Goal: Task Accomplishment & Management: Use online tool/utility

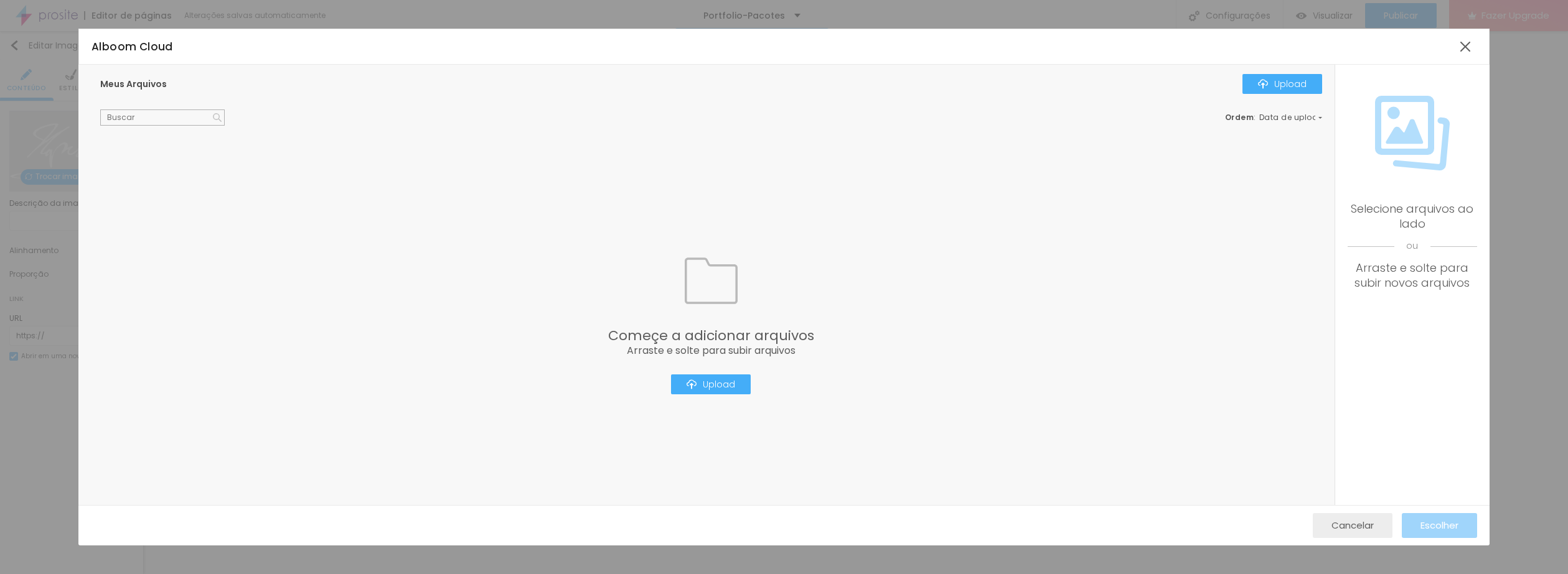
click at [1353, 516] on div "Cancelar" at bounding box center [1352, 525] width 43 height 25
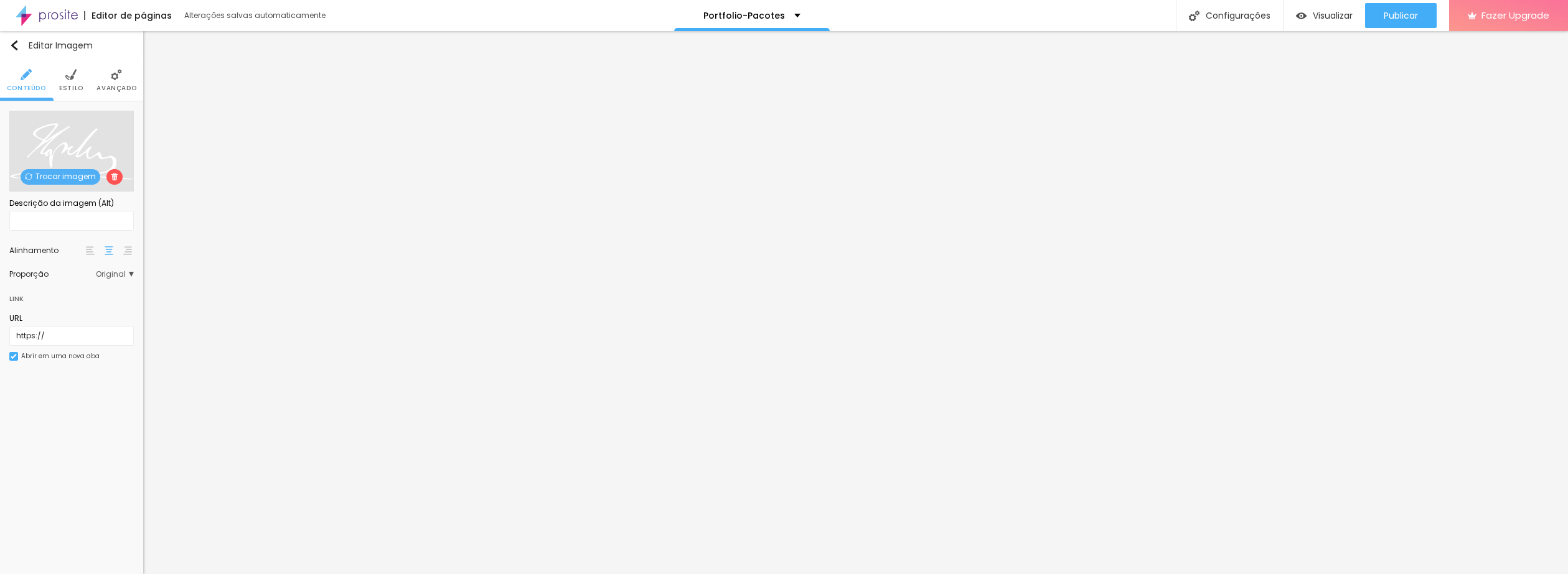
click at [69, 172] on span "Trocar imagem" at bounding box center [60, 177] width 80 height 16
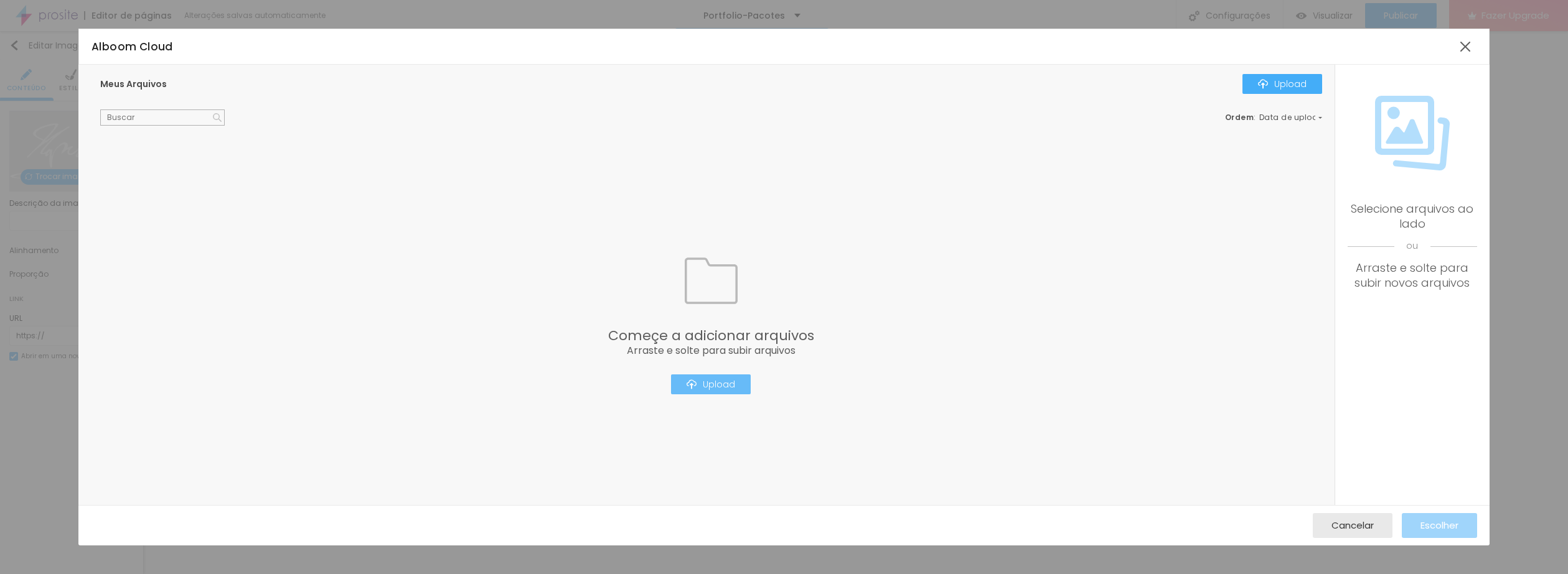
click at [745, 386] on button "Upload" at bounding box center [711, 384] width 80 height 20
click at [731, 375] on button "Upload" at bounding box center [711, 384] width 80 height 20
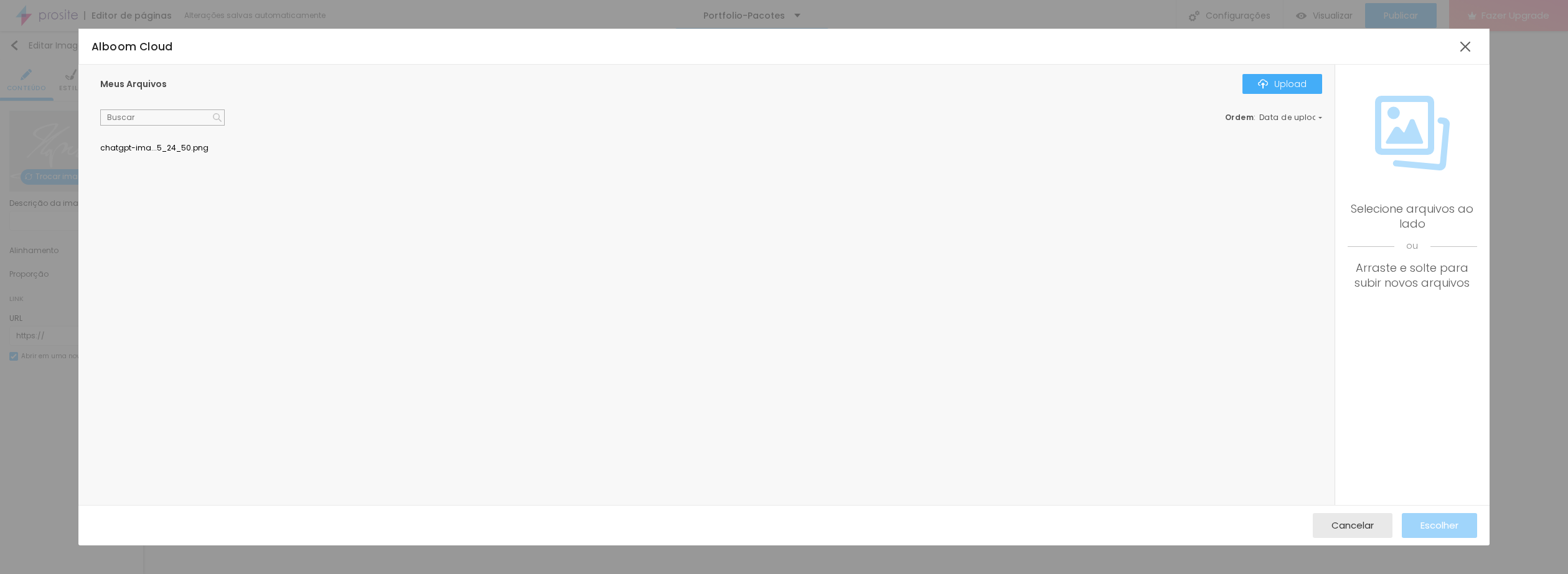
click at [143, 145] on div at bounding box center [711, 145] width 1222 height 0
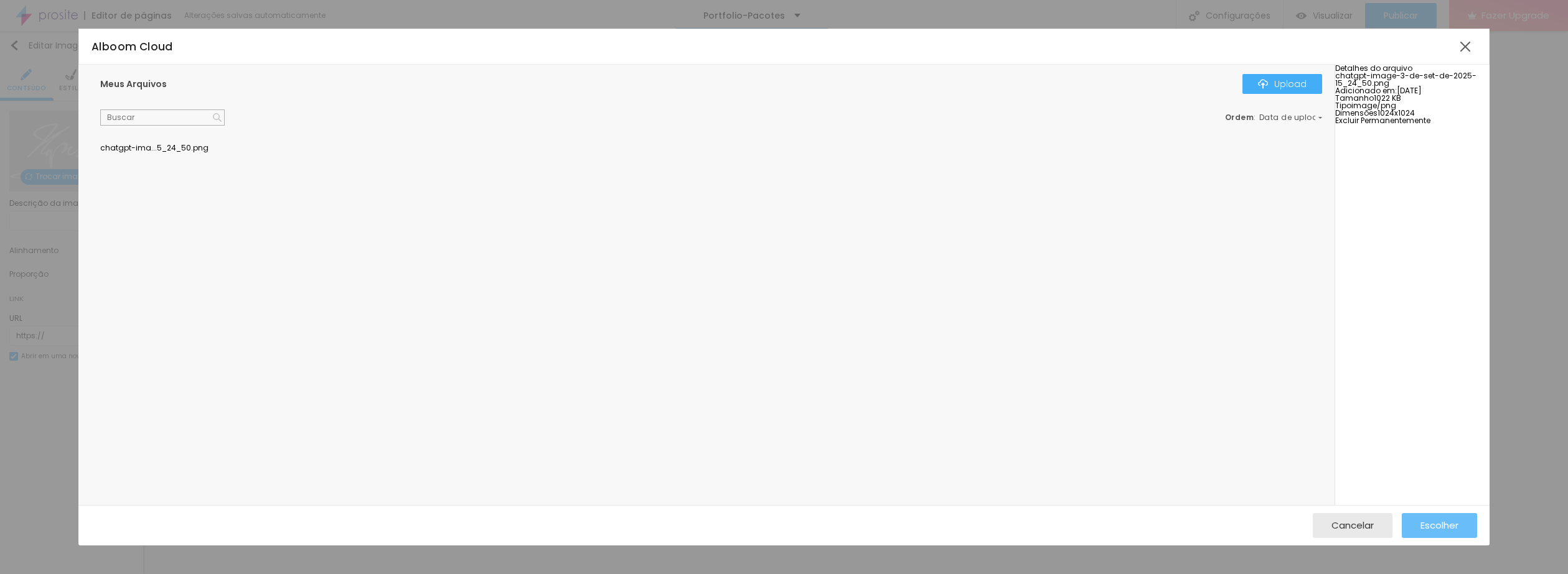
click at [1446, 520] on span "Escolher" at bounding box center [1440, 525] width 38 height 11
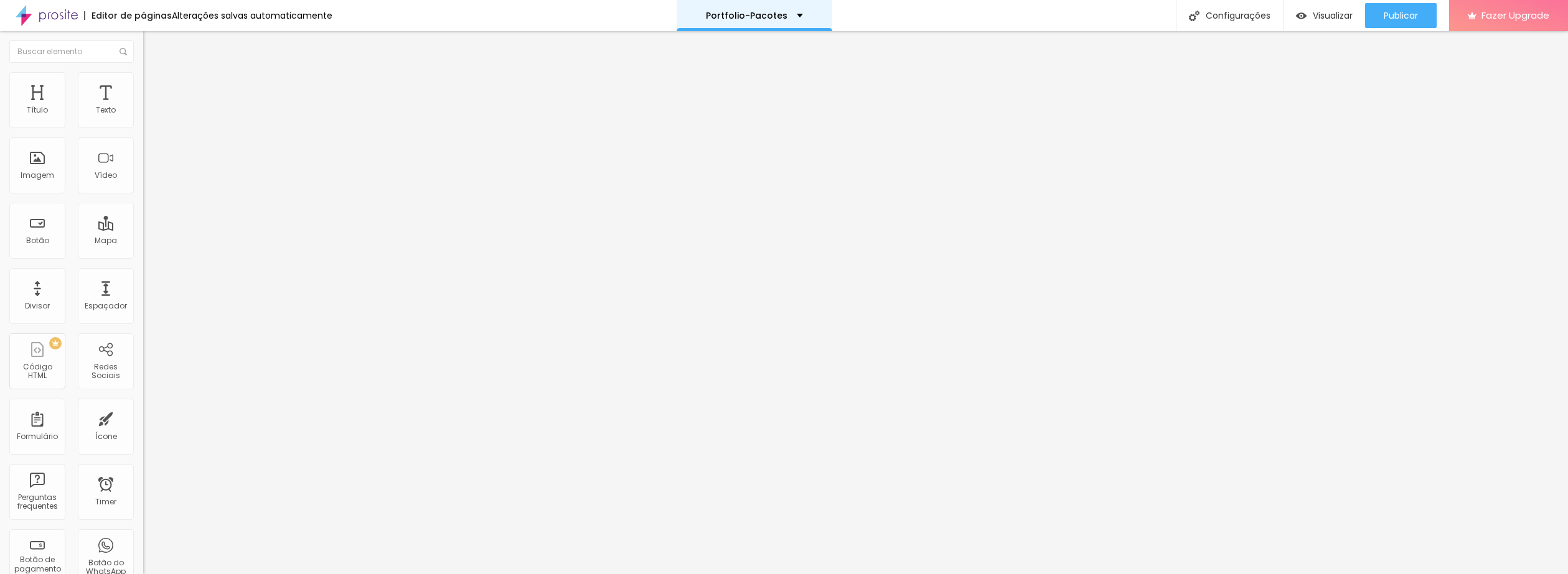
click at [780, 17] on p "Portfolio-Pacotes" at bounding box center [747, 16] width 82 height 9
click at [768, 9] on p "Portfolio-Pacotes" at bounding box center [754, 4] width 76 height 9
click at [1318, 14] on span "Visualizar" at bounding box center [1333, 16] width 40 height 10
click at [1258, 18] on div "Configurações" at bounding box center [1229, 16] width 107 height 31
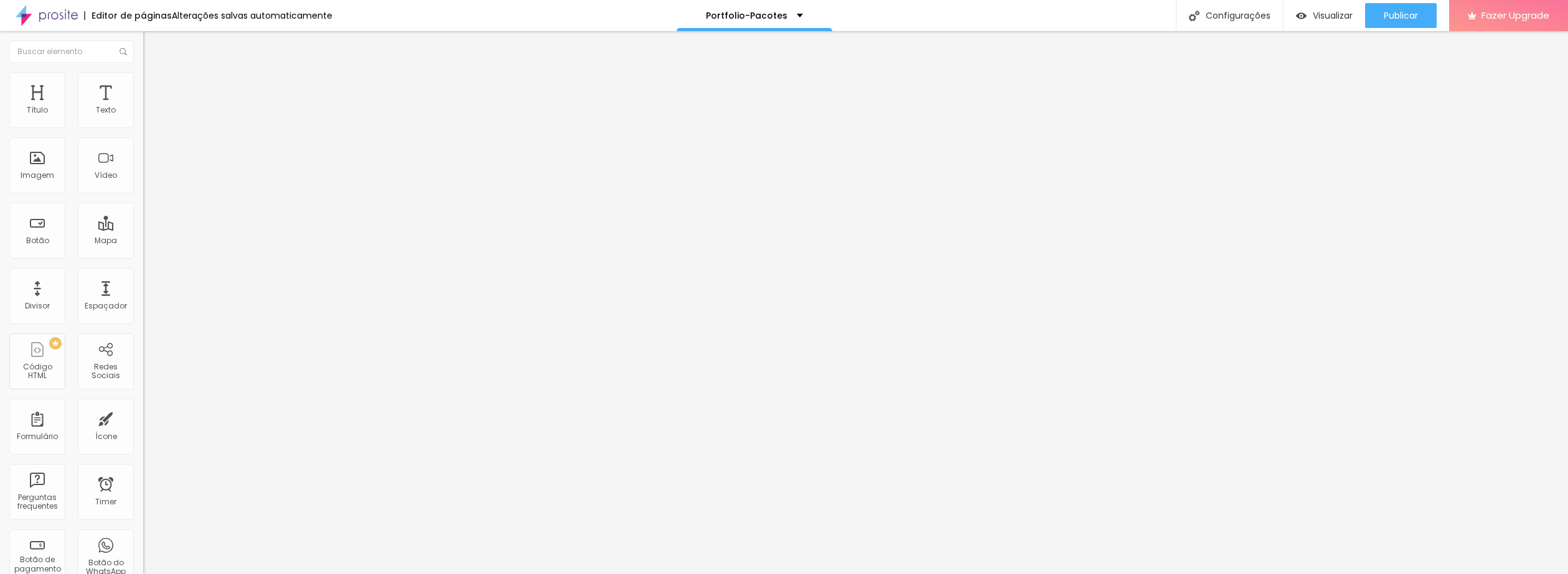
click at [124, 16] on div "Editor de páginas" at bounding box center [128, 16] width 88 height 9
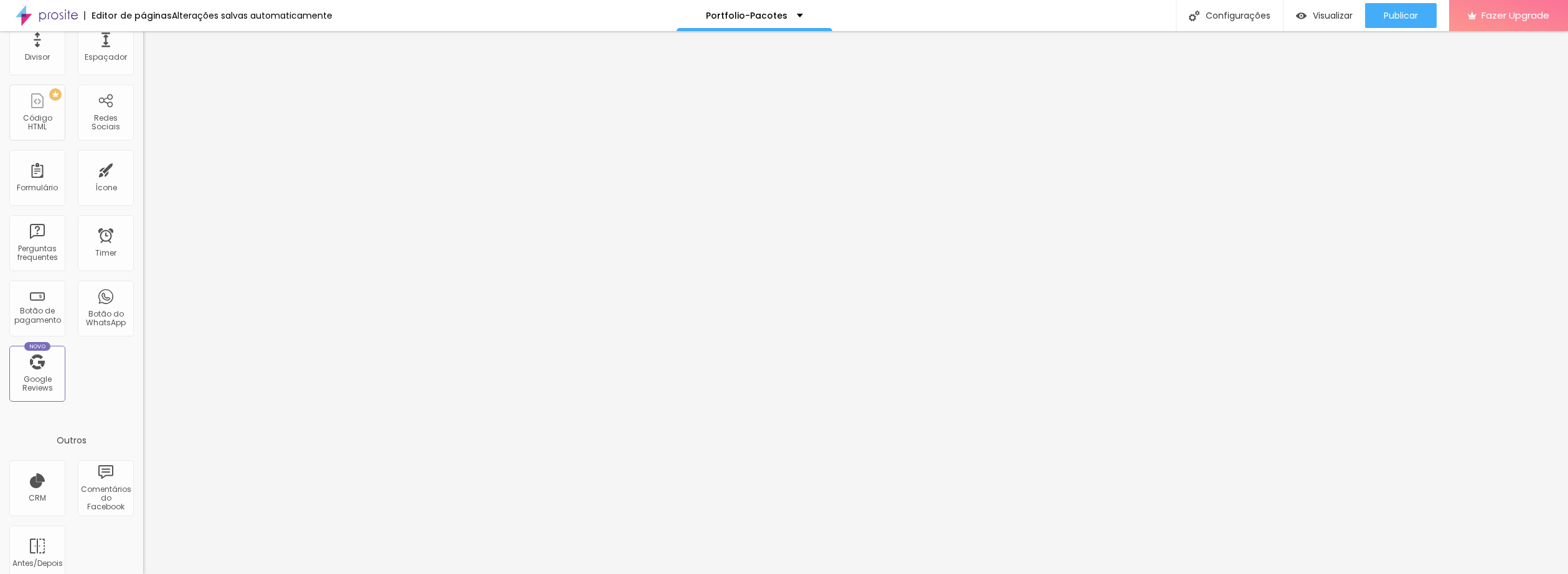
scroll to position [265, 0]
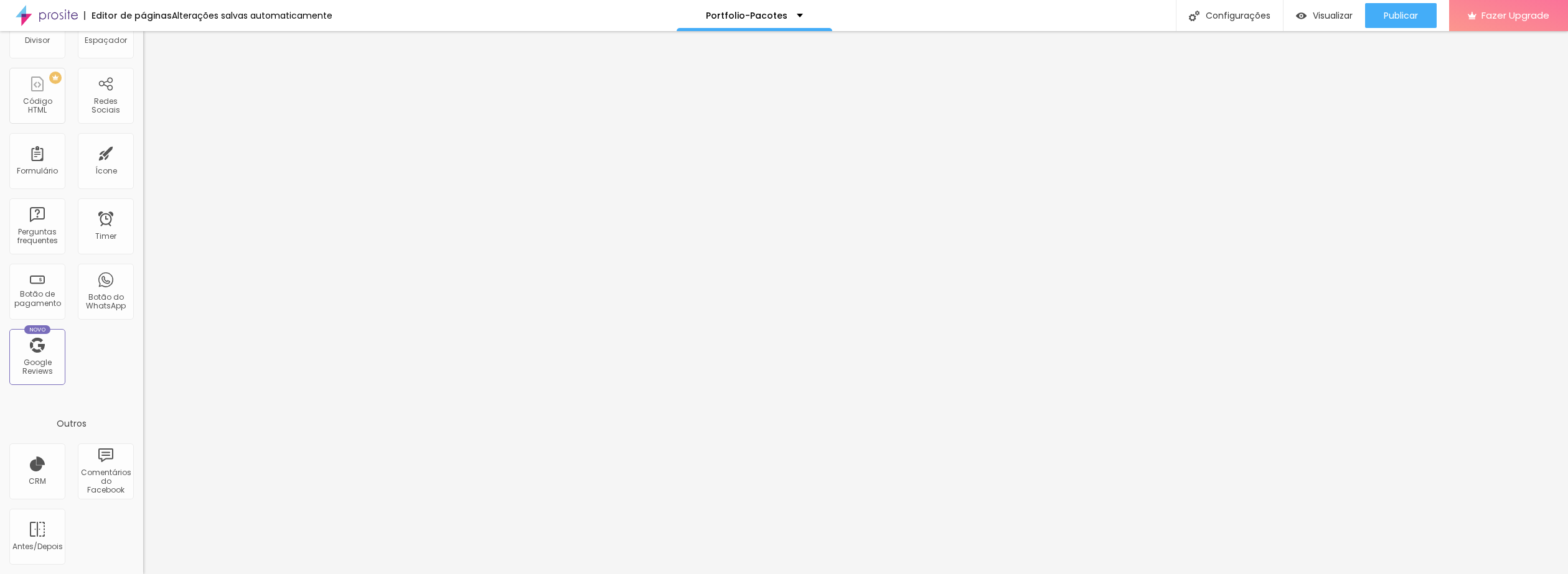
click at [65, 12] on img at bounding box center [47, 16] width 62 height 31
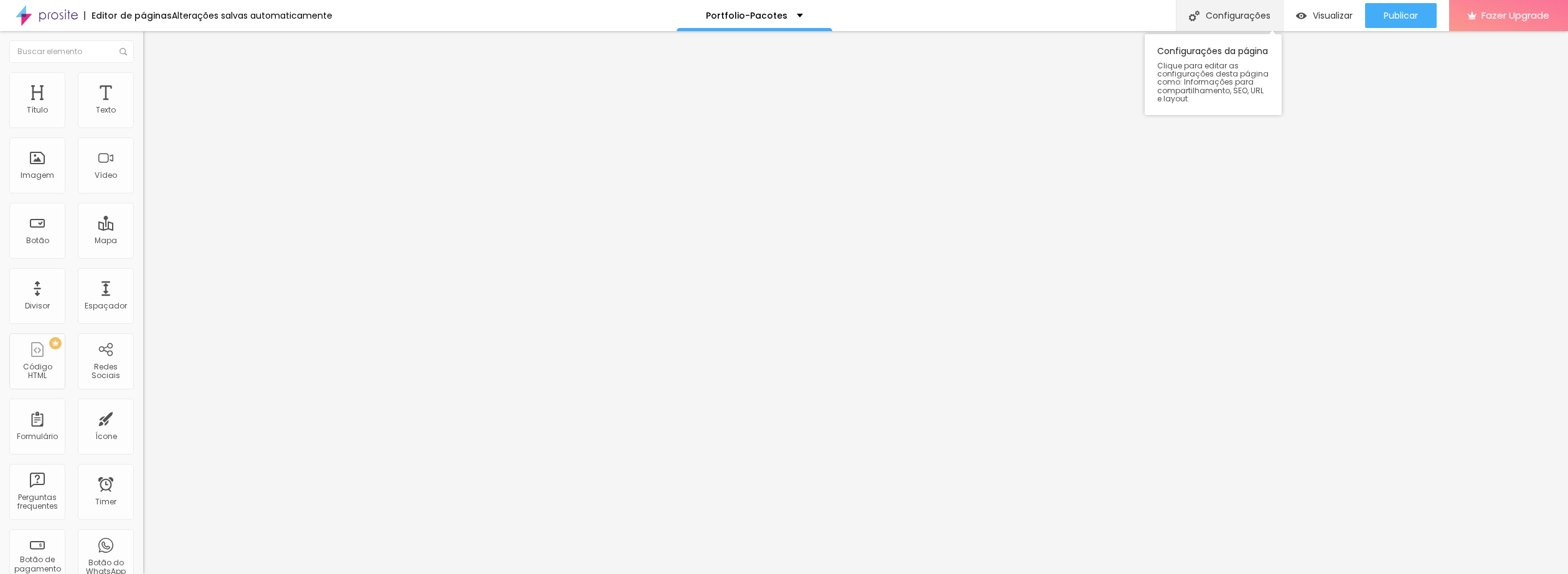
click at [1204, 12] on div "Configurações" at bounding box center [1229, 16] width 107 height 31
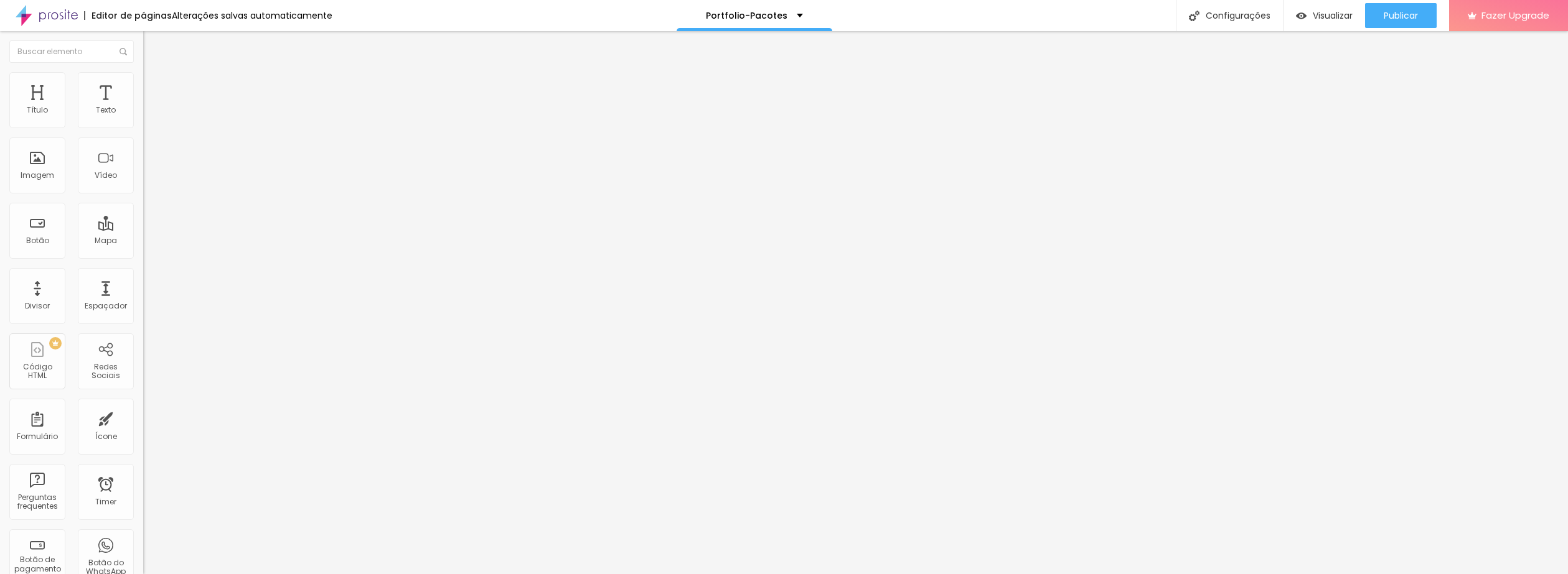
click at [109, 19] on div "Editor de páginas" at bounding box center [128, 16] width 88 height 9
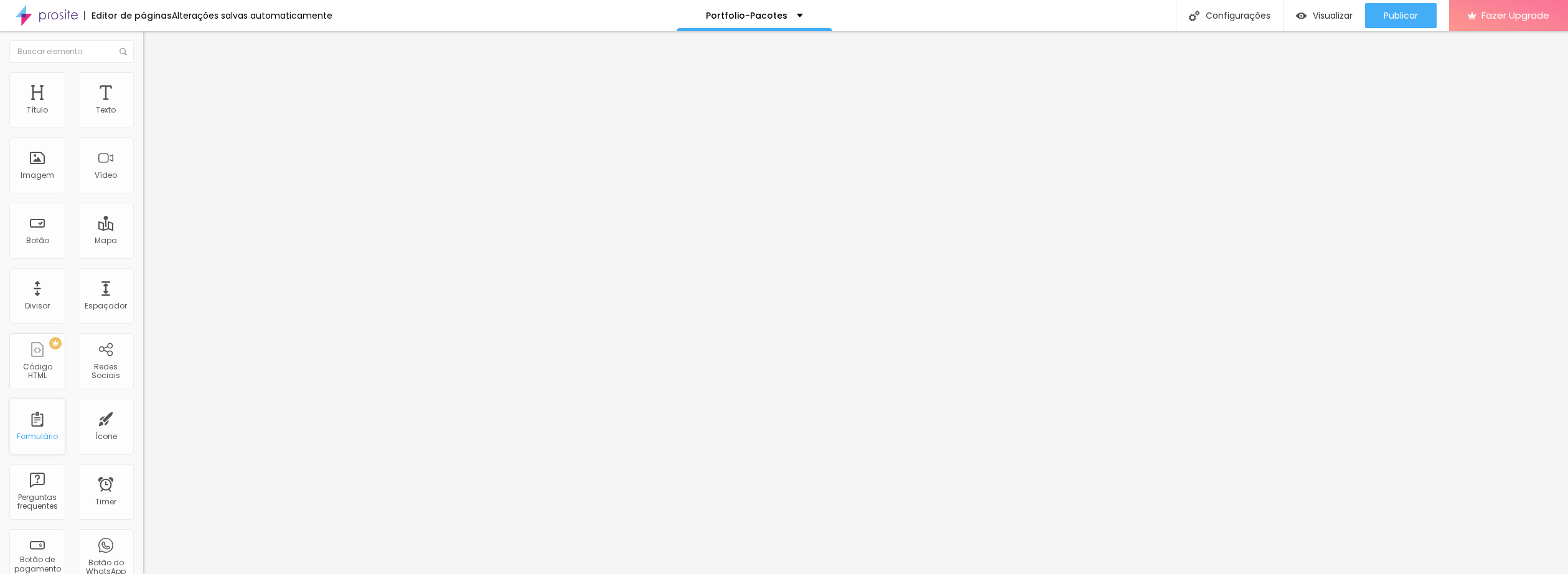
click at [36, 436] on div "Formulário" at bounding box center [37, 436] width 41 height 9
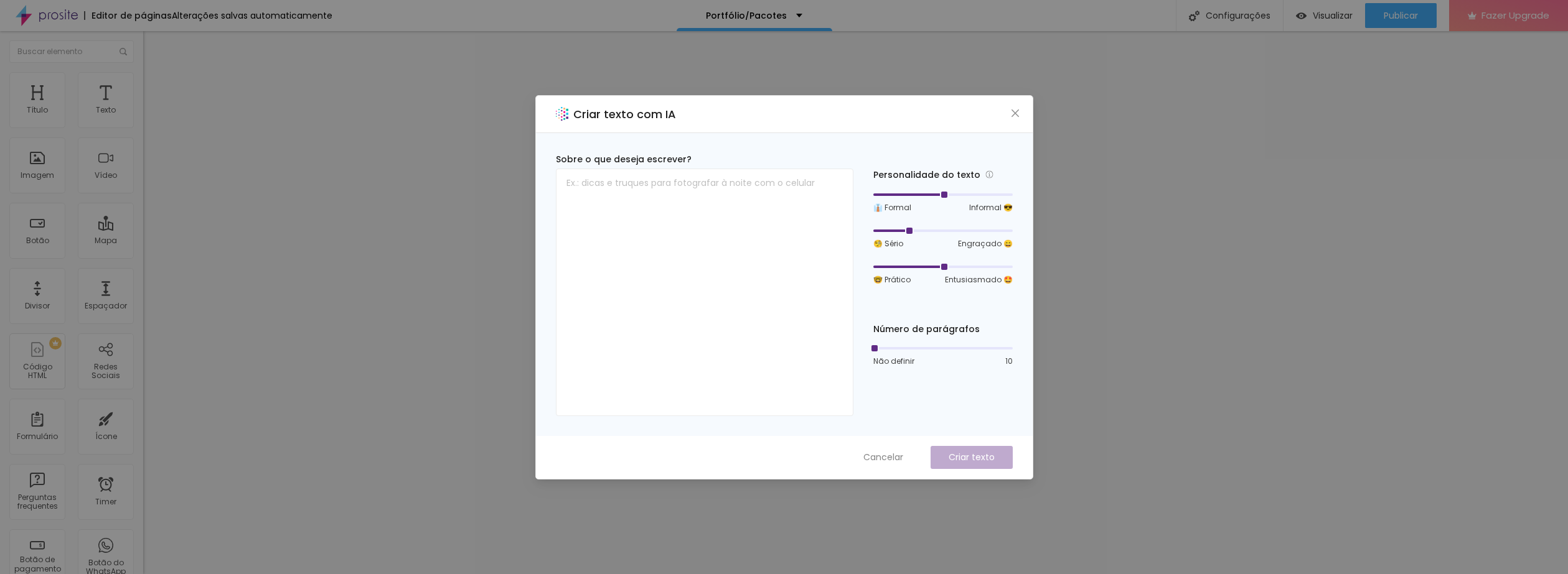
drag, startPoint x: 943, startPoint y: 229, endPoint x: 902, endPoint y: 236, distance: 41.6
click at [902, 236] on div "🧐 Sério Engraçado 😄" at bounding box center [943, 237] width 139 height 24
drag, startPoint x: 941, startPoint y: 267, endPoint x: 927, endPoint y: 268, distance: 14.0
click at [927, 268] on div at bounding box center [943, 267] width 139 height 7
click at [925, 265] on div at bounding box center [943, 267] width 139 height 7
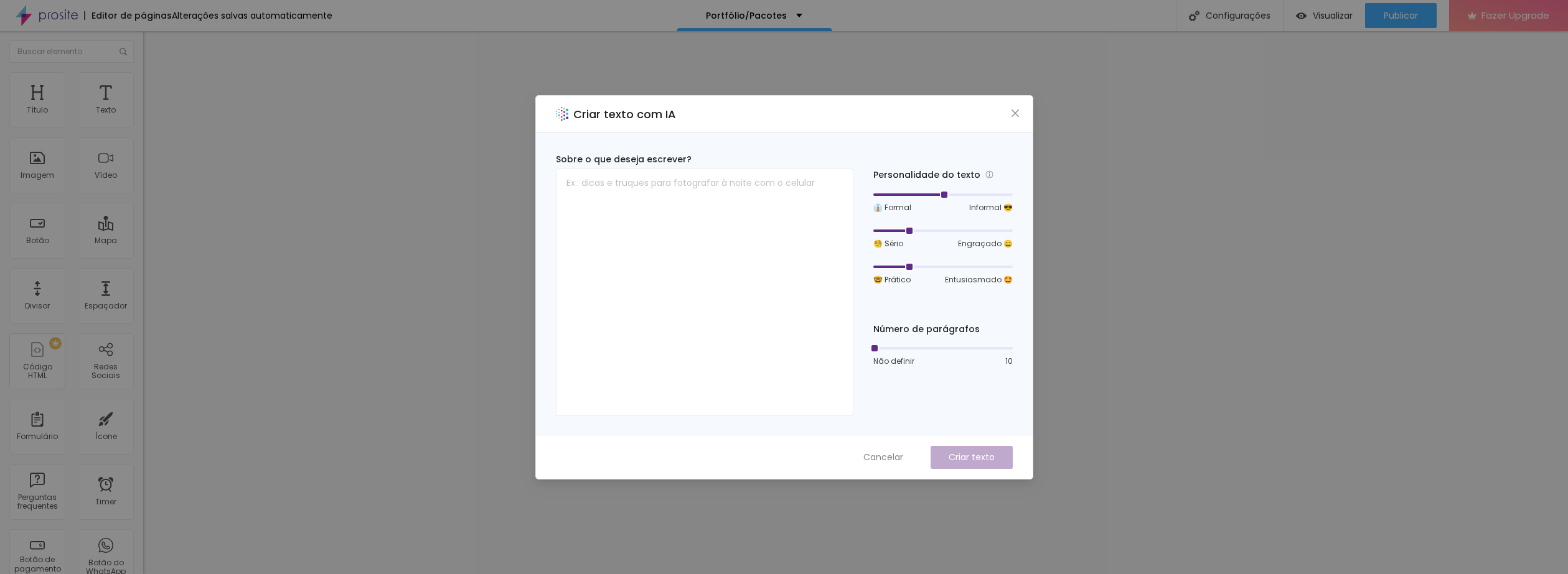
click at [927, 265] on div at bounding box center [943, 267] width 139 height 7
click at [733, 245] on textarea at bounding box center [705, 292] width 297 height 248
click at [785, 246] on textarea "Aqui ficam os pacotes para voce escolher o que mais se identifica" at bounding box center [705, 292] width 297 height 248
type textarea "Aqui ficam os pacotes para voce escolher o que mais se identifica"
click at [952, 448] on button "Criar texto" at bounding box center [972, 457] width 82 height 23
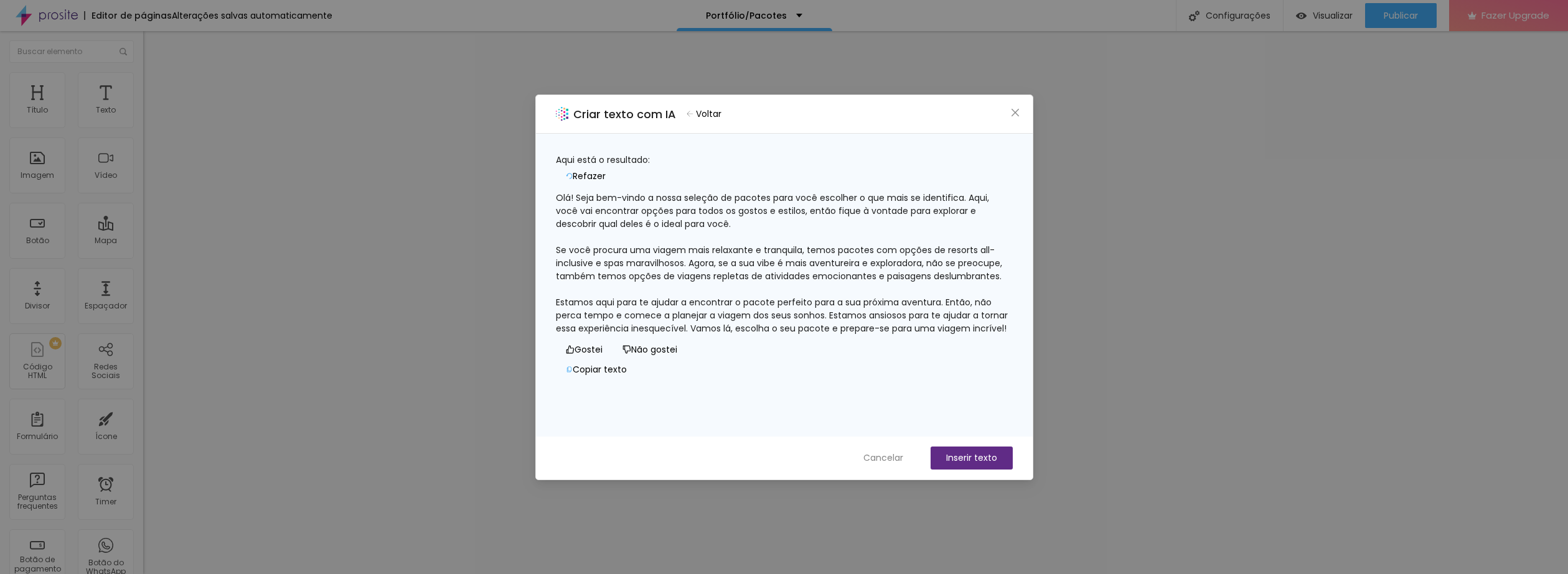
click at [612, 360] on button "Não gostei" at bounding box center [650, 350] width 75 height 20
click at [606, 169] on span "Refazer" at bounding box center [589, 176] width 33 height 13
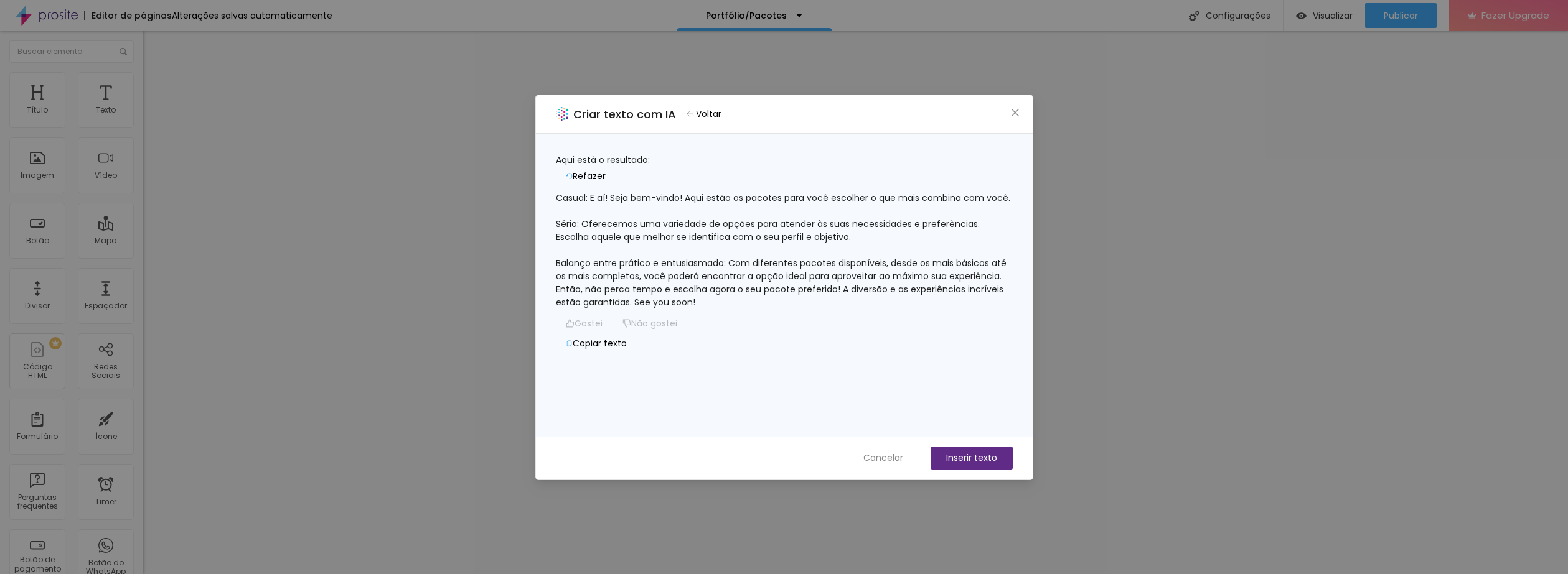
click at [793, 244] on div "Casual: E aí! Seja bem-vindo! Aqui estão os pacotes para você escolher o que ma…" at bounding box center [785, 251] width 457 height 118
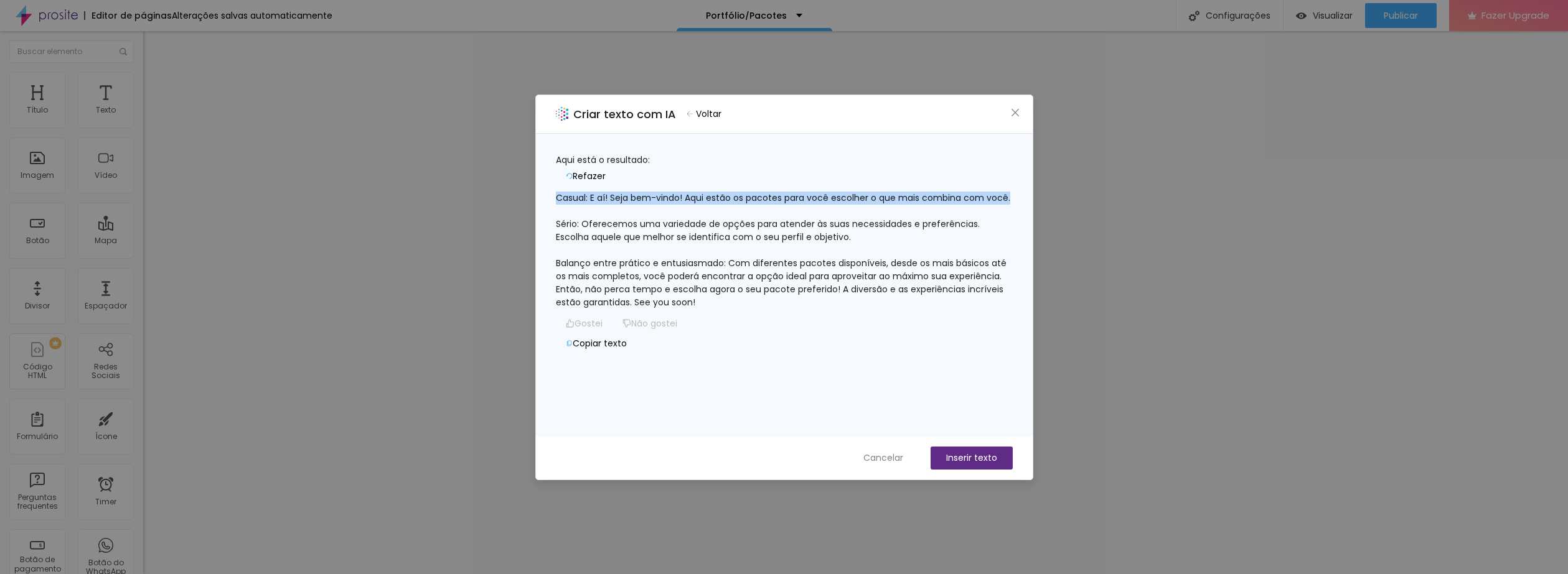
drag, startPoint x: 605, startPoint y: 209, endPoint x: 564, endPoint y: 188, distance: 46.1
click at [564, 192] on div "Casual: E aí! Seja bem-vindo! Aqui estão os pacotes para você escolher o que ma…" at bounding box center [785, 251] width 457 height 118
click at [625, 201] on div "Casual: E aí! Seja bem-vindo! Aqui estão os pacotes para você escolher o que ma…" at bounding box center [785, 251] width 457 height 118
drag, startPoint x: 604, startPoint y: 186, endPoint x: 622, endPoint y: 200, distance: 22.8
click at [622, 200] on div "Casual: E aí! Seja bem-vindo! Aqui estão os pacotes para você escolher o que ma…" at bounding box center [785, 251] width 457 height 118
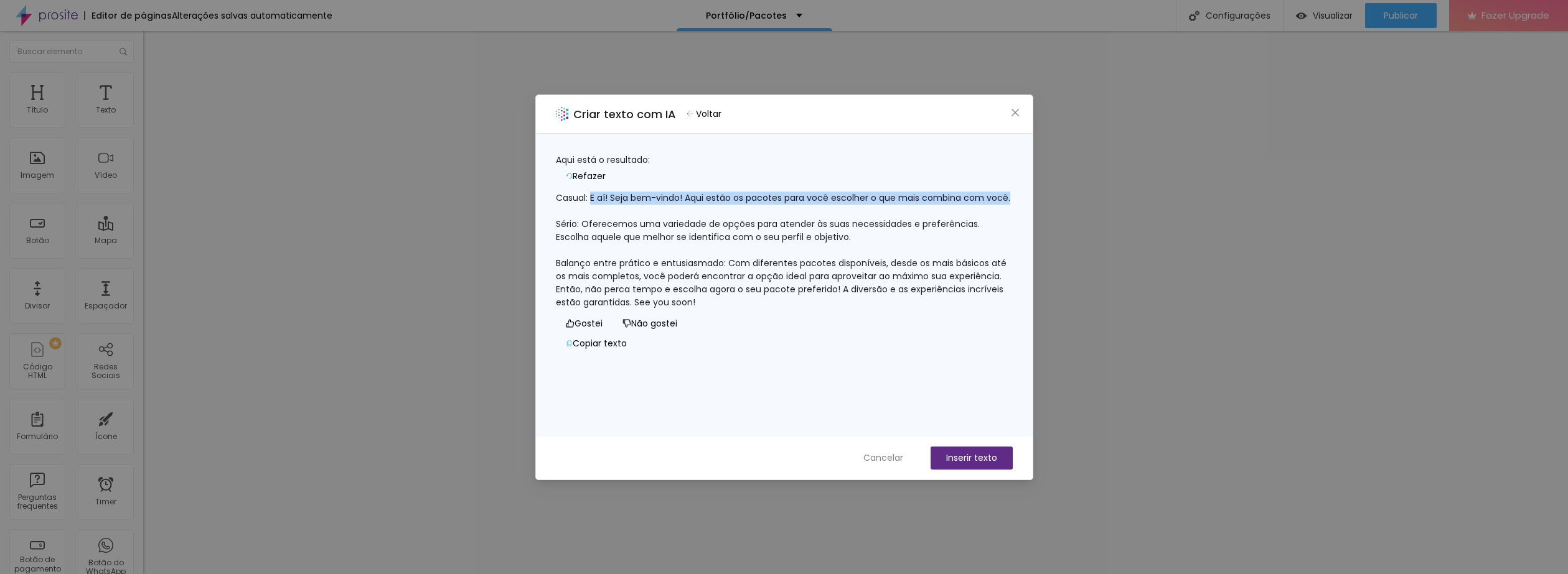
copy div "E aí! Seja bem-vindo! Aqui estão os pacotes para você escolher o que mais combi…"
click at [687, 211] on div "Casual: E aí! Seja bem-vindo! Aqui estão os pacotes para você escolher o que ma…" at bounding box center [785, 251] width 457 height 118
drag, startPoint x: 698, startPoint y: 190, endPoint x: 712, endPoint y: 201, distance: 17.8
click at [712, 201] on div "Casual: E aí! Seja bem-vindo! Aqui estão os pacotes para você escolher o que ma…" at bounding box center [785, 251] width 457 height 118
copy div "Aqui estão os pacotes para você escolher o que mais combina com você."
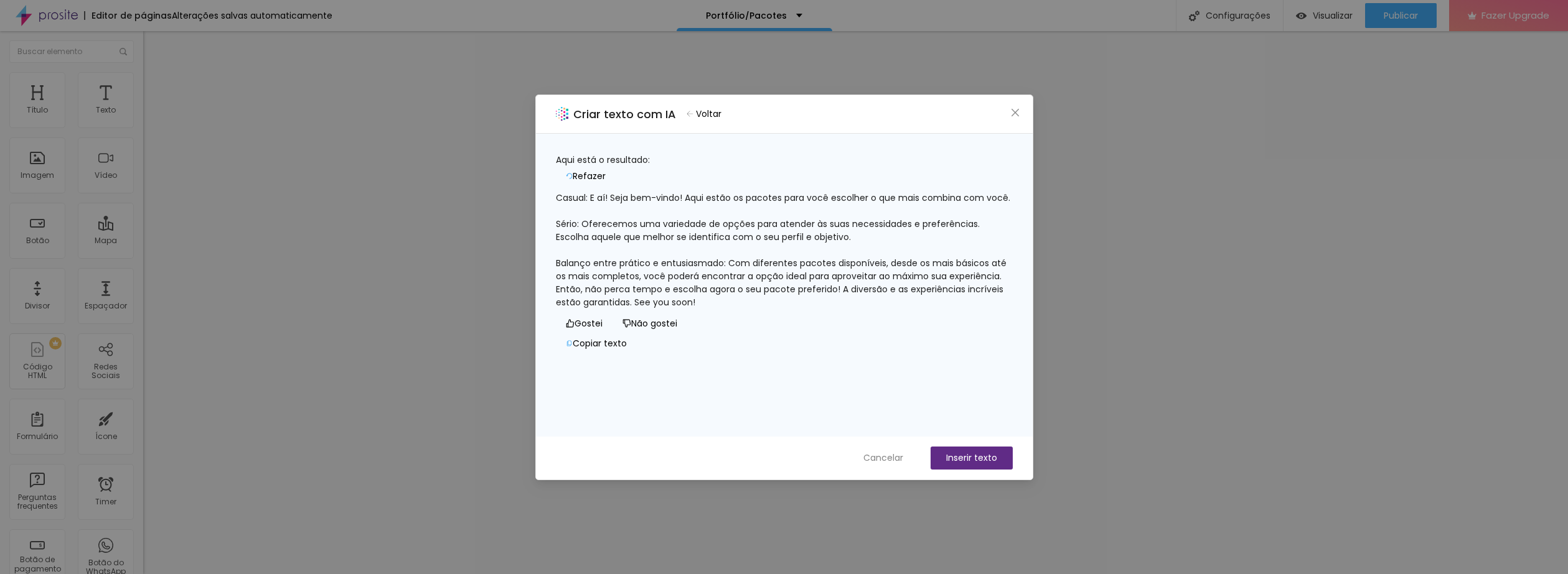
click at [1015, 122] on div "Criar texto com IA Voltar" at bounding box center [784, 114] width 497 height 38
click at [1017, 114] on icon "close" at bounding box center [1014, 111] width 7 height 7
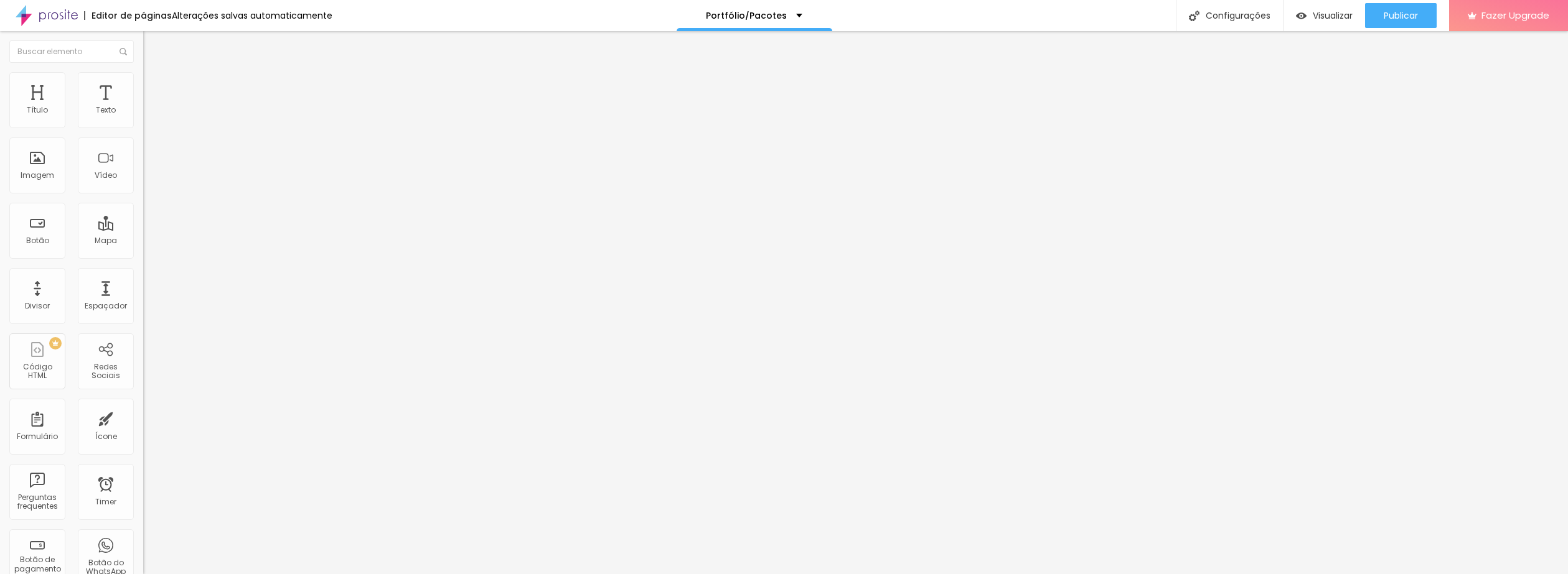
type input "1.9"
type input "2.5"
type input "2.6"
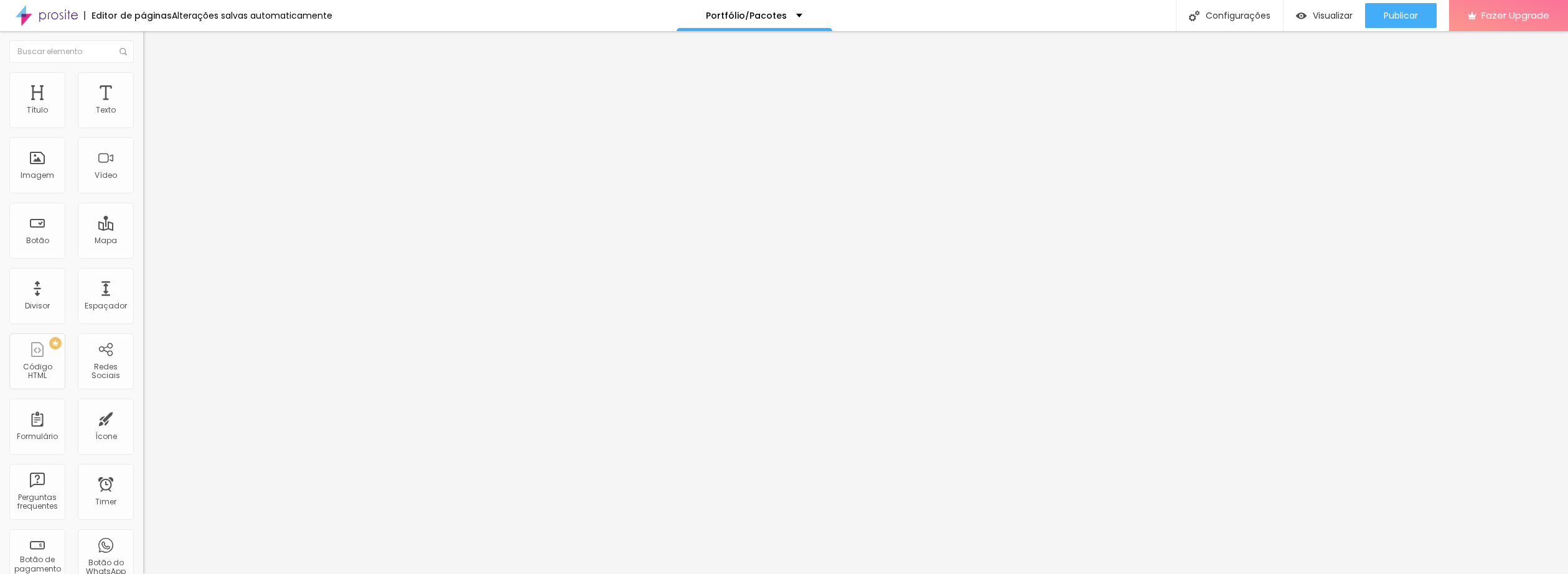
type input "2.6"
type input "2.9"
type input "3.2"
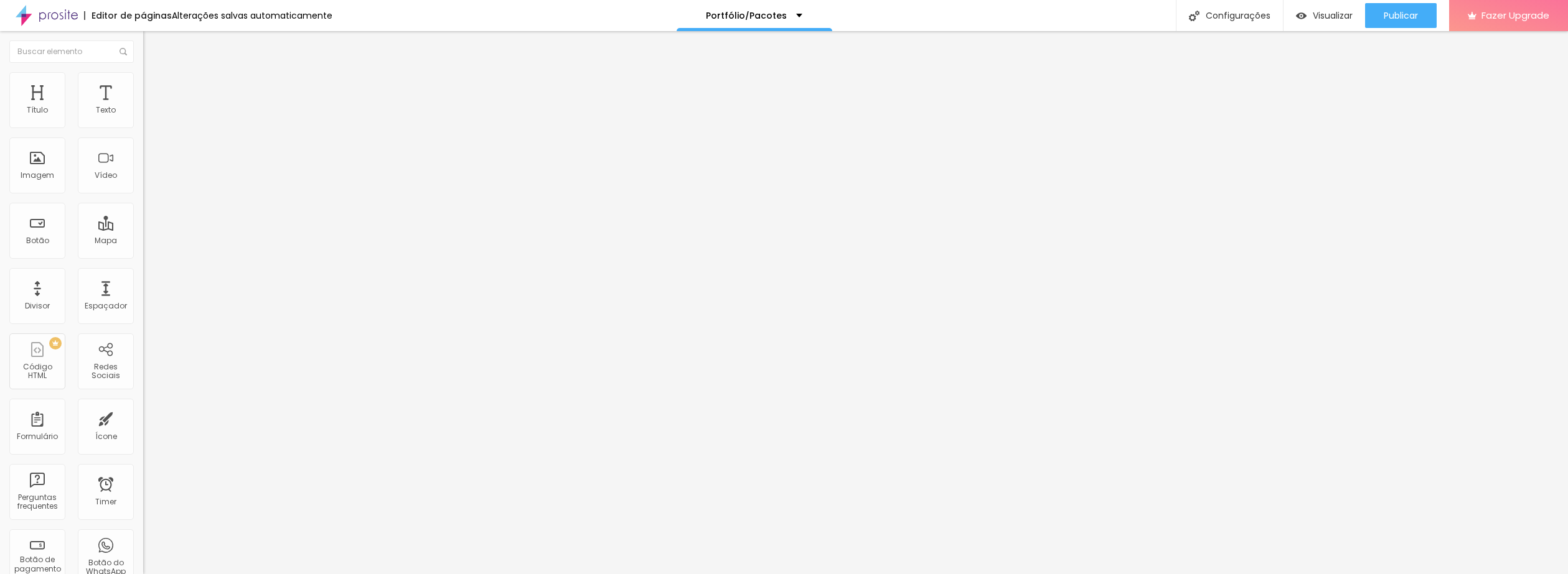
type input "3.5"
type input "3.6"
type input "3.9"
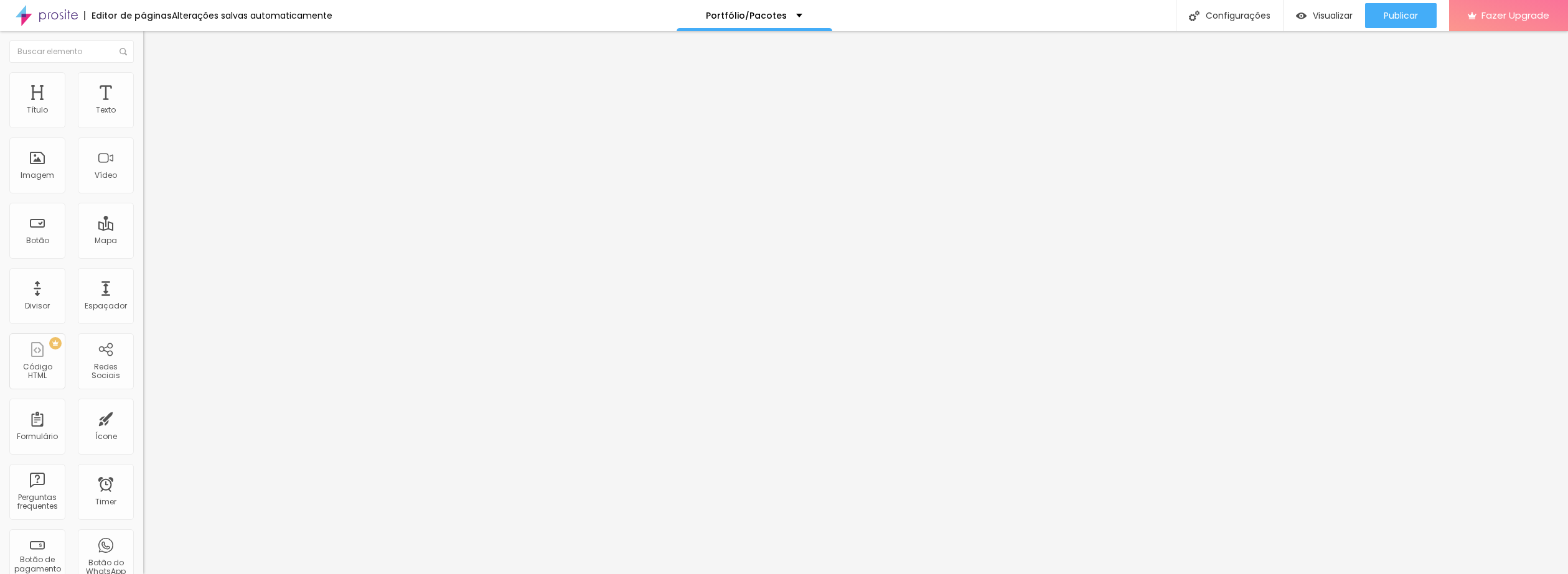
type input "3.9"
type input "4.1"
type input "4.3"
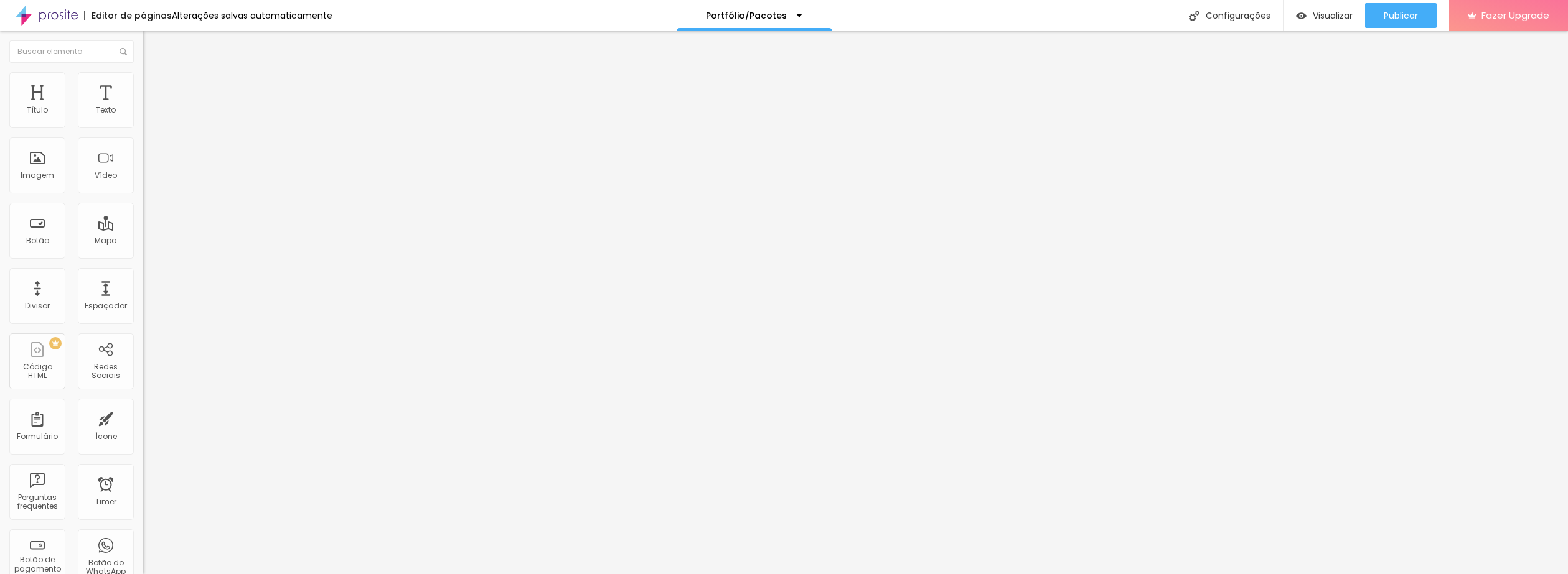
type input "4.5"
type input "4.8"
type input "4.9"
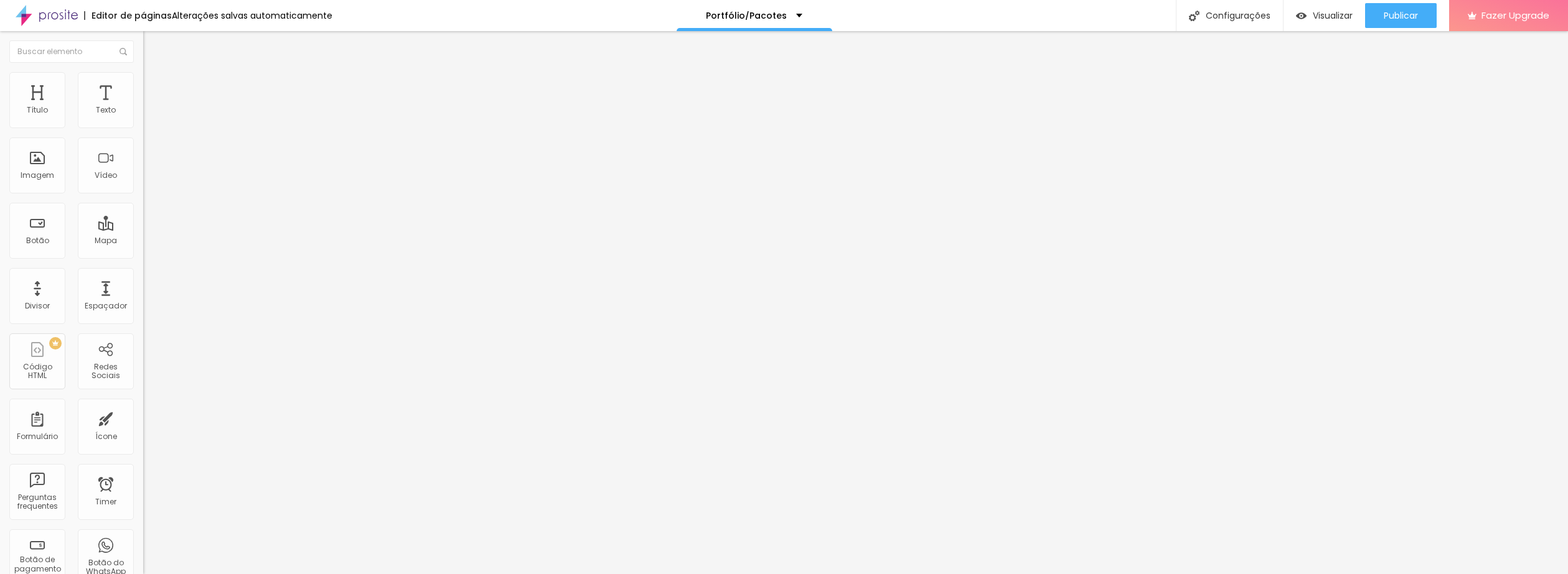
type input "4.9"
type input "5.2"
type input "5.6"
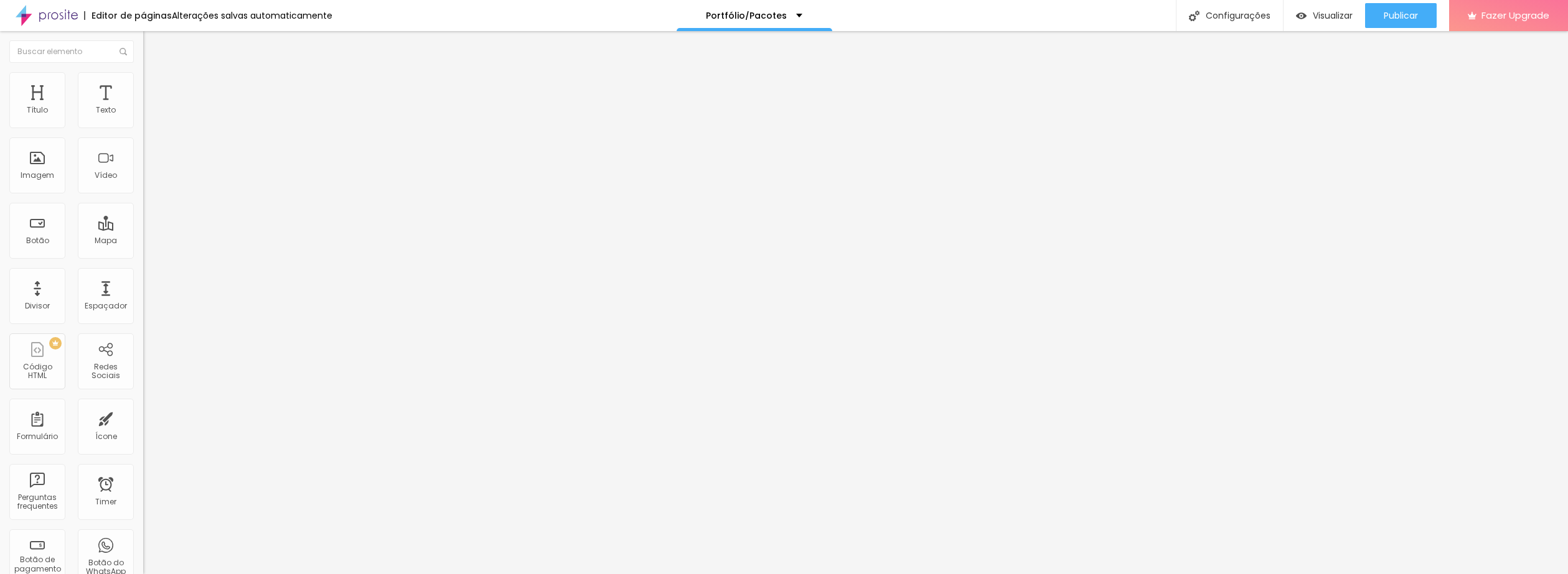
type input "5.8"
type input "6"
type input "6.3"
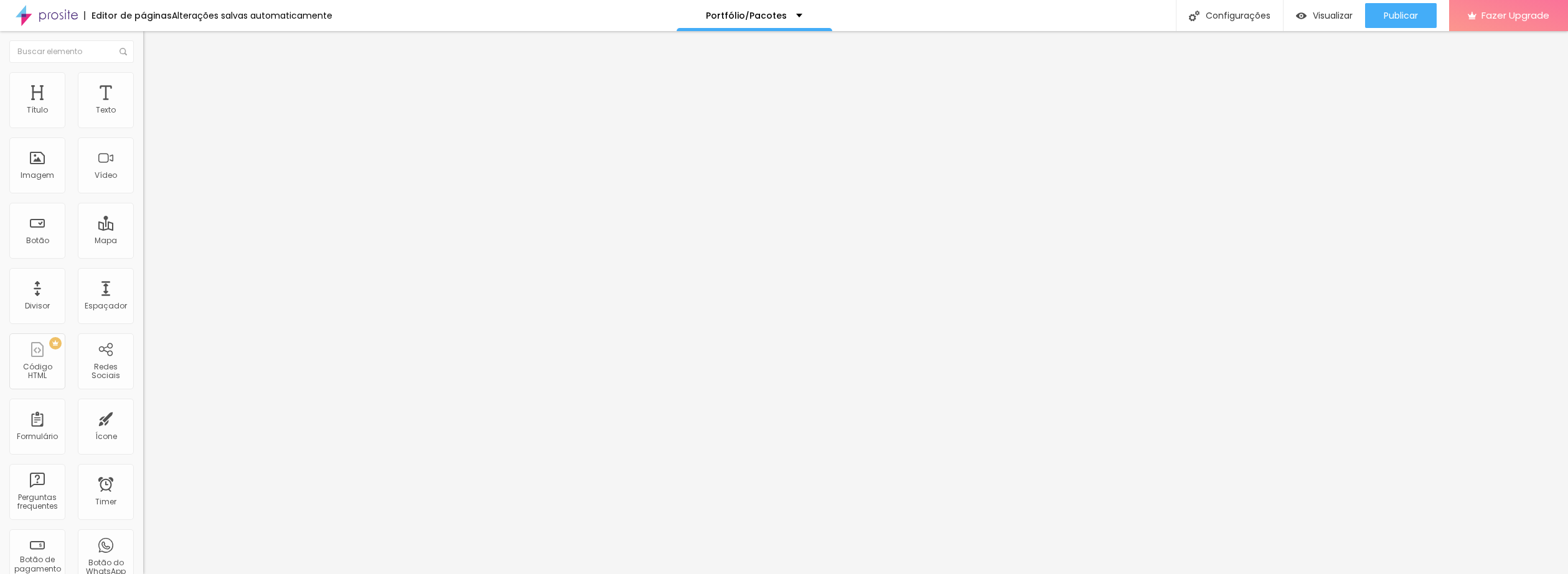
type input "6.3"
type input "6.4"
type input "6.6"
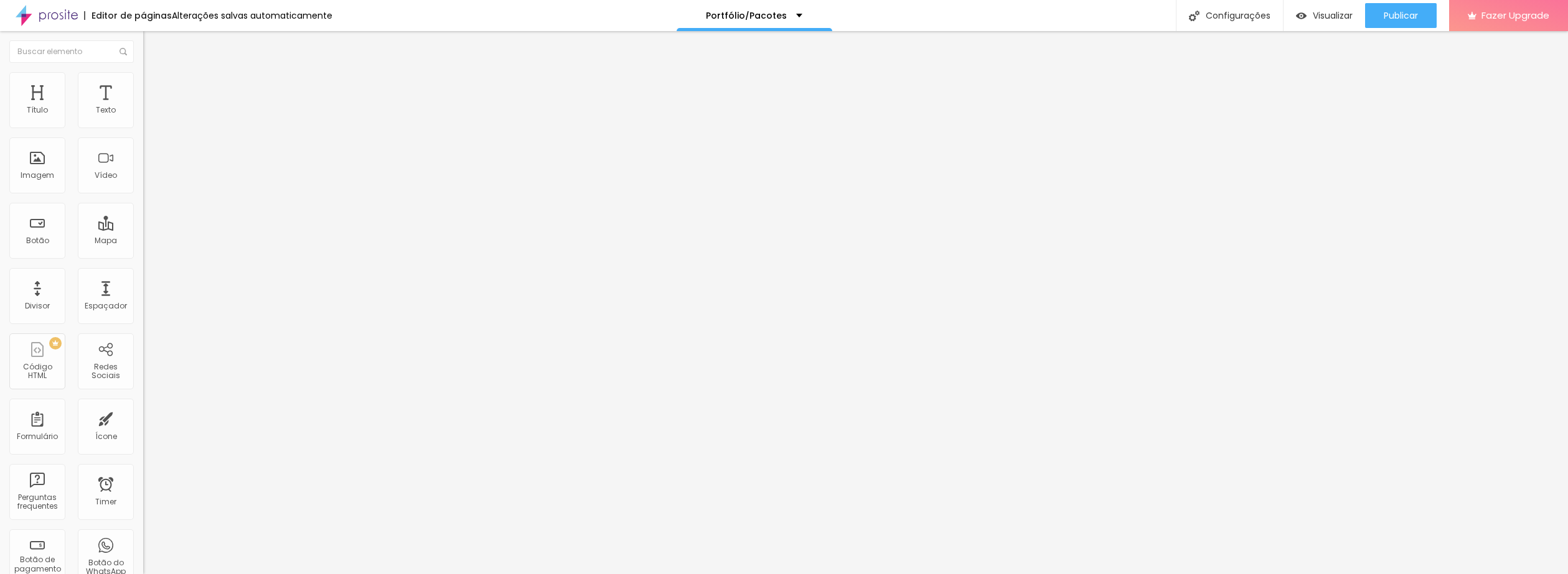
type input "6.9"
type input "7.3"
type input "7.7"
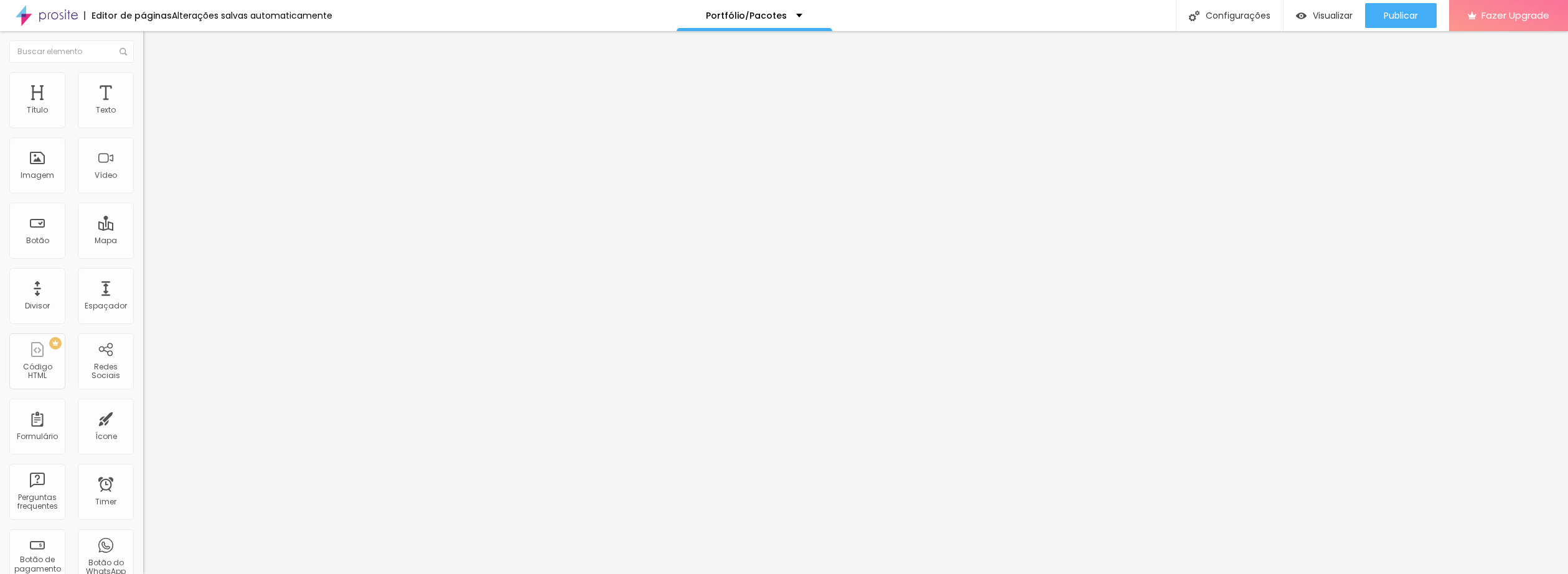
type input "7.7"
type input "8"
type input "8.2"
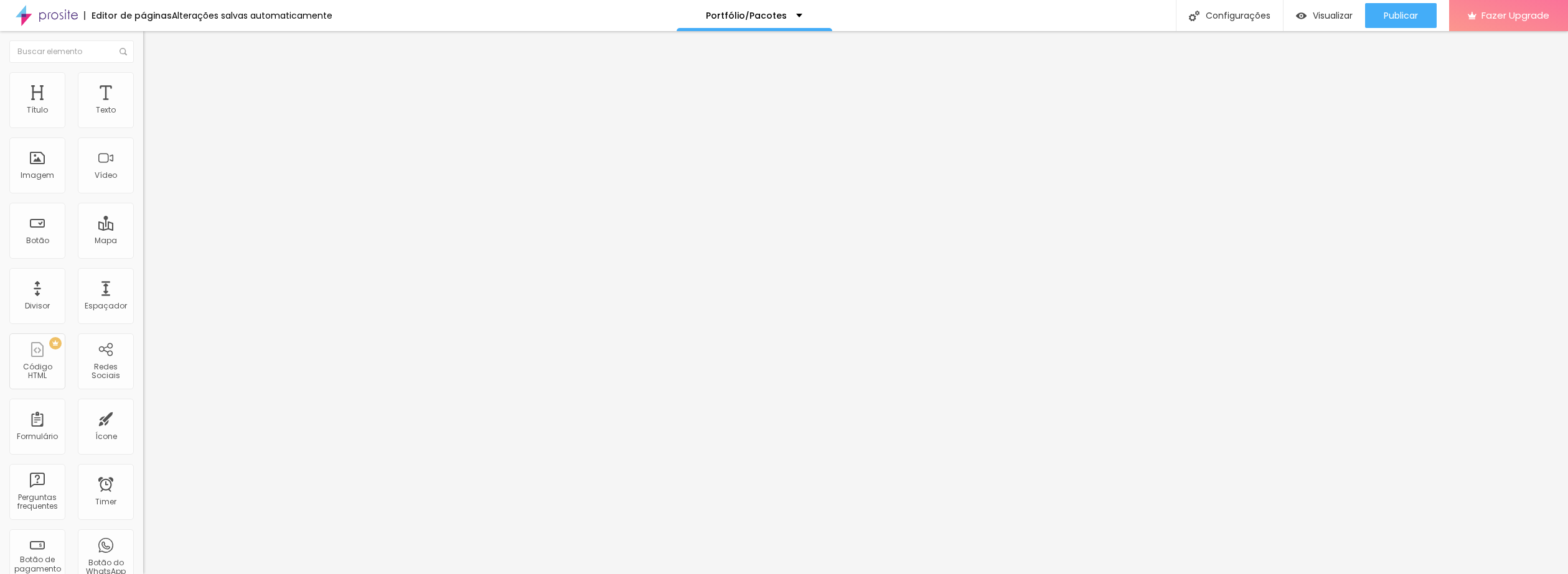
type input "8.4"
type input "8.6"
type input "8.9"
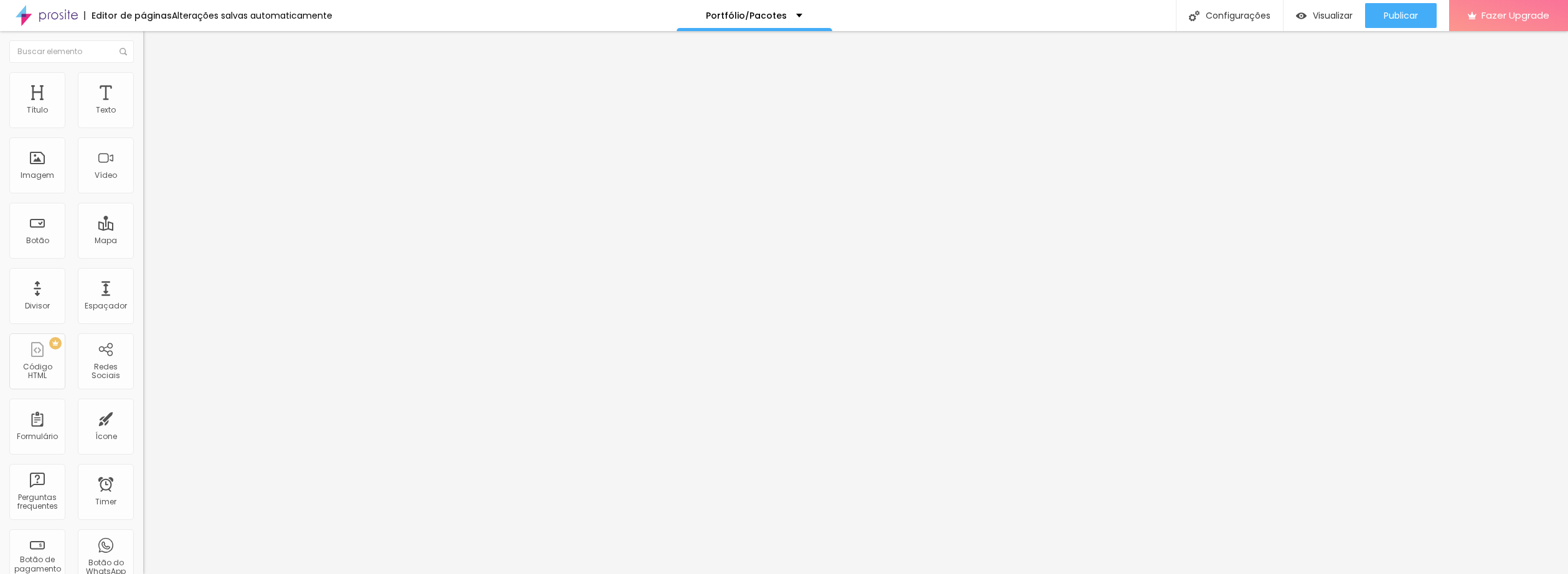
type input "8.9"
type input "9.1"
type input "9.4"
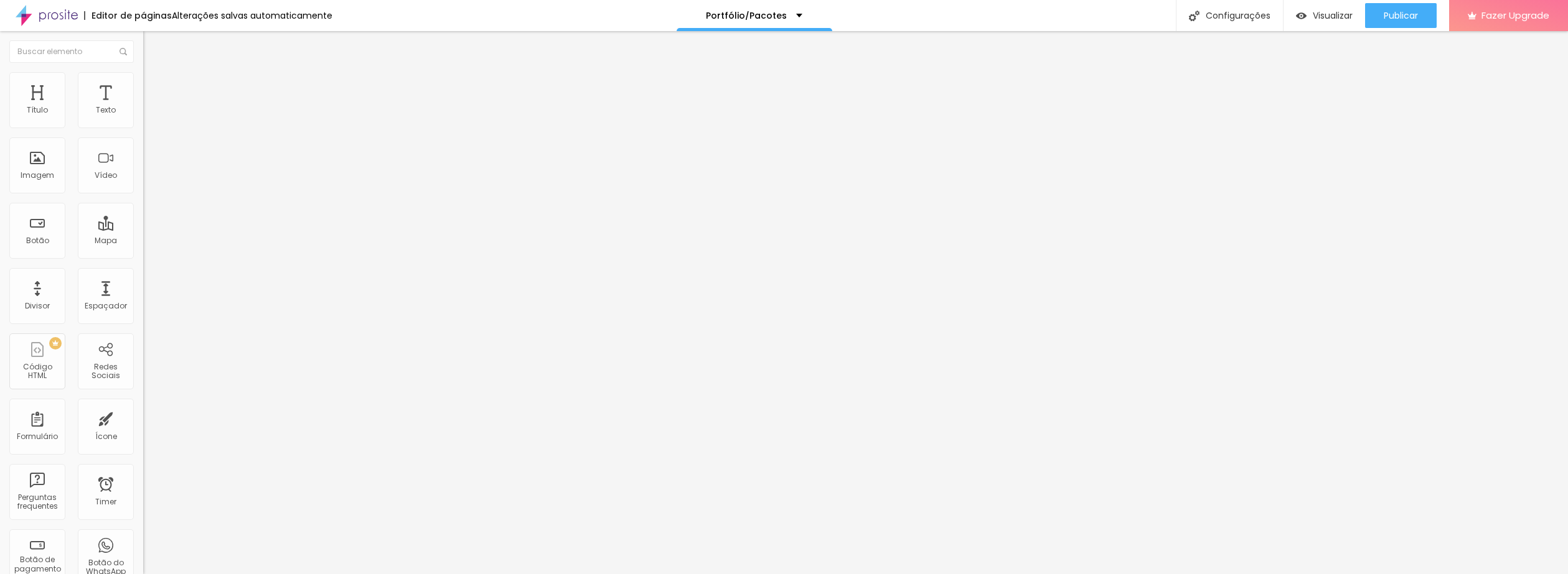
type input "9.5"
type input "10"
type input "9.9"
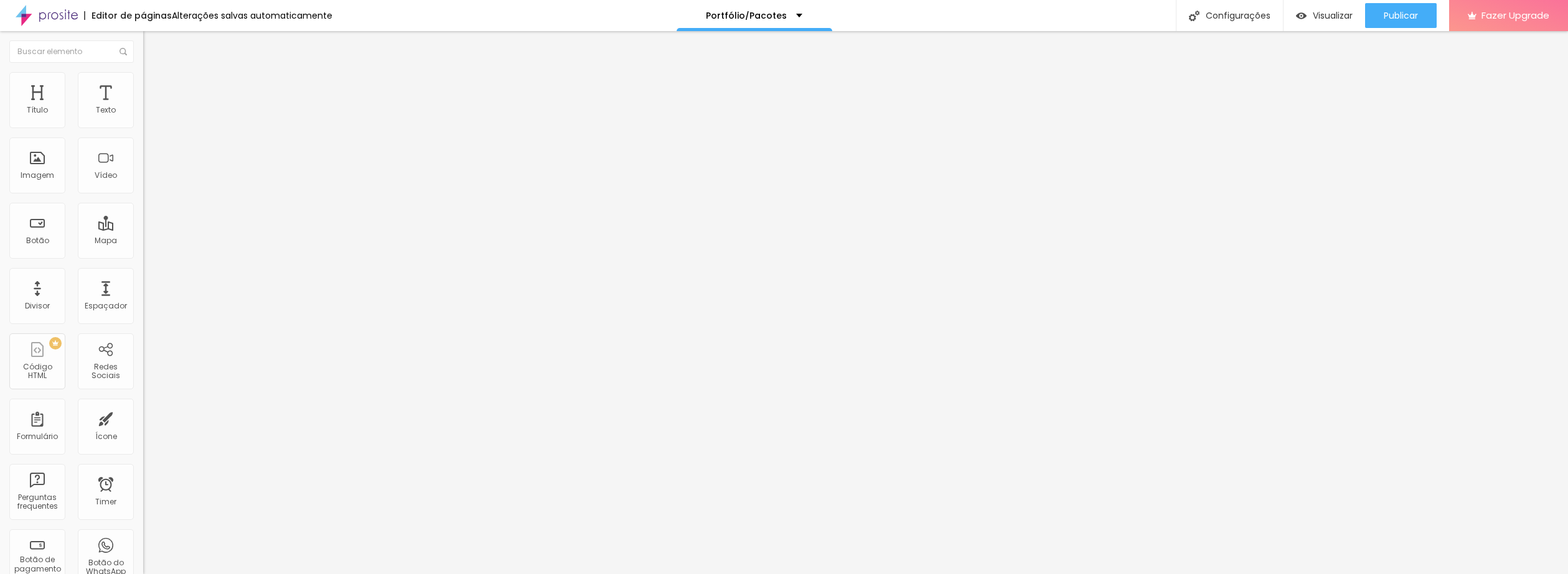
type input "9.9"
type input "9.8"
type input "9.7"
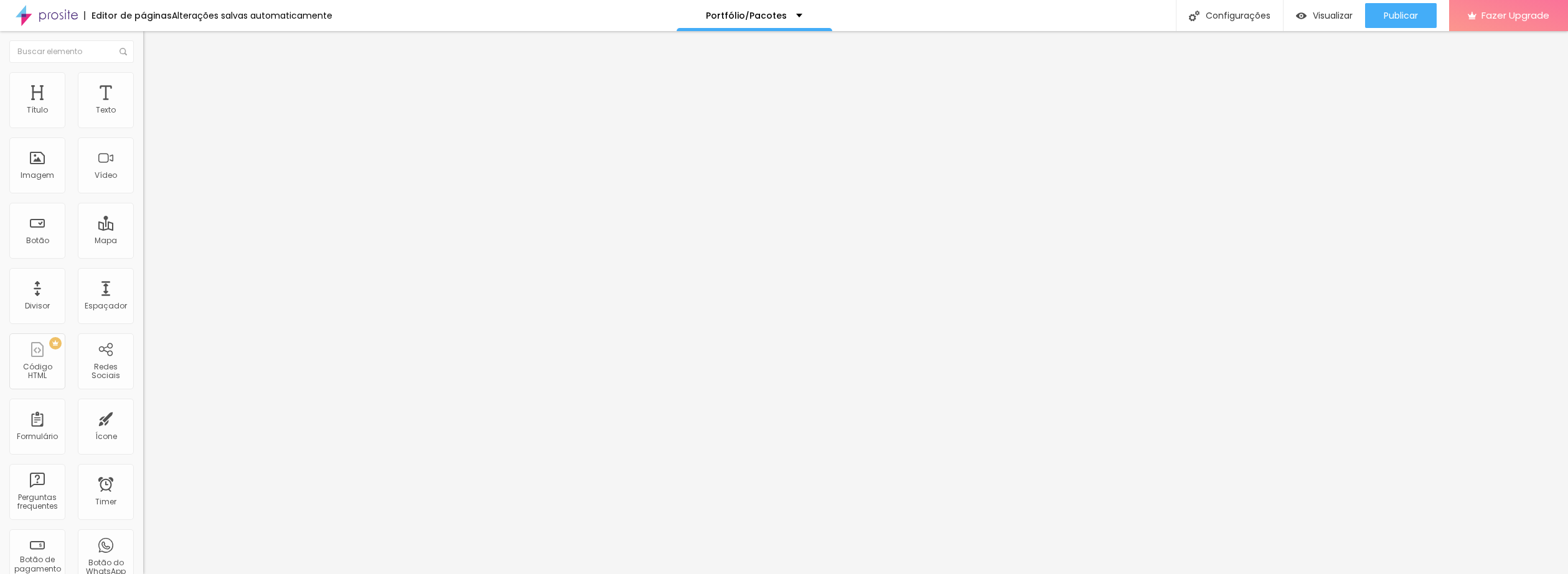
type input "9.5"
type input "9.3"
type input "9.1"
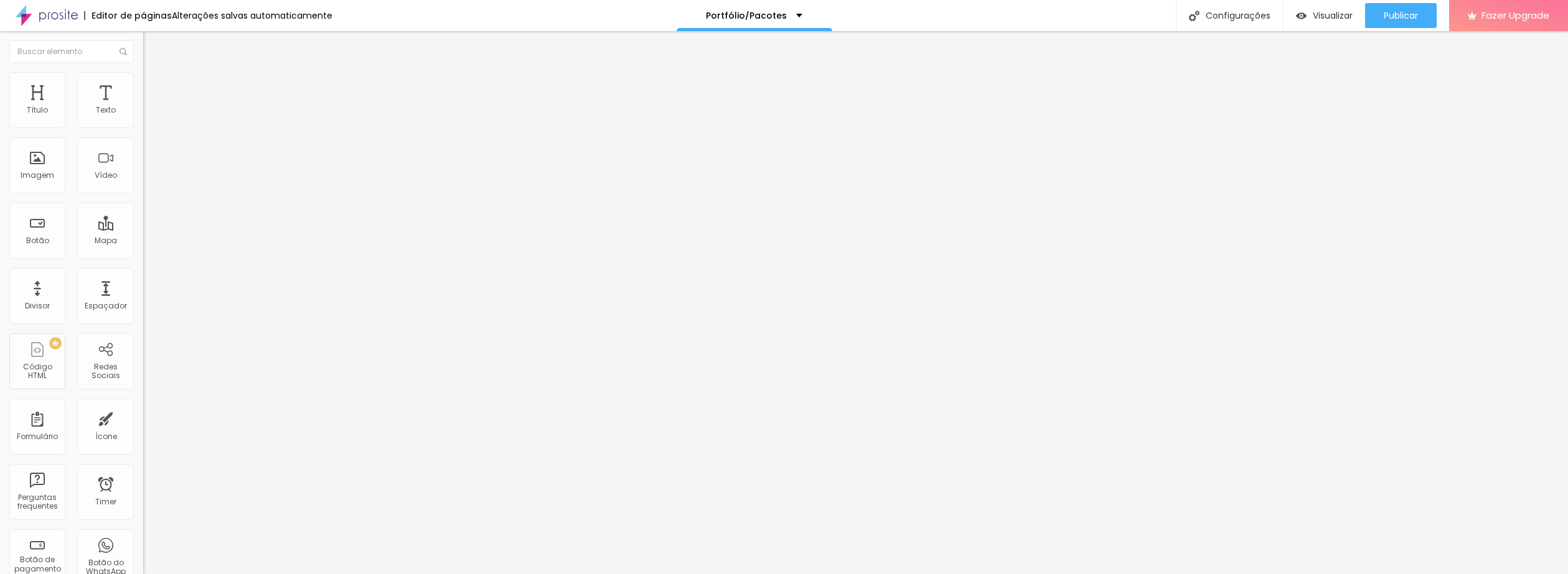
type input "9.1"
type input "8.8"
type input "8.6"
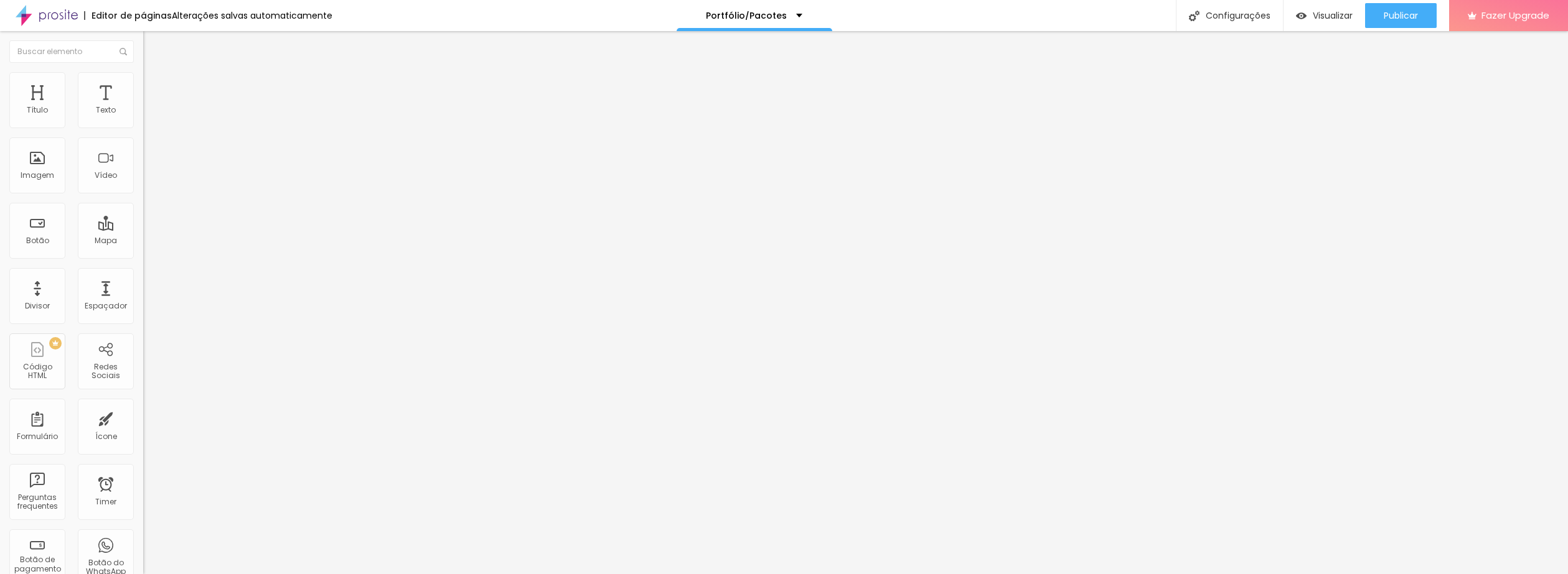
type input "8.4"
type input "8.2"
type input "8.1"
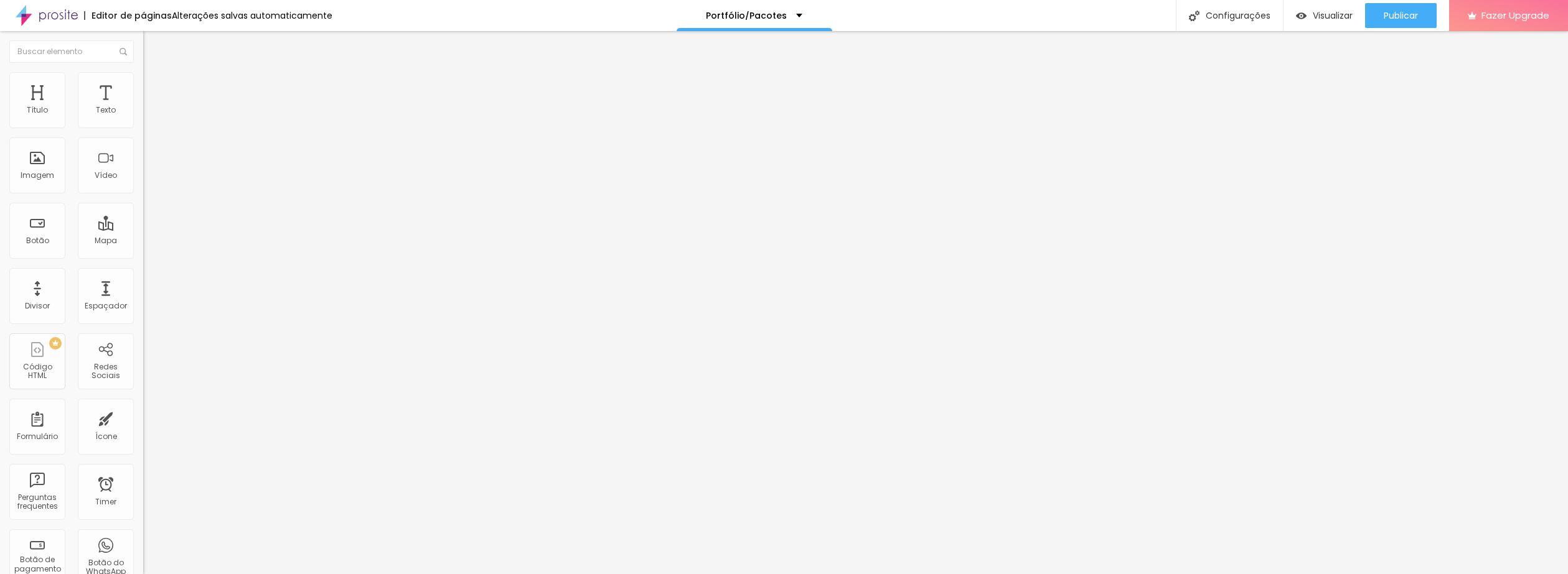
type input "8.1"
type input "8"
type input "7.9"
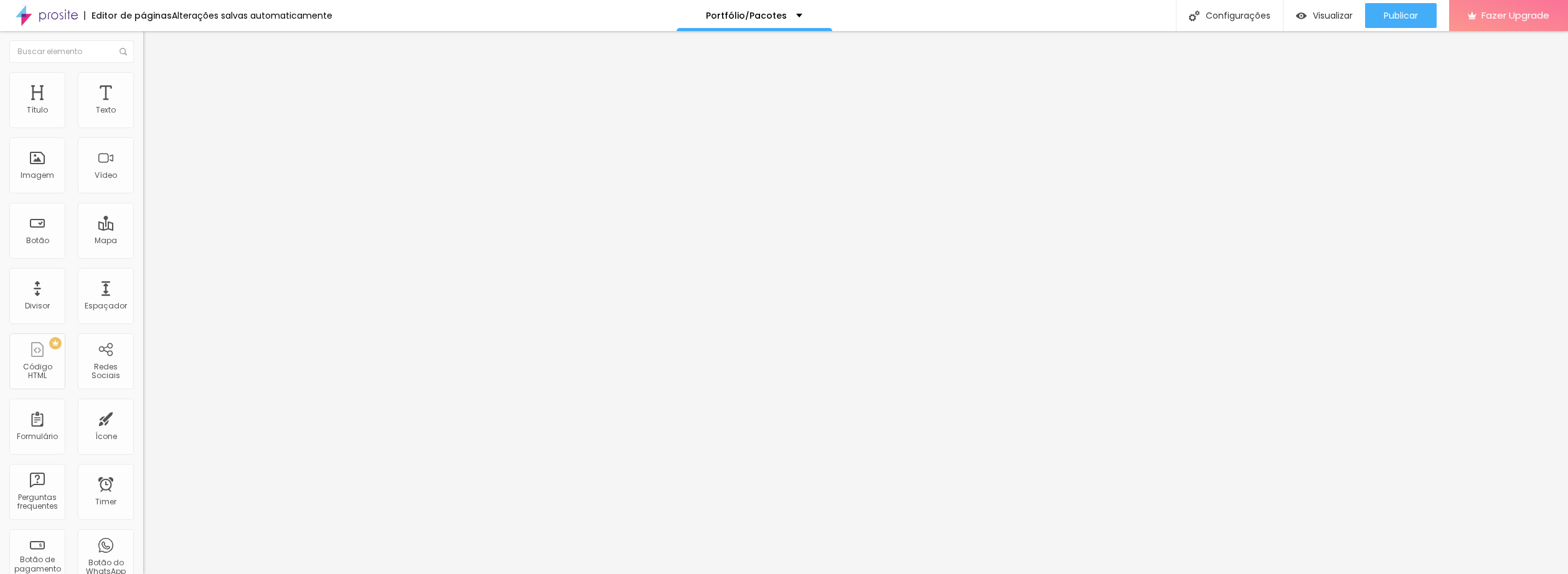
type input "7.7"
type input "7.5"
type input "7.2"
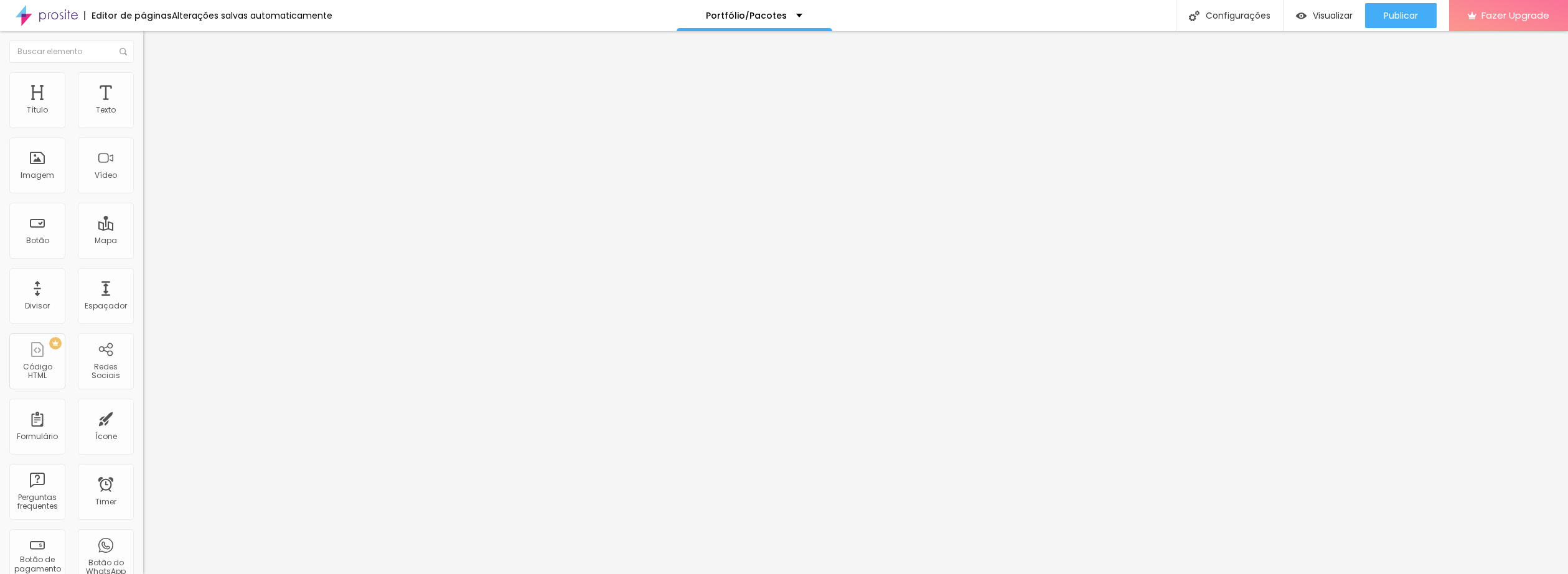
type input "7.2"
type input "7"
drag, startPoint x: 32, startPoint y: 145, endPoint x: 82, endPoint y: 164, distance: 53.5
type input "7"
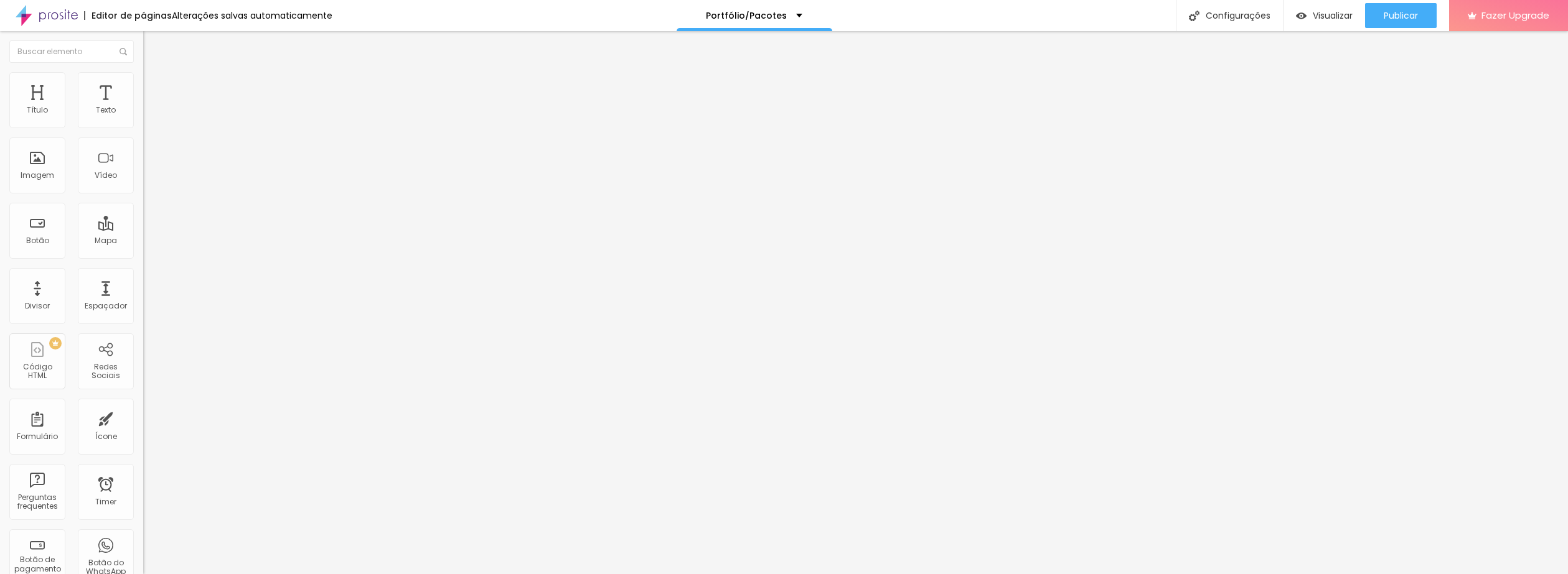
click at [143, 405] on input "range" at bounding box center [183, 410] width 80 height 10
click at [154, 74] on span "Estilo" at bounding box center [164, 68] width 20 height 11
click at [153, 45] on img "button" at bounding box center [157, 45] width 10 height 10
type input "19"
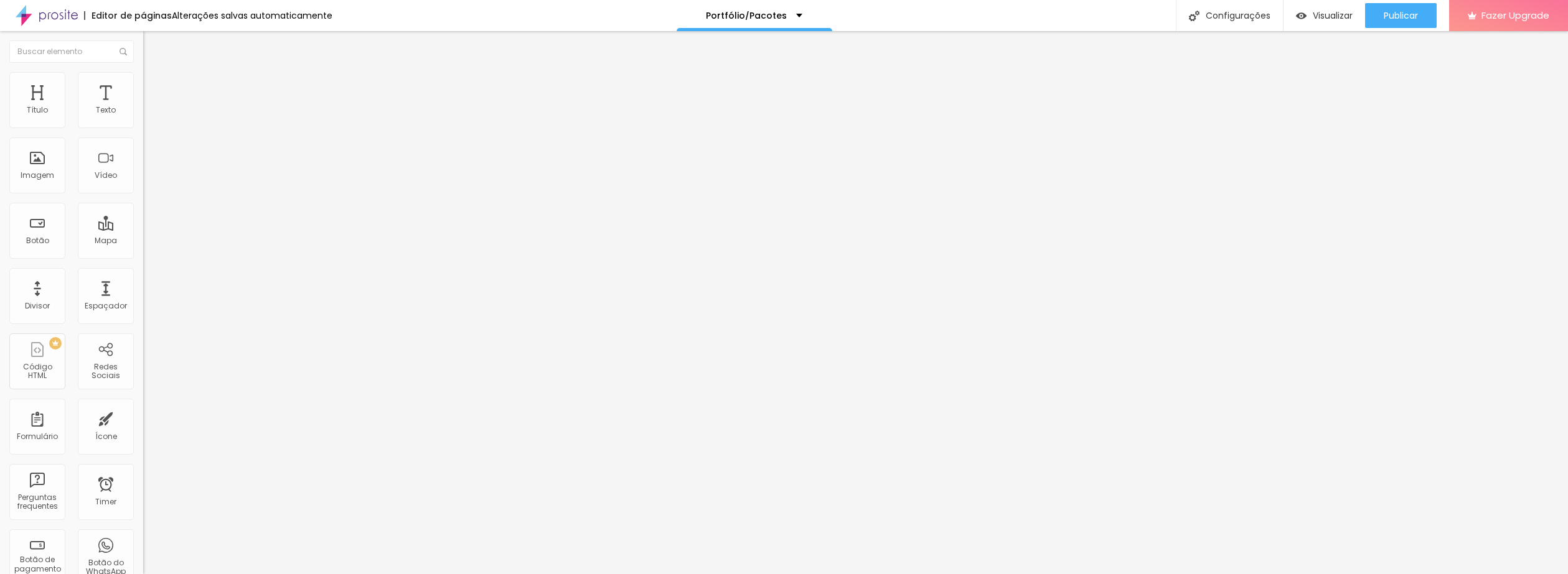
type input "18"
type input "17"
type input "16"
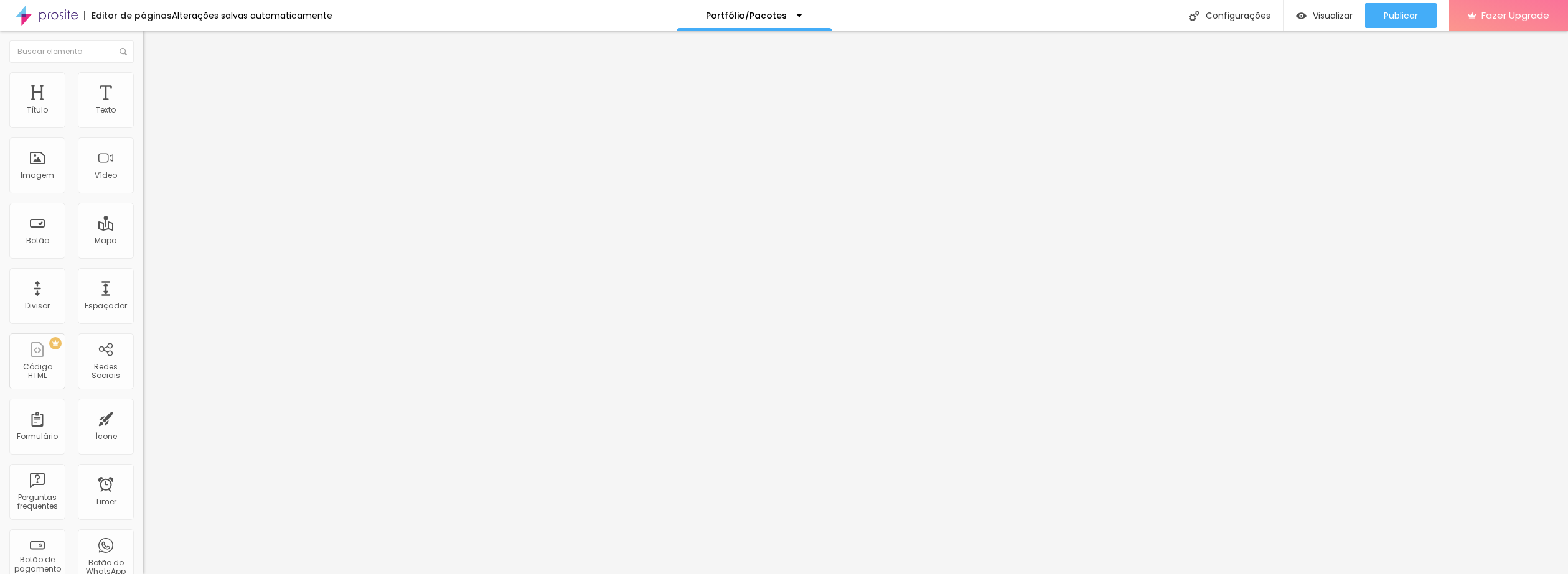
type input "16"
type input "15"
type input "14"
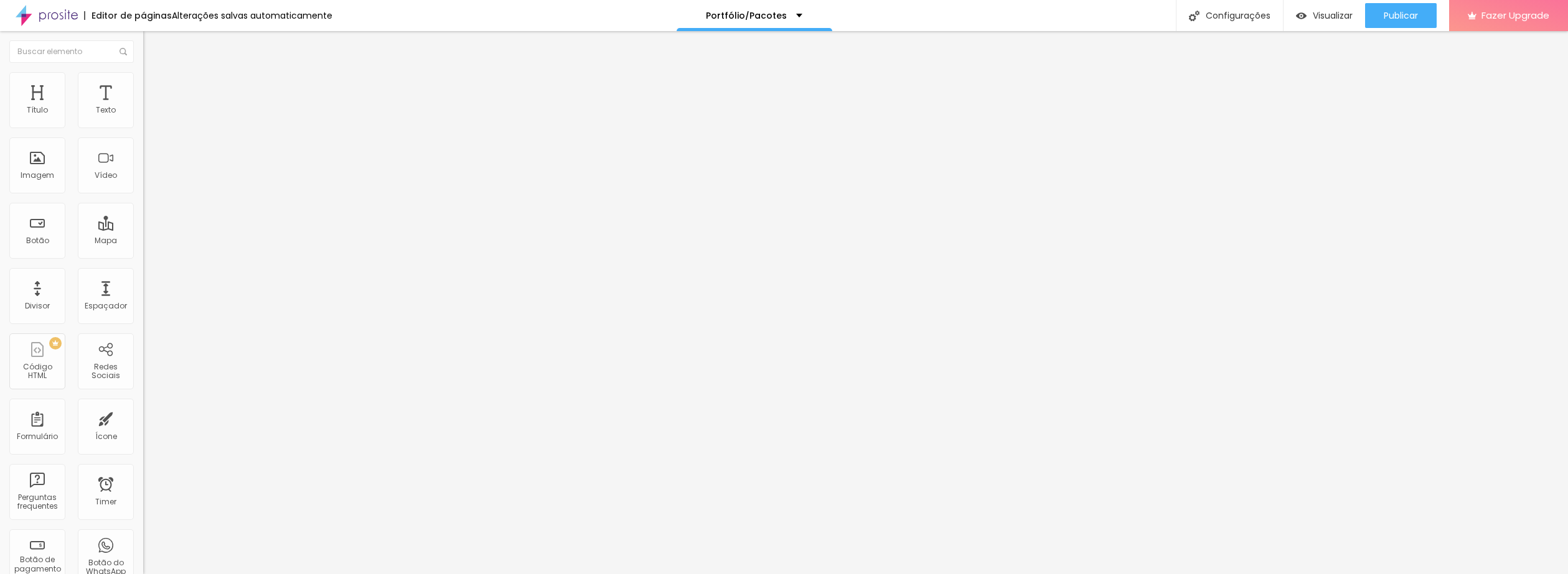
type input "13"
type input "12"
drag, startPoint x: 68, startPoint y: 122, endPoint x: 41, endPoint y: 126, distance: 27.3
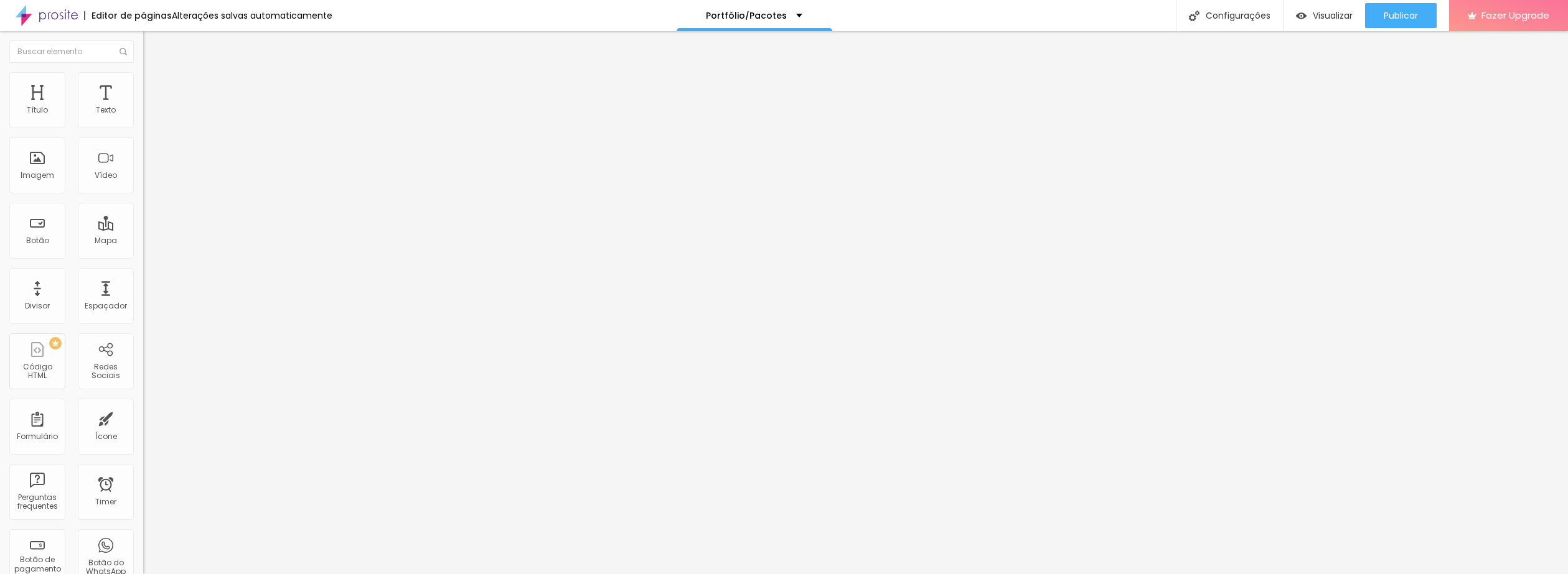
type input "12"
click at [143, 229] on input "range" at bounding box center [183, 234] width 80 height 10
type input "1.2"
type input "1.1"
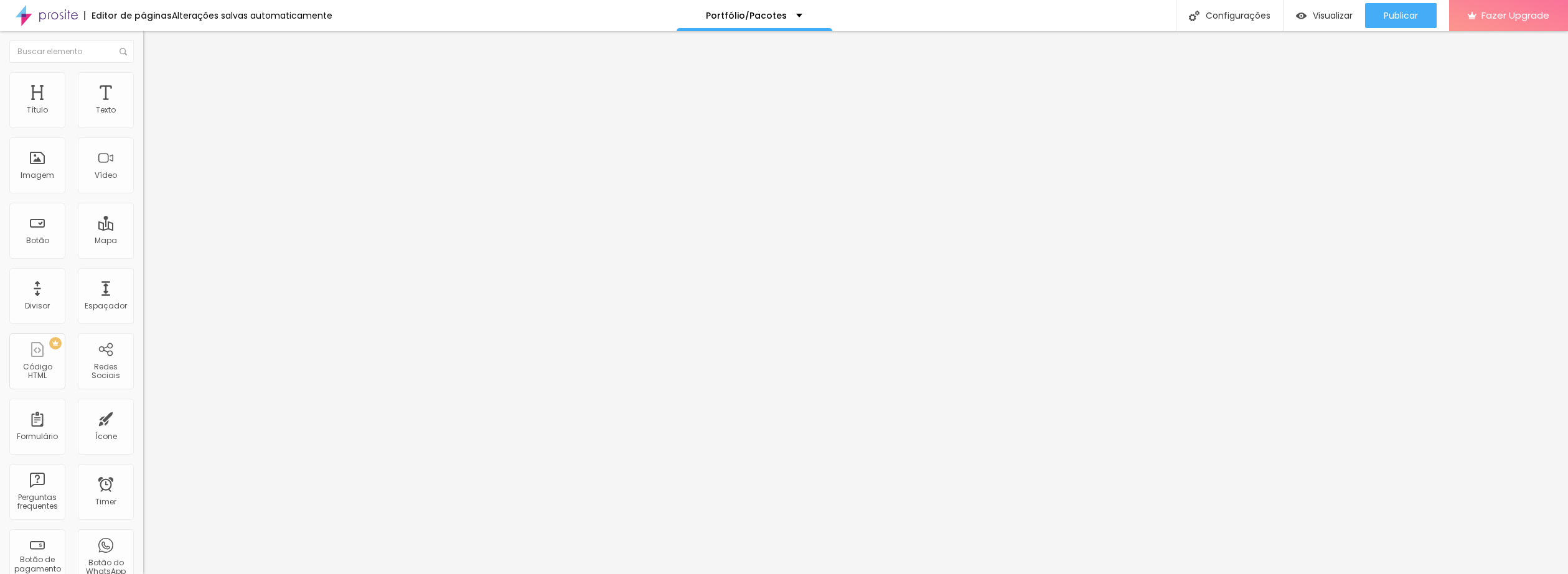
type input "1.1"
type input "1"
type input "0.8"
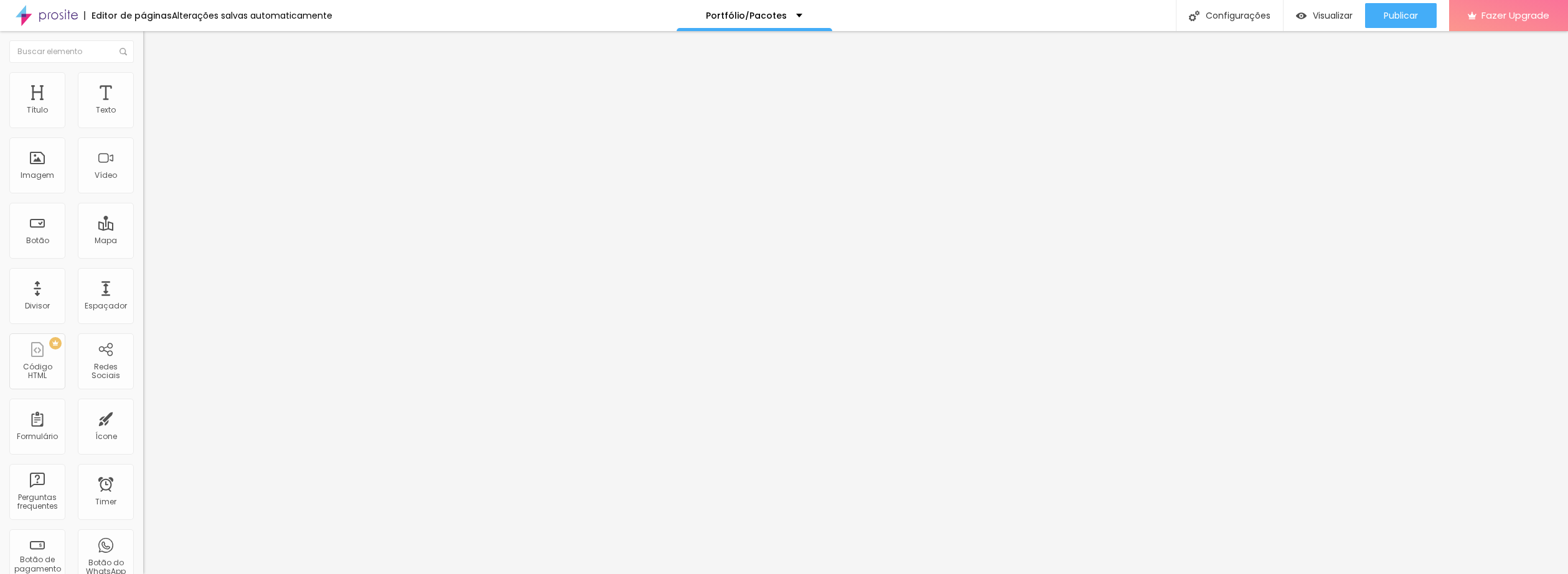
type input "0.9"
type input "1"
type input "1.1"
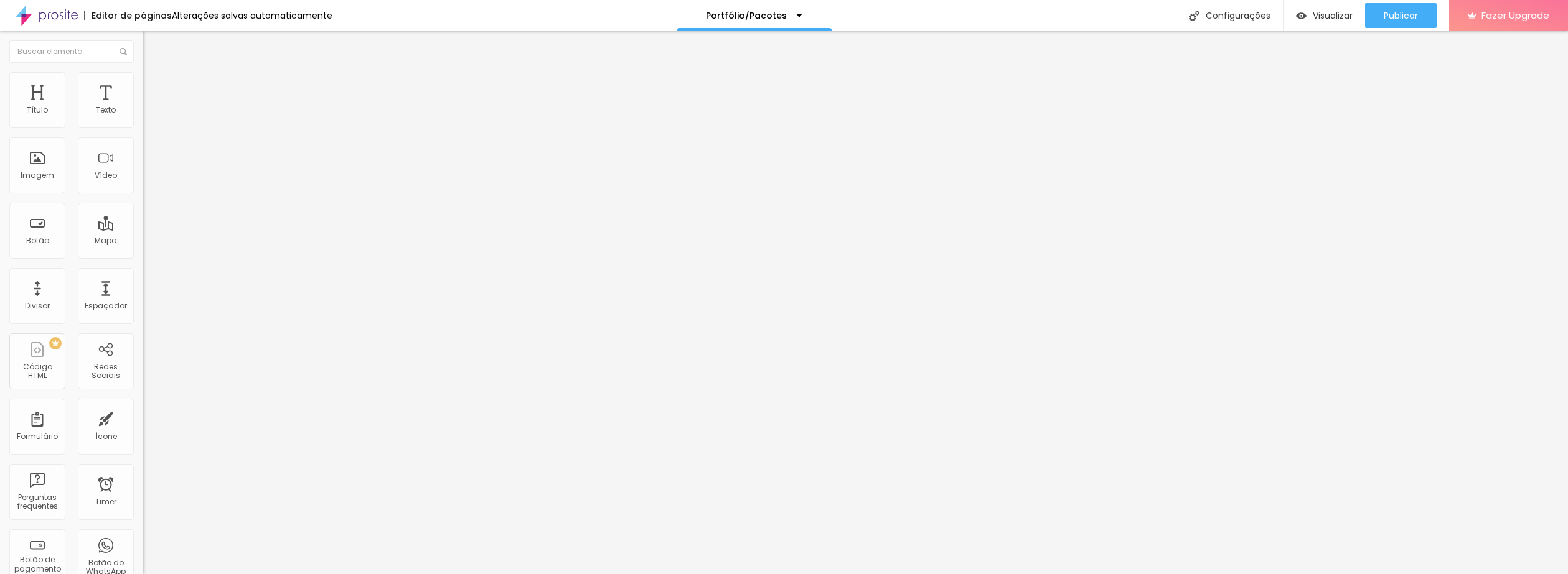
type input "1.1"
type input "1.2"
type input "1.3"
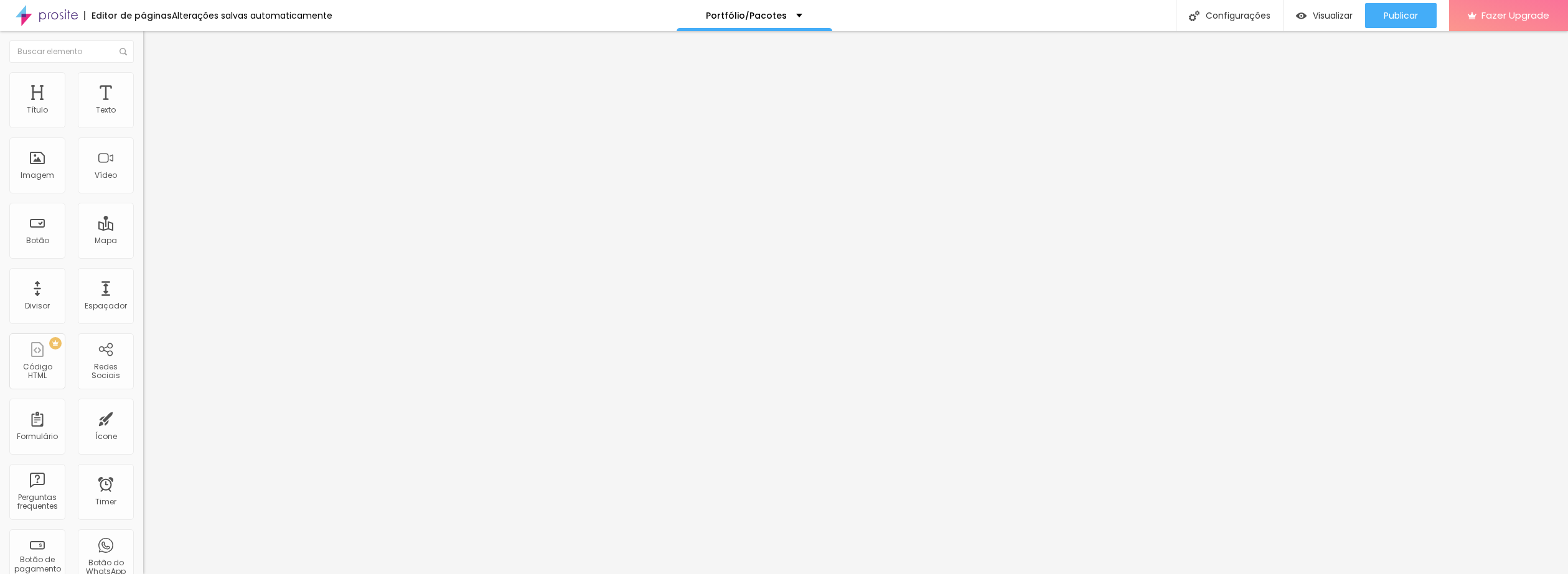
type input "1.4"
type input "1.5"
type input "1.6"
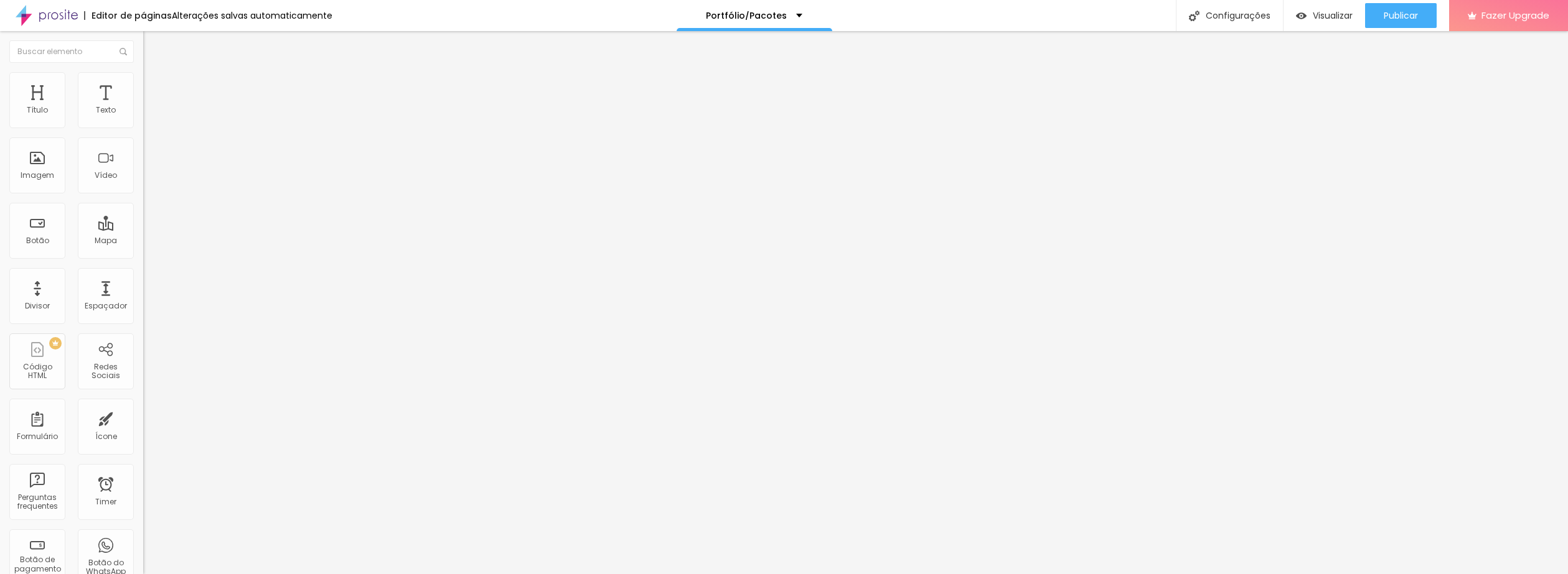
type input "1.6"
type input "1.8"
type input "2"
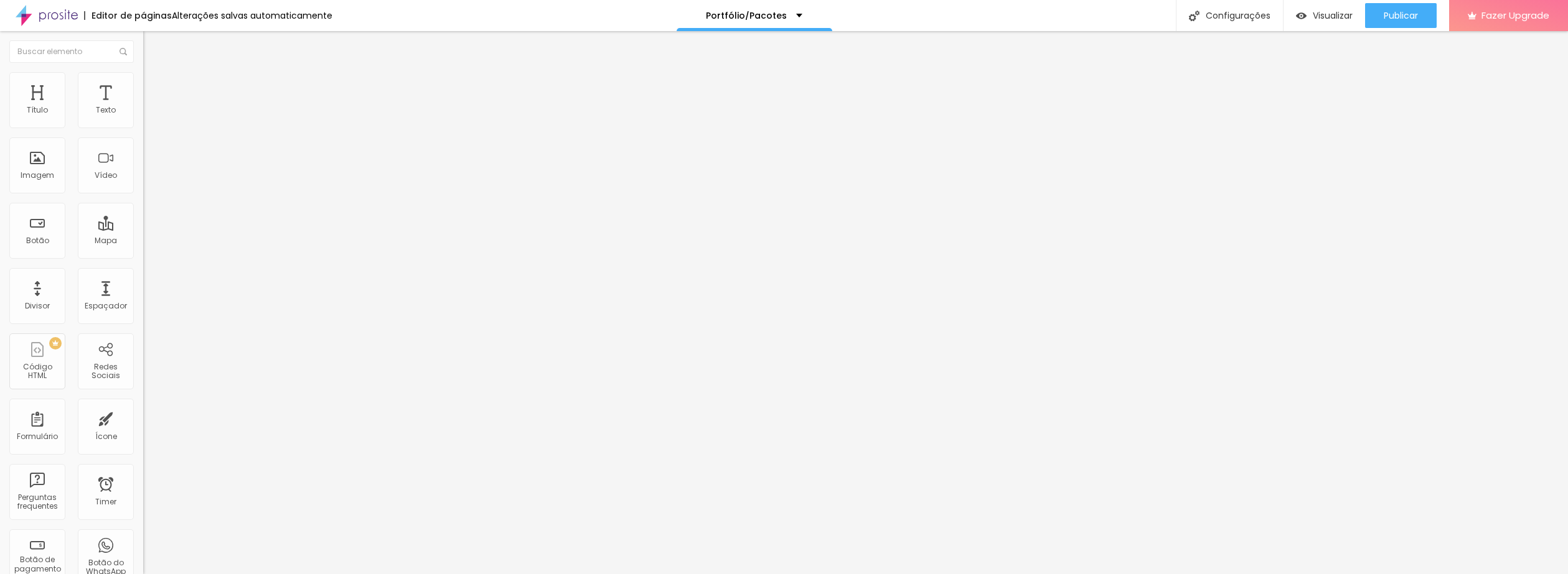
type input "1.9"
type input "1.8"
type input "1.7"
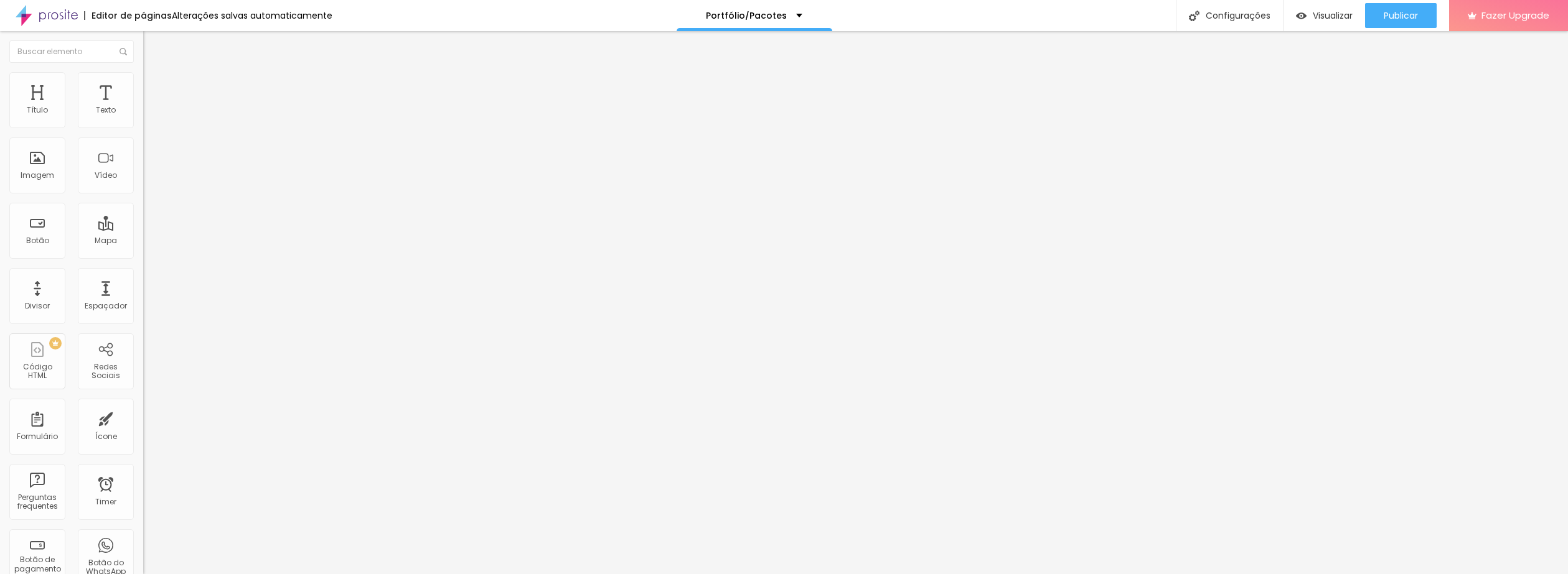
type input "1.7"
type input "1.6"
type input "1.5"
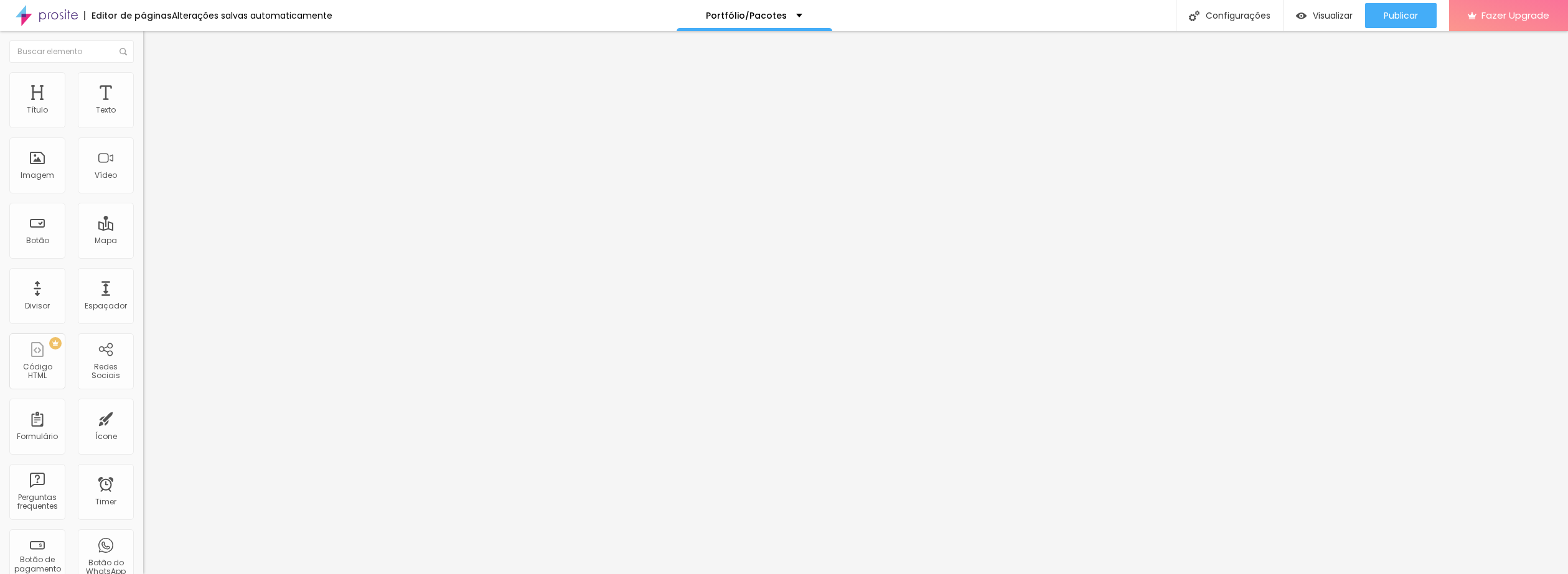
type input "1.4"
type input "1.3"
type input "1.2"
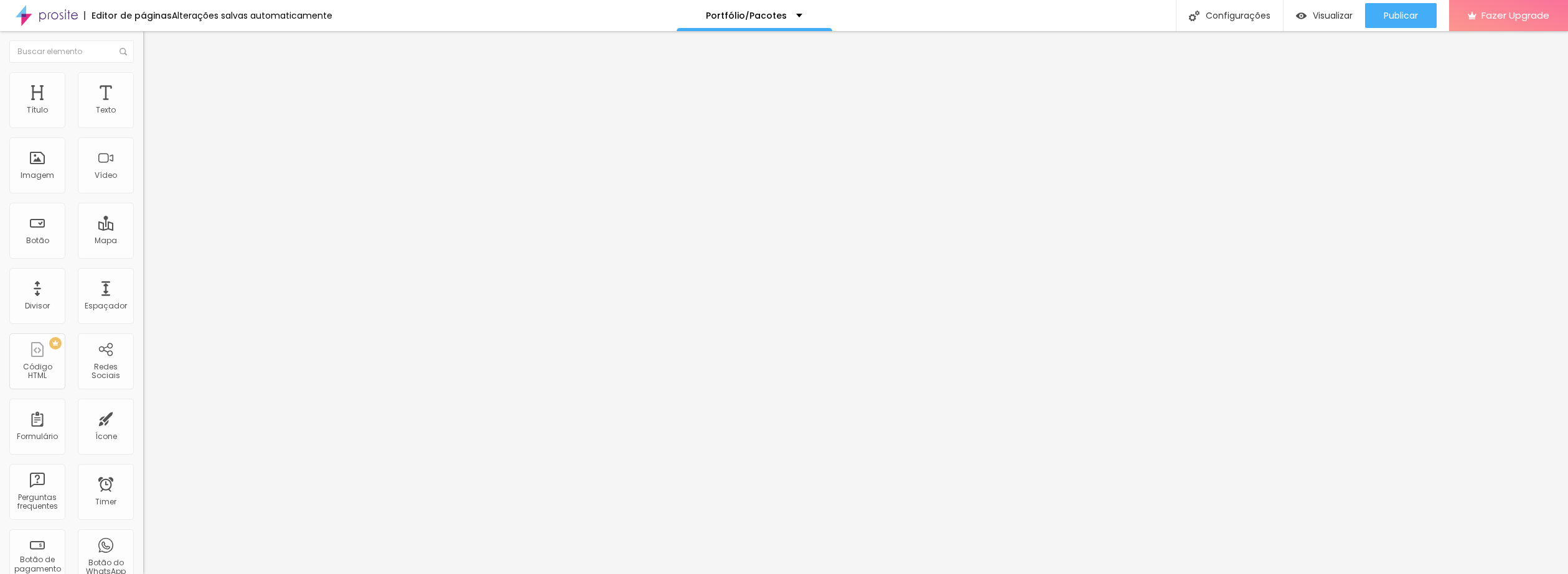
type input "1.2"
type input "1.1"
type input "1"
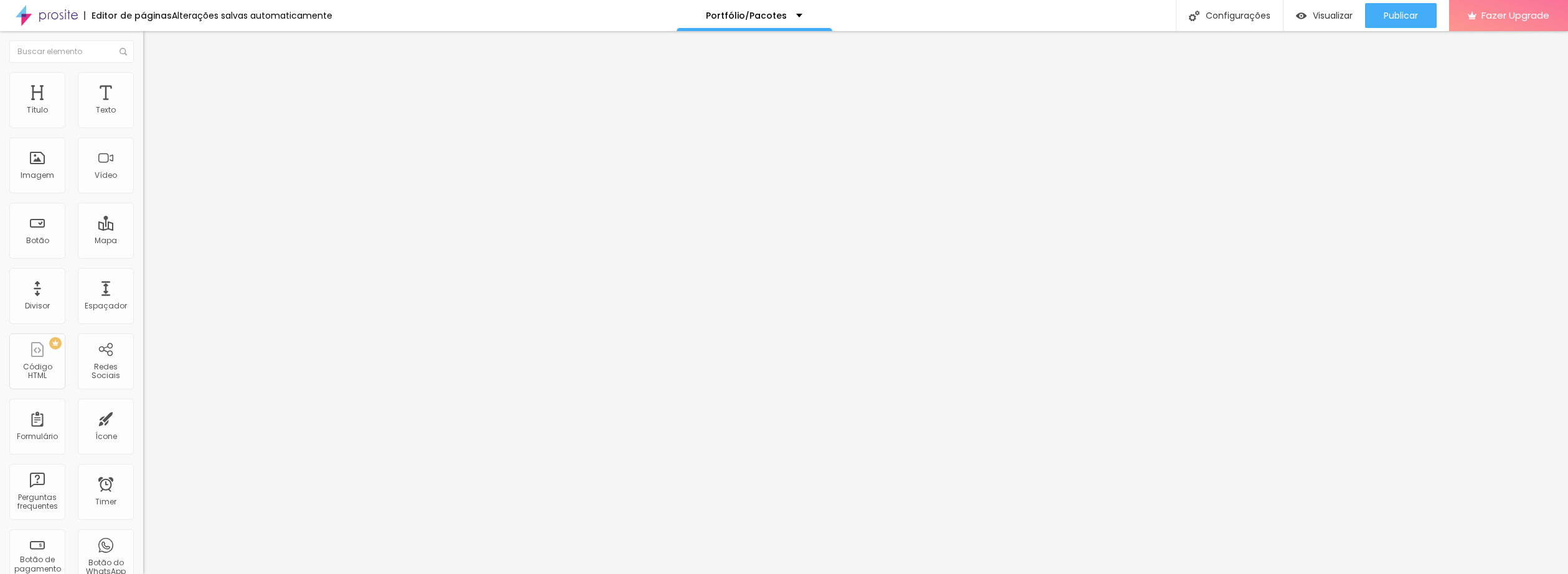
type input "0.9"
type input "0.8"
type input "0.7"
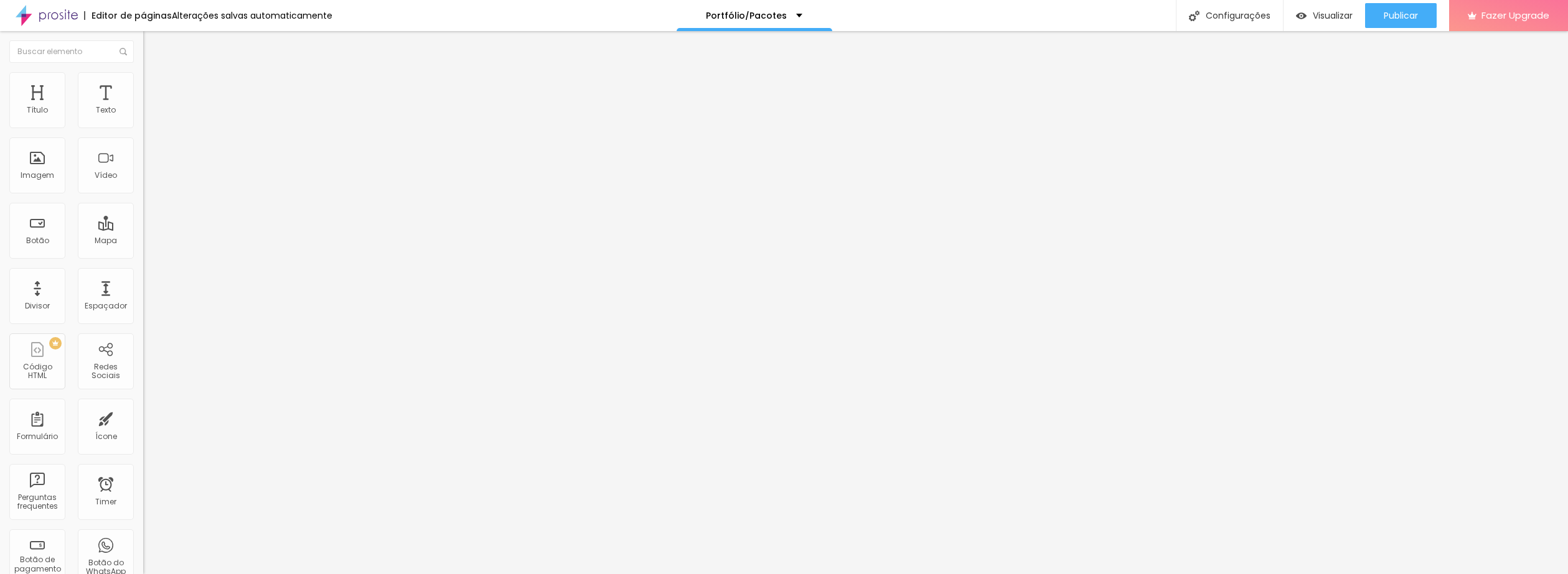
type input "0.7"
type input "0.6"
type input "0.5"
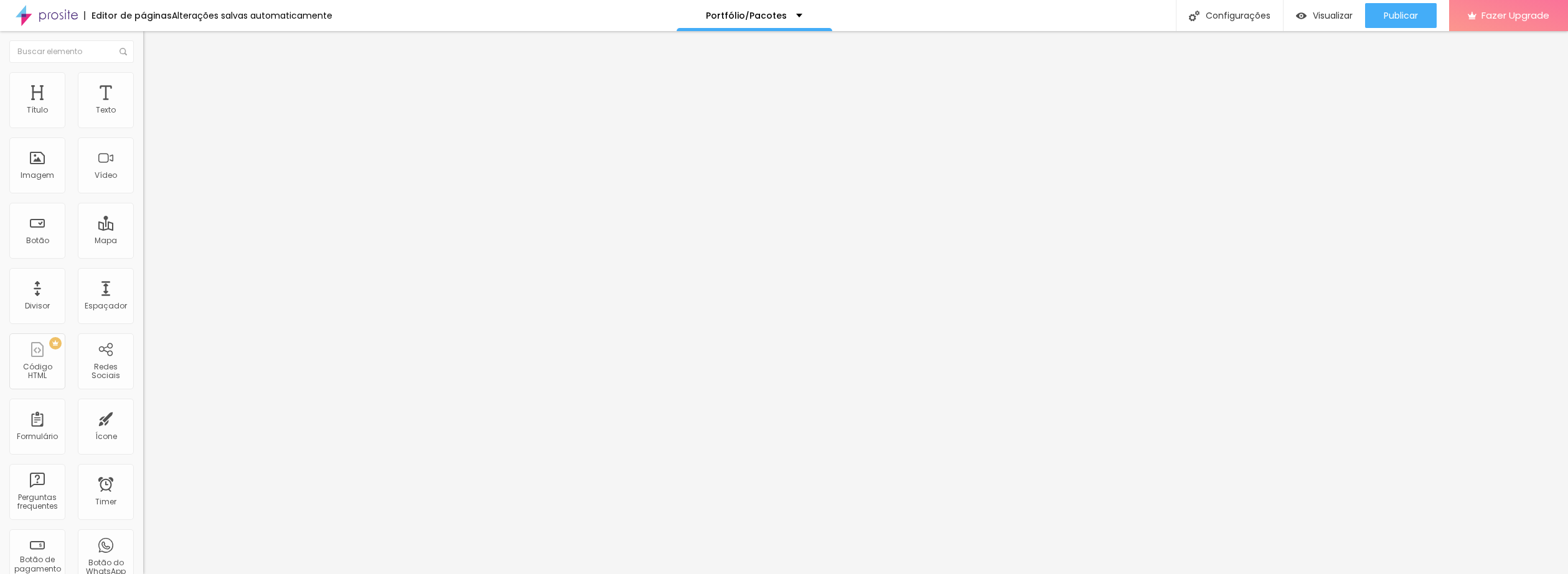
drag, startPoint x: 72, startPoint y: 168, endPoint x: 20, endPoint y: 201, distance: 61.6
type input "0.5"
type input "1"
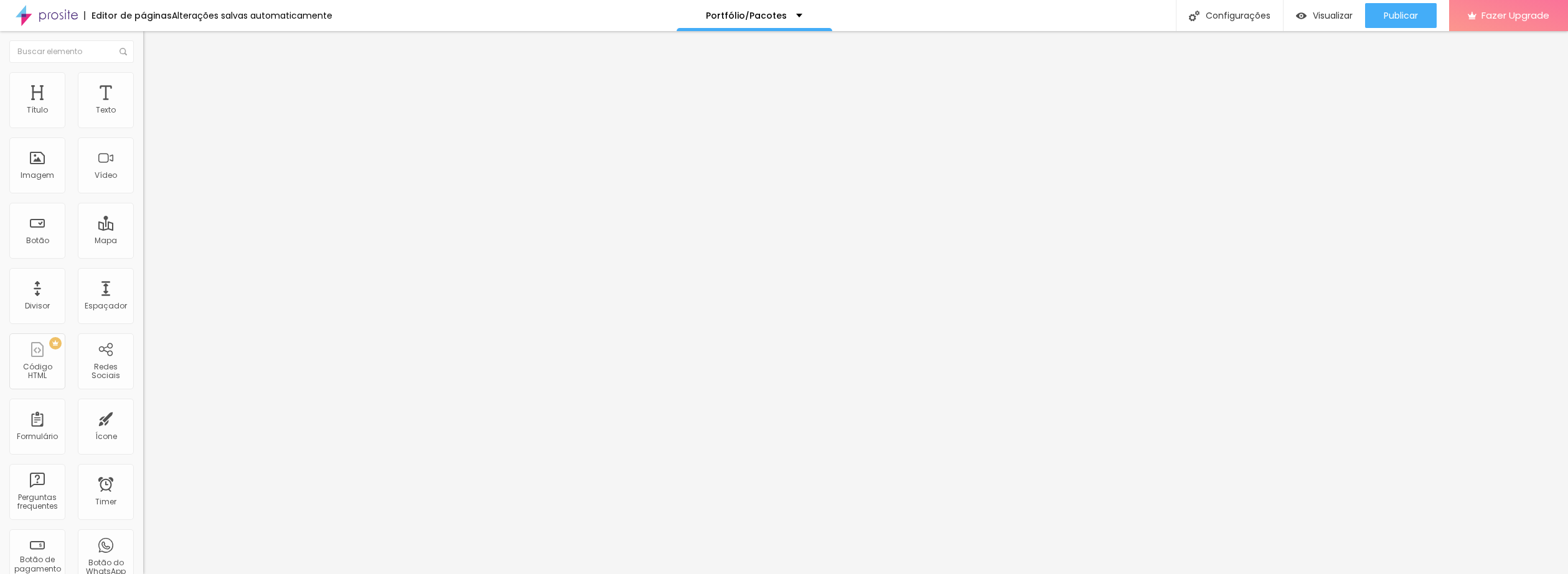
type input "2"
type input "3"
type input "4"
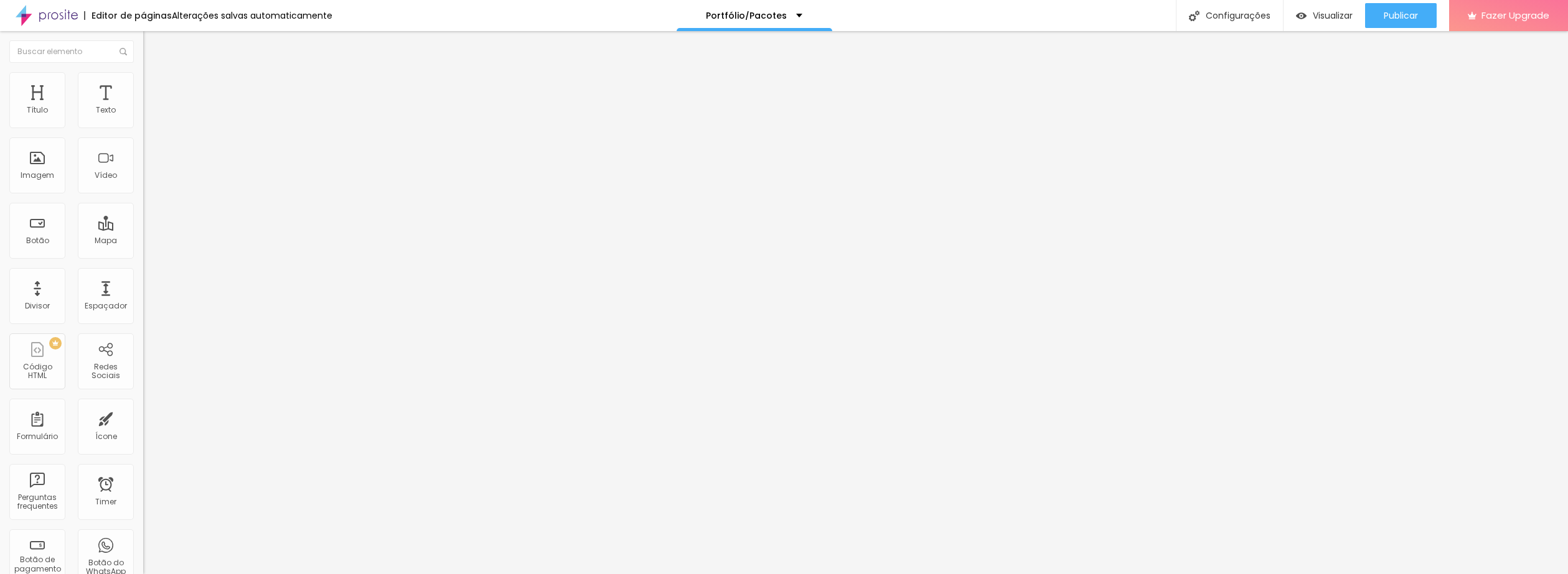
type input "4"
type input "5"
type input "6"
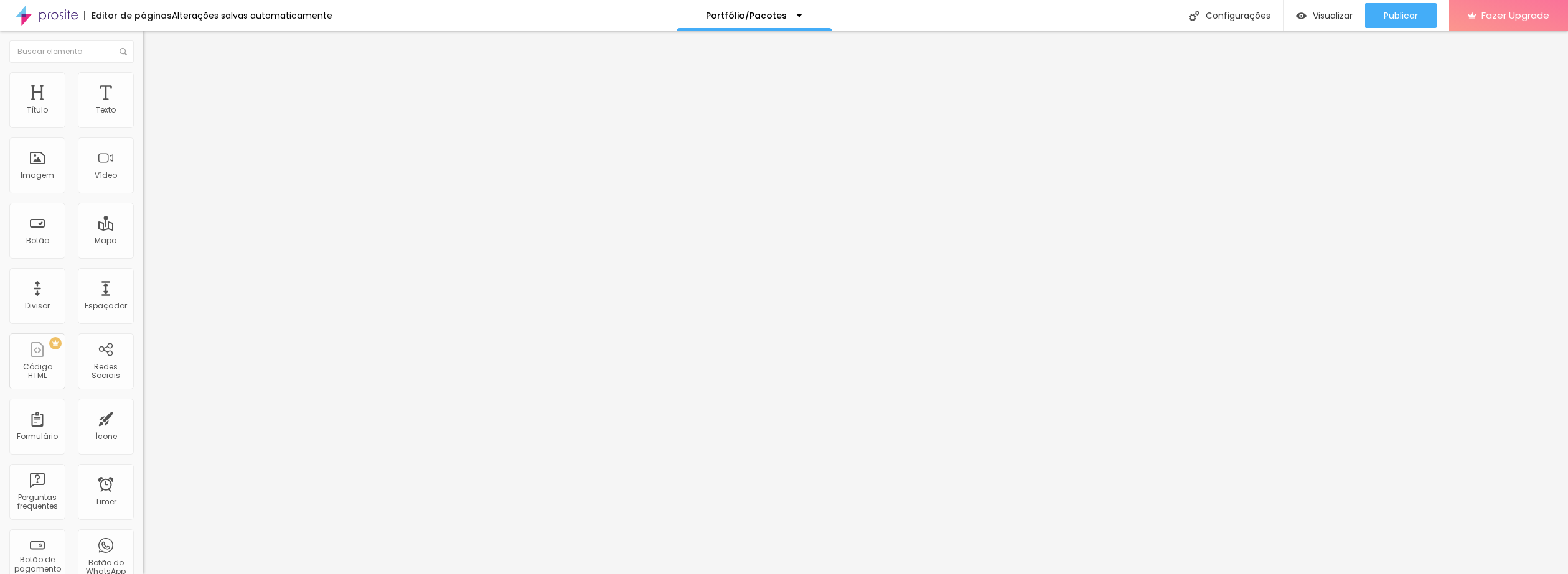
type input "7"
type input "8"
type input "9"
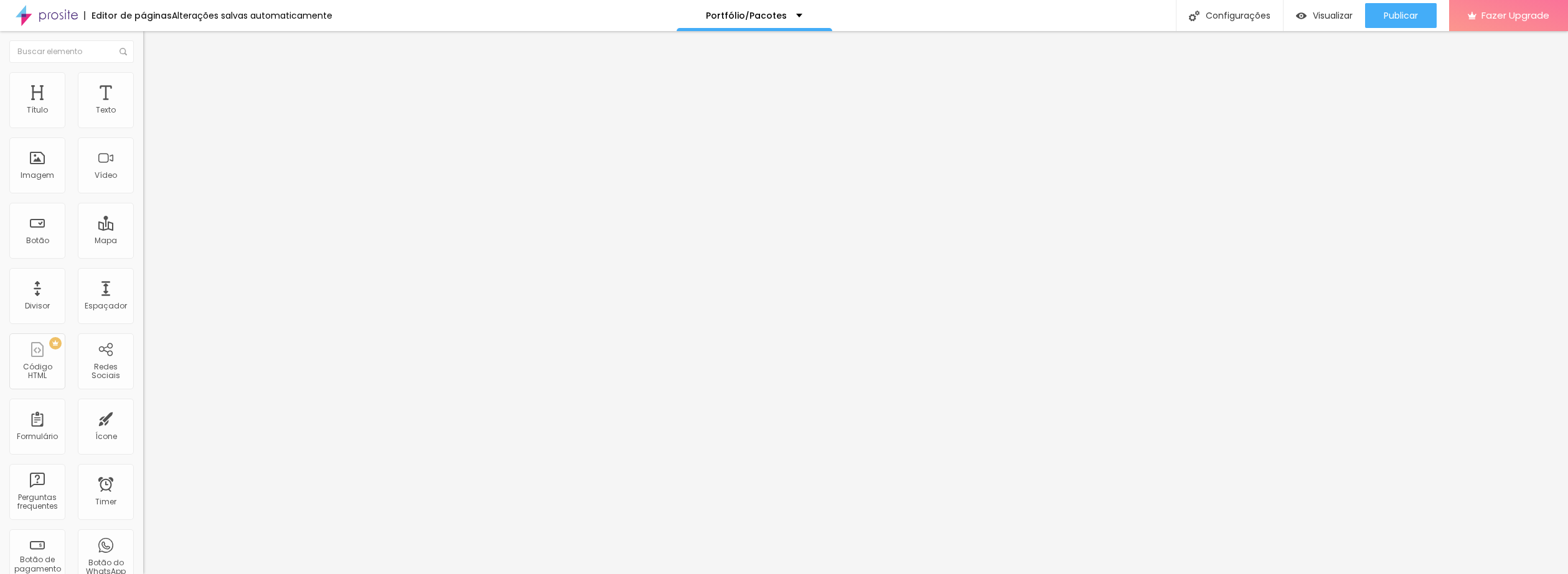
type input "9"
type input "8"
type input "6"
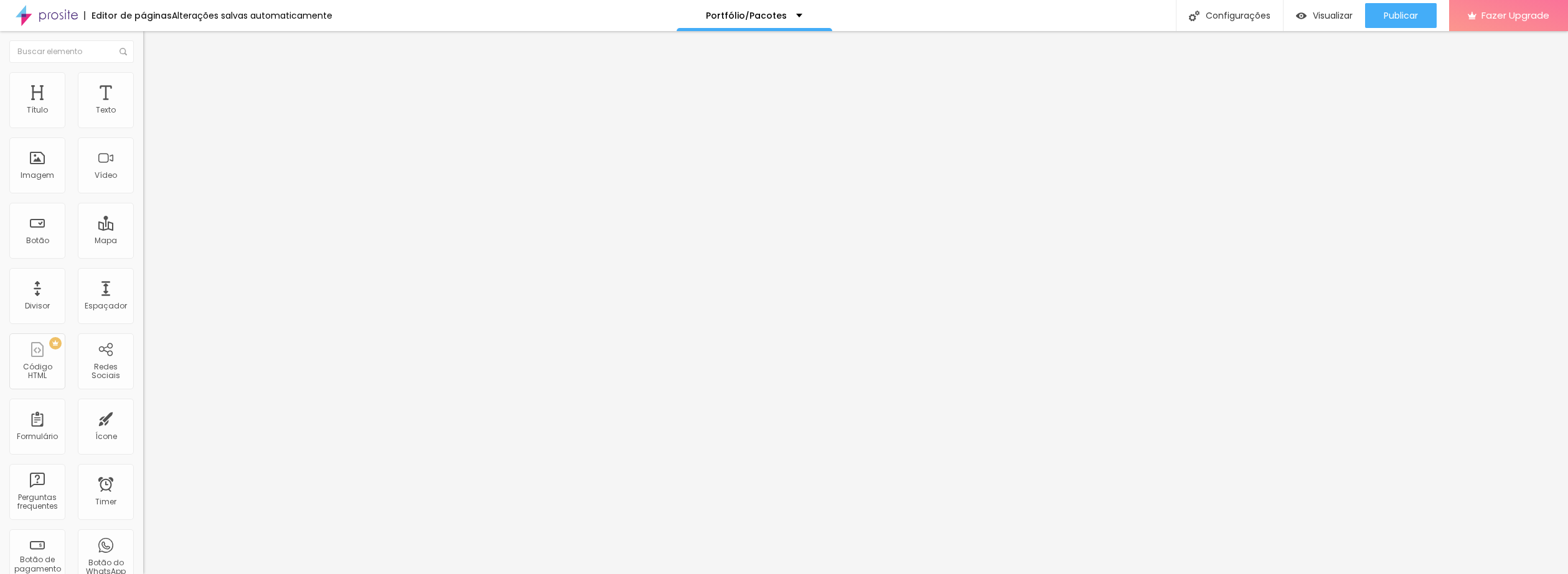
type input "4"
drag, startPoint x: 27, startPoint y: 194, endPoint x: -14, endPoint y: 206, distance: 42.7
drag, startPoint x: 43, startPoint y: 122, endPoint x: 51, endPoint y: 136, distance: 16.1
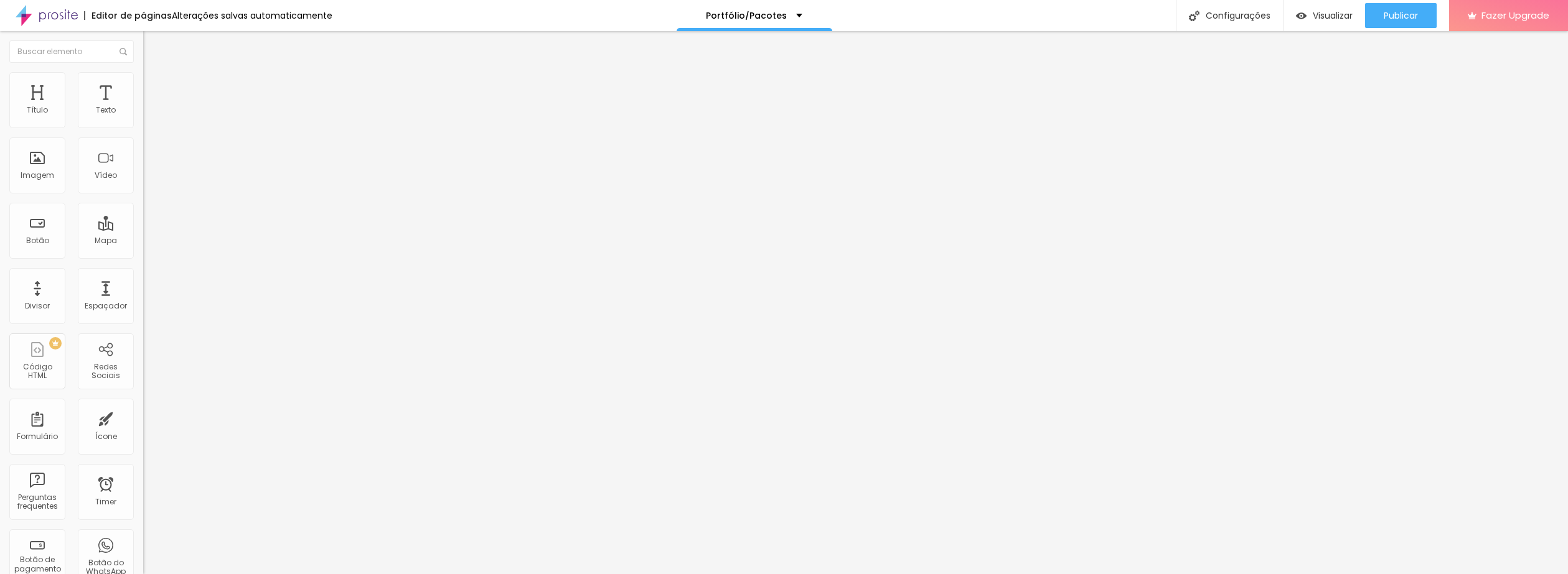
click at [143, 229] on input "range" at bounding box center [183, 234] width 80 height 10
click at [143, 81] on li "Estilo" at bounding box center [215, 78] width 143 height 12
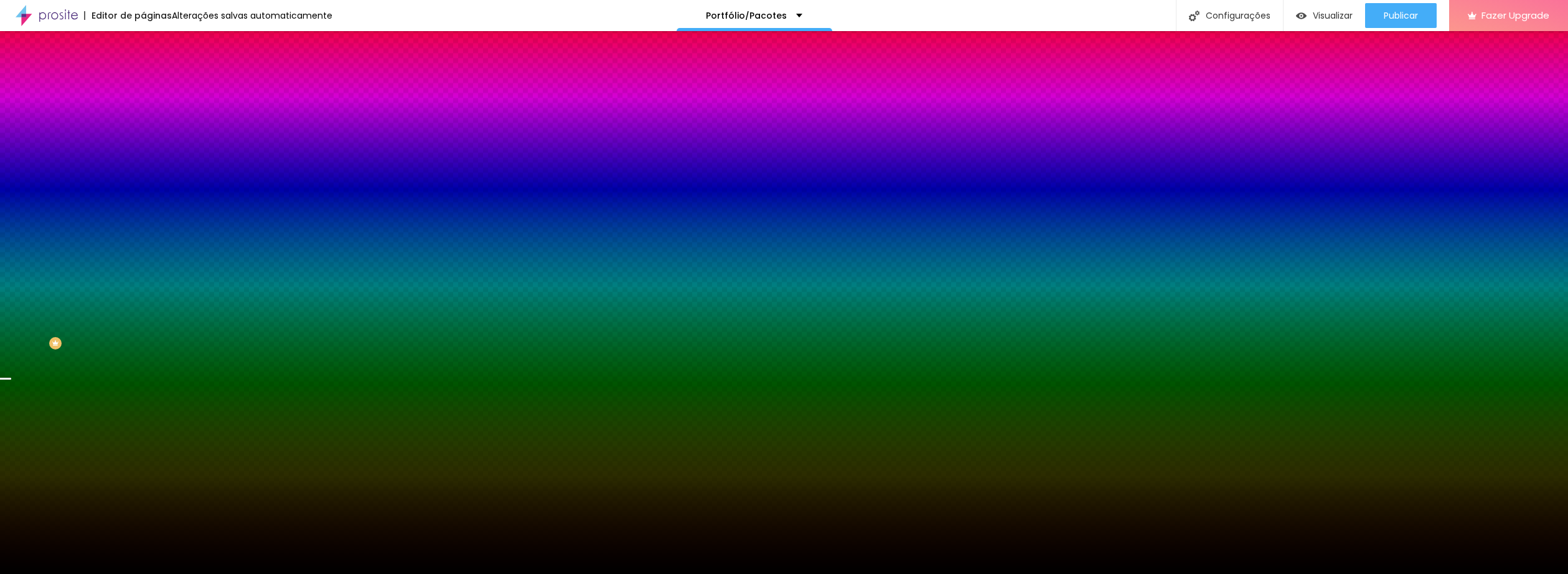
click at [143, 130] on span "Parallax" at bounding box center [158, 124] width 30 height 11
click at [143, 189] on div "Efeitos de fundo" at bounding box center [215, 185] width 143 height 7
click at [143, 155] on div "Cor de fundo" at bounding box center [215, 151] width 143 height 7
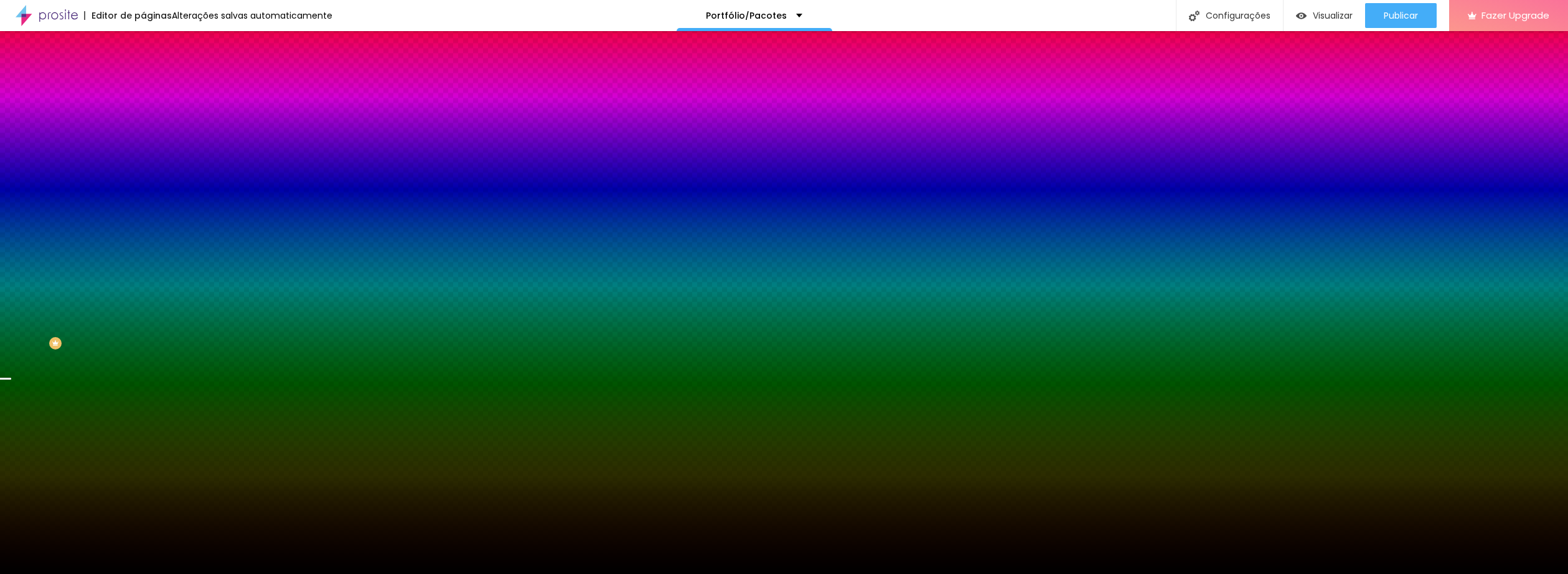
click at [143, 114] on span "Trocar imagem" at bounding box center [177, 109] width 68 height 11
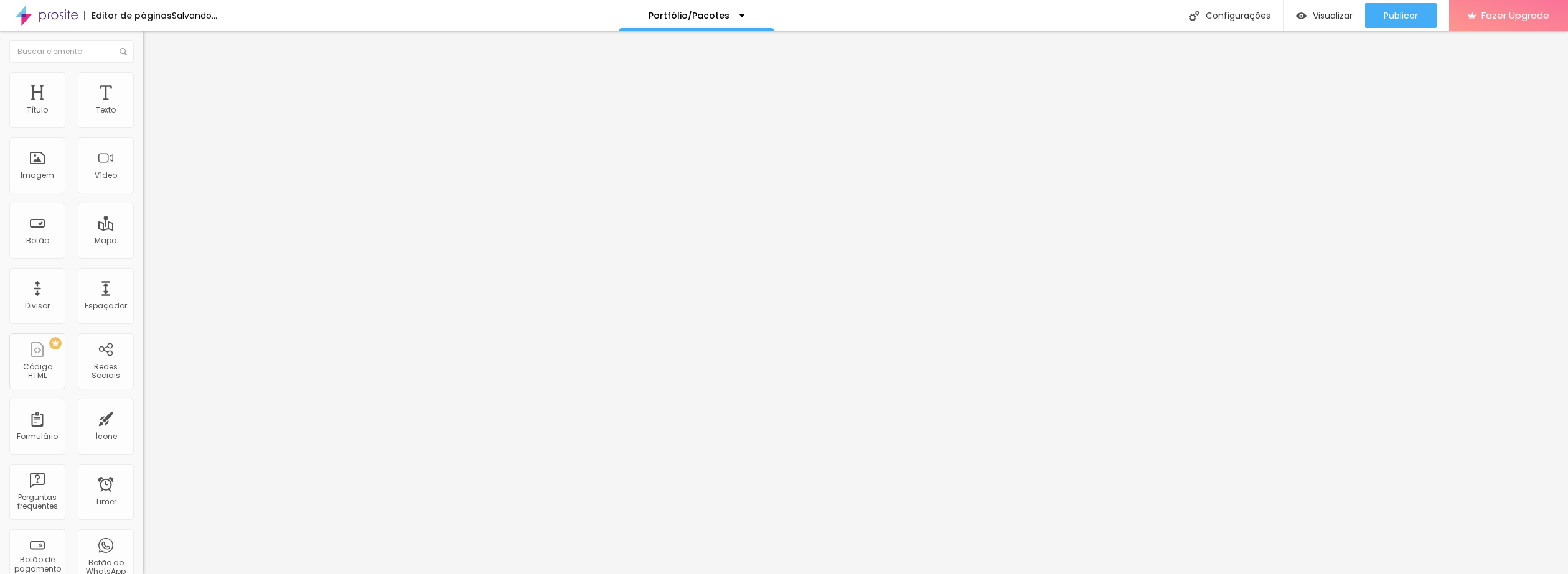
click at [143, 107] on span "Trocar imagem" at bounding box center [177, 102] width 68 height 11
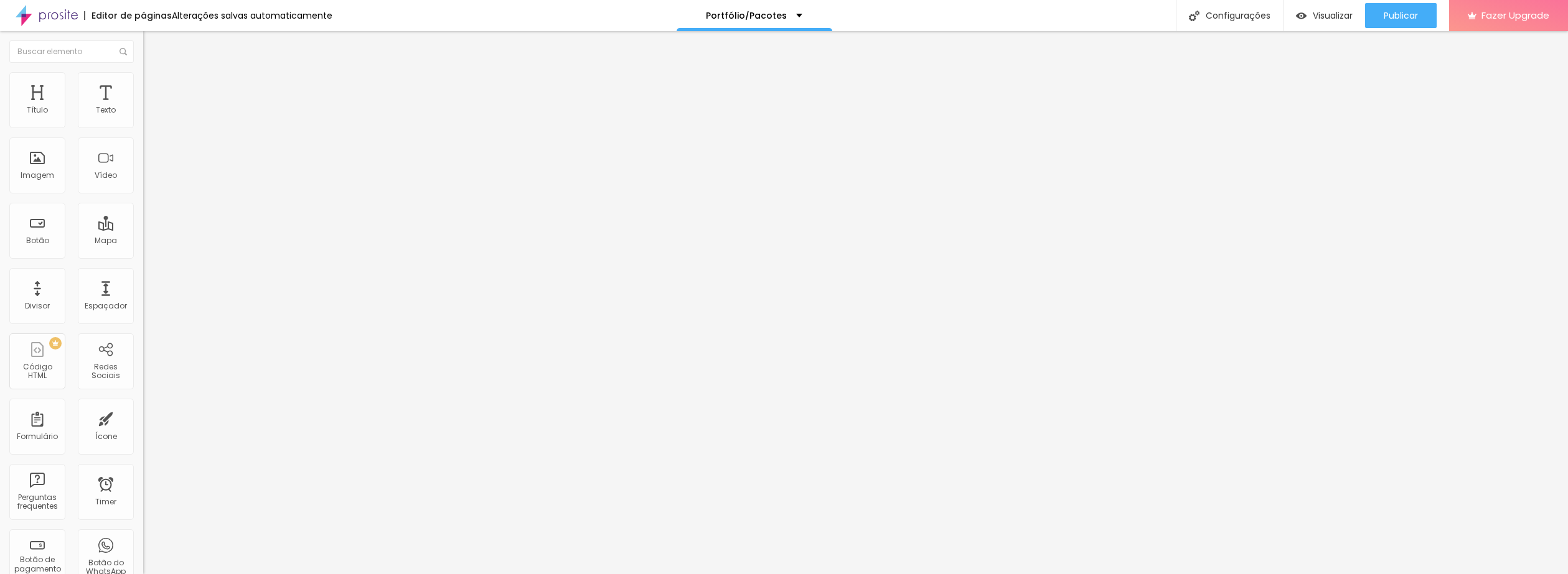
drag, startPoint x: 179, startPoint y: 178, endPoint x: 160, endPoint y: 109, distance: 71.6
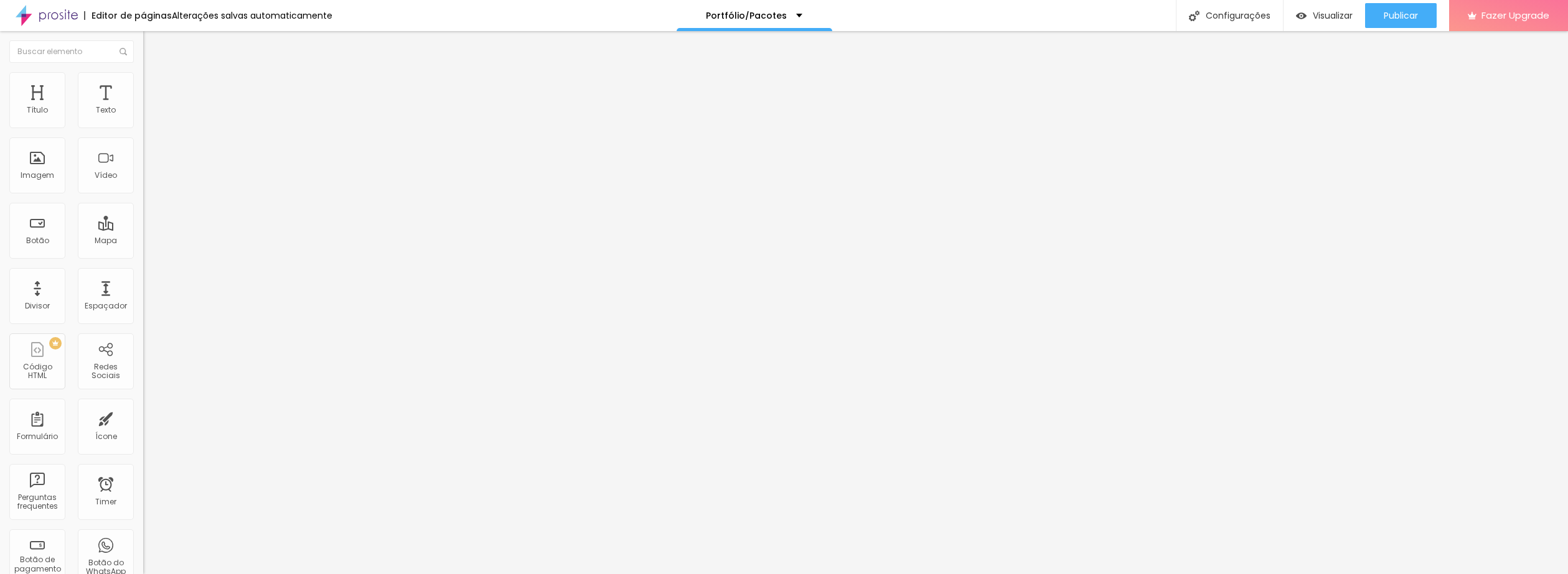
click at [287, 573] on div at bounding box center [784, 581] width 1568 height 0
click at [293, 573] on div "Subindo 0/0 arquivos" at bounding box center [784, 577] width 1568 height 7
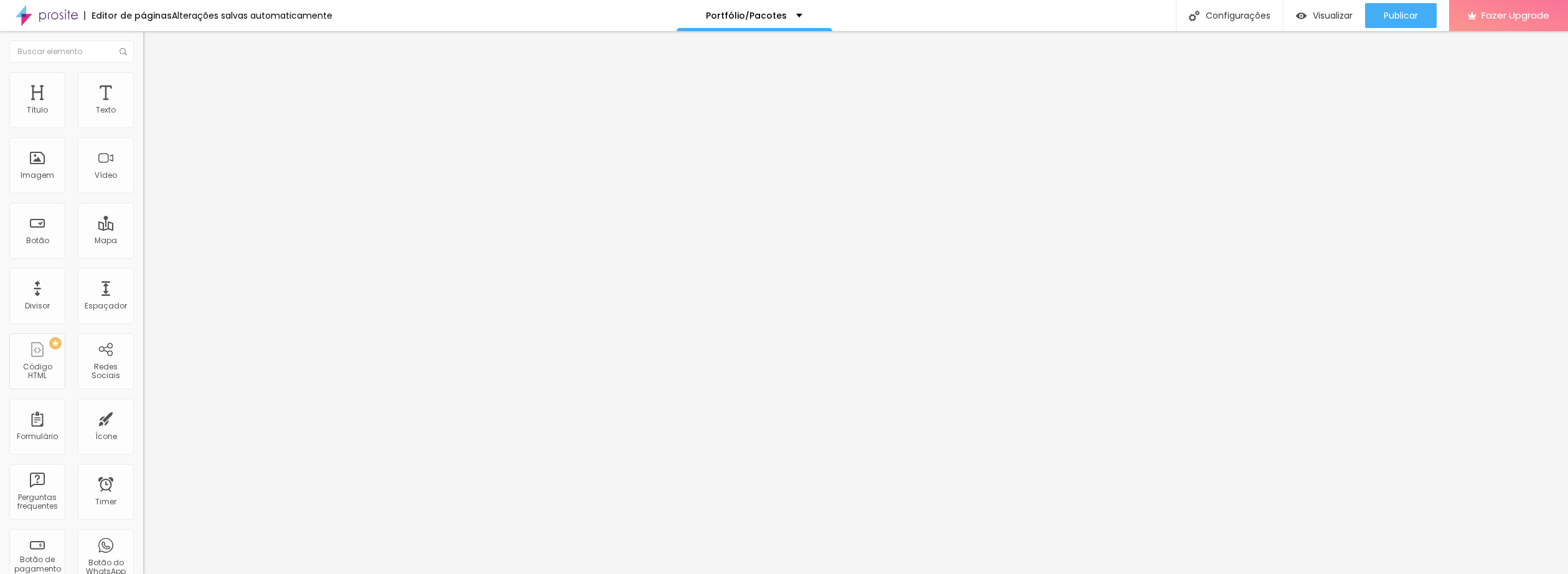
click at [143, 107] on span "Trocar imagem" at bounding box center [177, 102] width 68 height 11
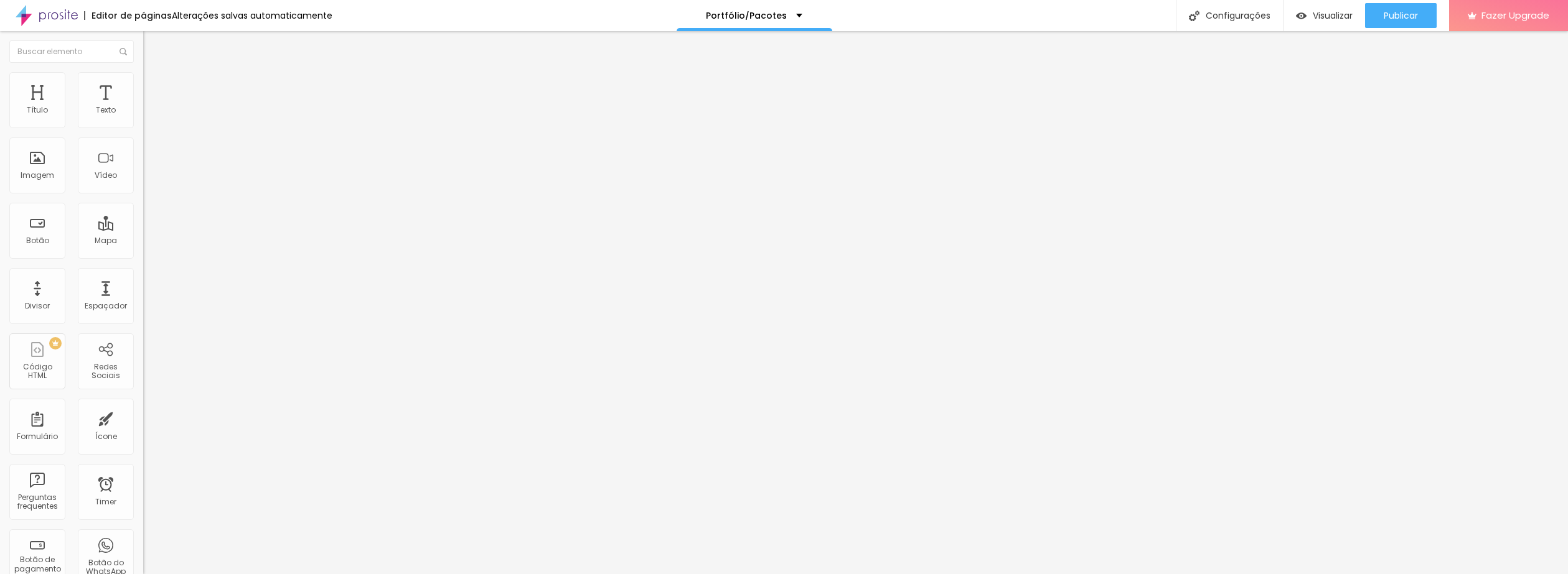
click at [143, 194] on span "1:1 Quadrado" at bounding box center [168, 190] width 49 height 11
click at [143, 209] on span "Padrão" at bounding box center [157, 205] width 28 height 11
click at [143, 194] on span "4:3 Padrão" at bounding box center [164, 190] width 41 height 11
click at [143, 202] on span "Cinema" at bounding box center [159, 197] width 31 height 11
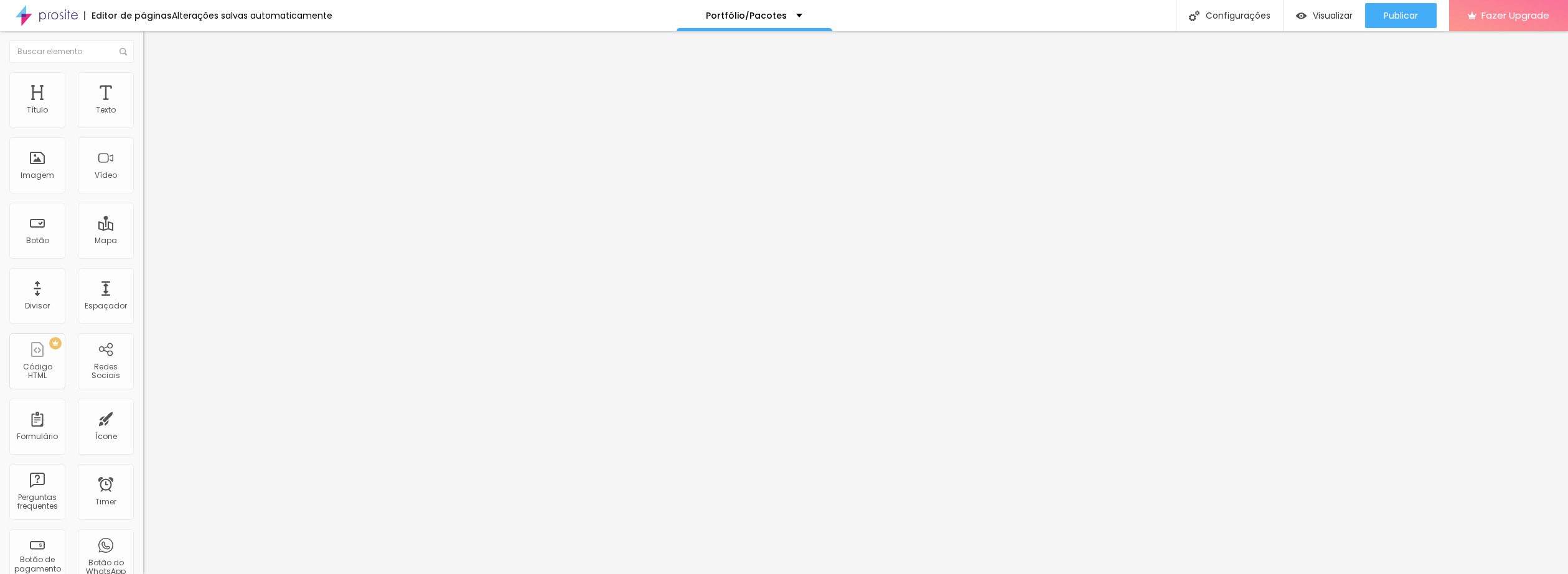
click at [143, 229] on span "Original" at bounding box center [158, 224] width 30 height 11
click at [143, 217] on span "Quadrado" at bounding box center [164, 212] width 41 height 11
click at [143, 265] on div "URL https://" at bounding box center [215, 250] width 143 height 30
click at [143, 235] on div "Link" at bounding box center [215, 231] width 143 height 7
click at [143, 194] on span "1:1 Quadrado" at bounding box center [168, 190] width 49 height 11
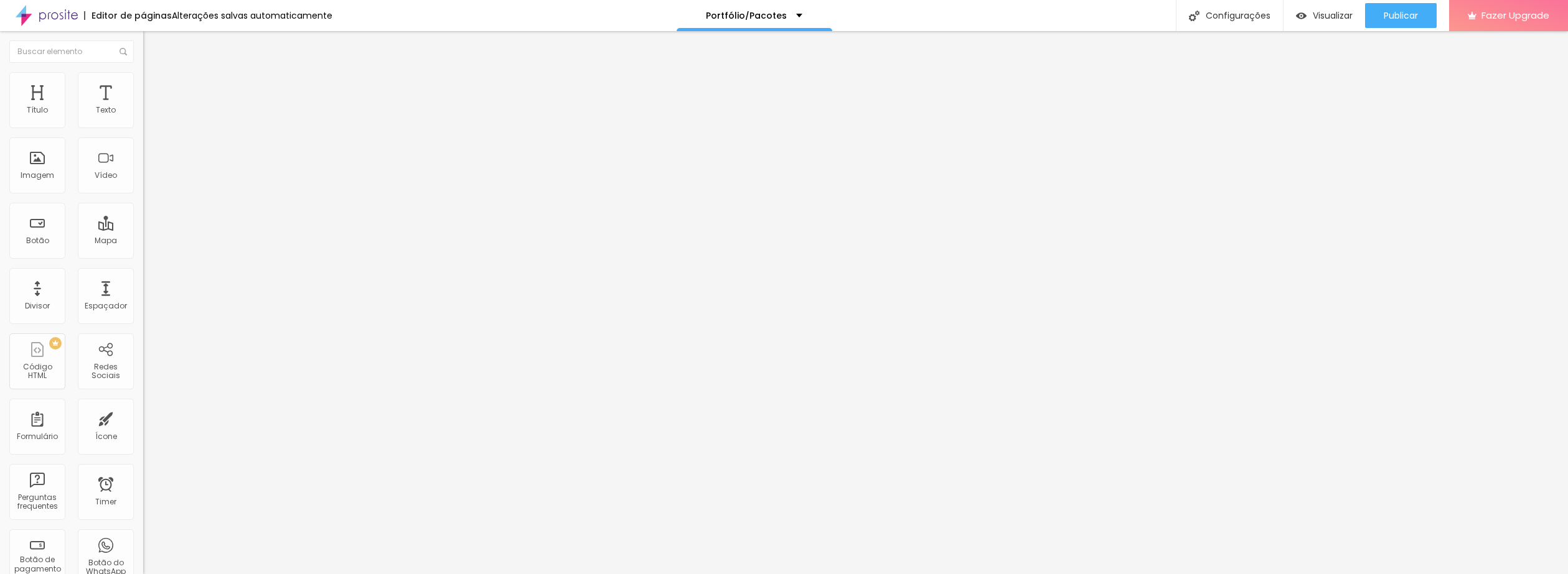
click at [143, 77] on ul "Conteúdo Estilo Avançado" at bounding box center [215, 78] width 143 height 37
click at [143, 80] on img at bounding box center [149, 78] width 11 height 11
click at [143, 273] on div at bounding box center [215, 278] width 143 height 11
type input "51"
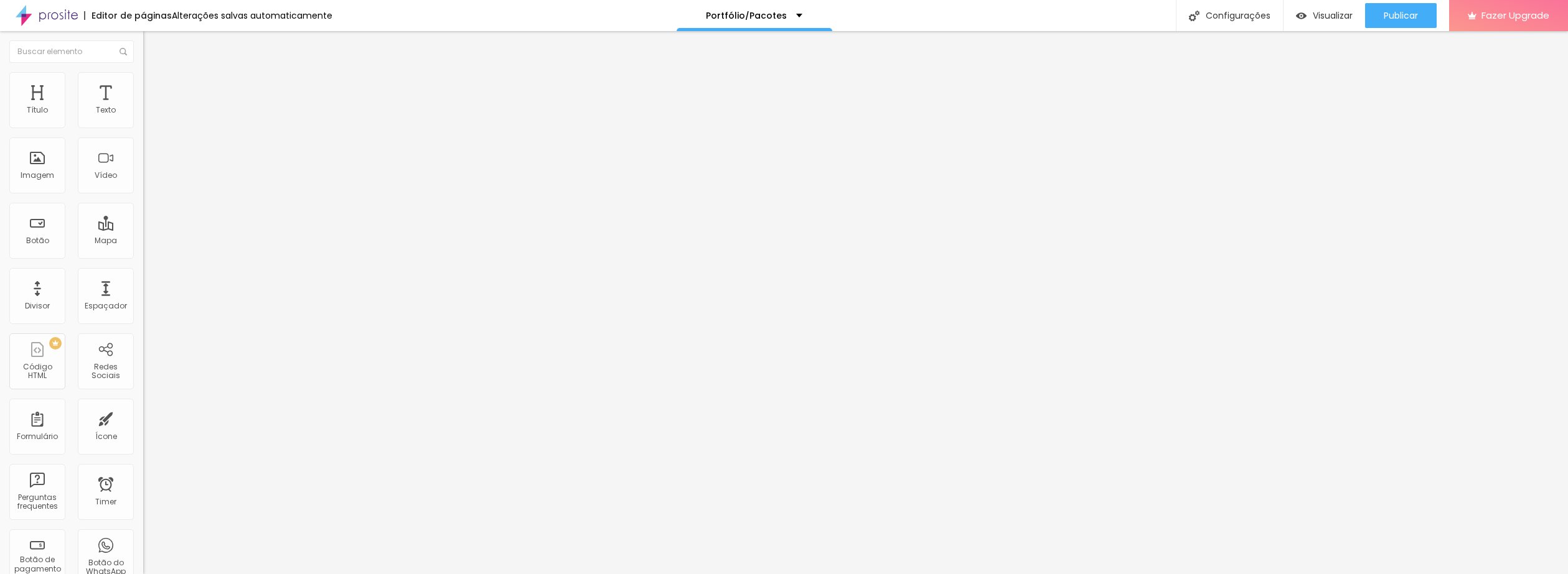
type input "51"
click at [143, 273] on input "range" at bounding box center [183, 278] width 80 height 10
type input "53"
type input "59"
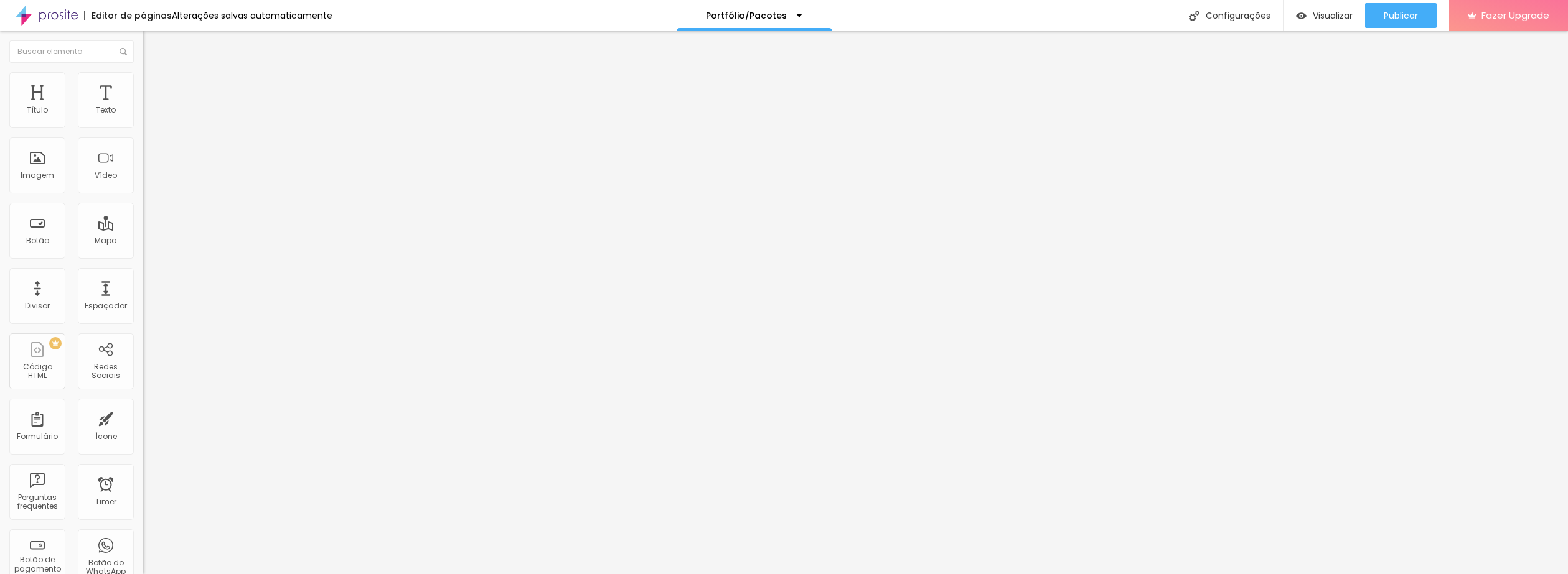
type input "59"
type input "71"
type input "81"
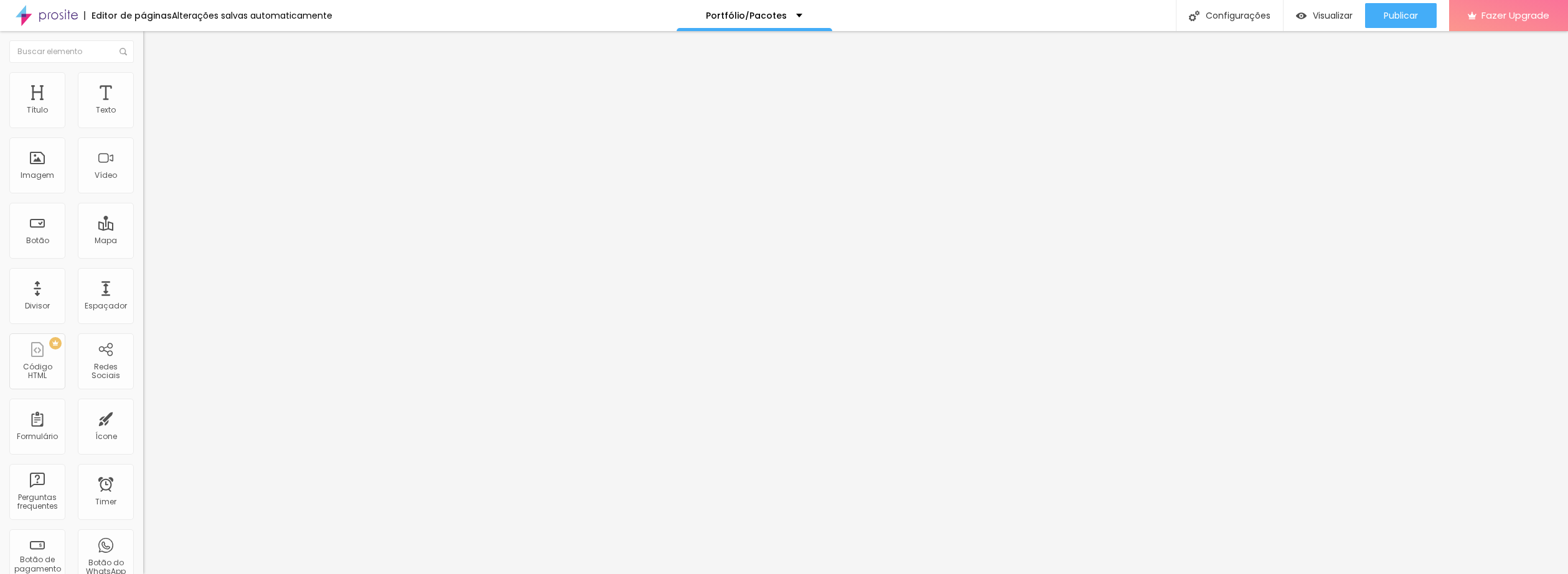
type input "145"
type input "158"
type input "176"
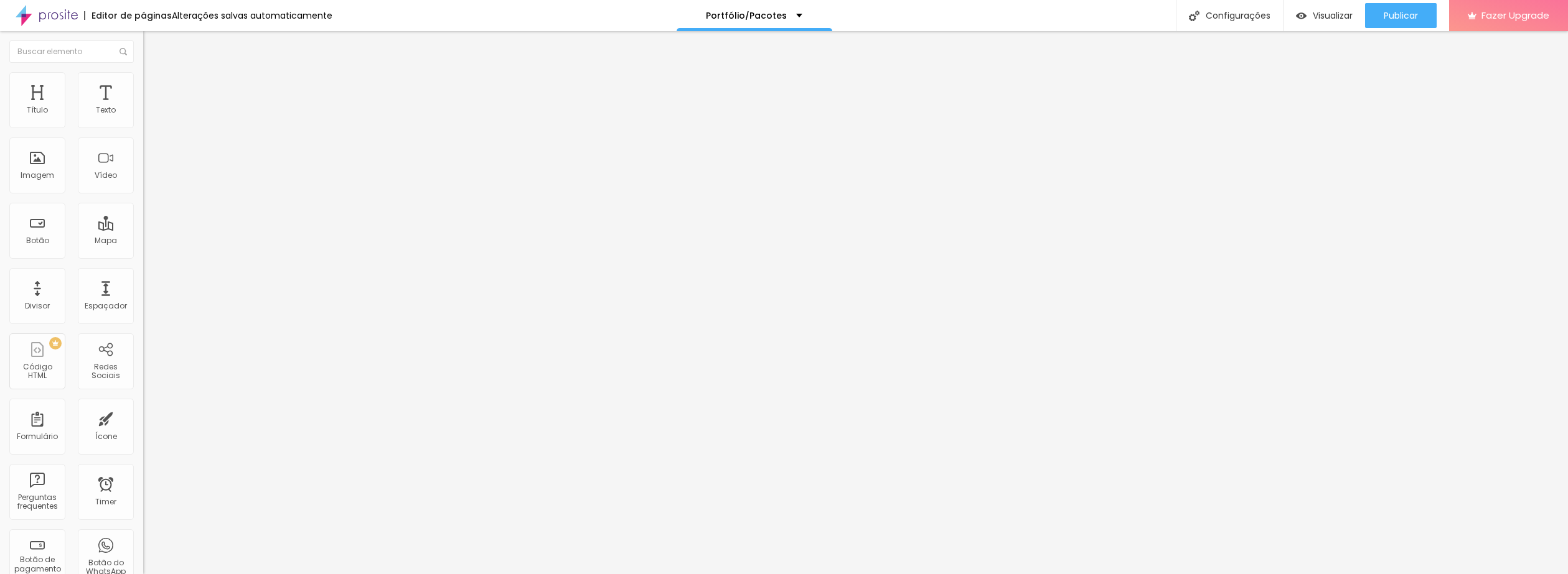
type input "176"
type input "183"
type input "188"
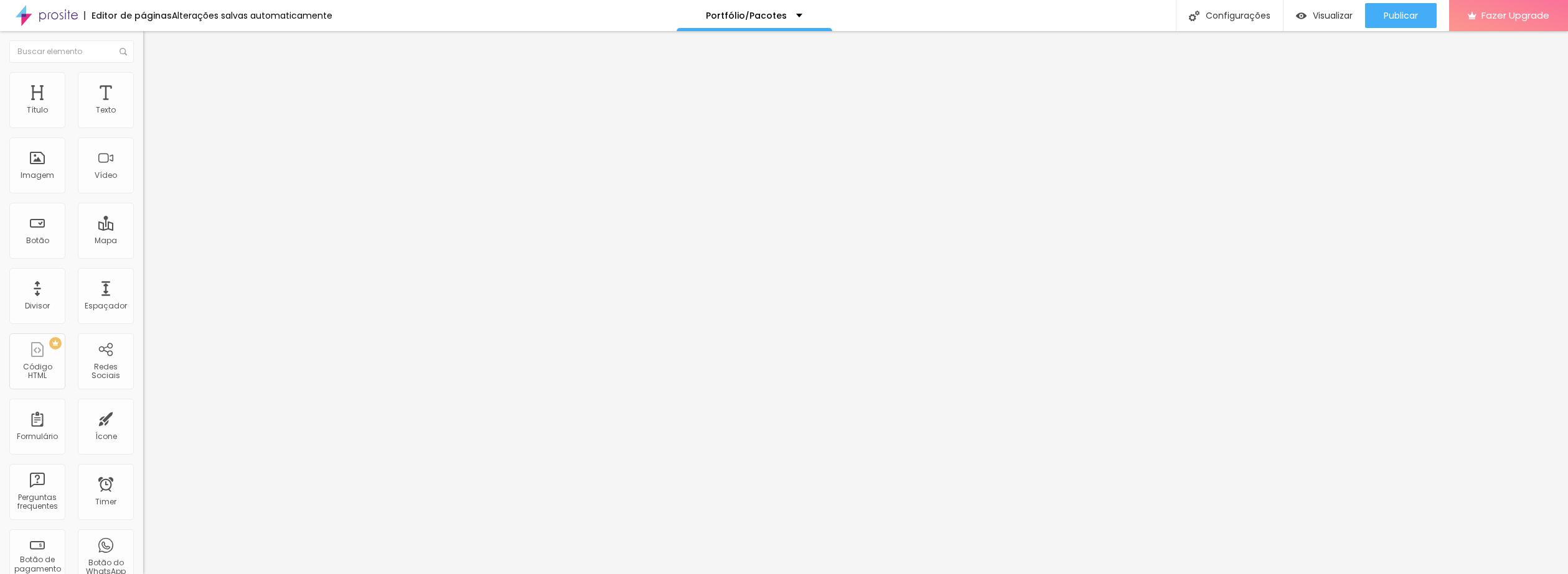
type input "189"
type input "194"
type input "200"
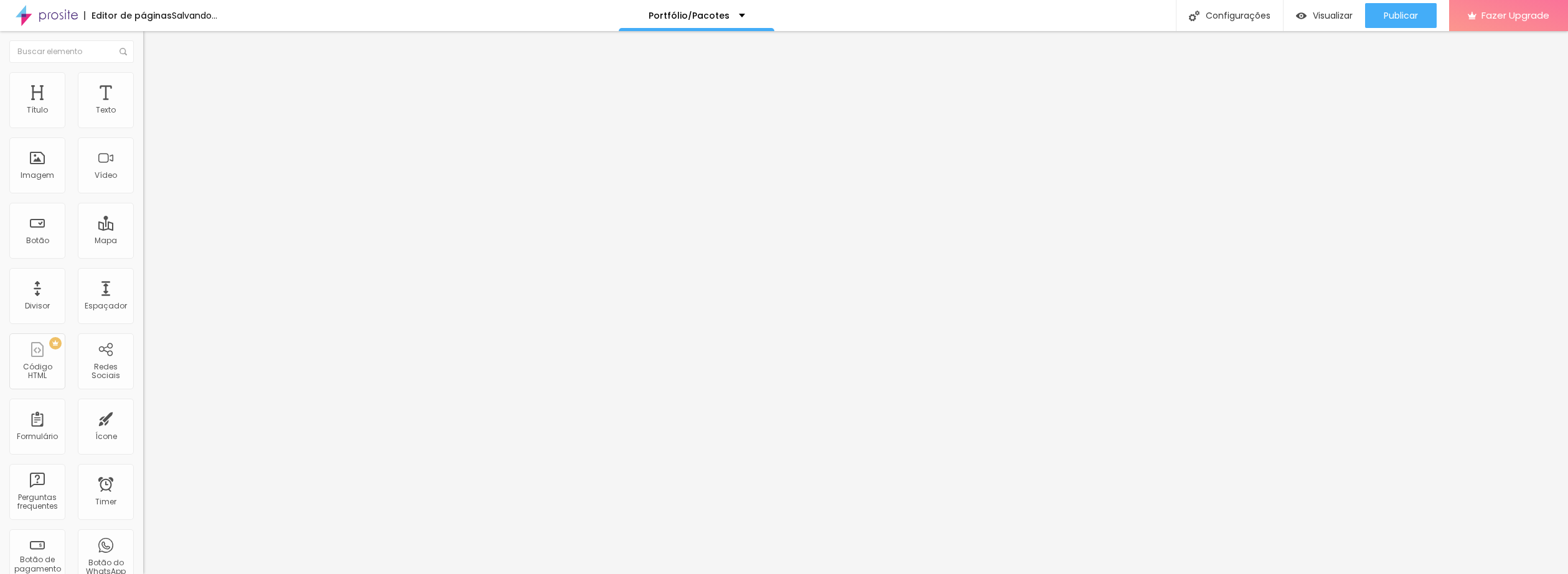
type input "200"
drag, startPoint x: 48, startPoint y: 159, endPoint x: 149, endPoint y: 180, distance: 103.2
click at [149, 273] on input "range" at bounding box center [183, 278] width 80 height 10
type input "186"
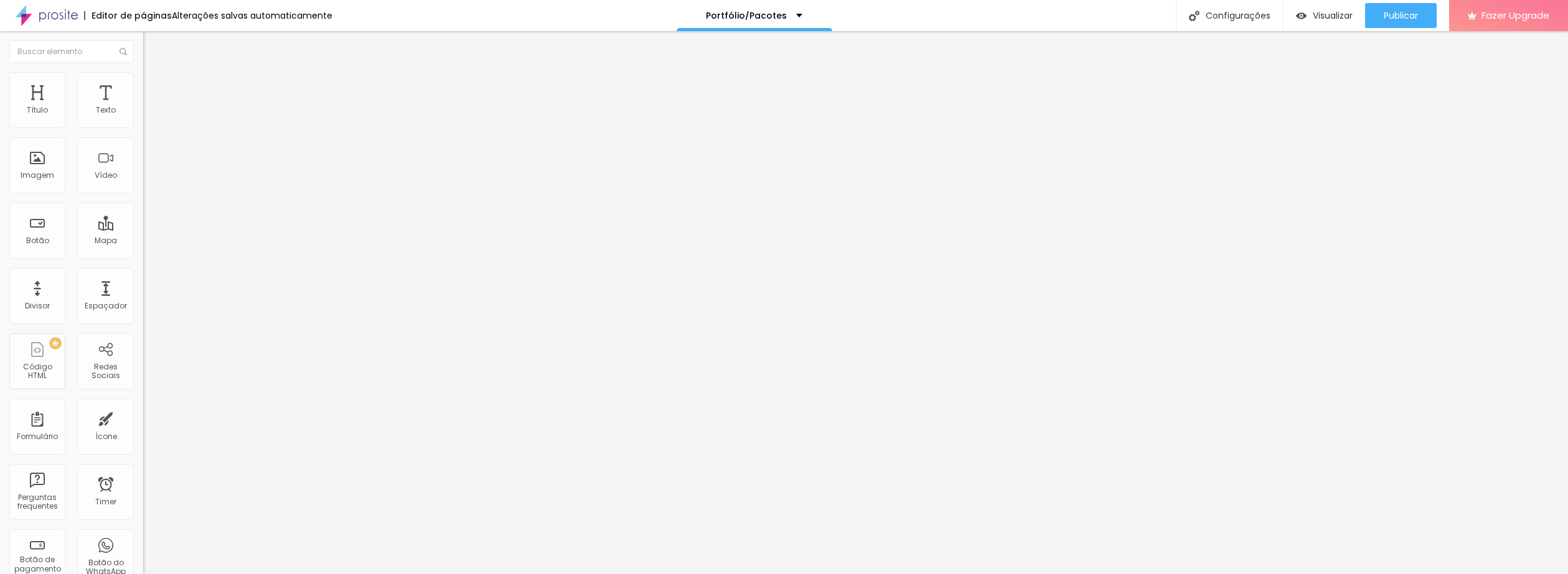
type input "178"
type input "118"
type input "48"
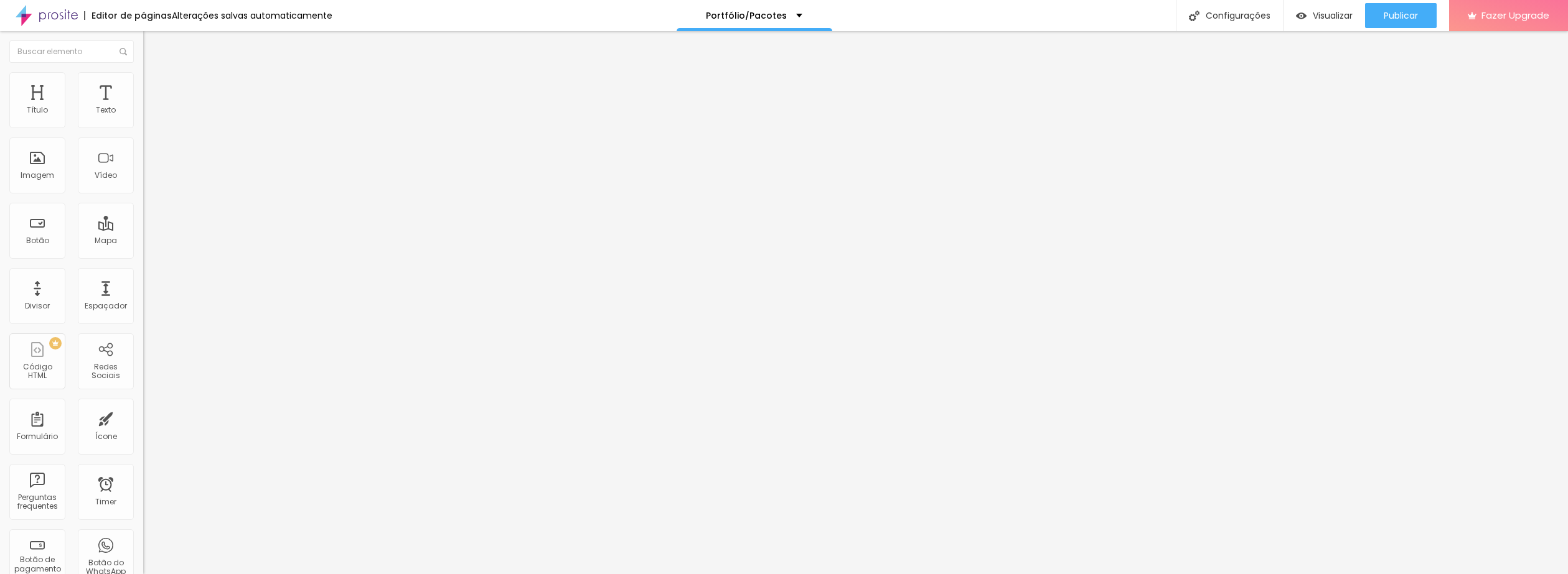
type input "48"
type input "0"
drag, startPoint x: 100, startPoint y: 157, endPoint x: -26, endPoint y: 166, distance: 126.3
type input "0"
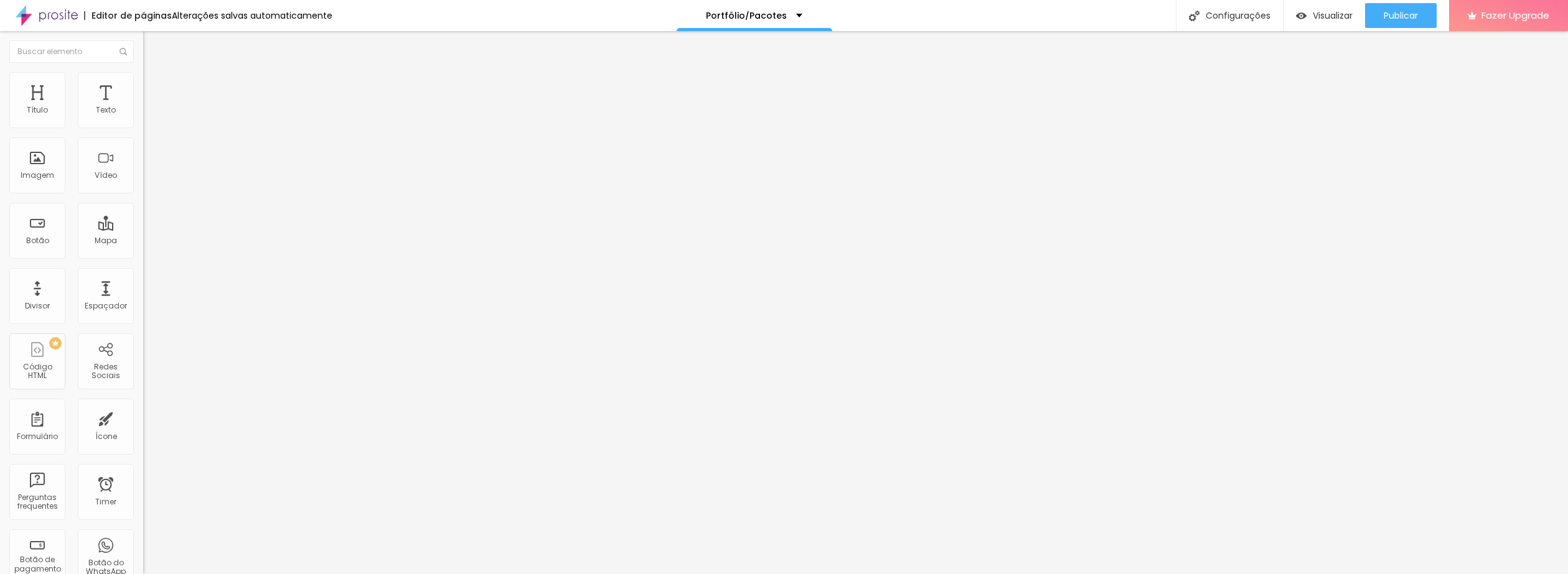
click at [143, 273] on input "range" at bounding box center [183, 278] width 80 height 10
click at [143, 84] on li "Avançado" at bounding box center [215, 90] width 143 height 12
type input "12"
type input "14"
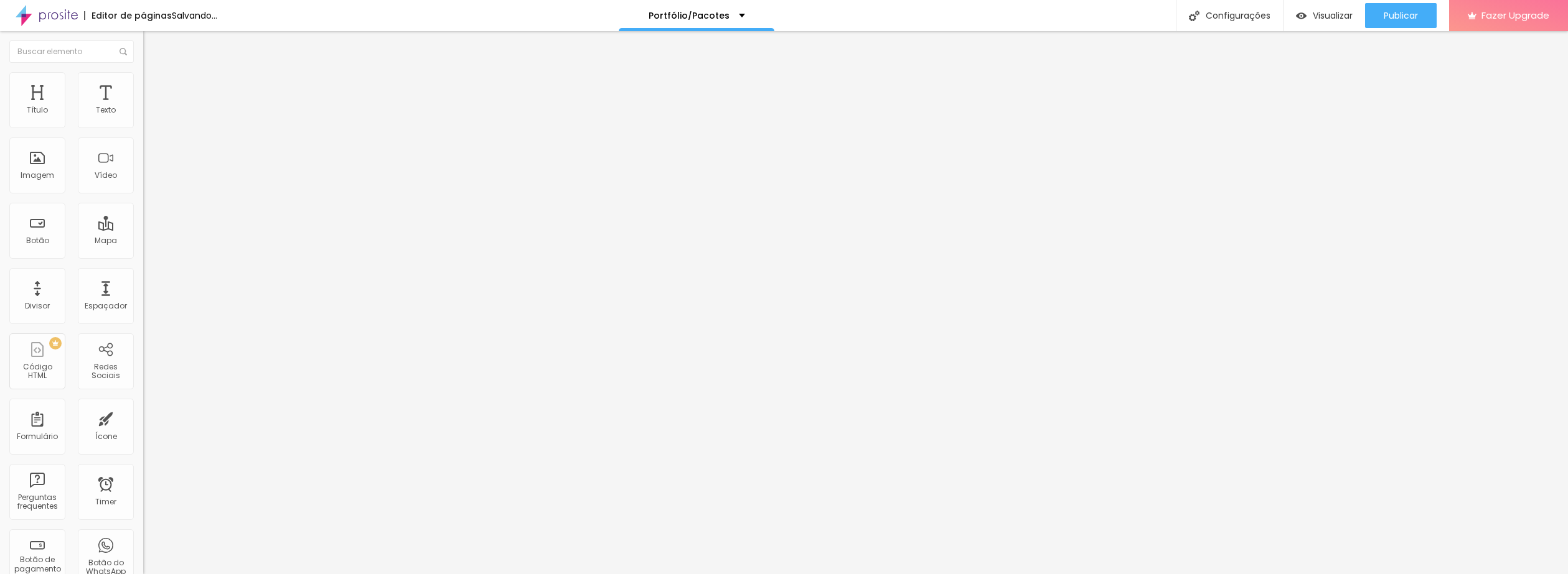
type input "14"
type input "17"
type input "43"
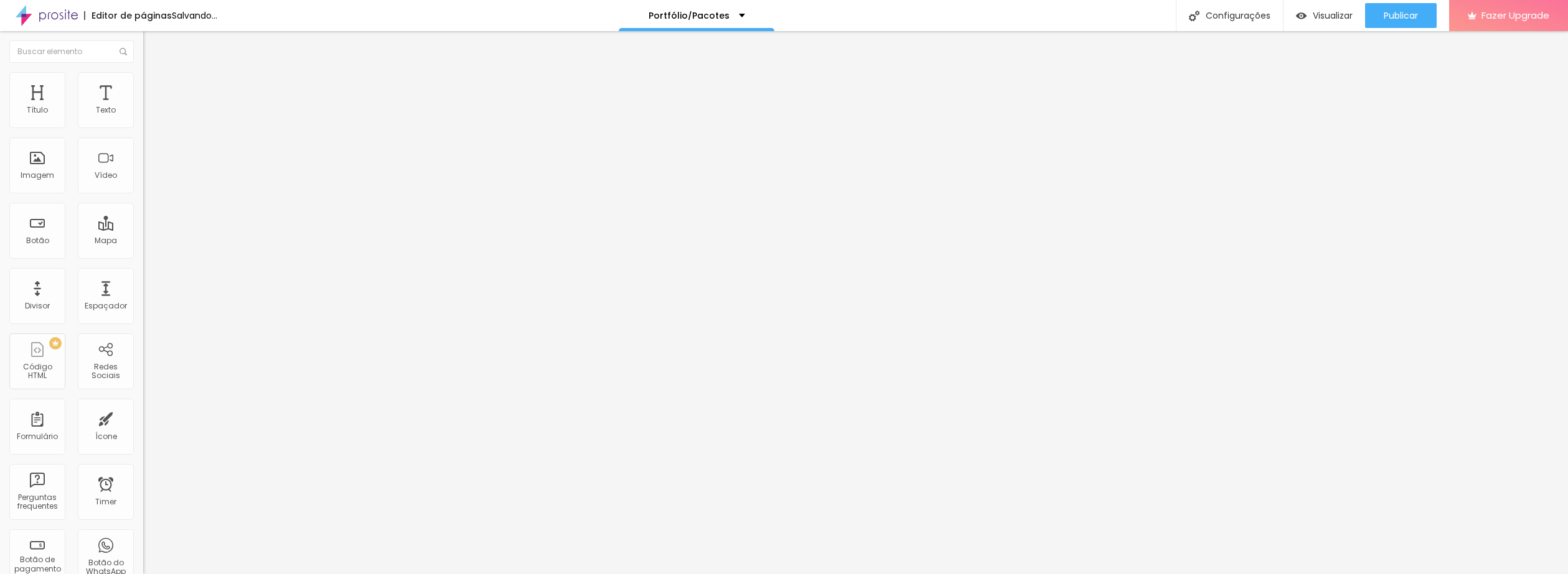
type input "52"
type input "60"
type input "67"
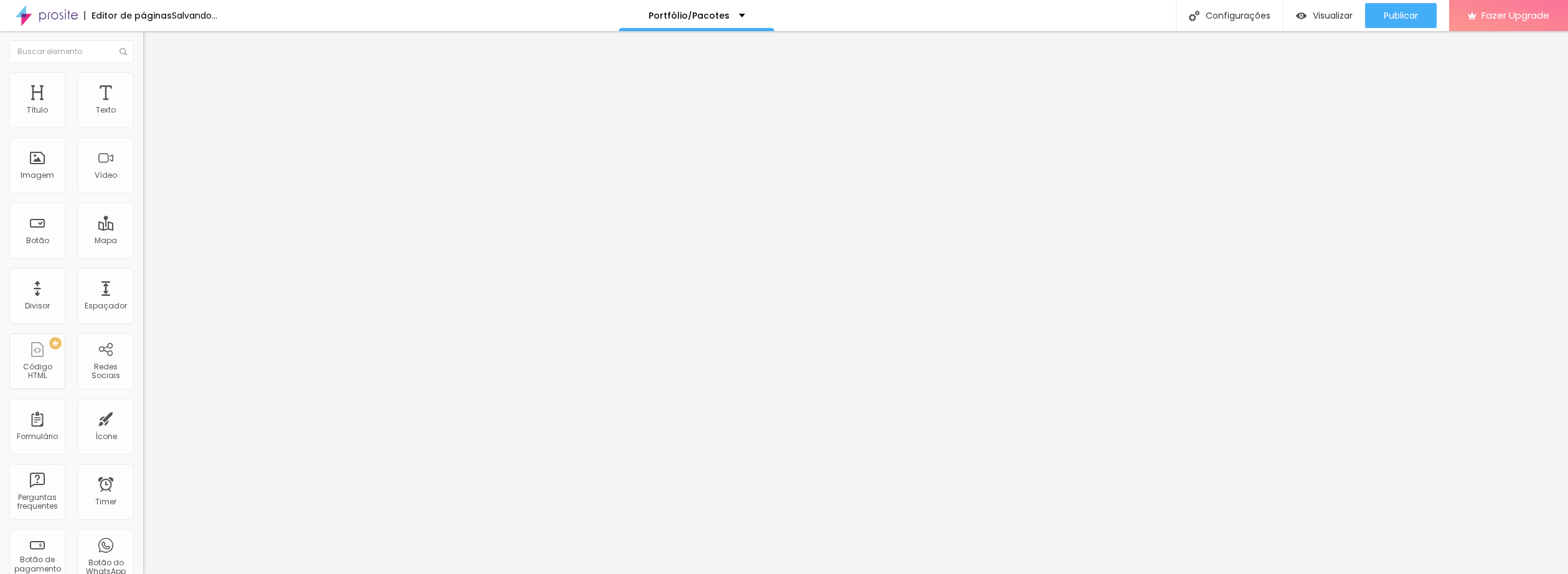
type input "67"
type input "72"
type input "76"
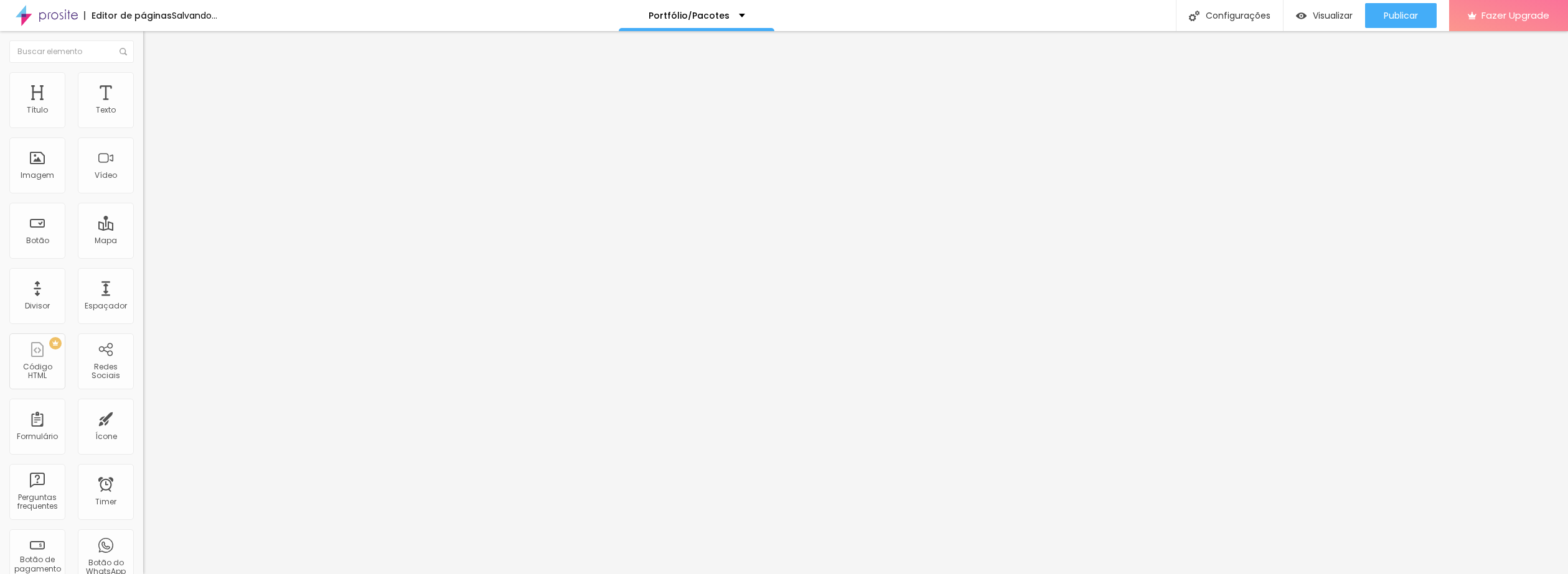
type input "81"
type input "83"
type input "84"
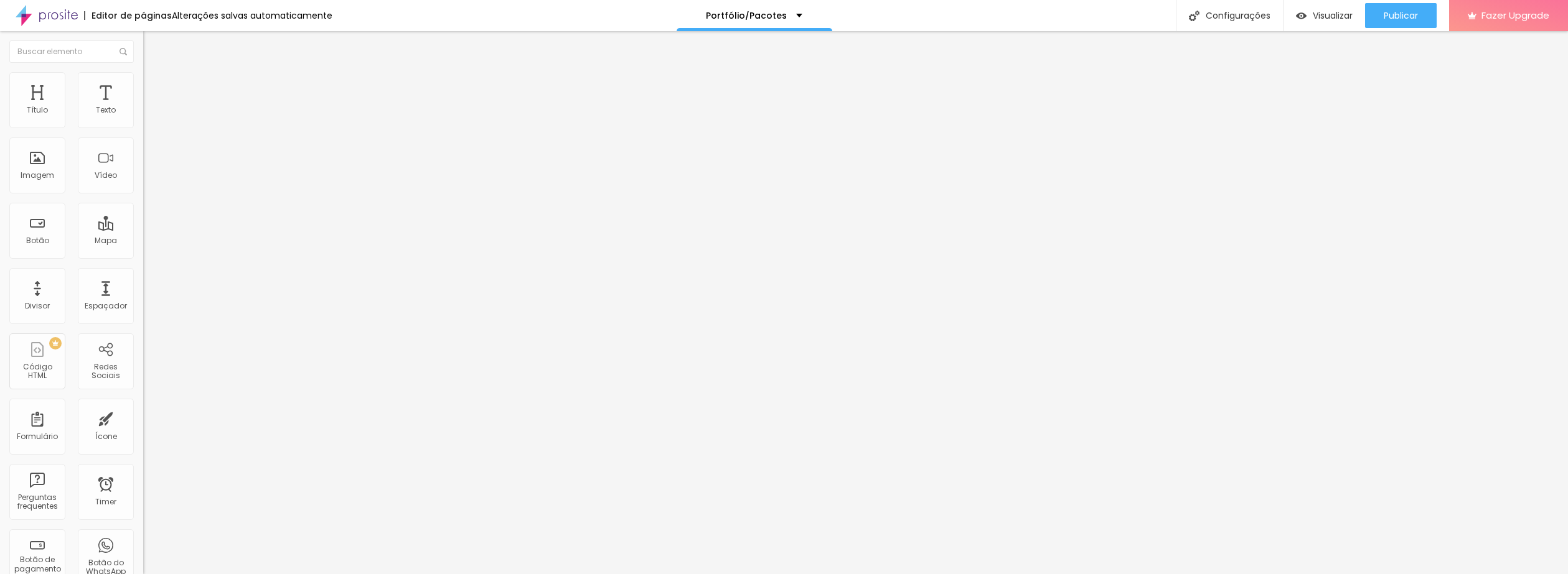
type input "84"
type input "85"
type input "83"
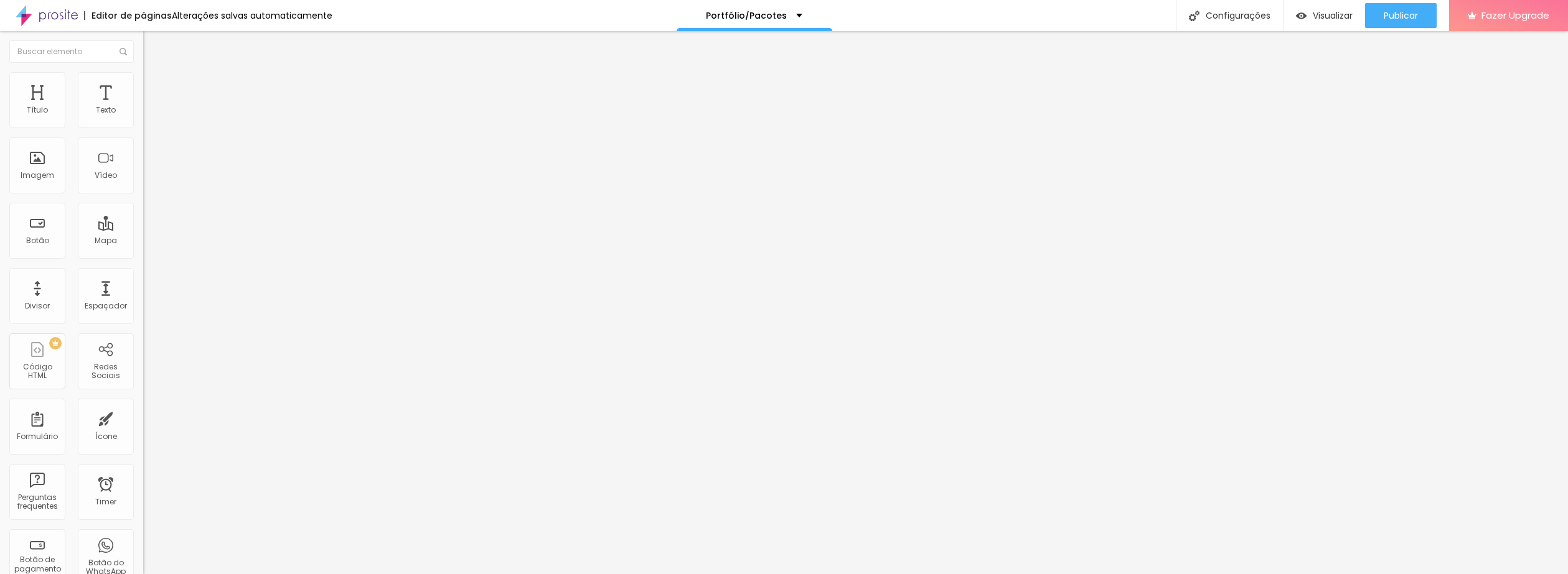
type input "75"
type input "68"
type input "63"
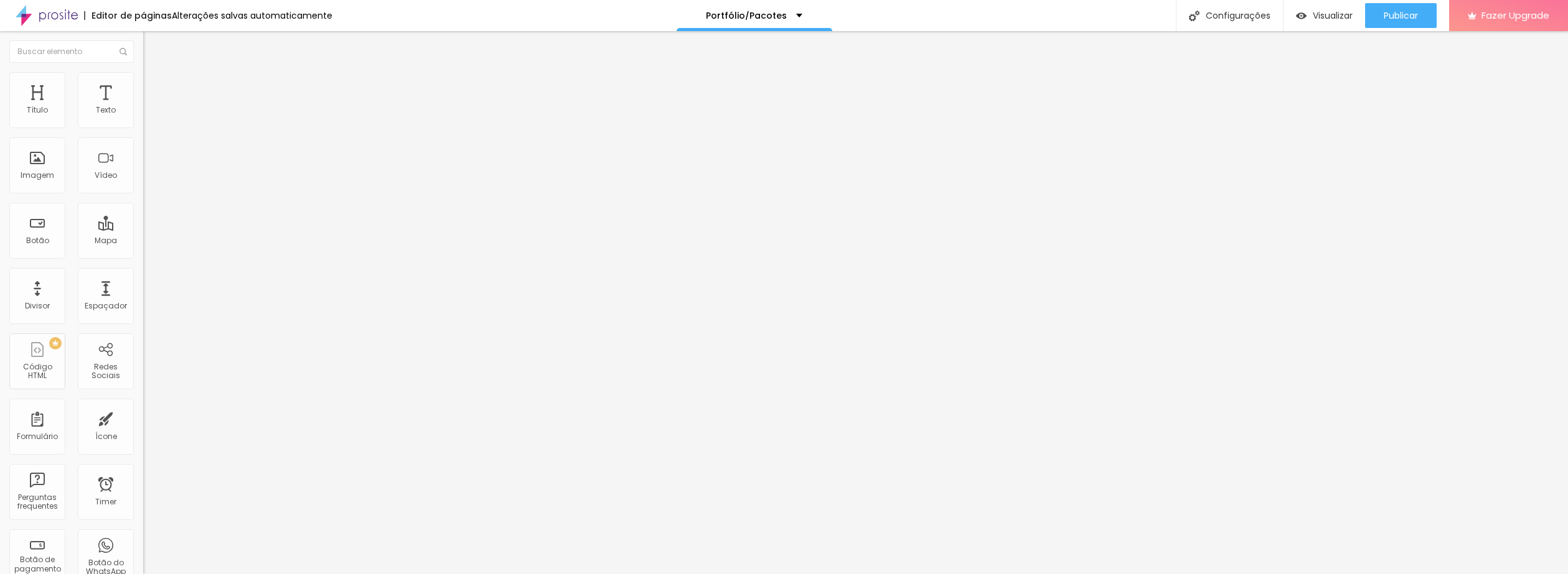
type input "63"
type input "53"
type input "48"
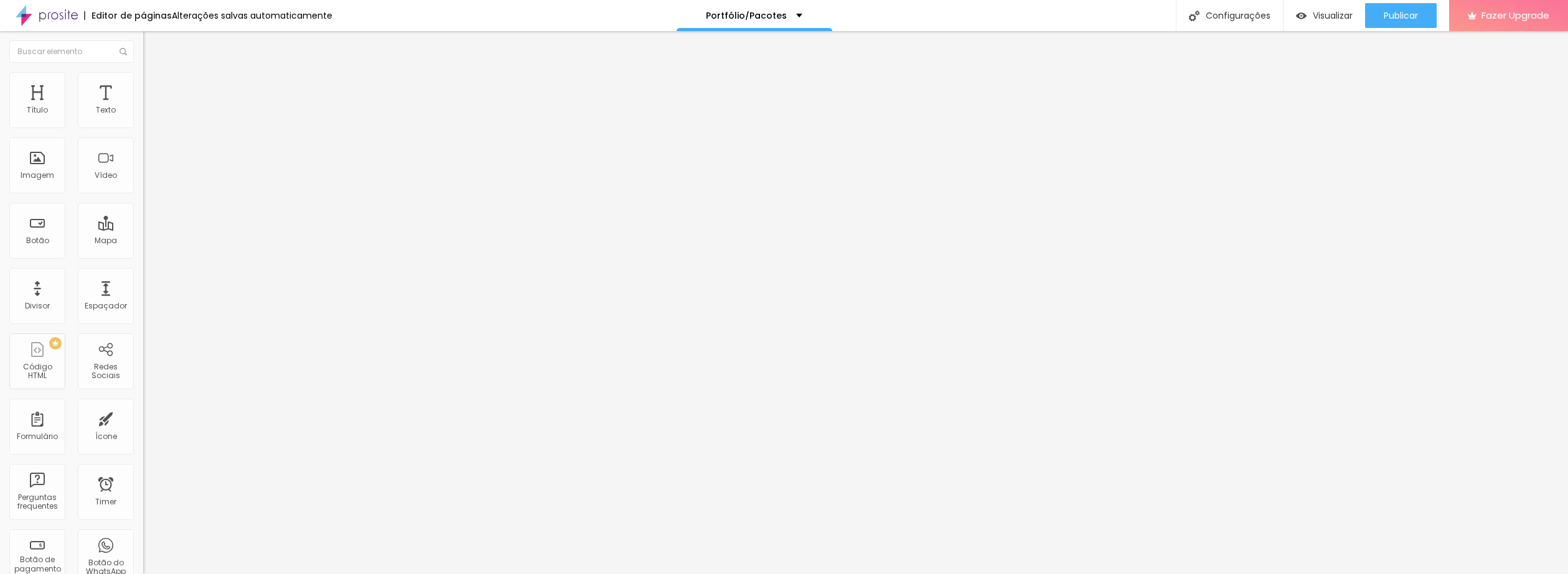
type input "42"
type input "32"
type input "30"
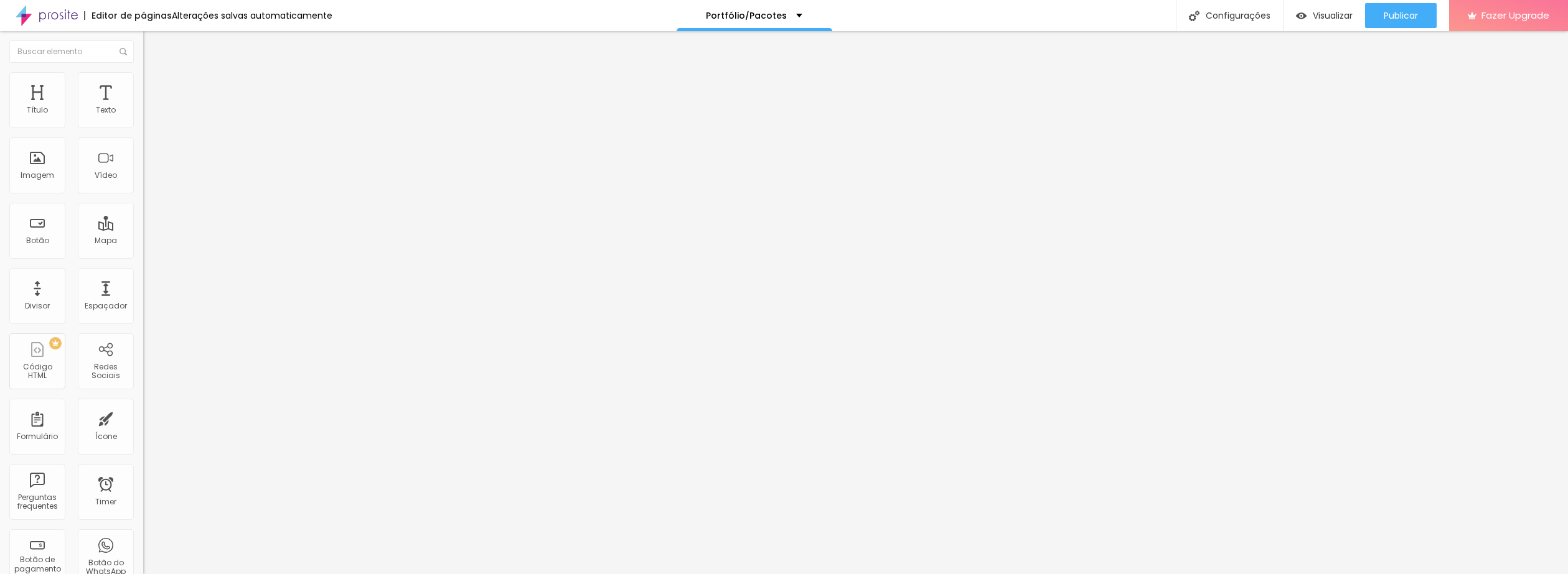
type input "30"
type input "29"
type input "27"
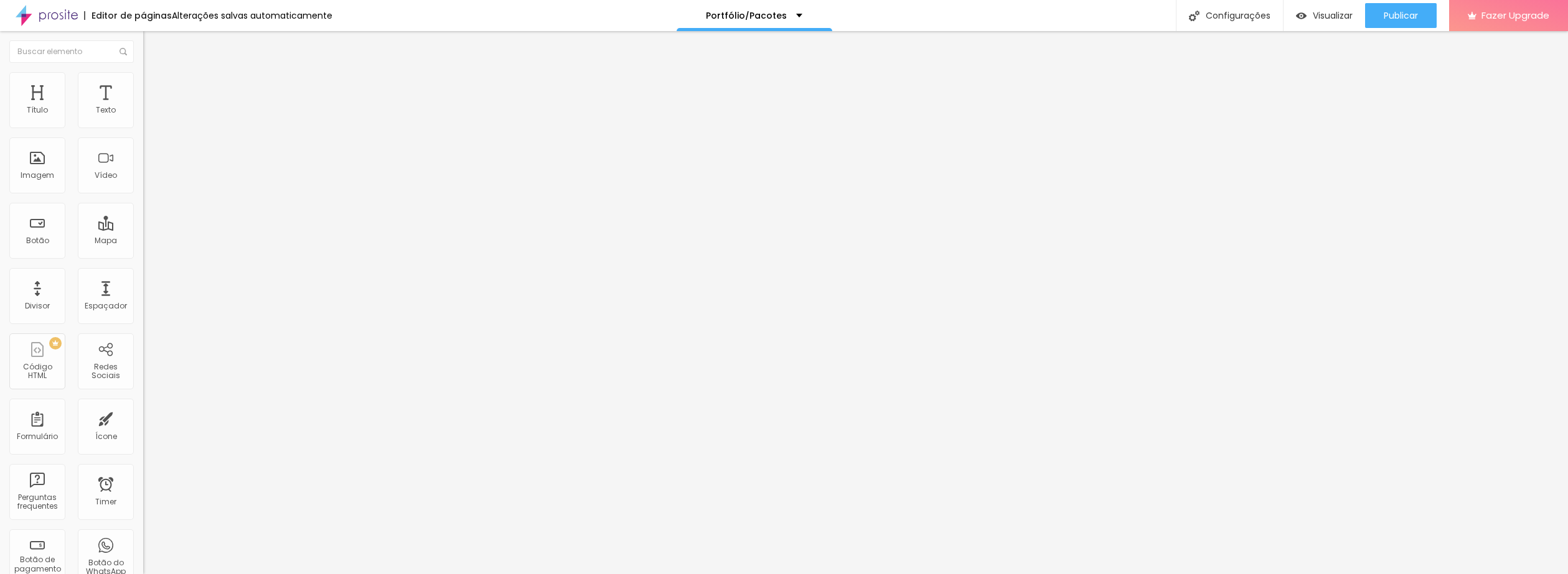
type input "25"
type input "24"
type input "21"
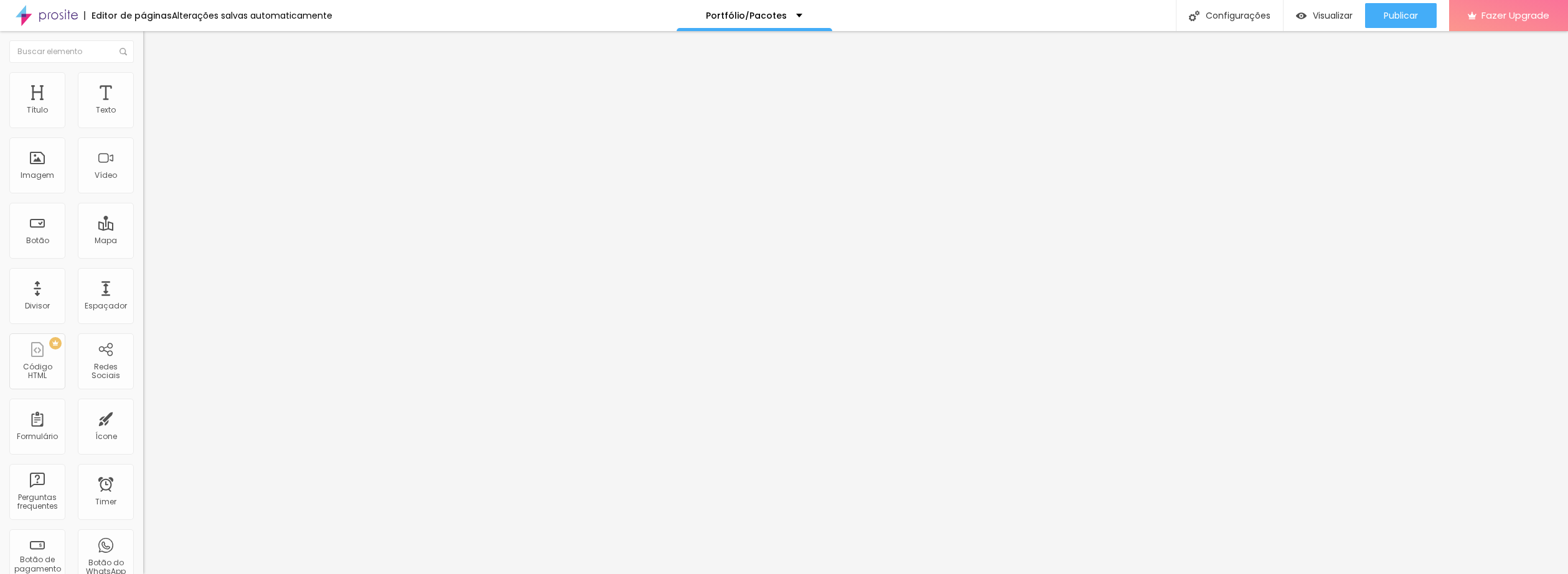
type input "21"
type input "17"
type input "14"
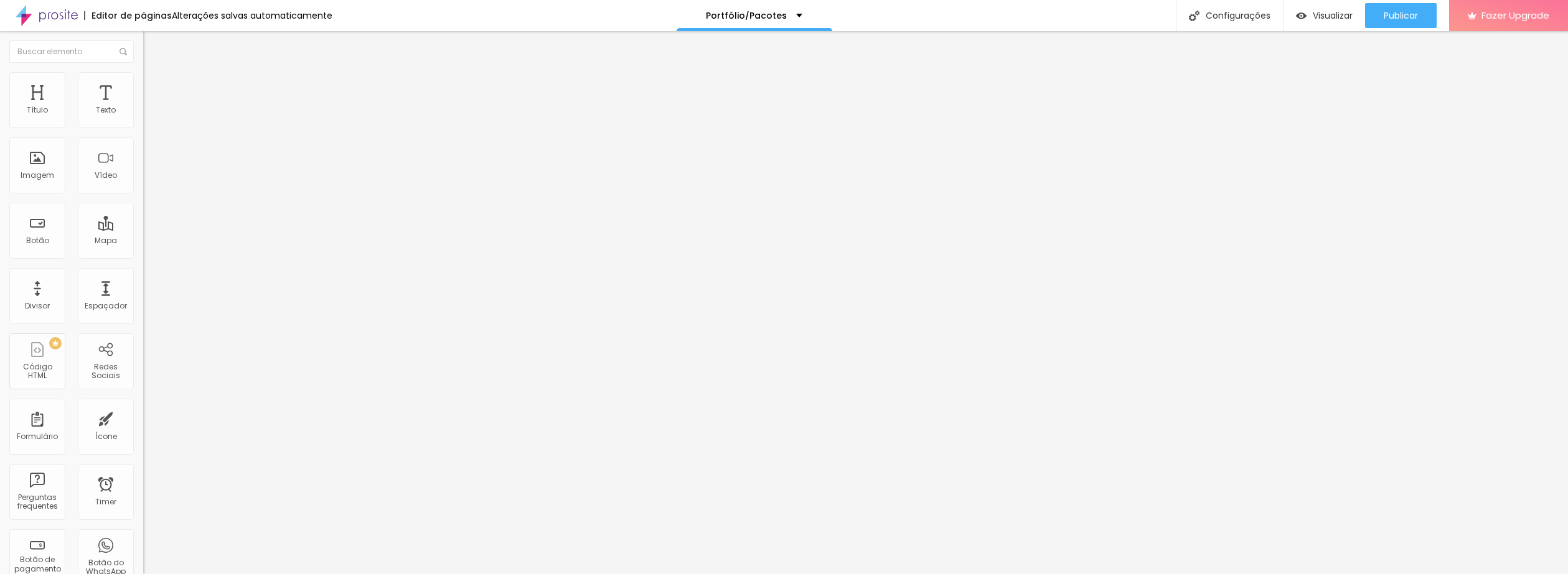
type input "11"
type input "10"
type input "9"
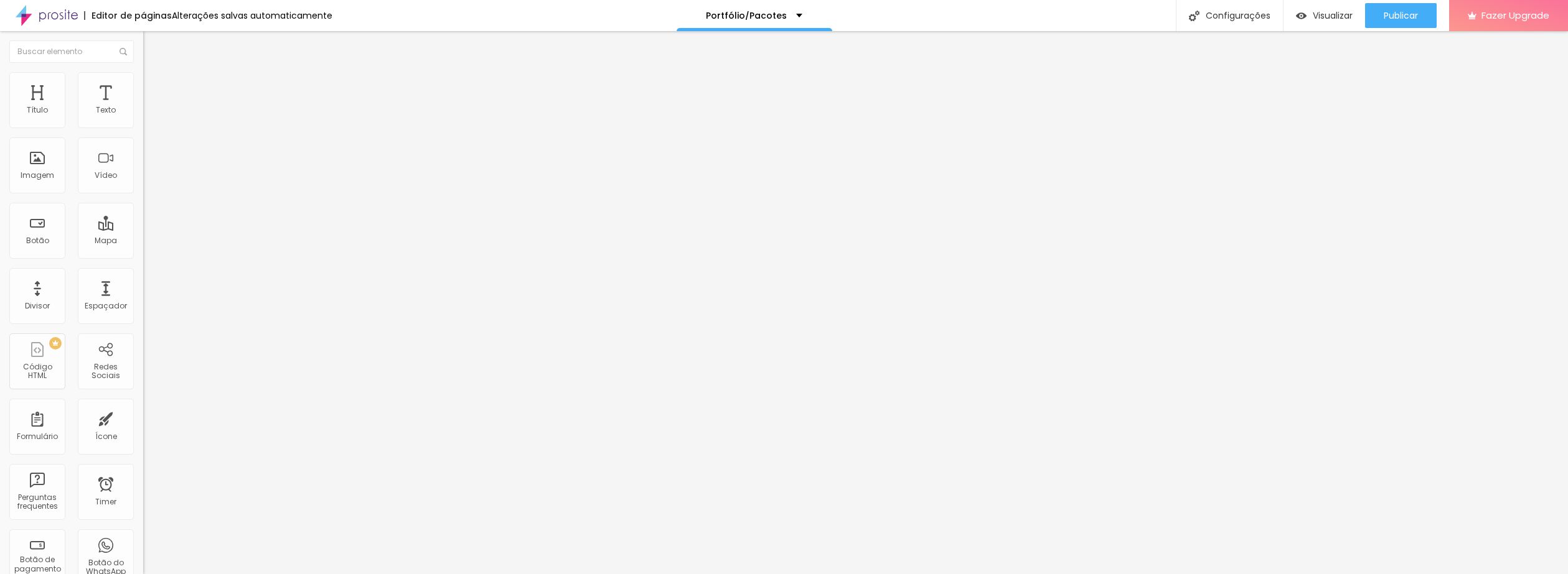
type input "9"
type input "8"
type input "7"
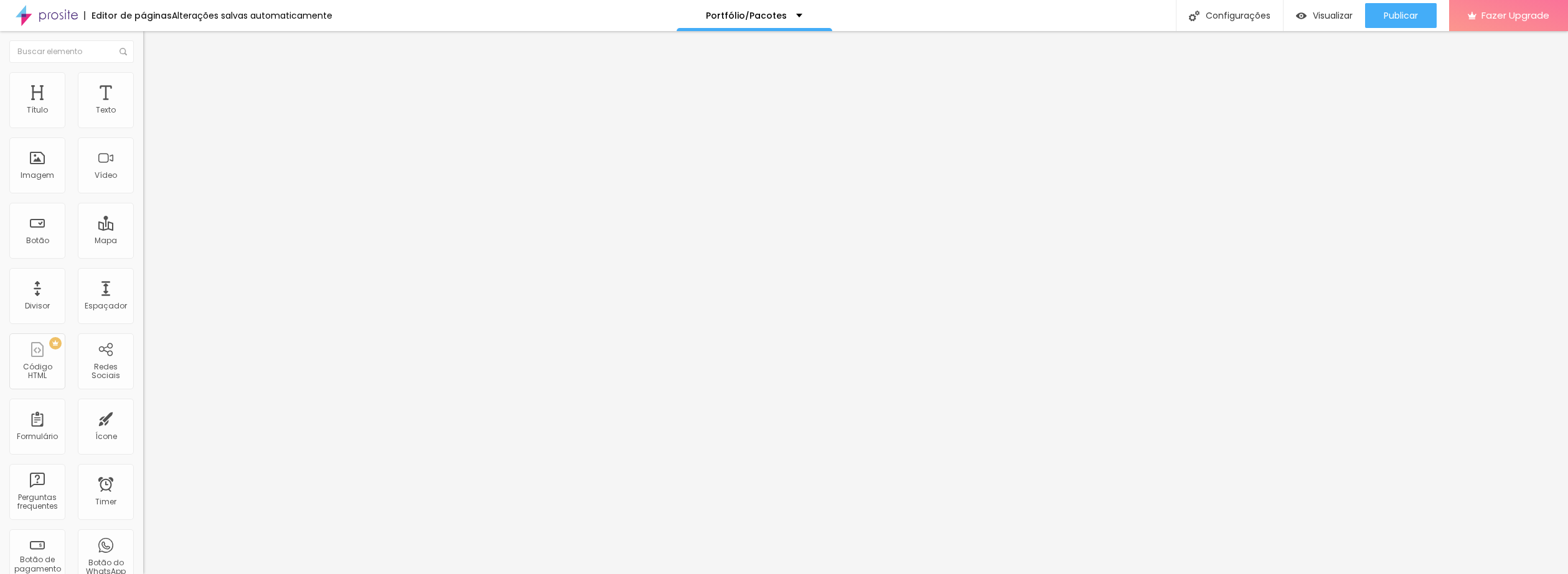
type input "6"
type input "5"
type input "4"
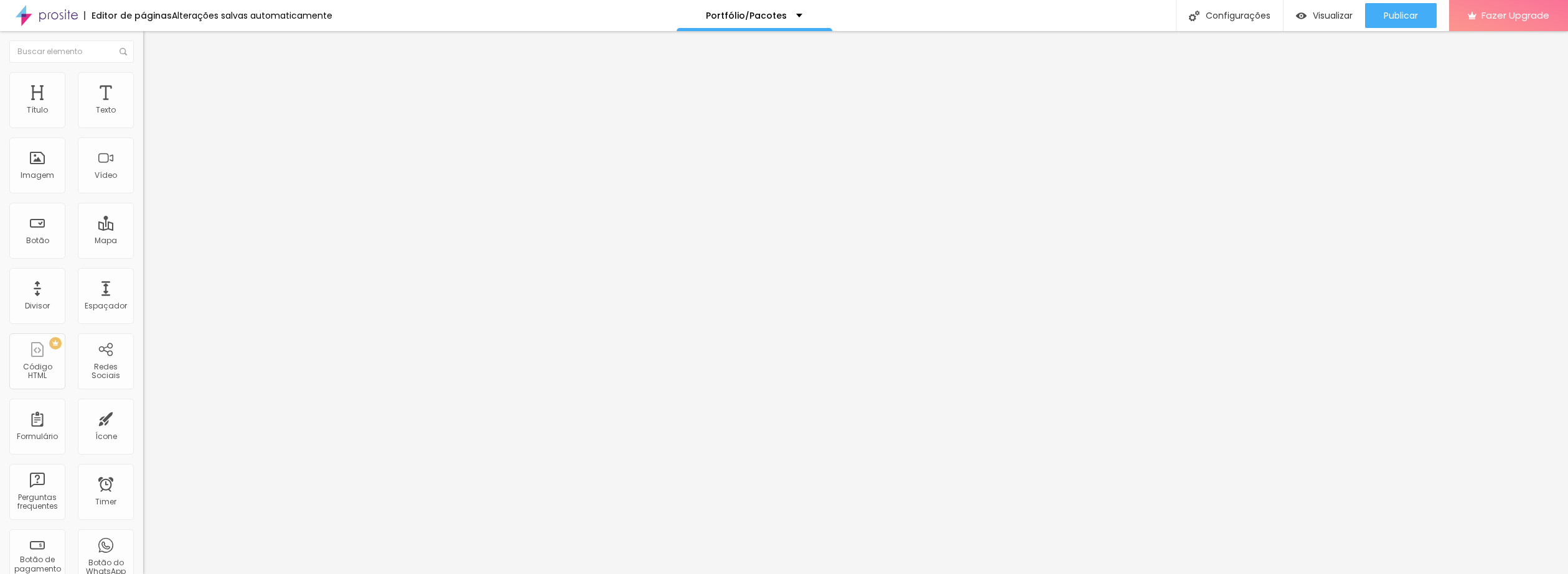
type input "4"
type input "2"
type input "0"
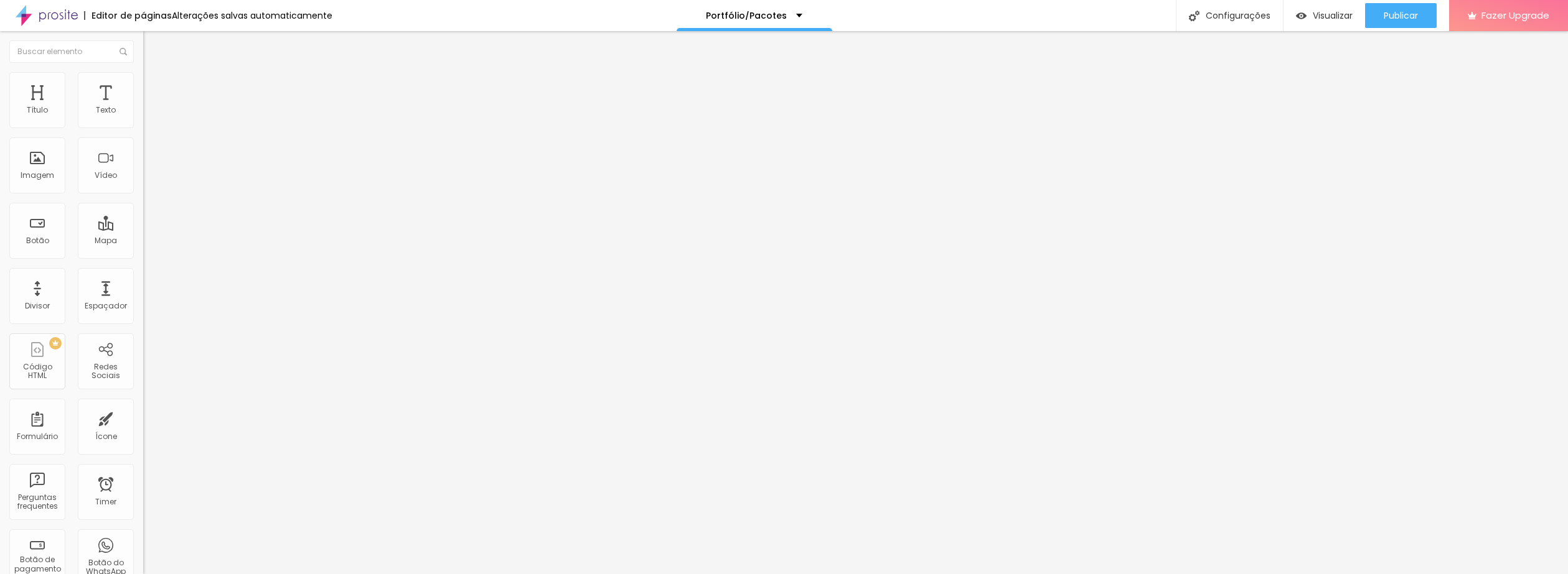
type input "2"
type input "4"
type input "6"
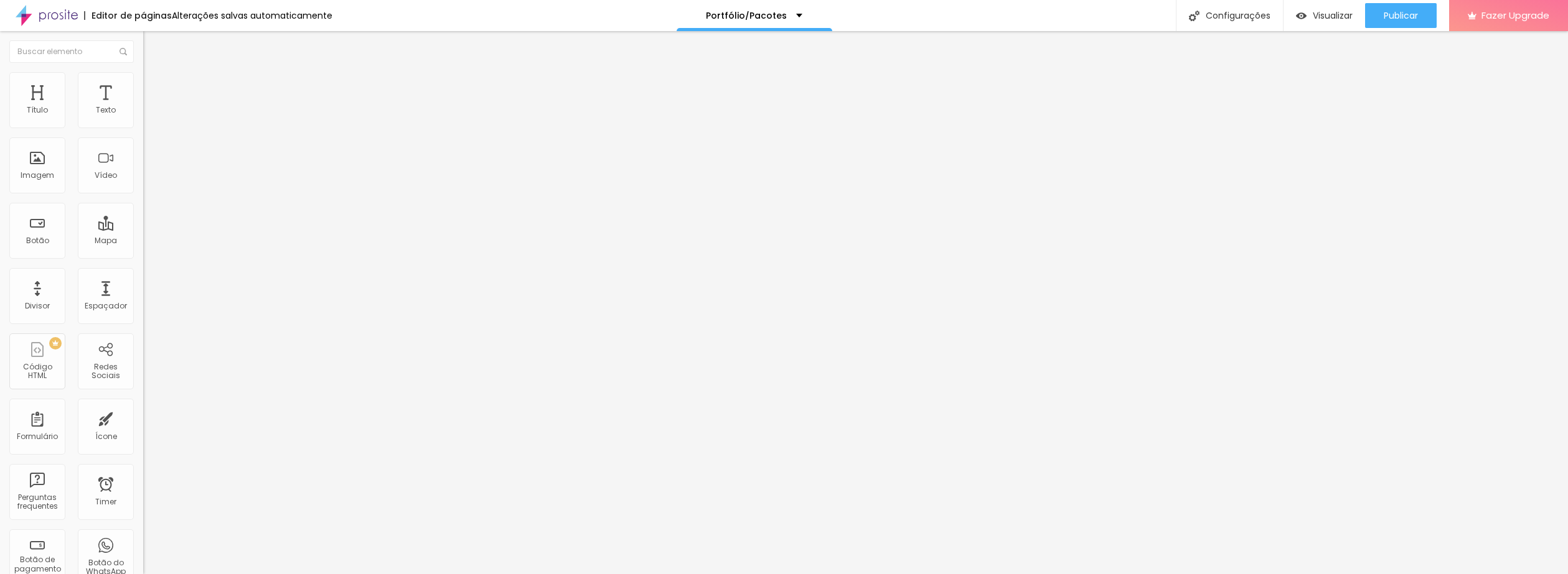
type input "6"
type input "7"
type input "9"
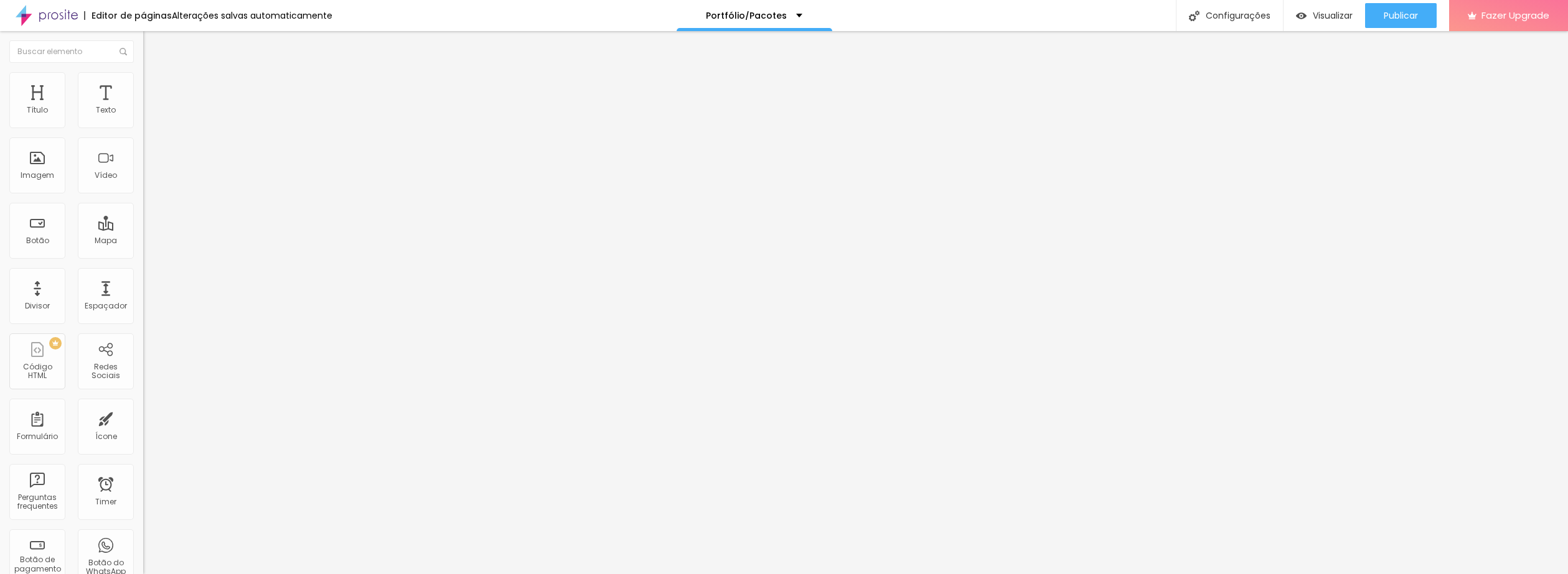
type input "11"
type input "12"
type input "13"
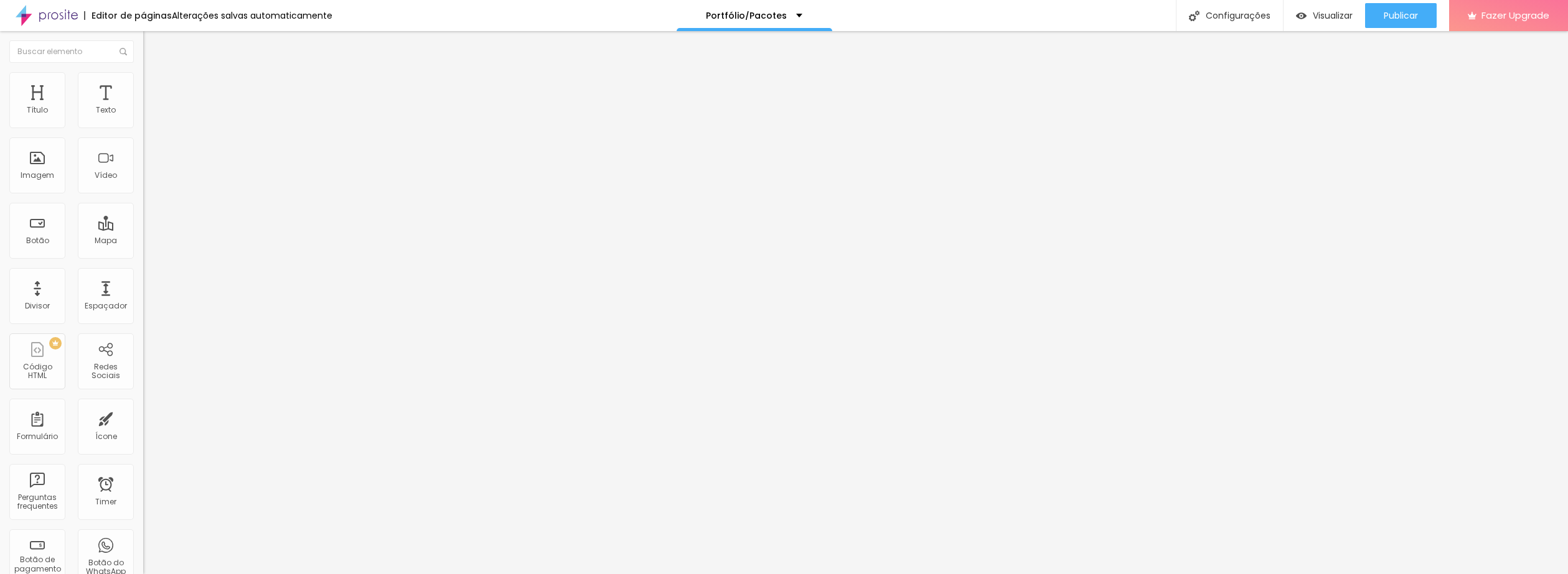
type input "13"
type input "14"
type input "15"
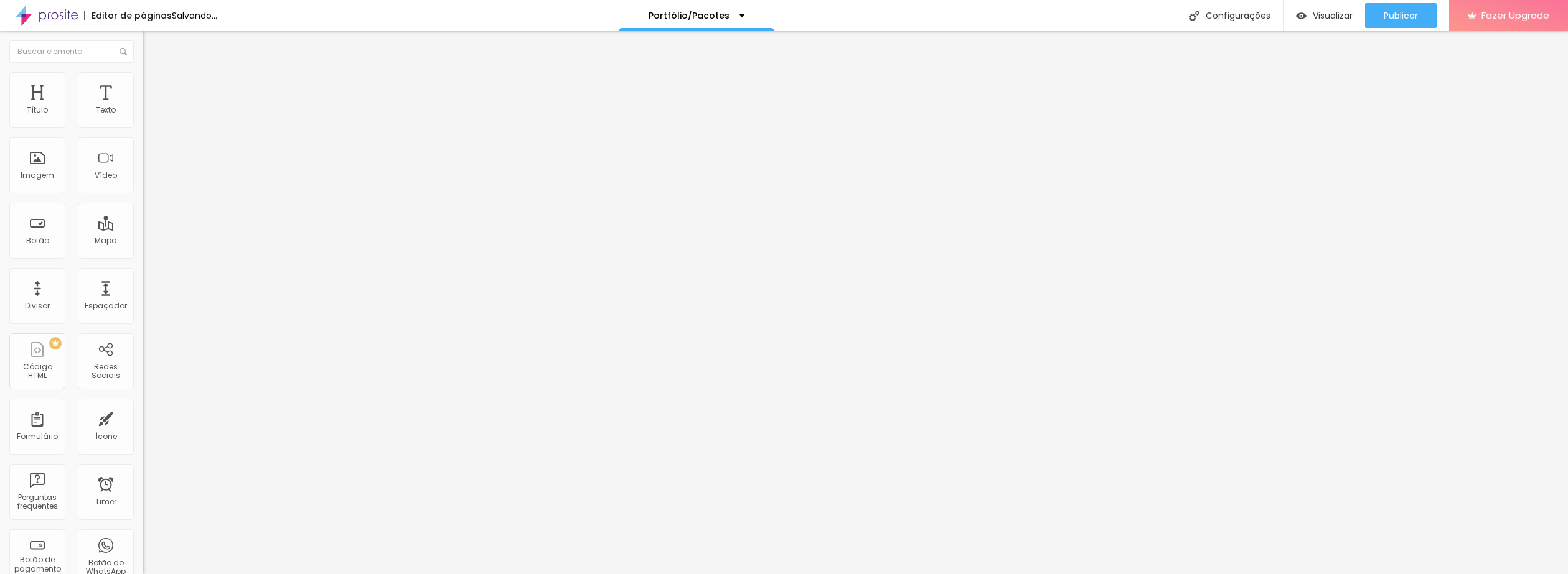
drag, startPoint x: 38, startPoint y: 124, endPoint x: 41, endPoint y: 149, distance: 25.2
click at [143, 241] on input "range" at bounding box center [183, 246] width 80 height 10
type input "32"
type input "36"
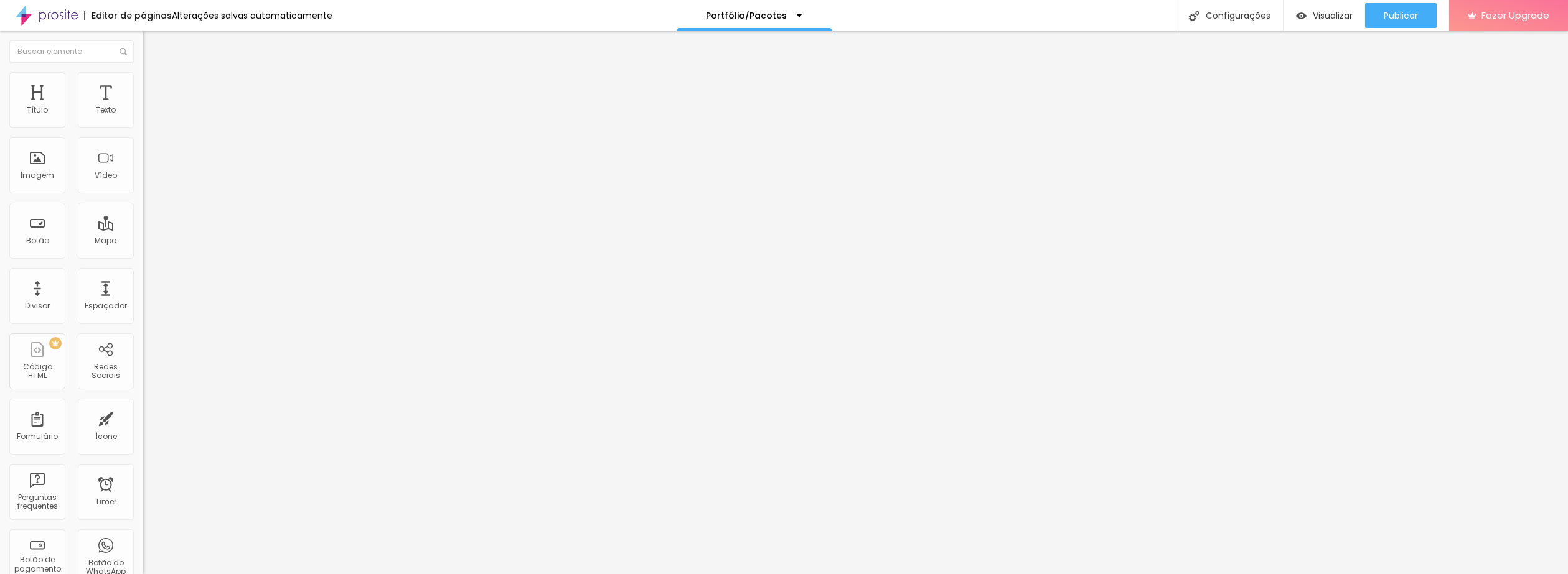
type input "36"
type input "45"
type input "69"
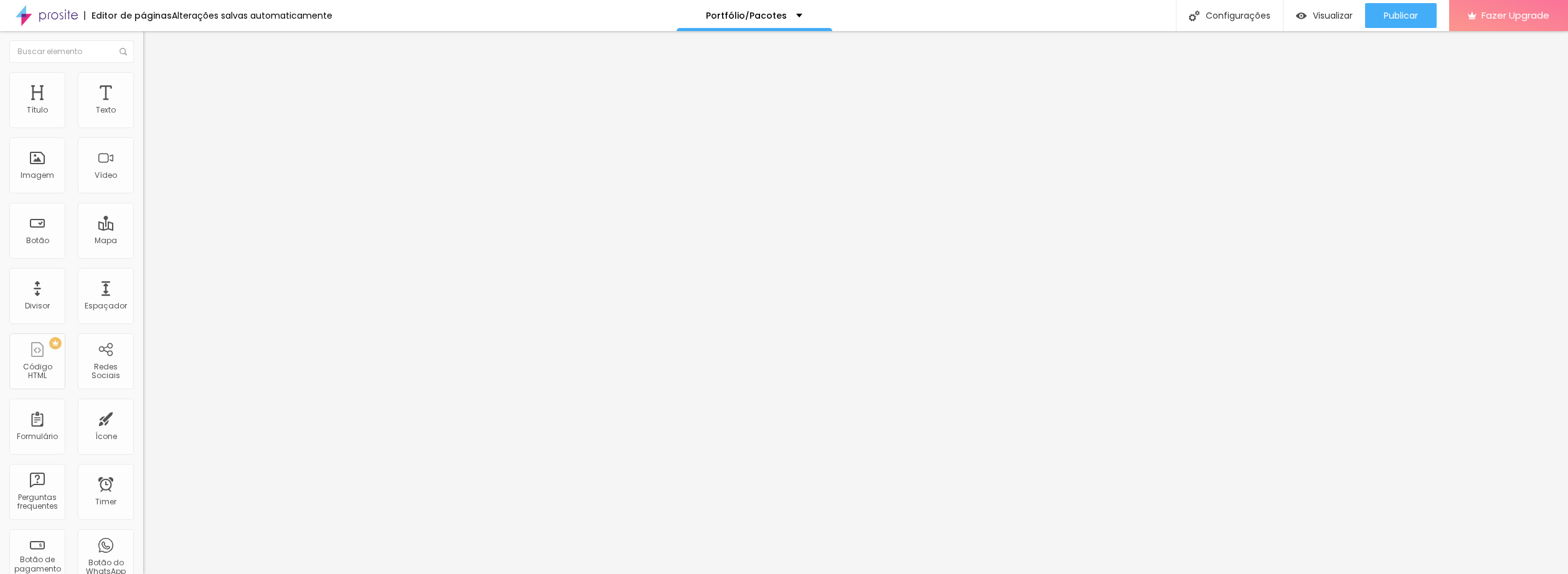
type input "92"
type input "95"
type input "96"
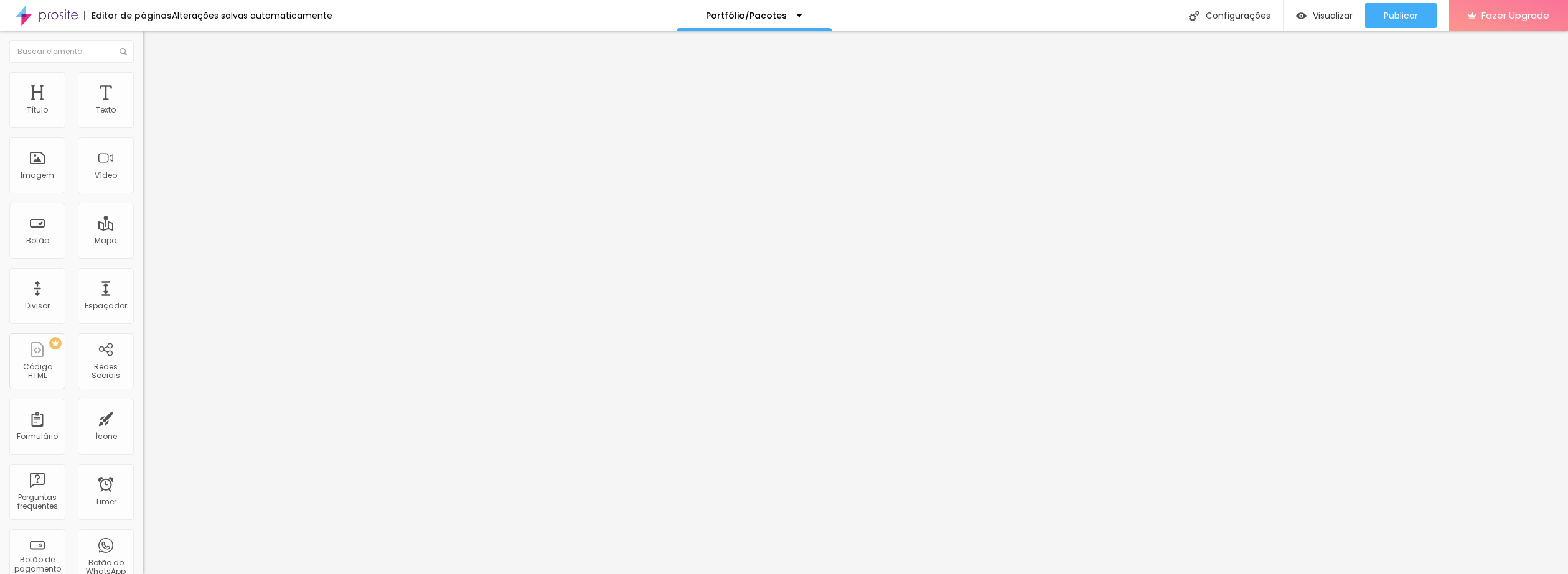
type input "96"
type input "98"
type input "100"
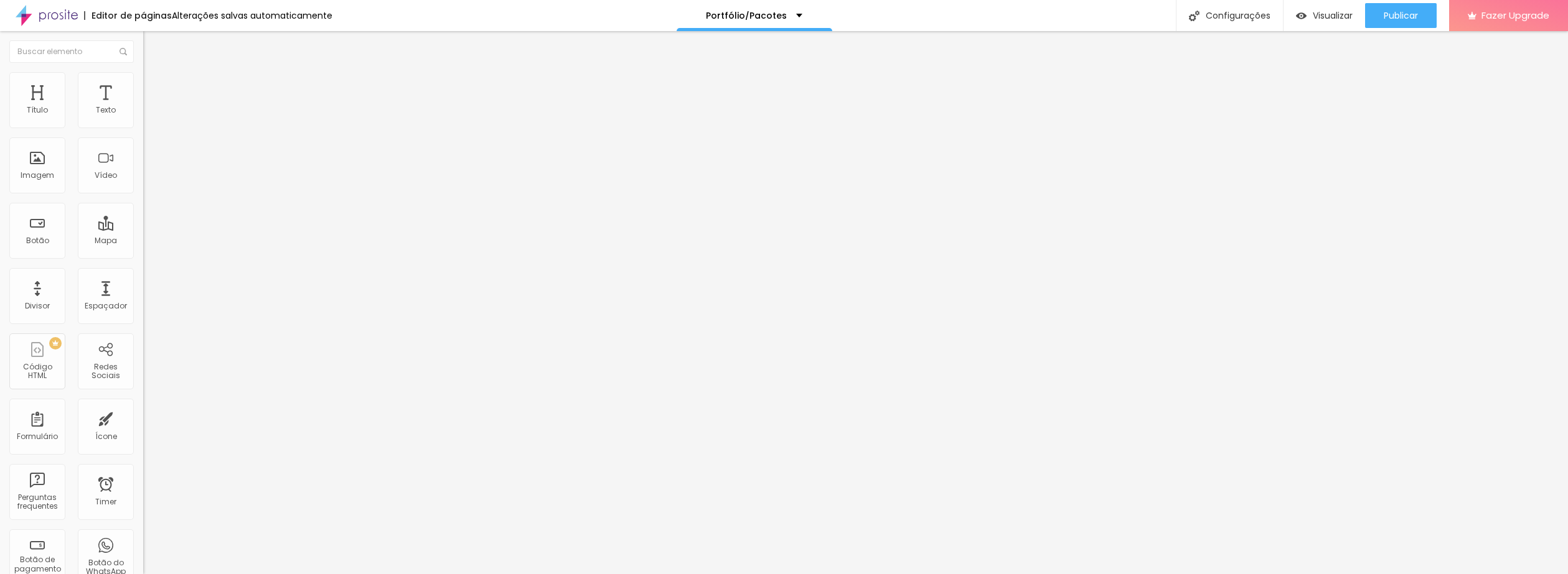
type input "85"
type input "47"
type input "0"
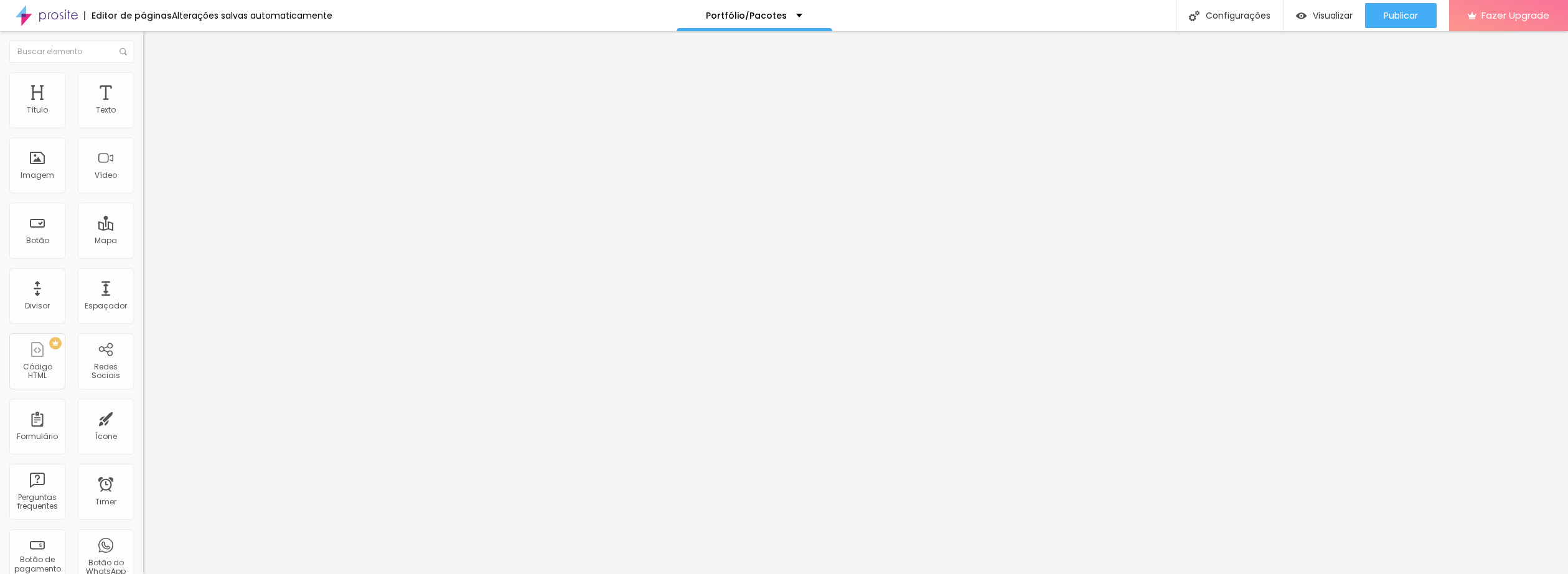
type input "0"
drag, startPoint x: 53, startPoint y: 119, endPoint x: -26, endPoint y: 165, distance: 91.4
type input "0"
click at [143, 241] on input "range" at bounding box center [183, 246] width 80 height 10
type input "29"
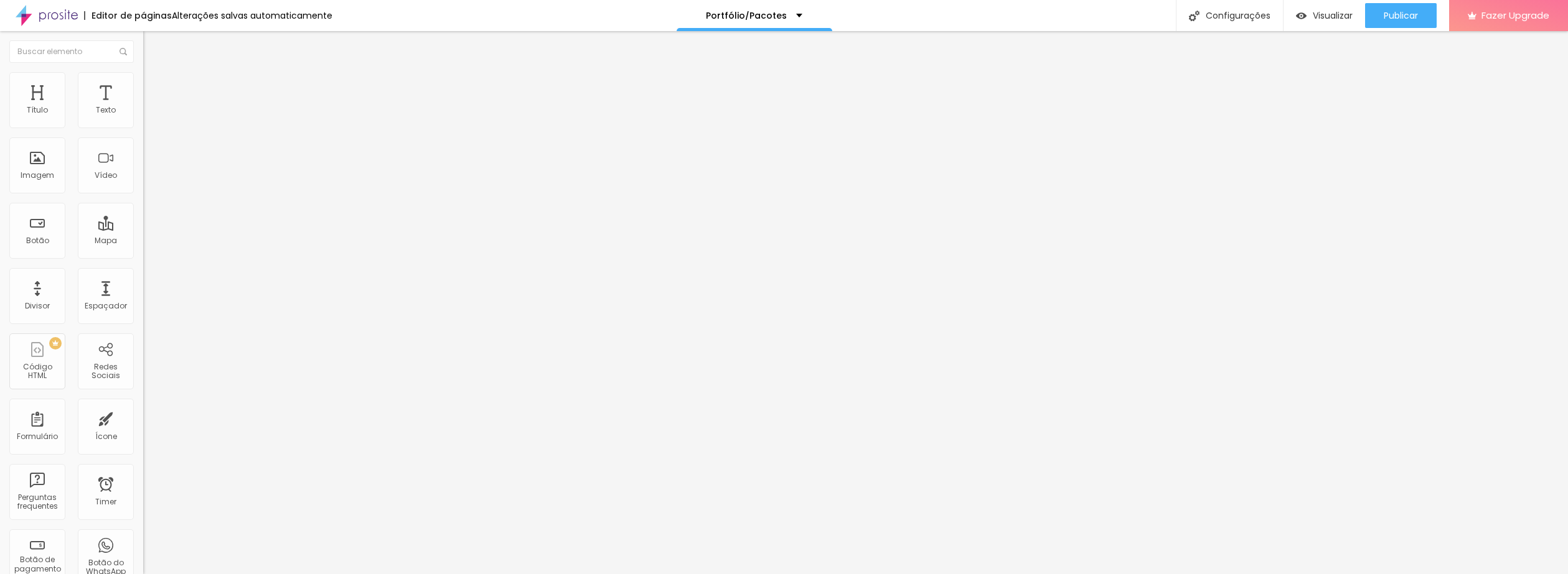
type input "29"
type input "31"
type input "34"
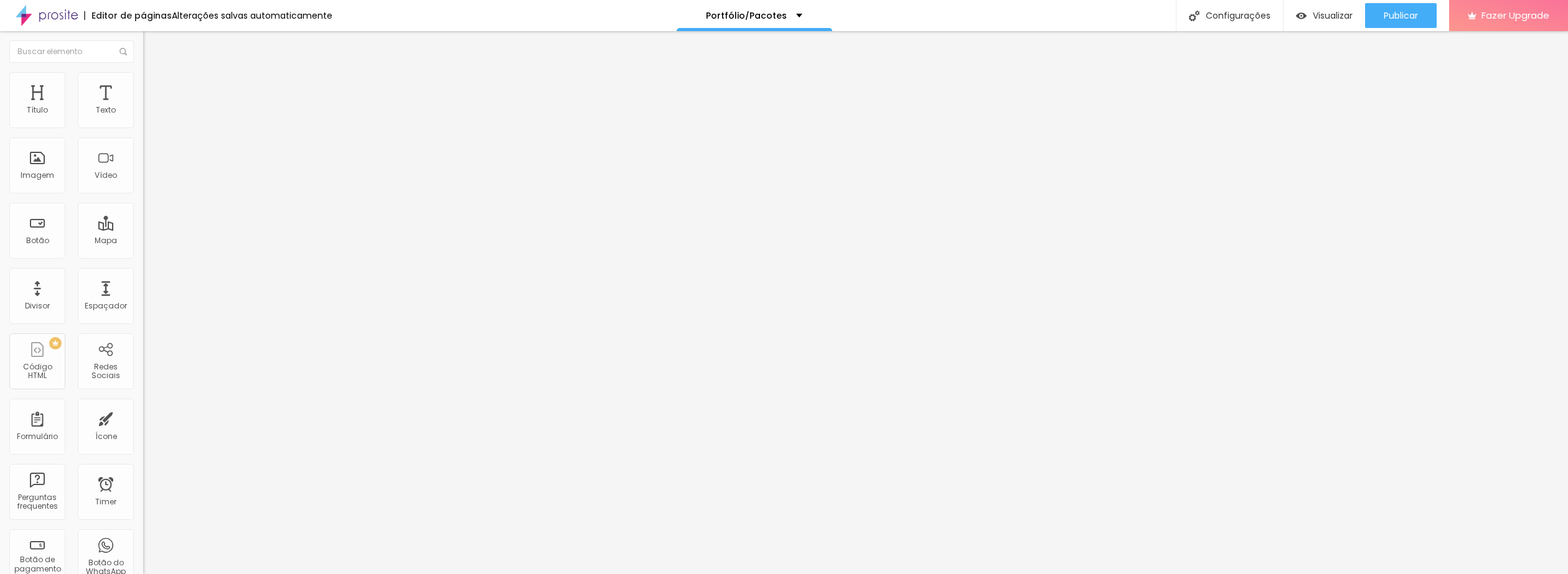
type input "36"
type input "37"
type input "38"
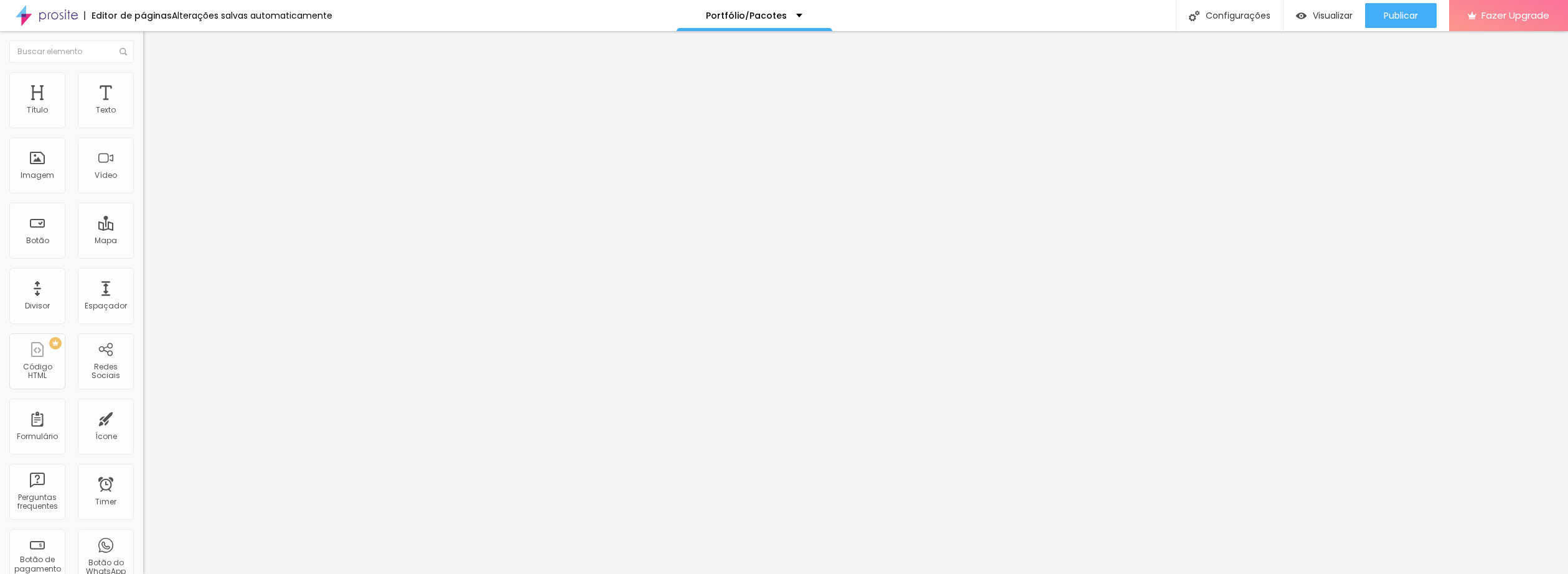
type input "38"
type input "39"
type input "41"
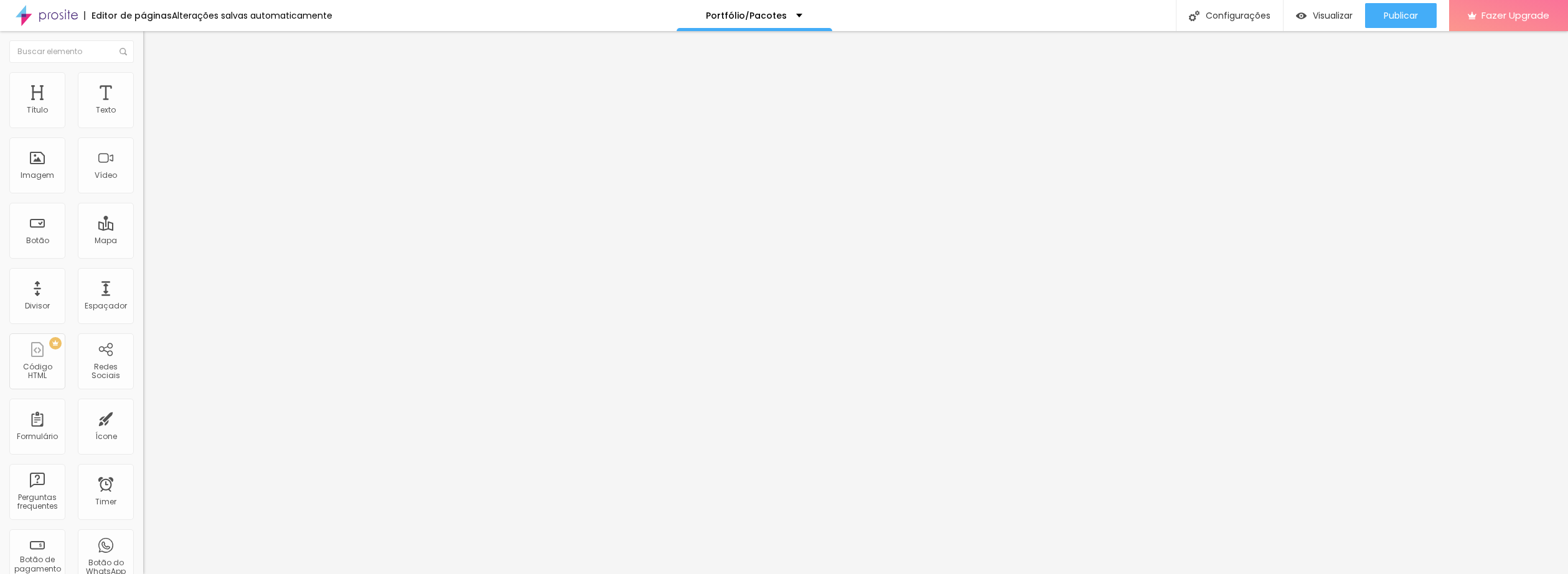
type input "42"
type input "44"
type input "48"
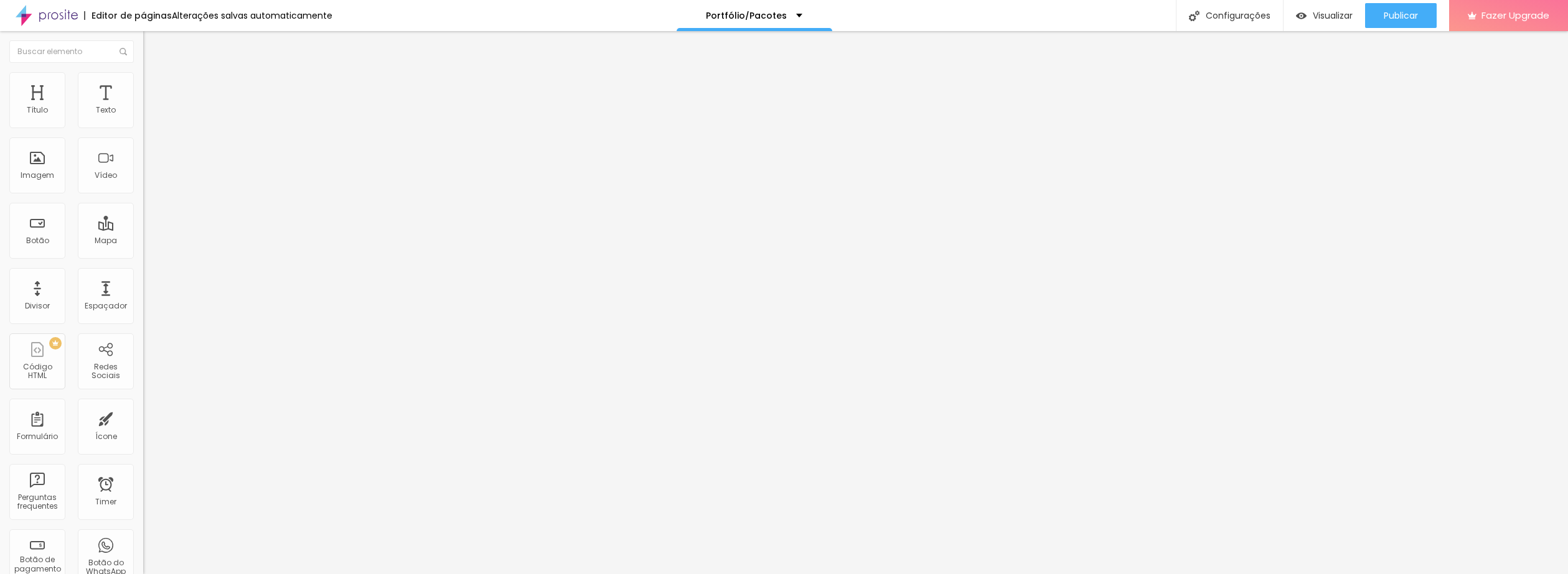
type input "48"
type input "53"
type input "58"
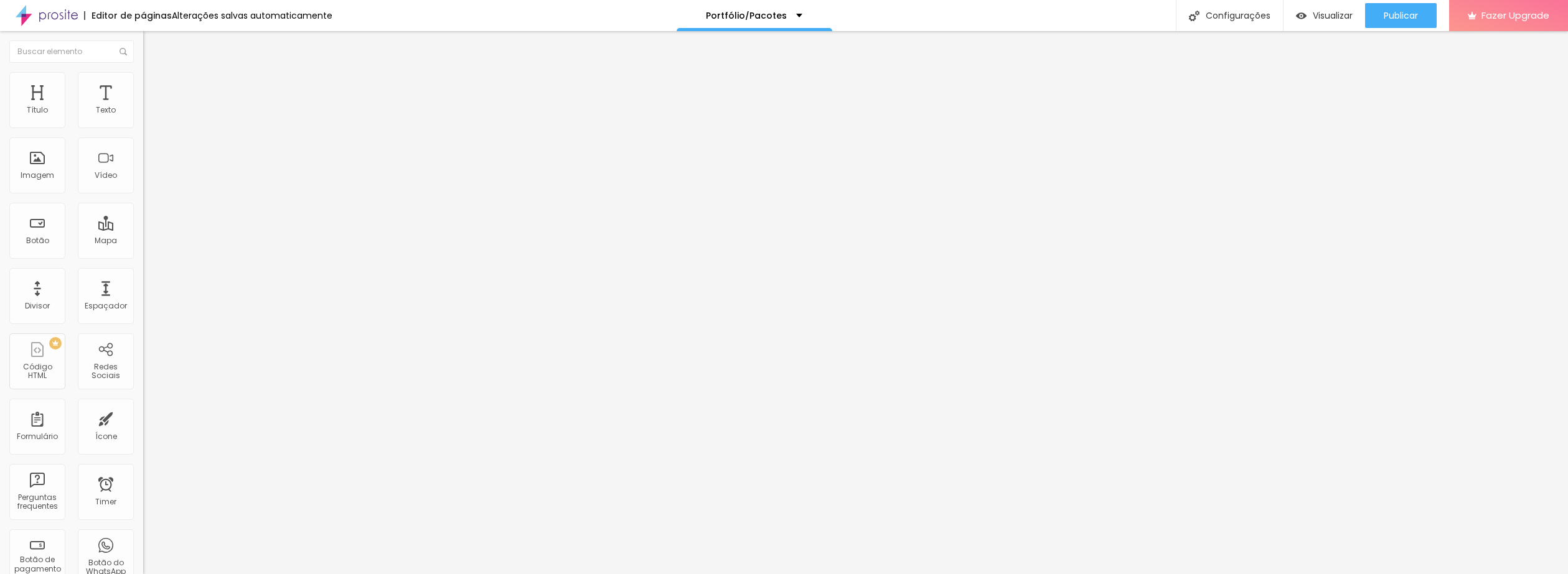
type input "65"
type input "69"
type input "70"
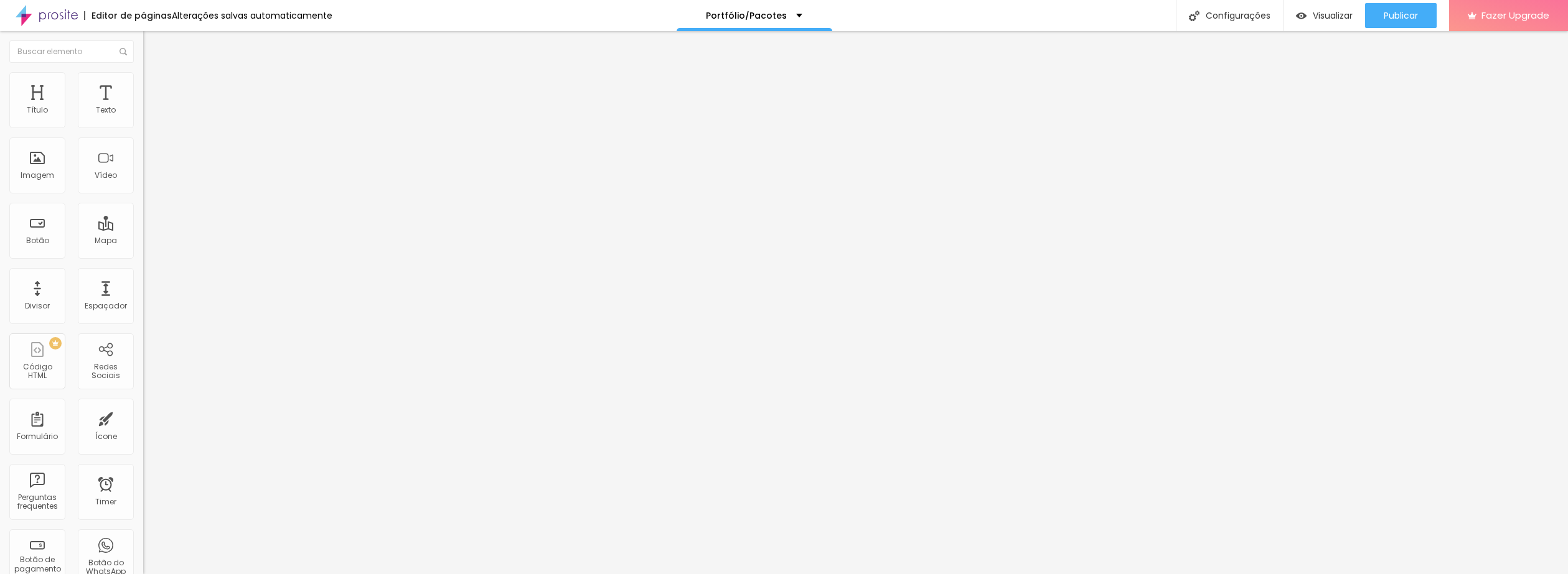
type input "70"
type input "62"
type input "45"
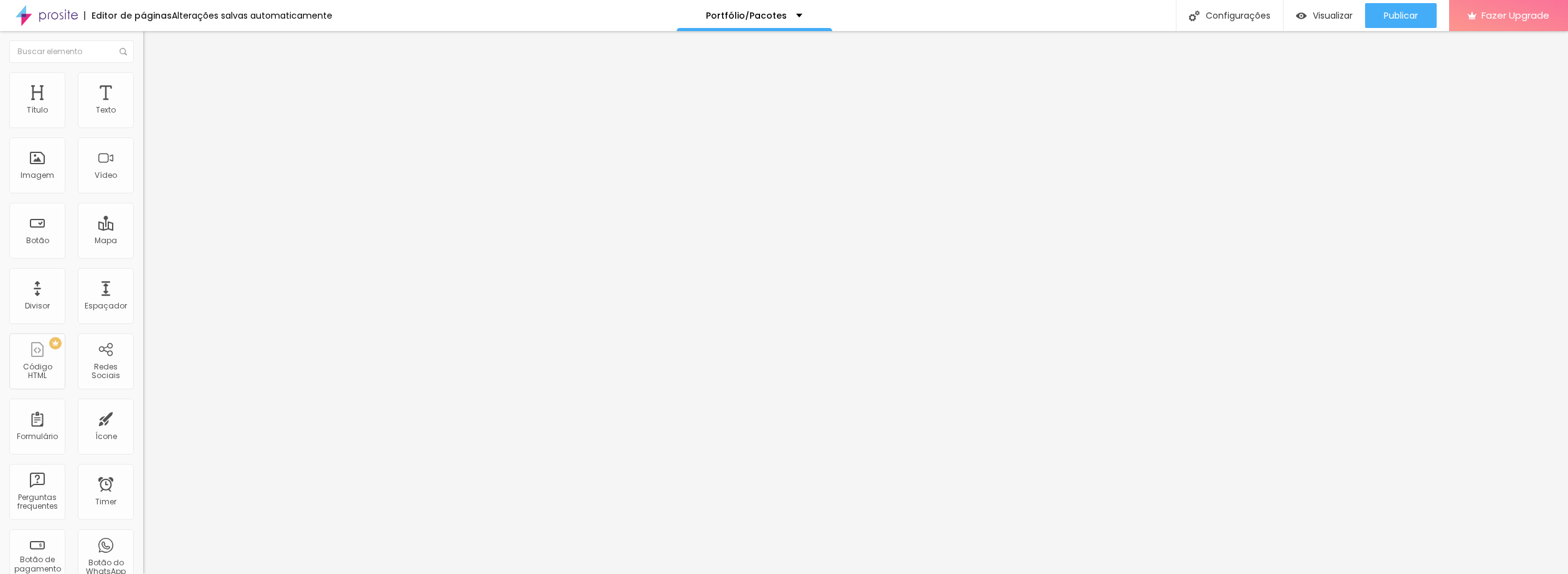
type input "25"
type input "0"
drag, startPoint x: 51, startPoint y: 145, endPoint x: -26, endPoint y: 174, distance: 82.3
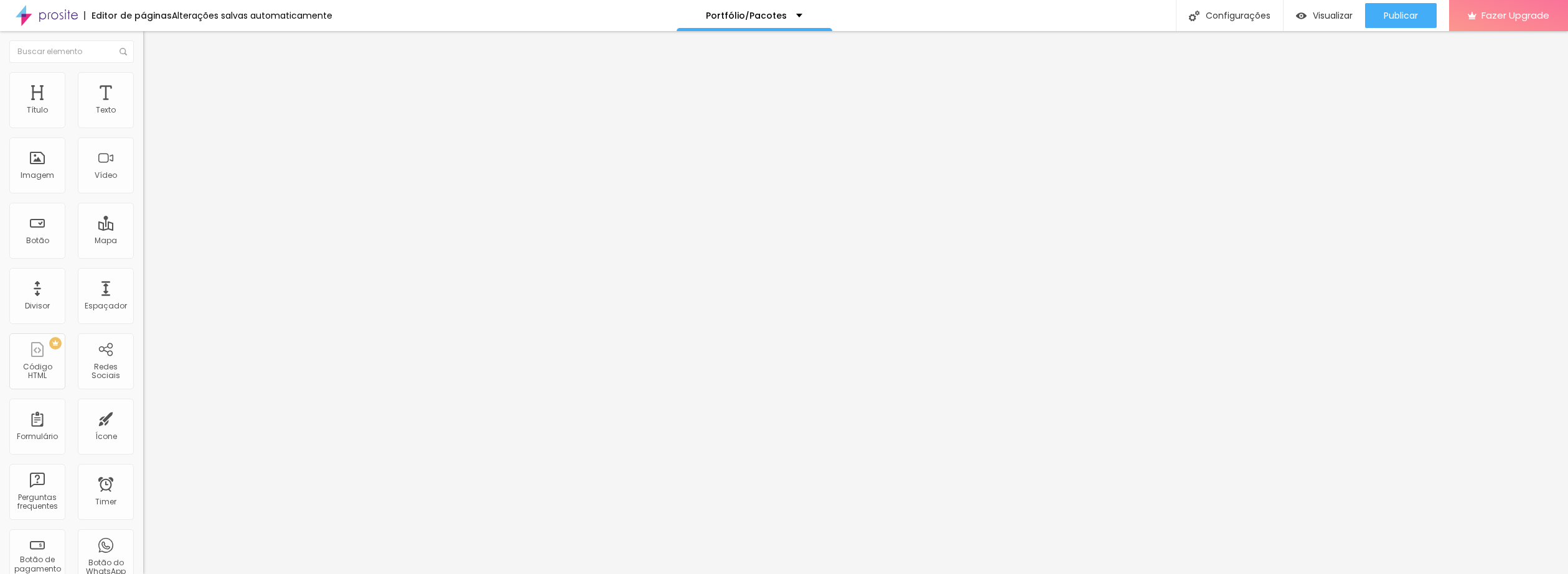
click at [143, 417] on input "range" at bounding box center [183, 422] width 80 height 10
click at [143, 71] on img at bounding box center [149, 65] width 11 height 11
click at [143, 107] on span "Trocar imagem" at bounding box center [177, 102] width 68 height 11
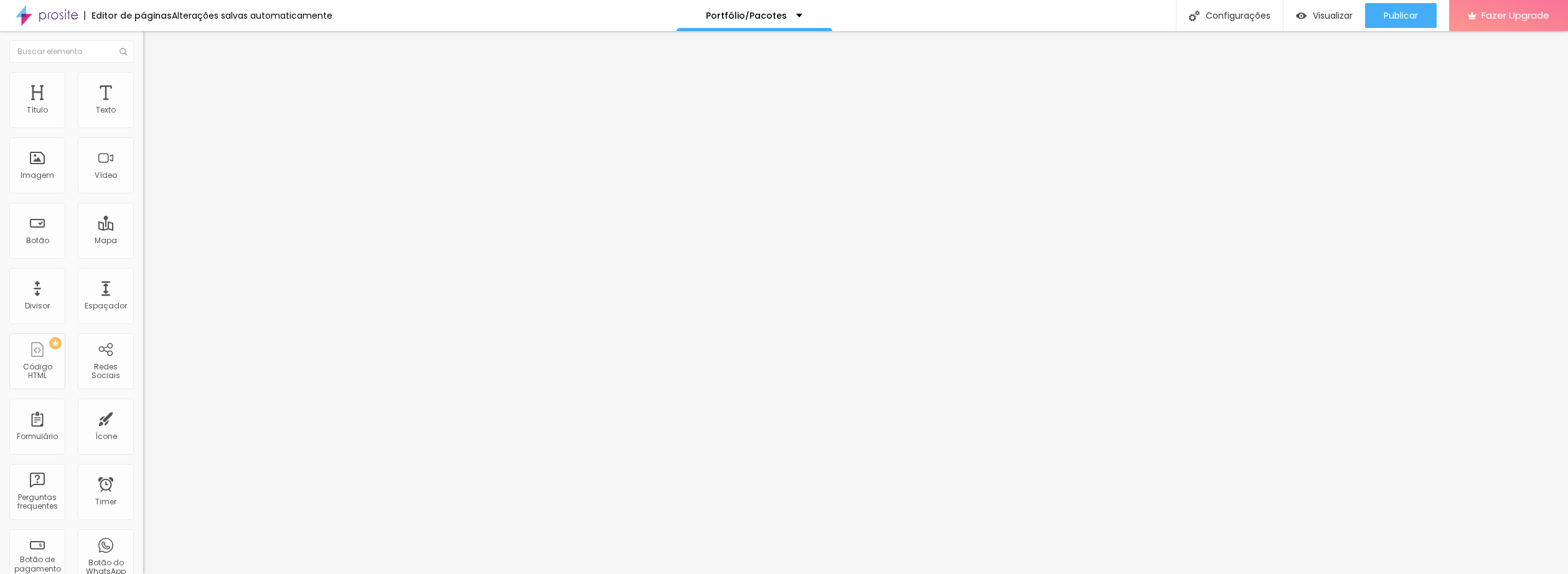
click at [143, 107] on span "Trocar imagem" at bounding box center [177, 102] width 68 height 11
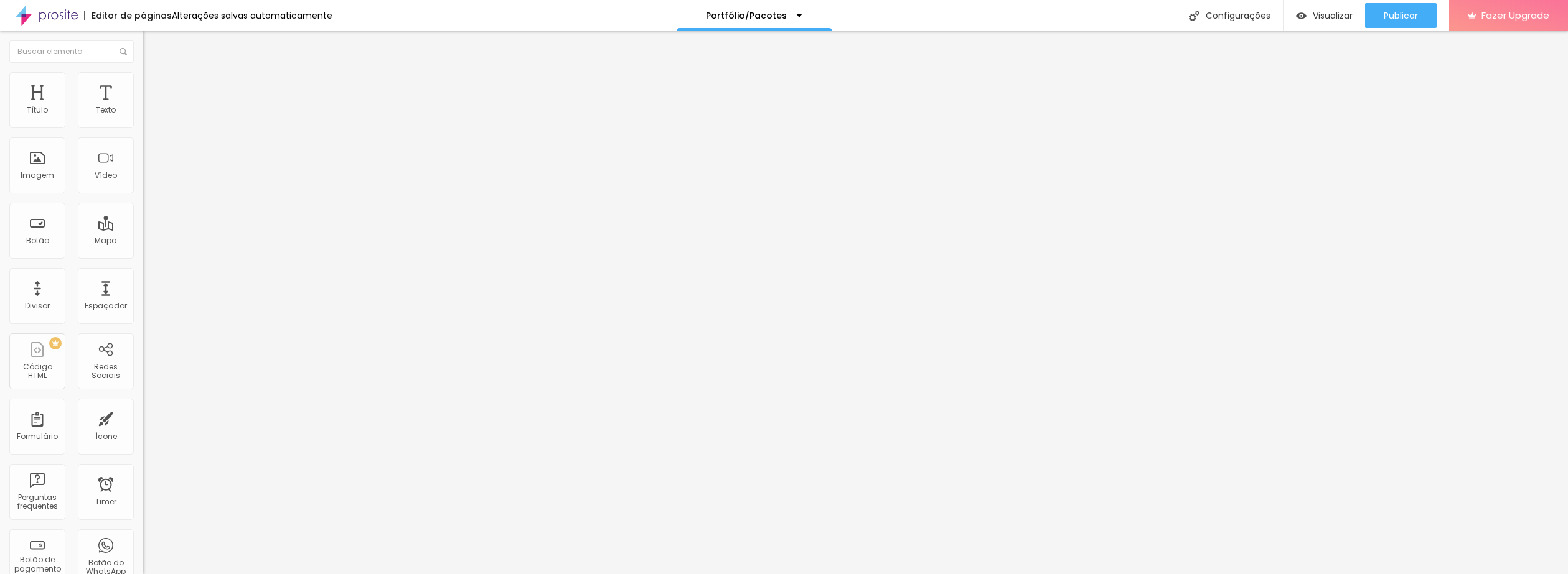
click at [143, 72] on li "Conteúdo" at bounding box center [215, 66] width 143 height 12
click at [143, 134] on div "Alinhamento" at bounding box center [215, 115] width 143 height 37
click at [154, 85] on span "Estilo" at bounding box center [164, 80] width 20 height 11
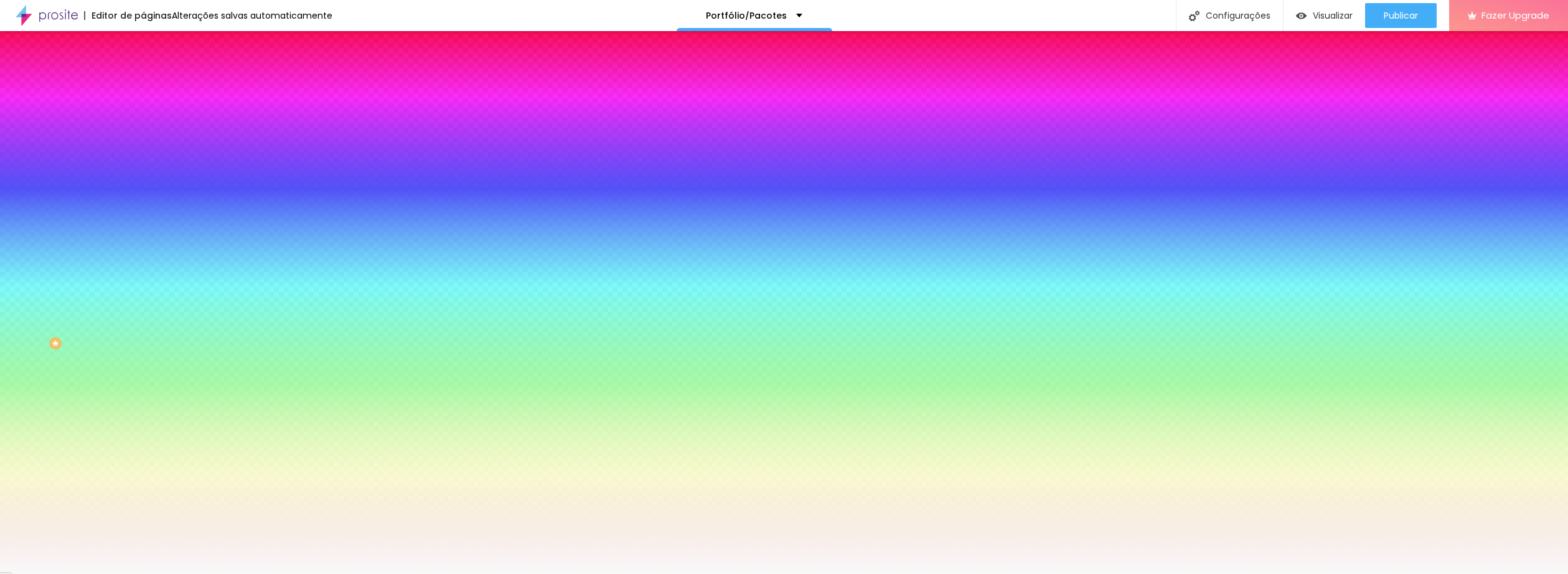
click at [154, 74] on span "Conteúdo" at bounding box center [173, 68] width 39 height 11
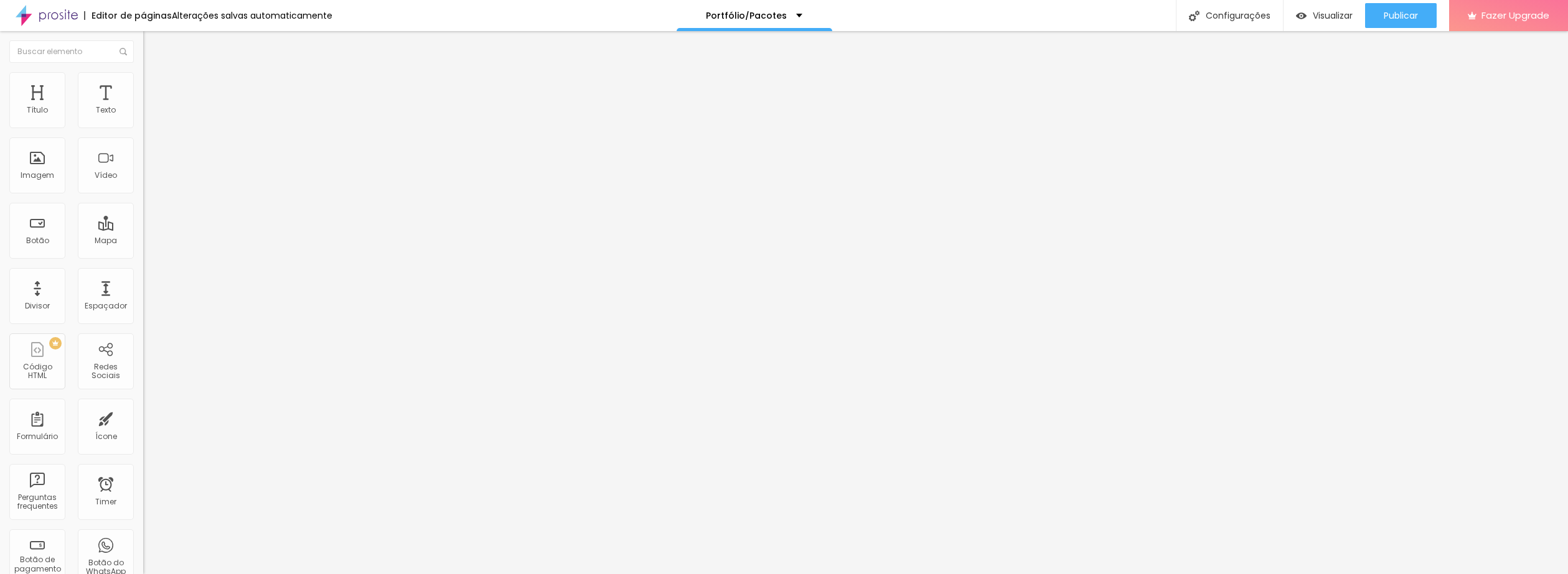
click at [143, 107] on span "Trocar imagem" at bounding box center [177, 102] width 68 height 11
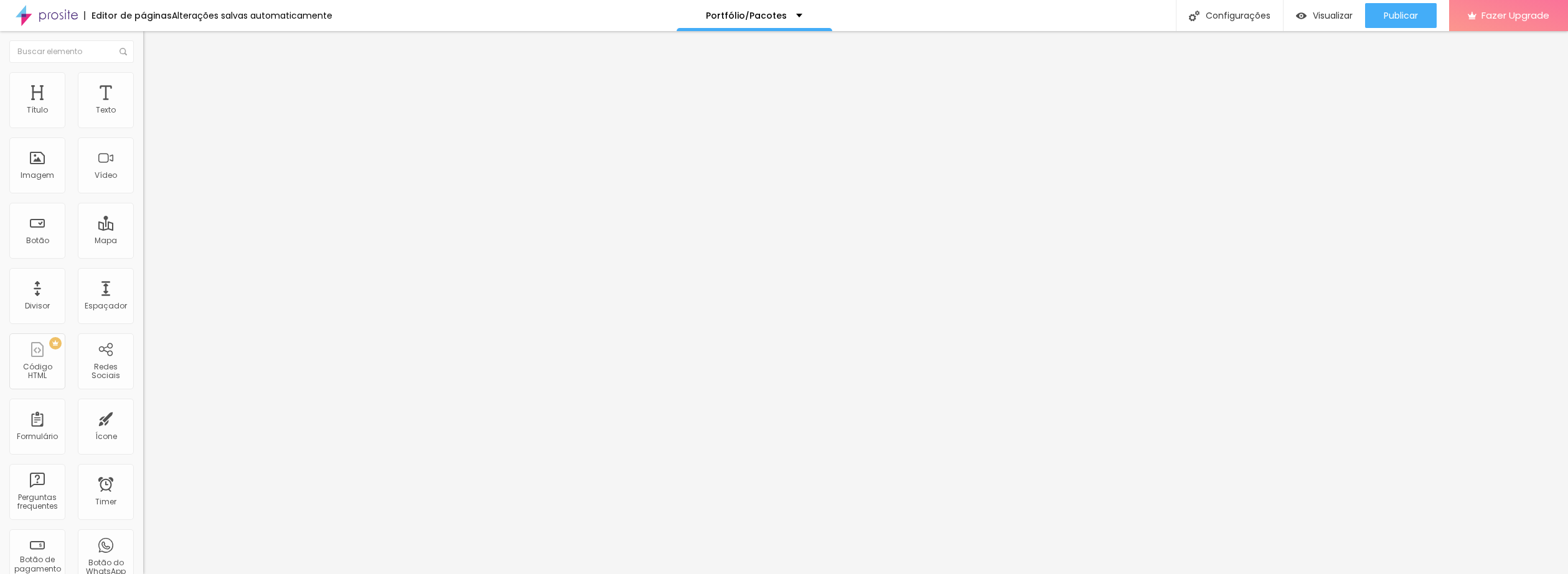
click at [143, 107] on span "Trocar imagem" at bounding box center [177, 102] width 68 height 11
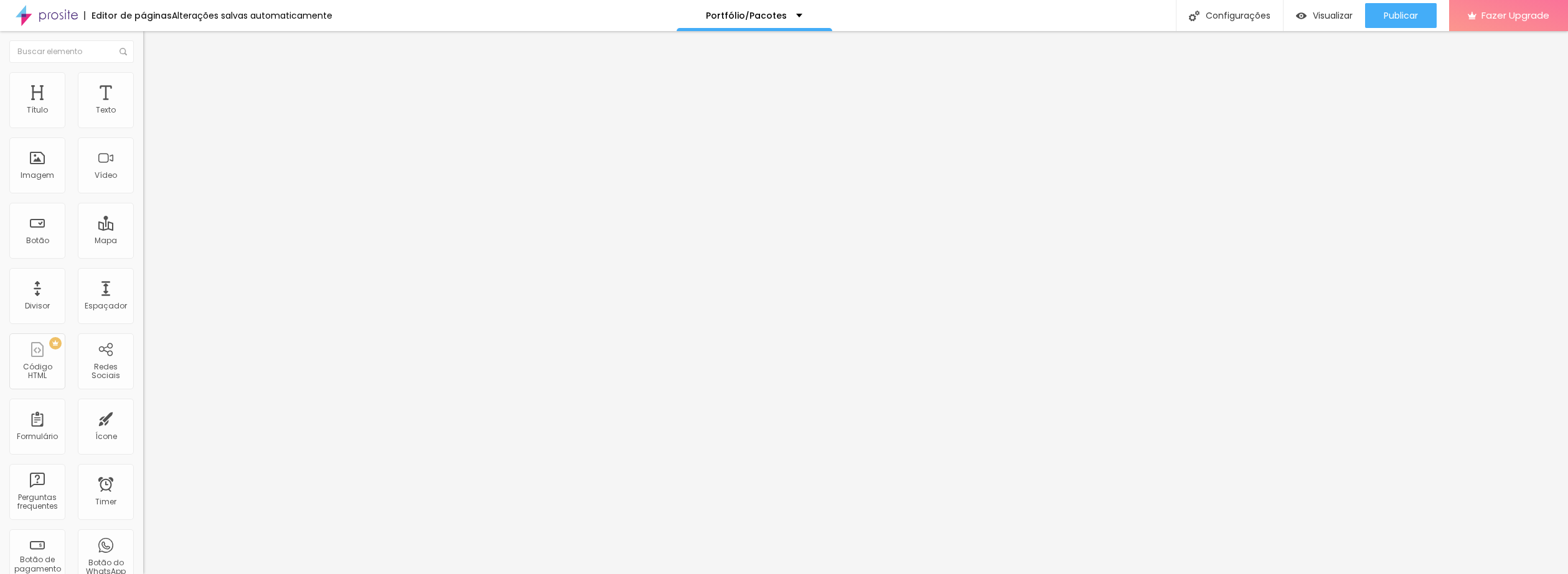
click at [143, 107] on span "Trocar imagem" at bounding box center [177, 102] width 68 height 11
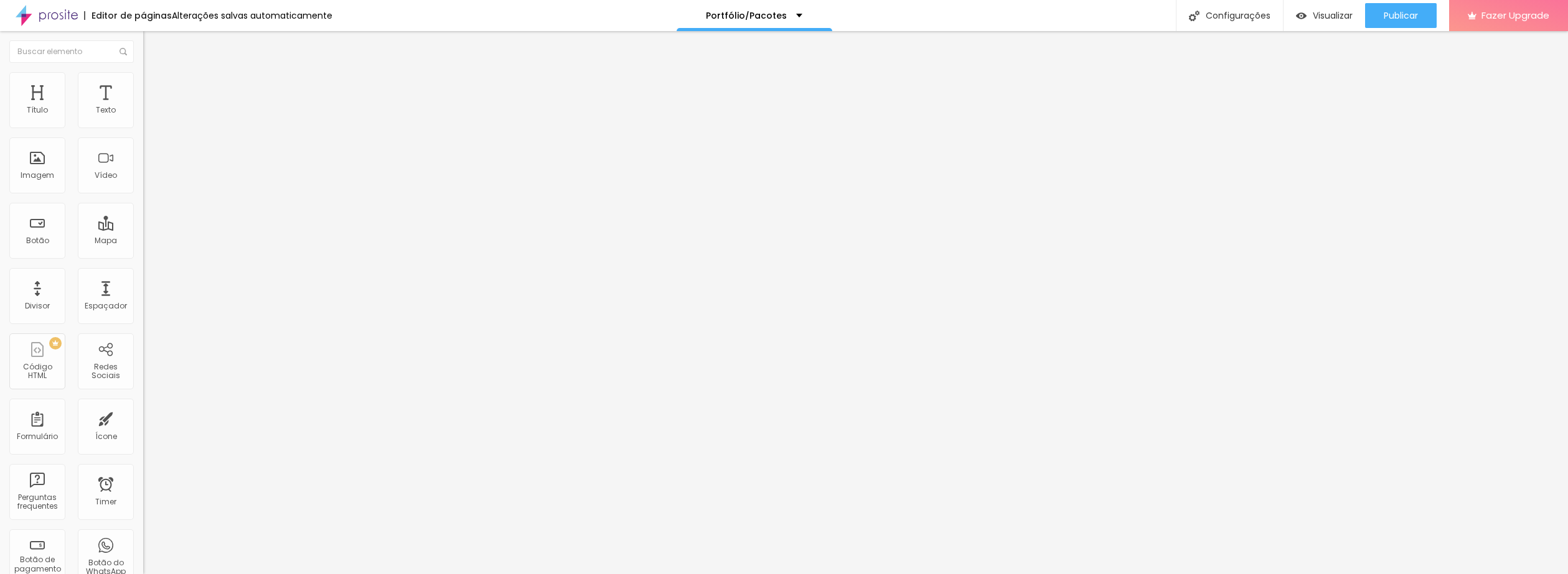
click at [211, 105] on img at bounding box center [214, 101] width 7 height 7
click at [143, 107] on span "Adicionar imagem" at bounding box center [183, 102] width 80 height 11
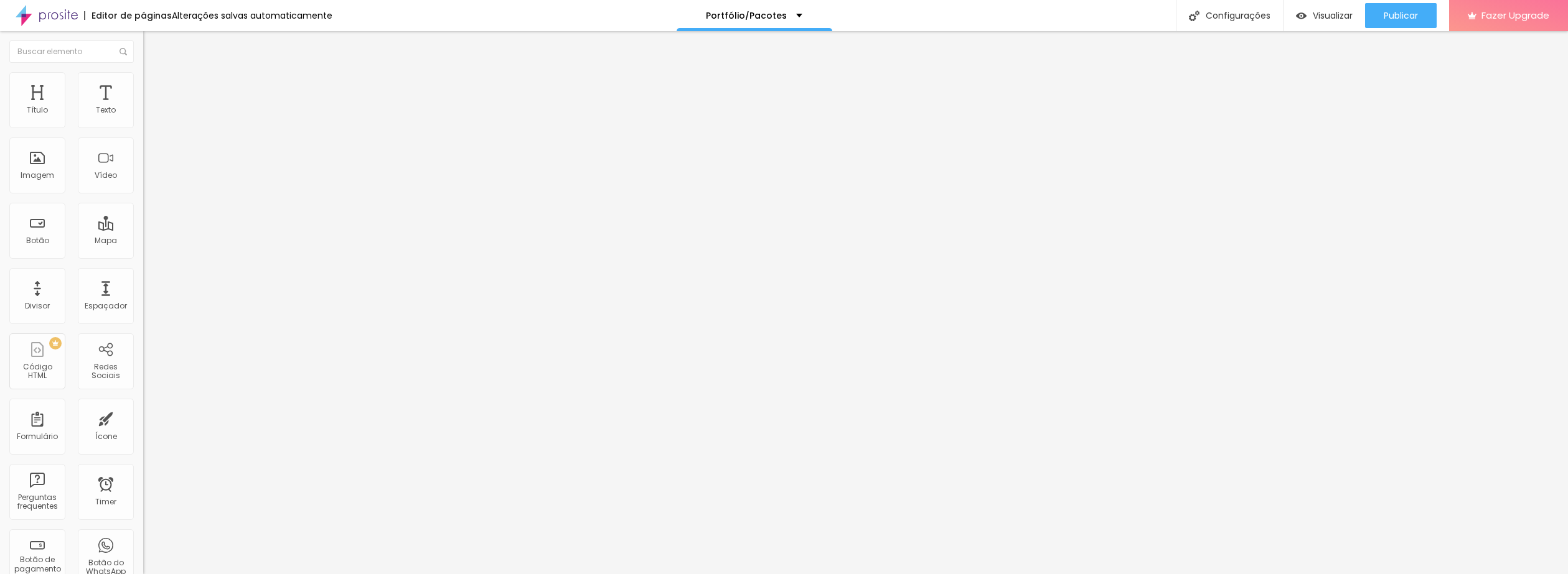
click at [143, 107] on span "Trocar imagem" at bounding box center [177, 102] width 68 height 11
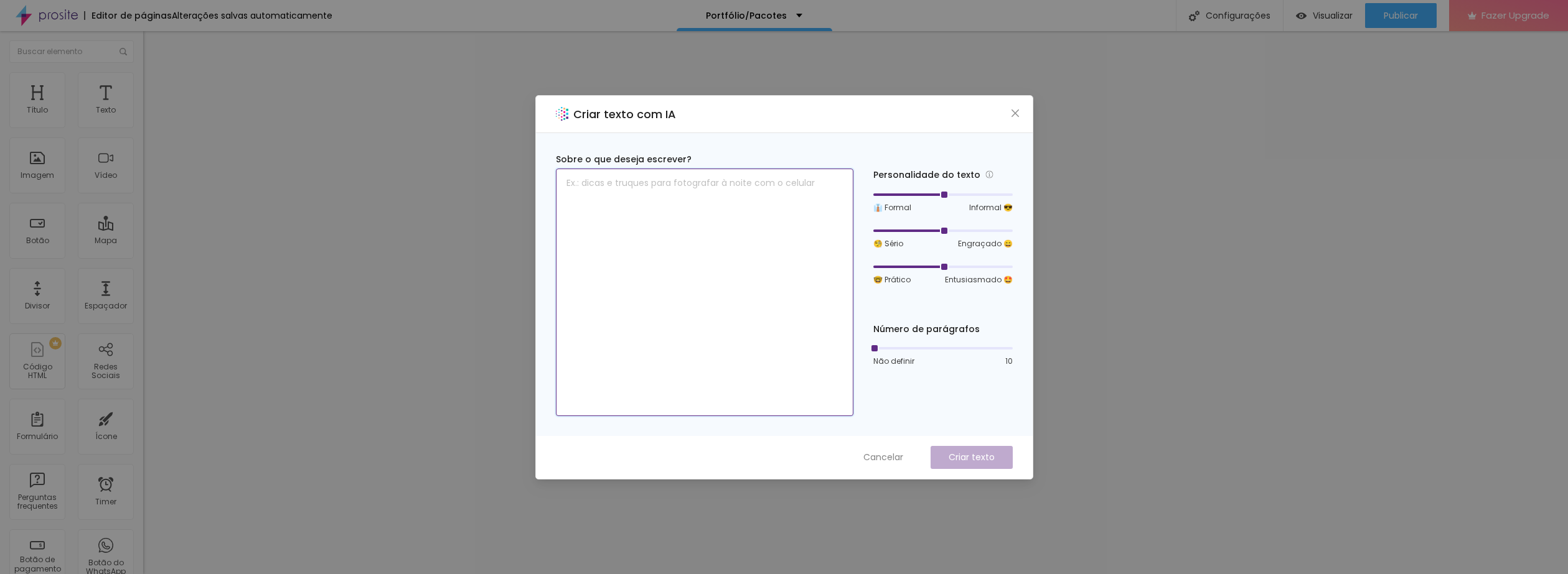
click at [683, 180] on textarea at bounding box center [705, 292] width 297 height 248
click at [983, 452] on p "Criar texto" at bounding box center [972, 457] width 46 height 13
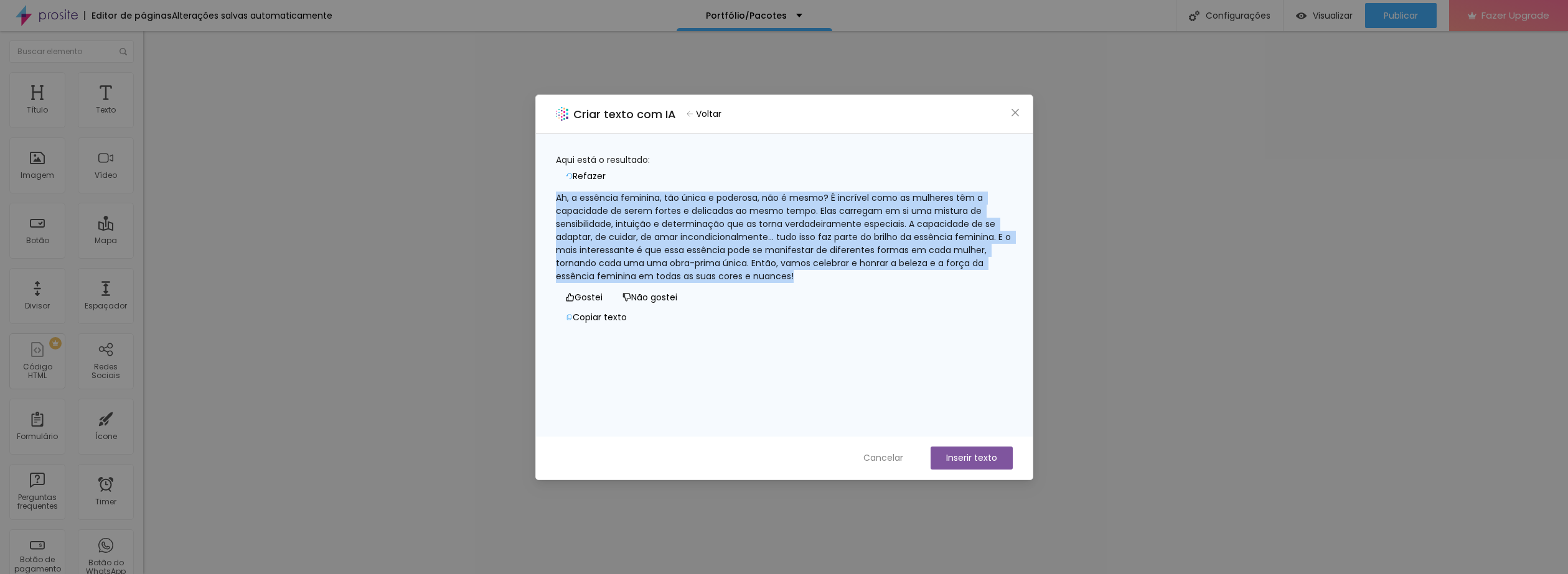
drag, startPoint x: 863, startPoint y: 274, endPoint x: 547, endPoint y: 188, distance: 327.5
click at [547, 188] on div "Aqui está o resultado: Refazer Ah, a essência feminina, tão única e poderosa, n…" at bounding box center [784, 285] width 497 height 303
copy div "Ah, a essência feminina, tão única e poderosa, não é mesmo? É incrível como as …"
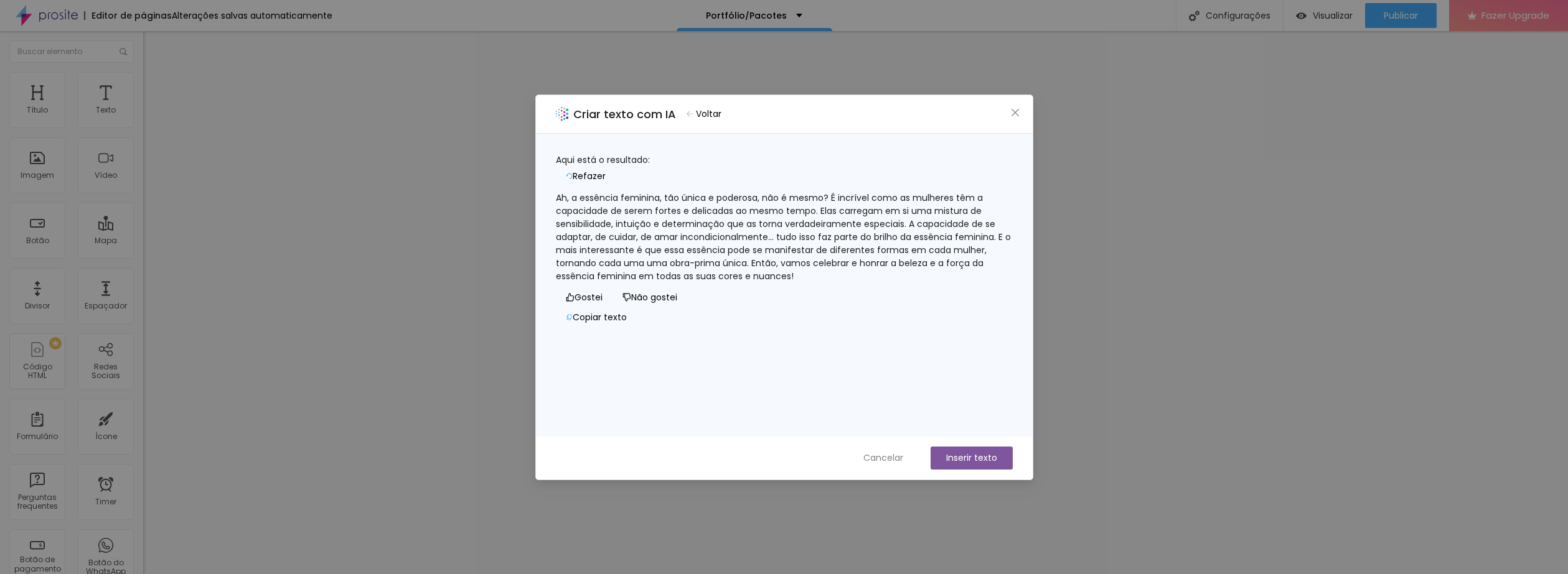
click at [1014, 122] on div "Criar texto com IA Voltar" at bounding box center [784, 114] width 497 height 38
click at [1007, 116] on div "Criar texto com IA Voltar" at bounding box center [784, 114] width 497 height 38
click at [1011, 114] on icon "close" at bounding box center [1015, 112] width 10 height 10
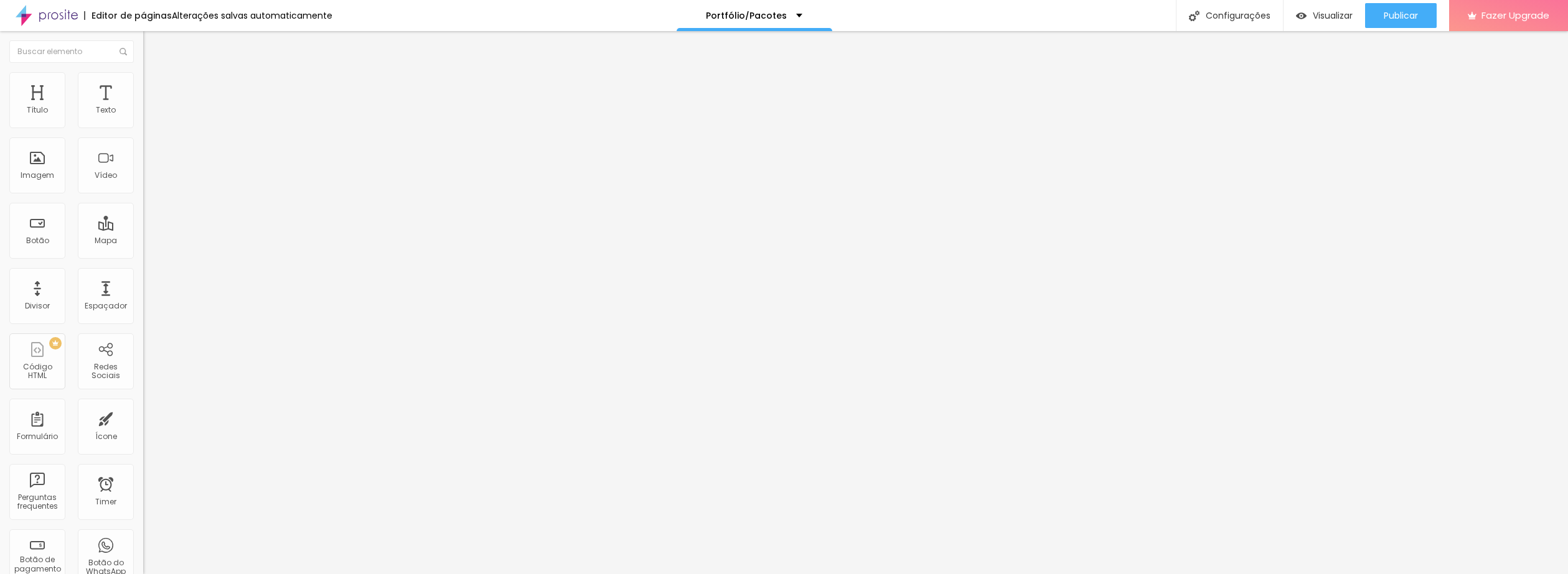
click at [143, 107] on span "Trocar imagem" at bounding box center [177, 102] width 68 height 11
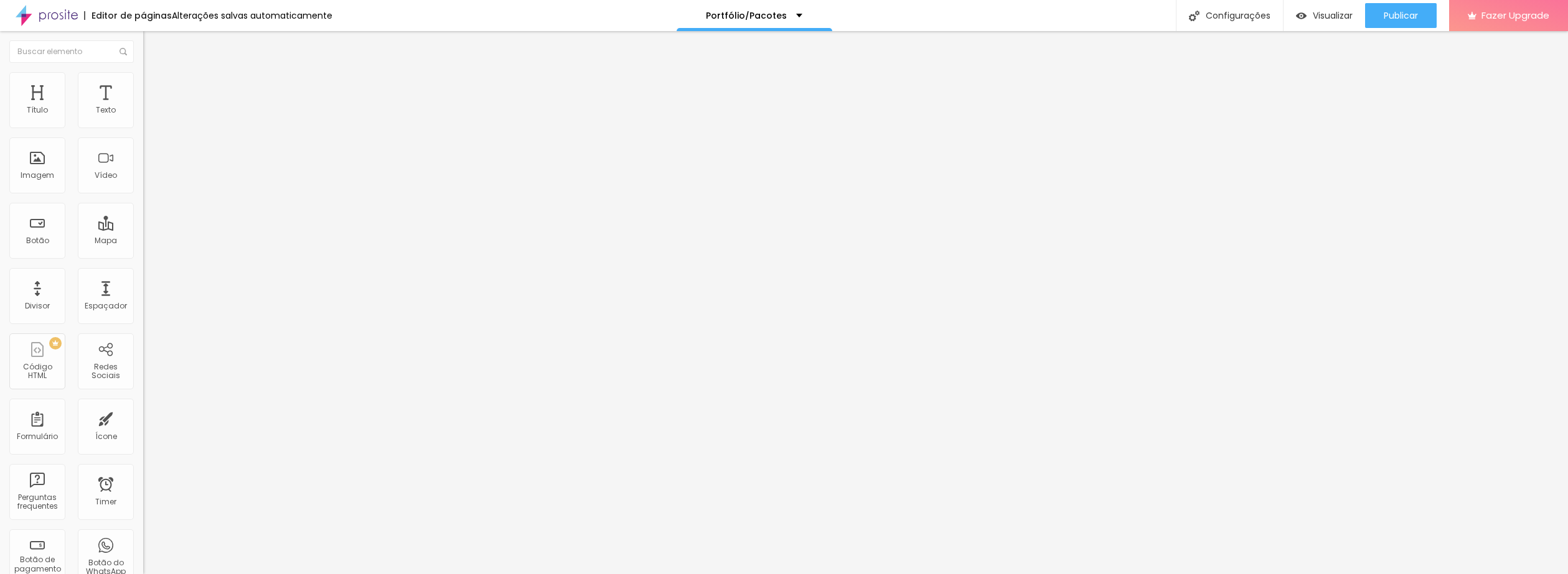
click at [143, 107] on span "Trocar imagem" at bounding box center [177, 102] width 68 height 11
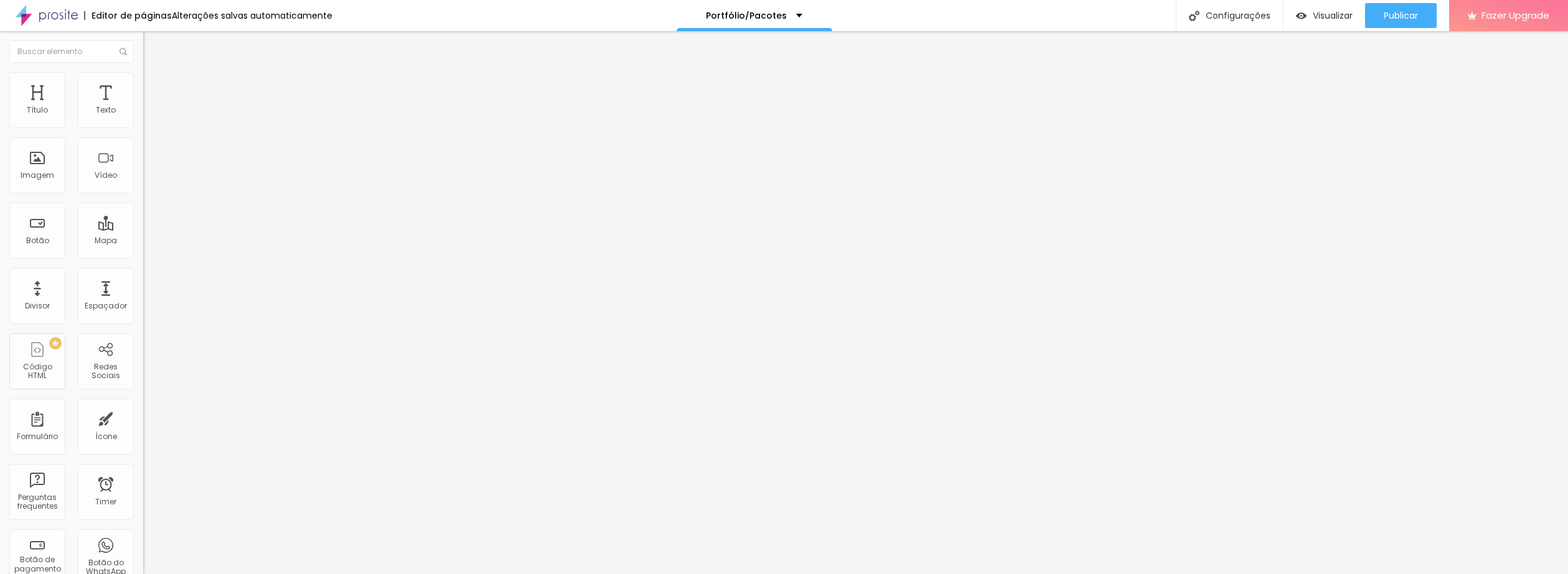
click at [143, 107] on span "Trocar imagem" at bounding box center [177, 102] width 68 height 11
click at [1448, 573] on div "Alboom Cloud" at bounding box center [784, 583] width 1568 height 19
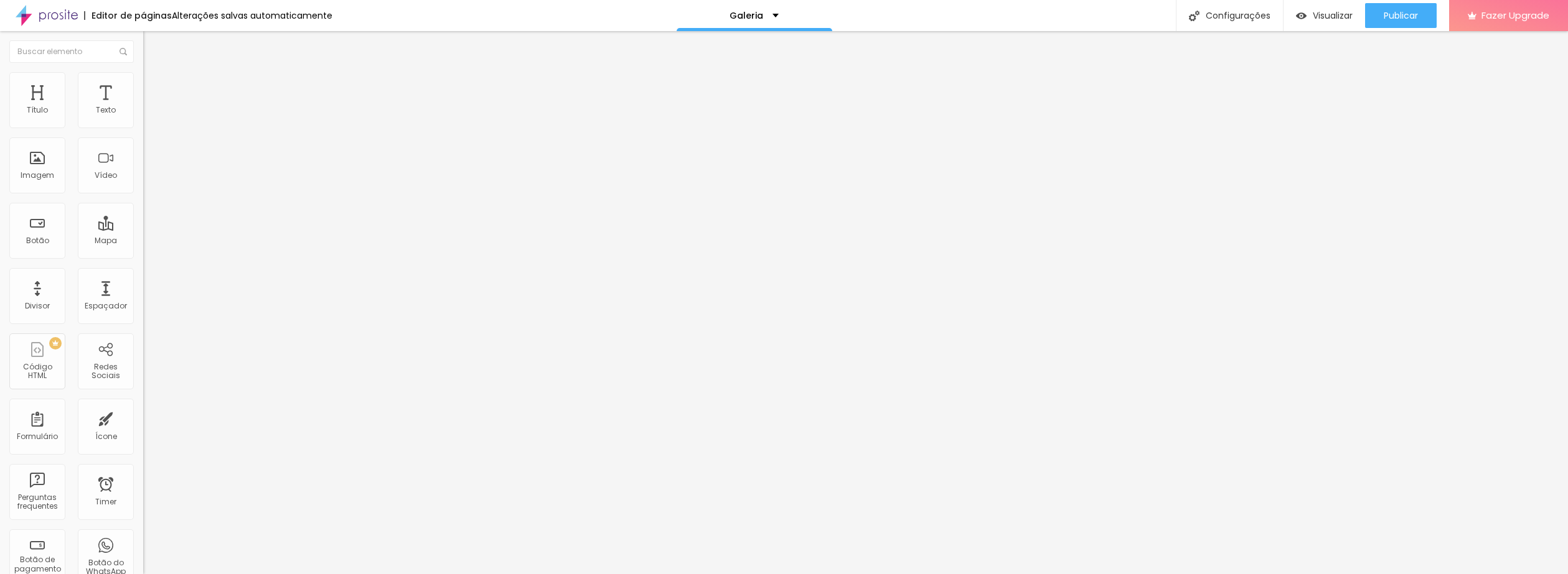
click at [143, 113] on span "Encaixotado" at bounding box center [168, 108] width 49 height 11
click at [143, 82] on li "Estilo" at bounding box center [215, 78] width 143 height 12
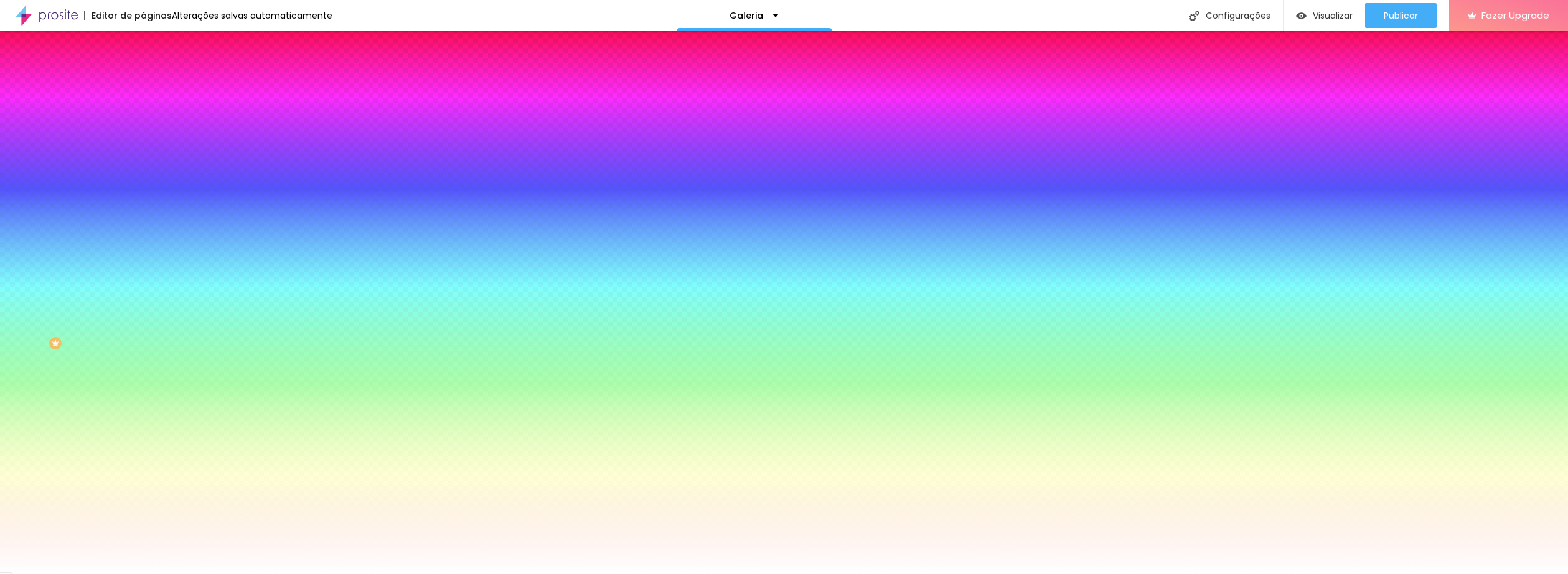
click at [143, 114] on span "Trocar imagem" at bounding box center [177, 109] width 68 height 11
click at [143, 182] on input "#FFFFFF" at bounding box center [218, 176] width 149 height 12
click at [143, 169] on div at bounding box center [215, 169] width 143 height 0
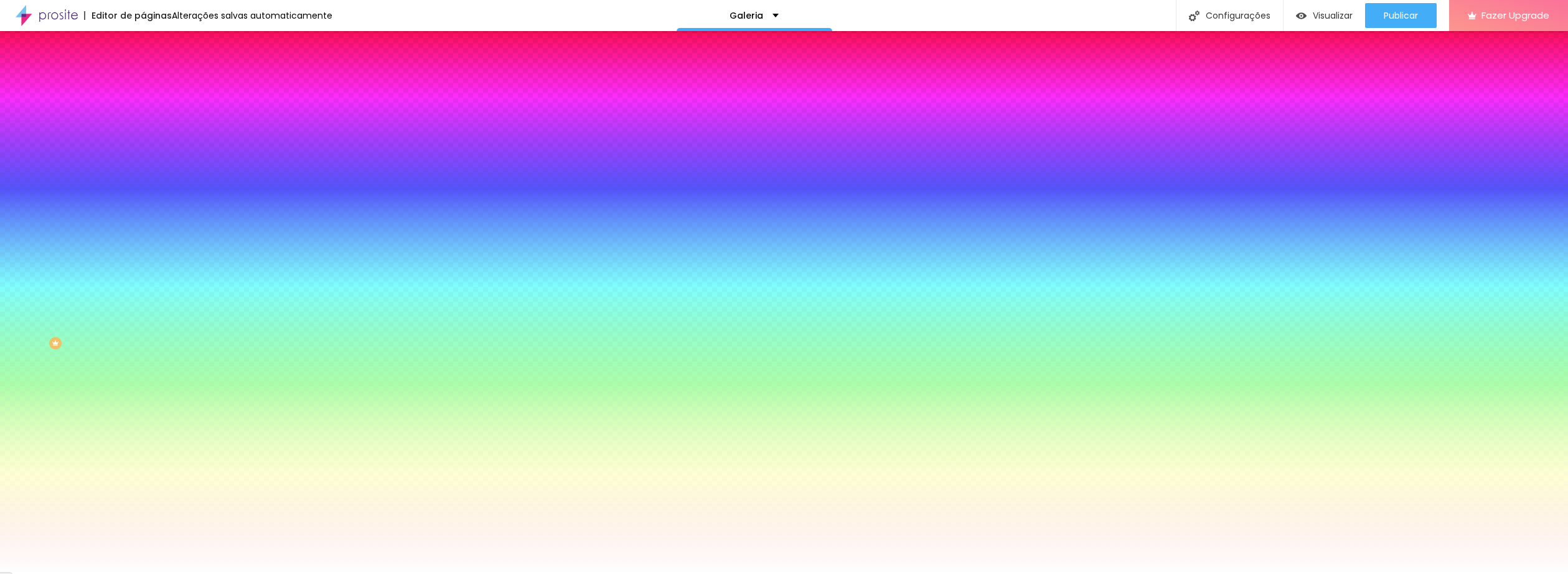
click at [143, 169] on div at bounding box center [215, 169] width 143 height 0
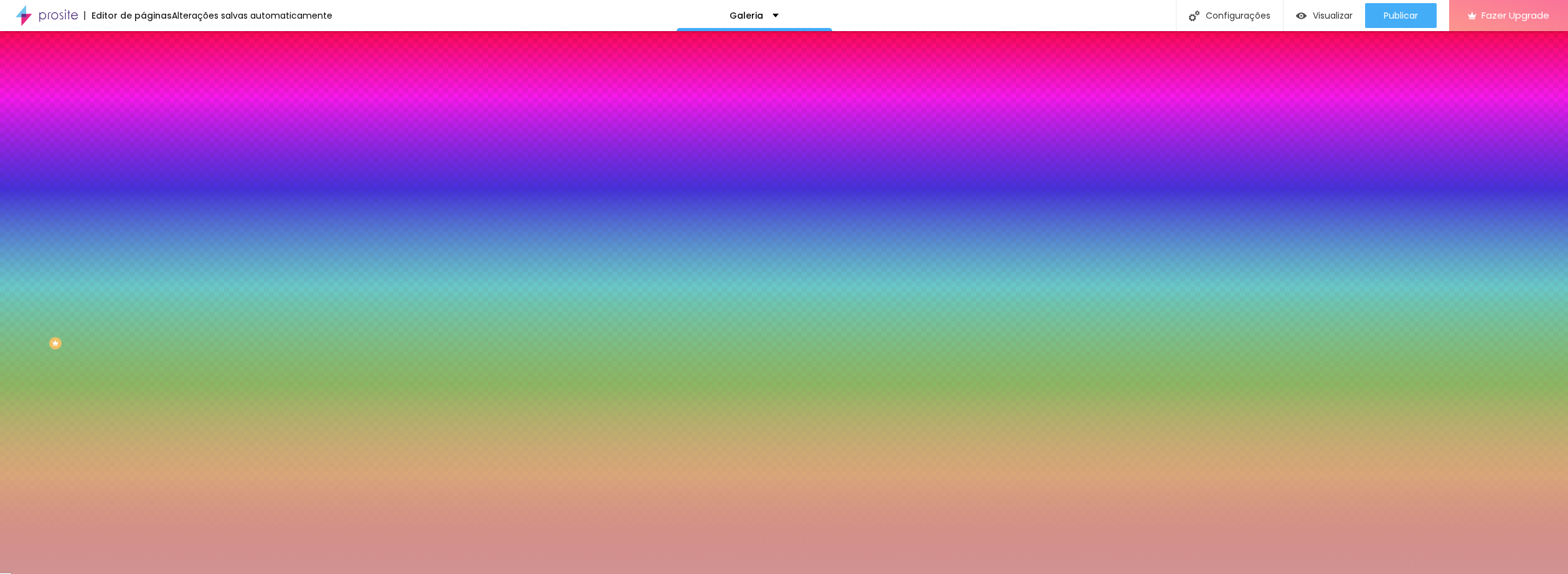
click at [43, 258] on div at bounding box center [784, 287] width 1568 height 574
click at [56, 321] on div at bounding box center [784, 287] width 1568 height 574
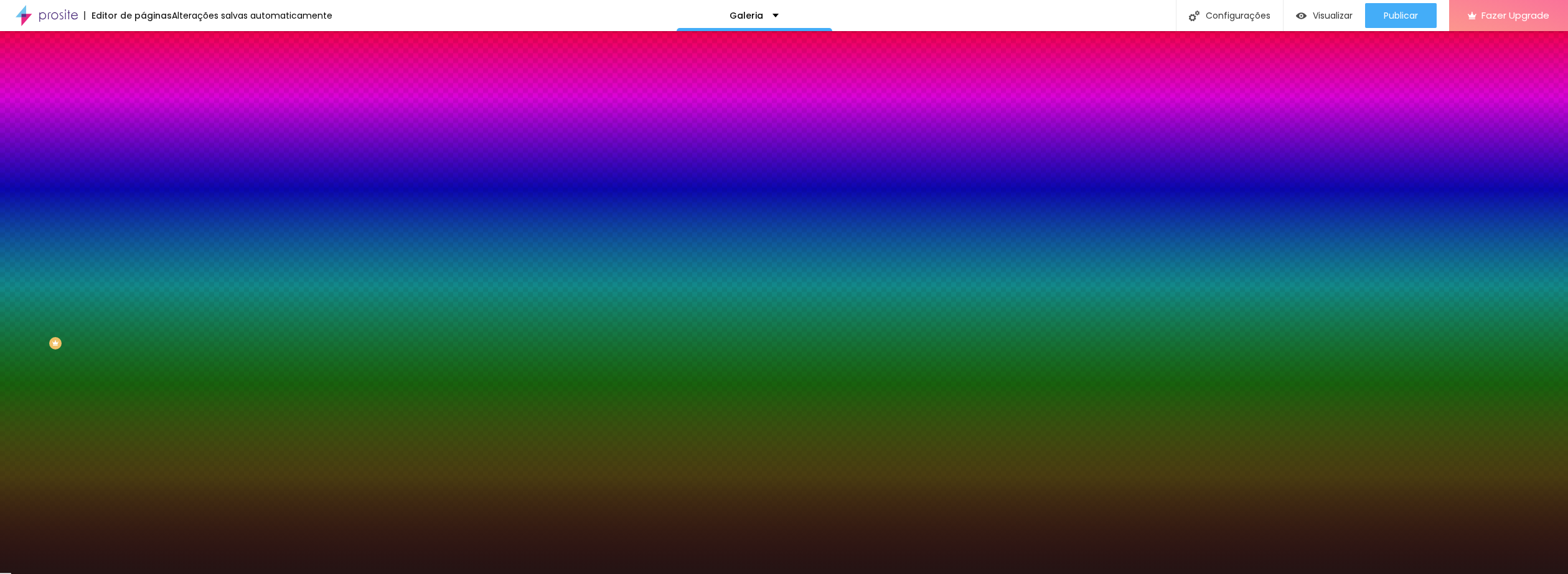
click at [143, 374] on div "Editar Seção Conteúdo Estilo Avançado Imagem de fundo Trocar imagem Efeito da I…" at bounding box center [215, 303] width 143 height 543
click at [143, 169] on div at bounding box center [215, 169] width 143 height 0
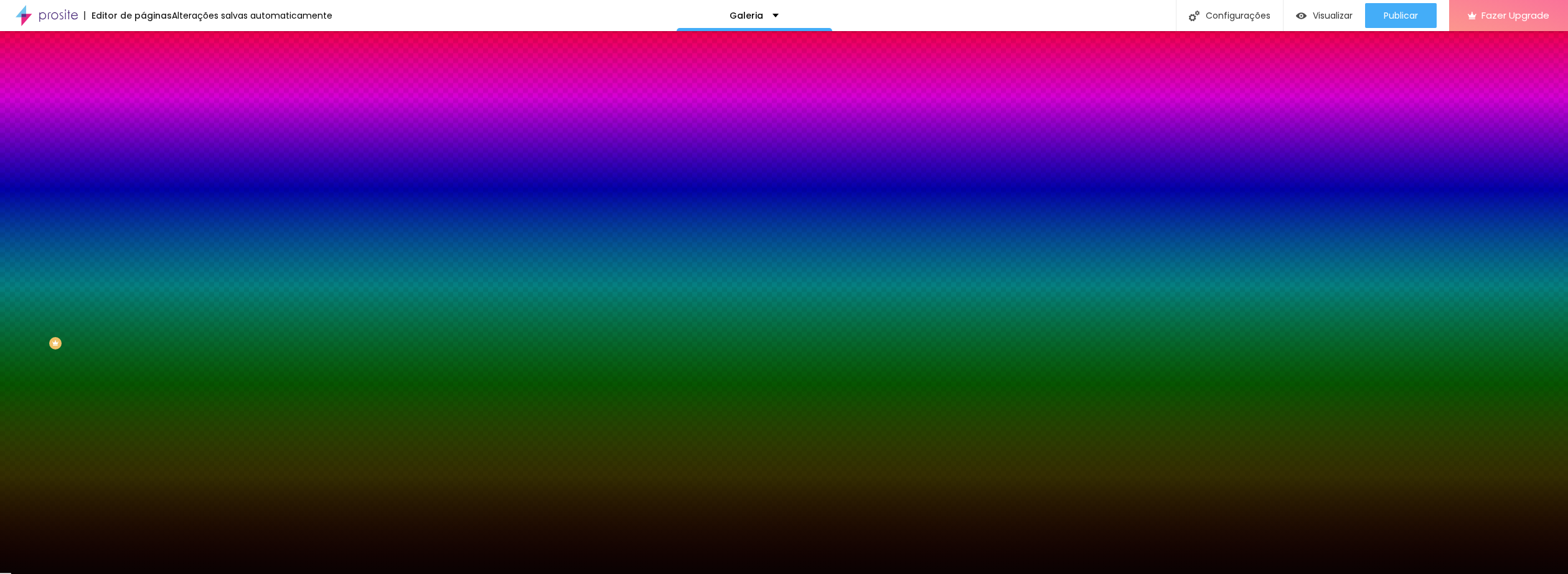
click at [83, 331] on div at bounding box center [784, 287] width 1568 height 574
click at [61, 329] on div at bounding box center [784, 287] width 1568 height 574
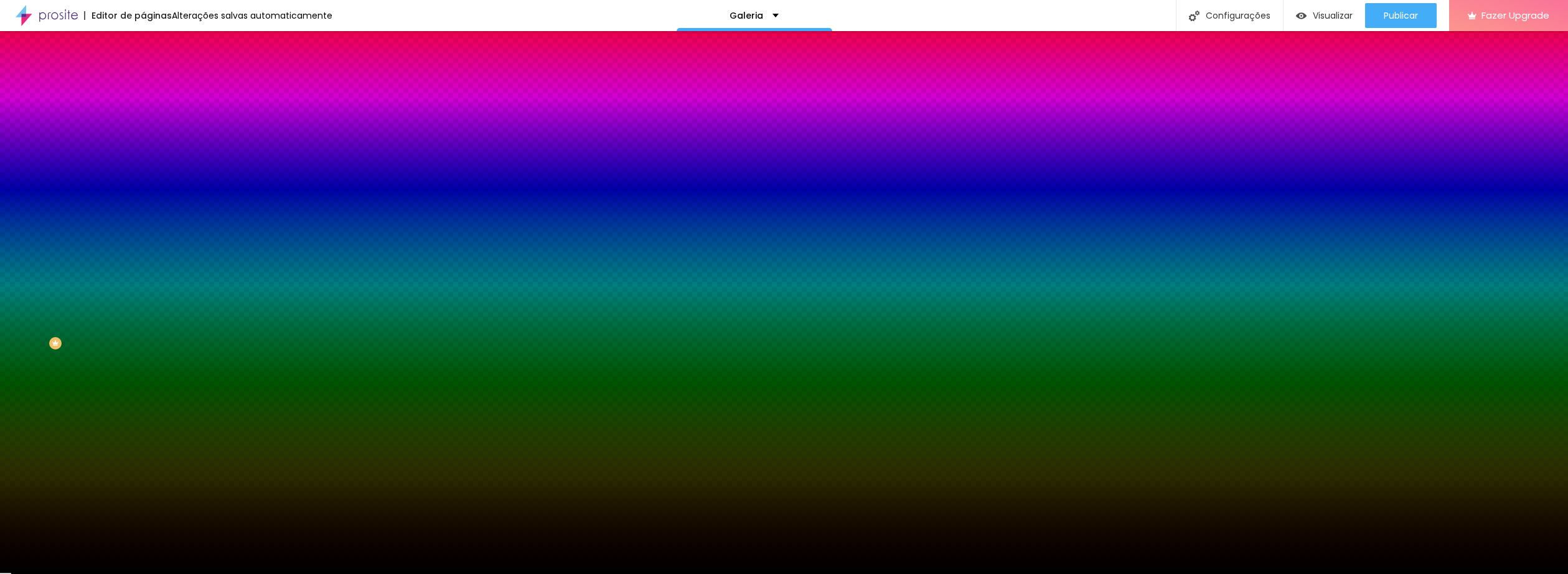
click at [20, 335] on div at bounding box center [784, 287] width 1568 height 574
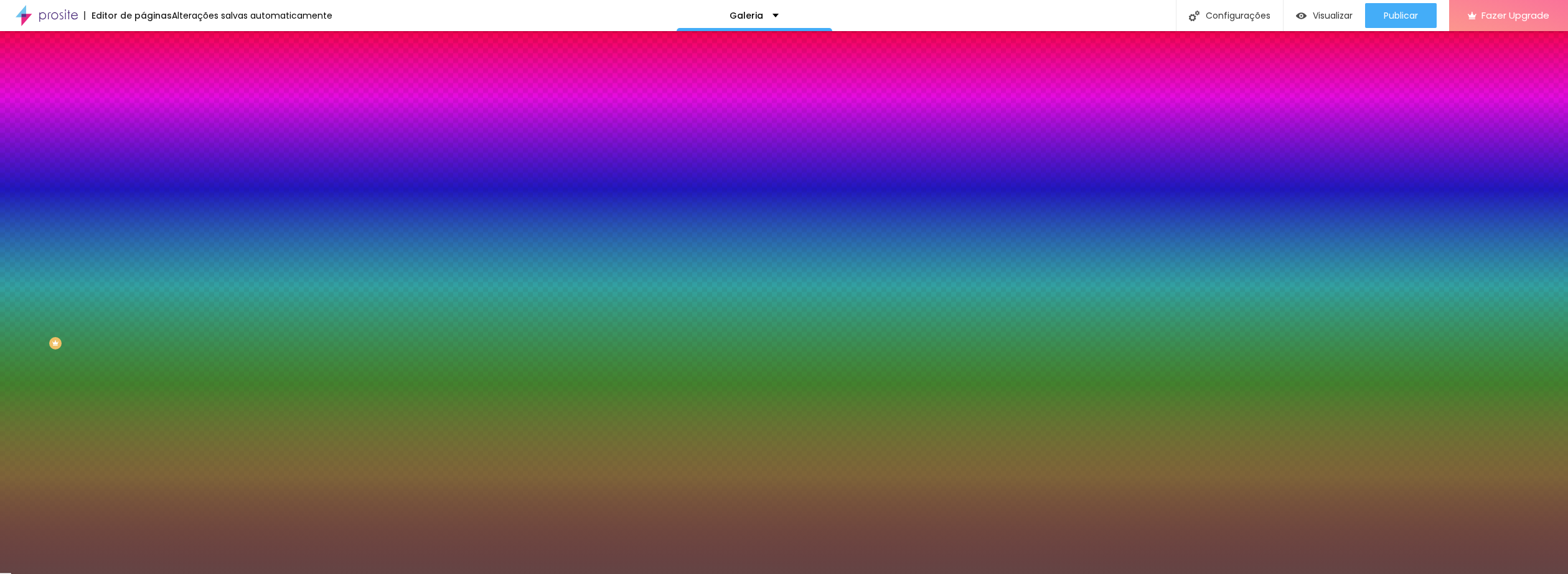
click at [45, 298] on div at bounding box center [784, 287] width 1568 height 574
click at [501, 348] on div at bounding box center [502, 349] width 3 height 3
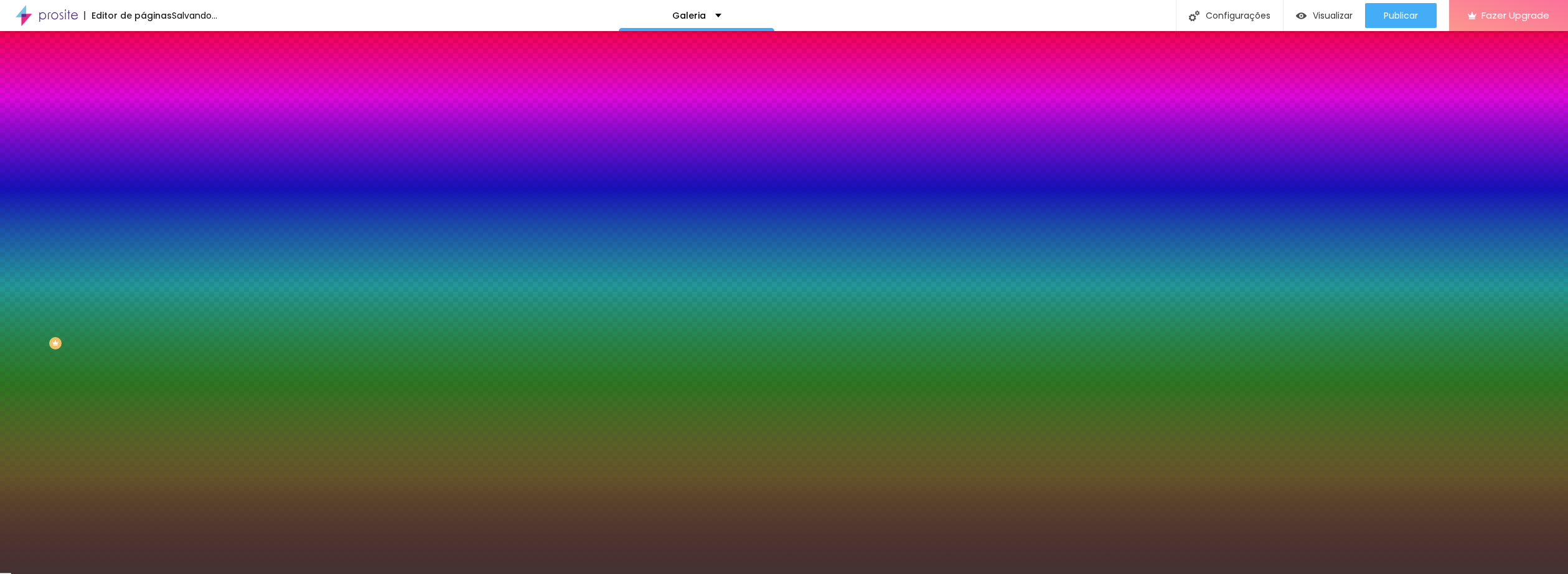
click at [41, 311] on div at bounding box center [784, 287] width 1568 height 574
click at [437, 437] on div at bounding box center [439, 438] width 3 height 3
type input "#3D2C2C"
click at [45, 313] on div at bounding box center [784, 287] width 1568 height 574
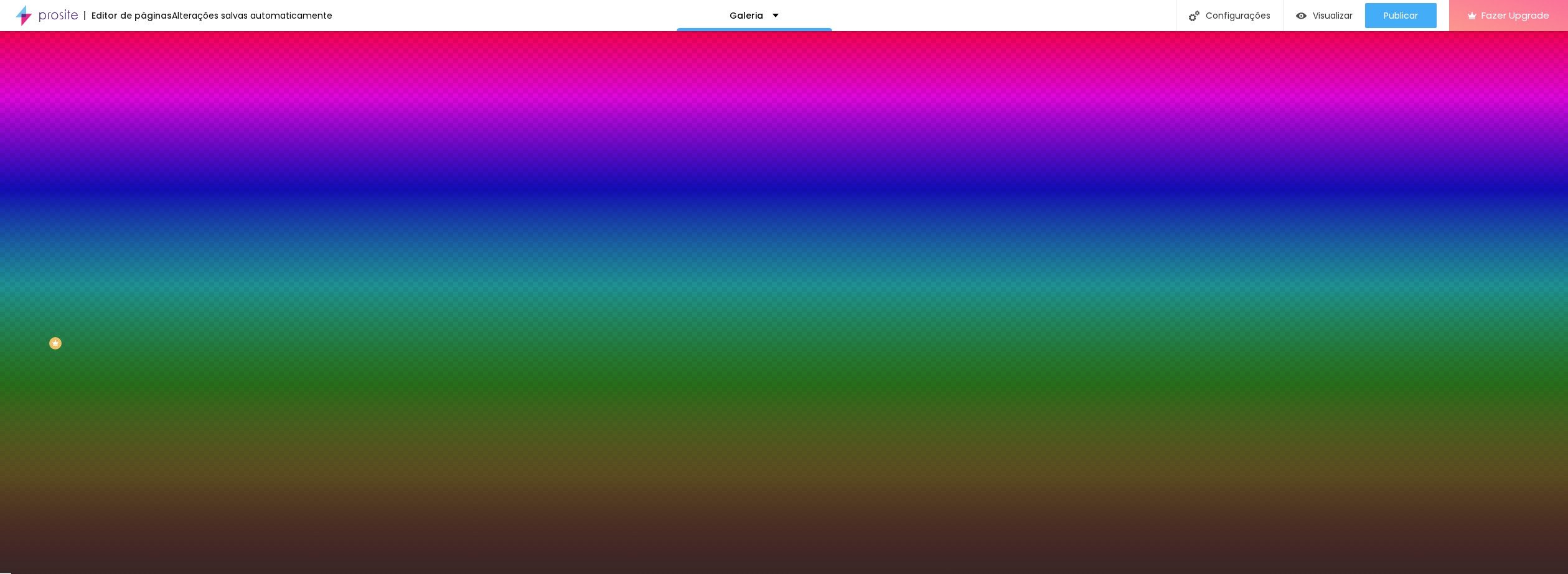
click at [143, 354] on div "Editar Seção Conteúdo Estilo Avançado Imagem de fundo Trocar imagem Efeito da I…" at bounding box center [215, 303] width 143 height 543
click at [143, 189] on div "Efeitos de fundo" at bounding box center [215, 185] width 143 height 7
click at [148, 207] on icon "button" at bounding box center [152, 203] width 9 height 9
click at [143, 224] on div "Efeito superior DESATIVADO Voltar ao padrão" at bounding box center [215, 207] width 143 height 35
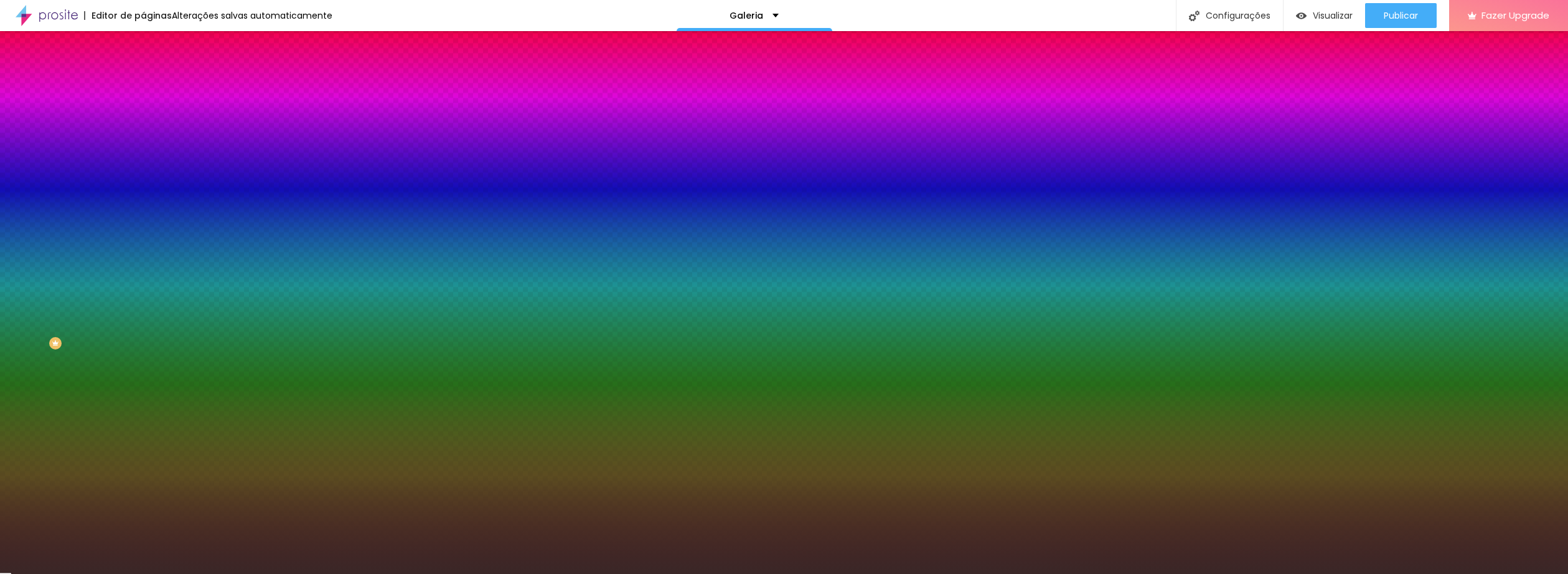
click at [143, 224] on div "Efeito superior DESATIVADO Voltar ao padrão" at bounding box center [215, 207] width 143 height 35
click at [143, 224] on button "button" at bounding box center [152, 216] width 18 height 13
type input "110"
type input "125"
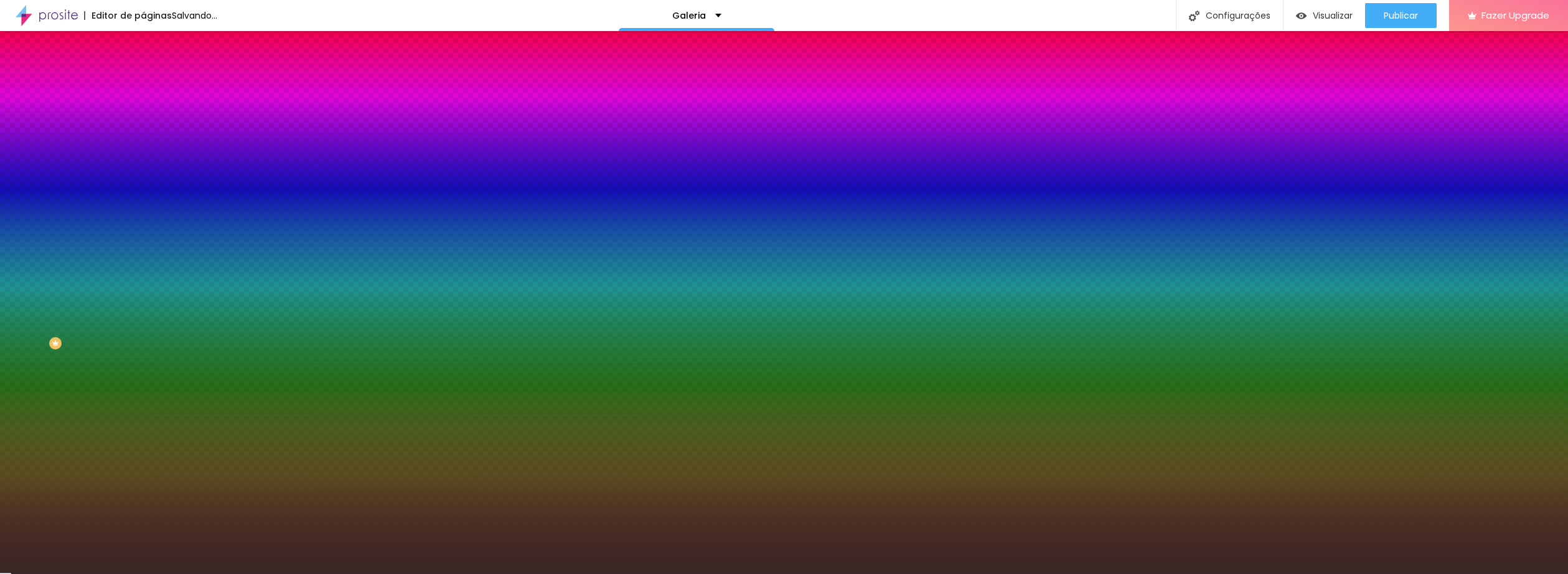
type input "125"
type input "130"
type input "135"
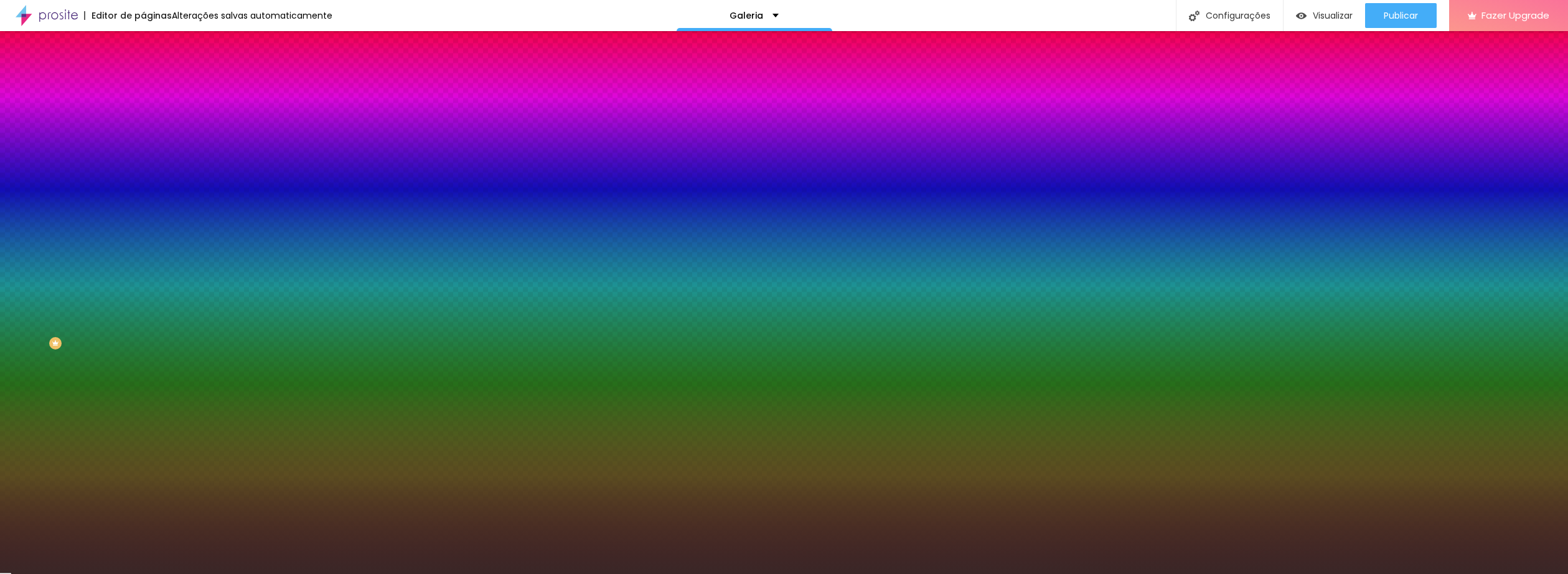
type input "140"
type input "145"
type input "140"
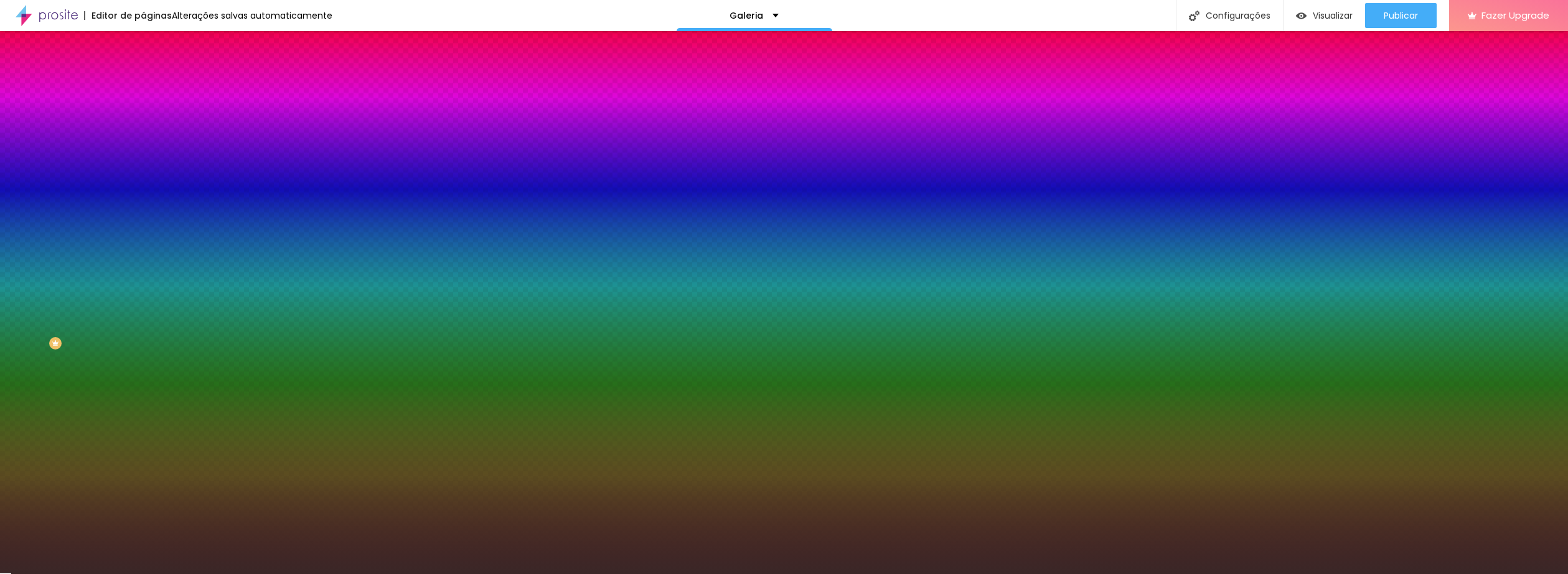
type input "140"
type input "130"
type input "115"
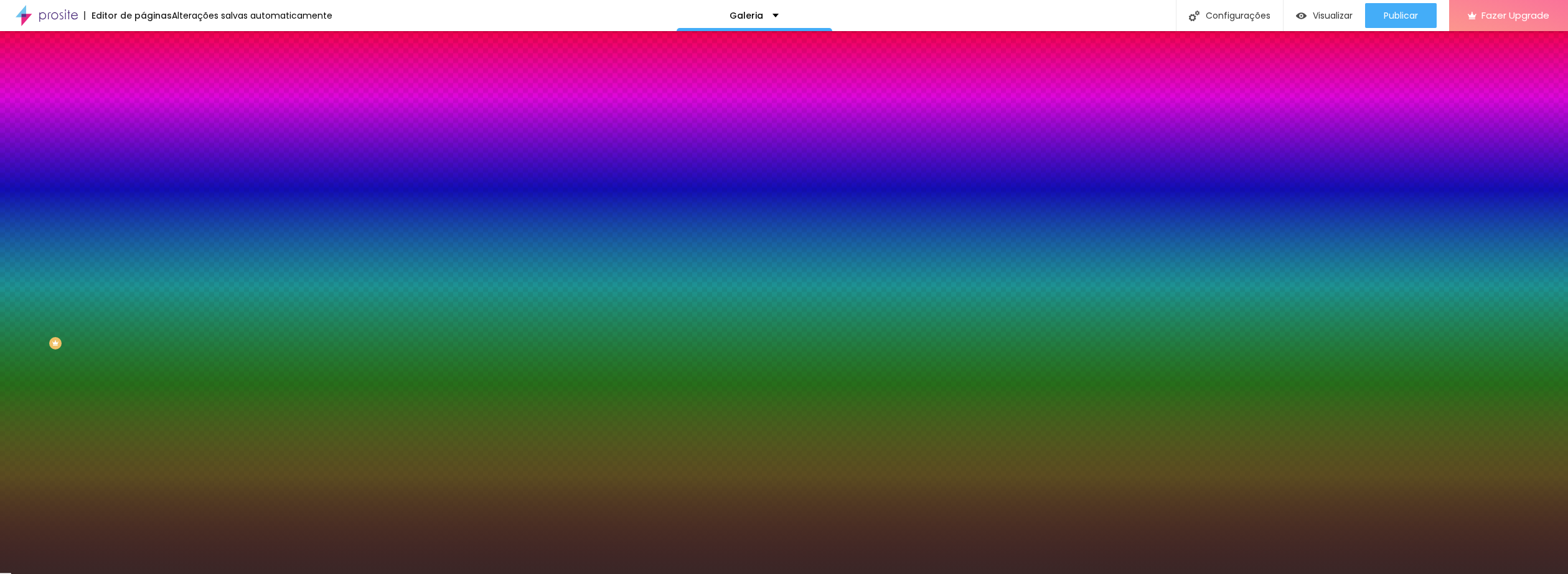
type input "85"
drag, startPoint x: 164, startPoint y: 442, endPoint x: 155, endPoint y: 442, distance: 9.0
type input "85"
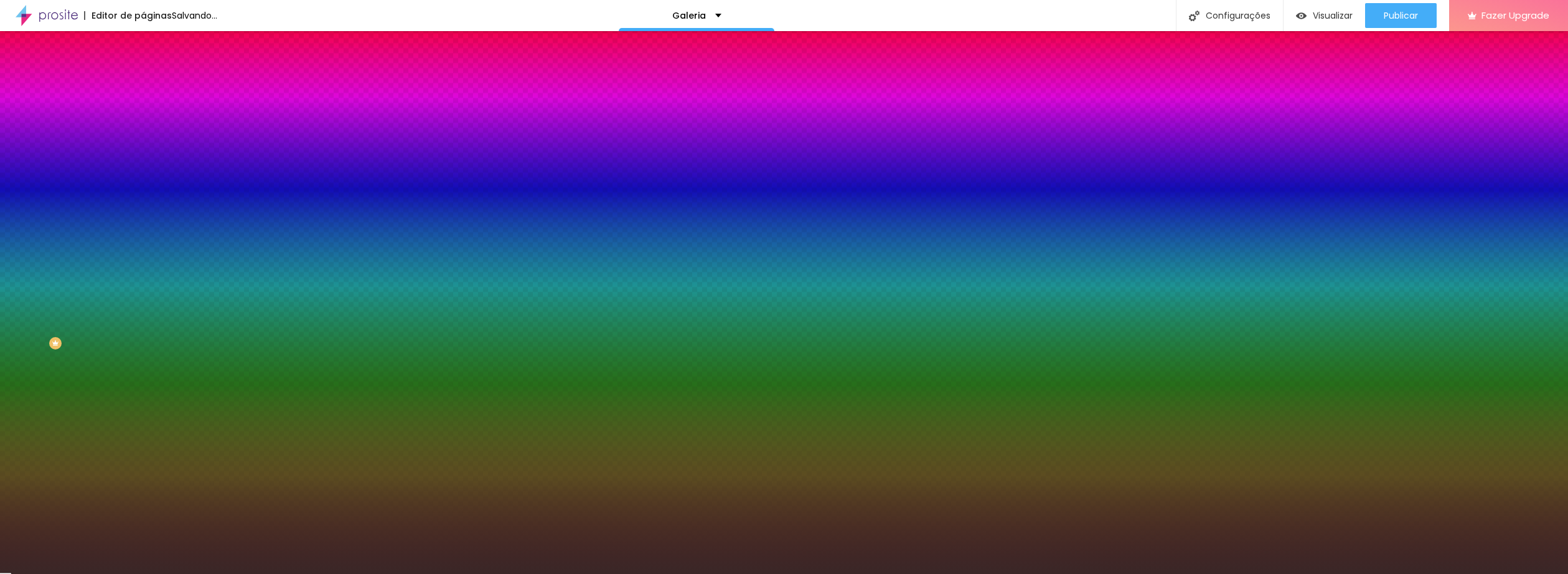
radio input "false"
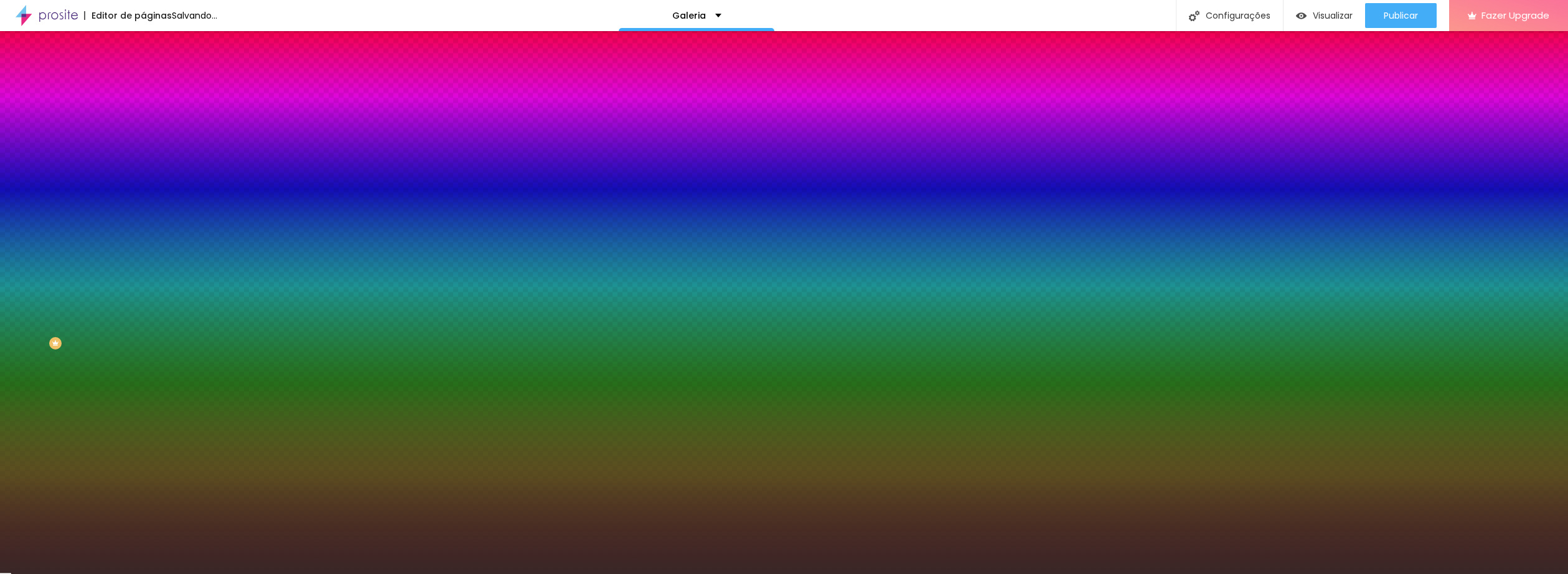
radio input "true"
radio input "false"
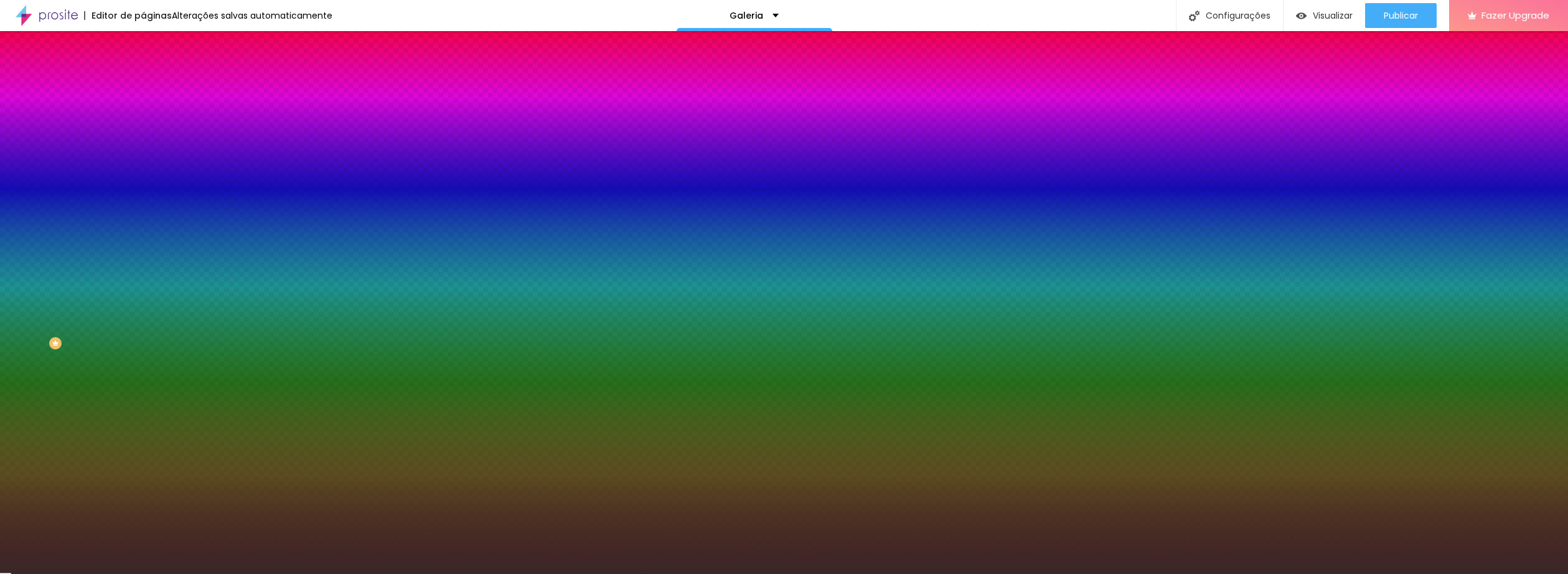
radio input "false"
radio input "true"
type input "105"
type input "130"
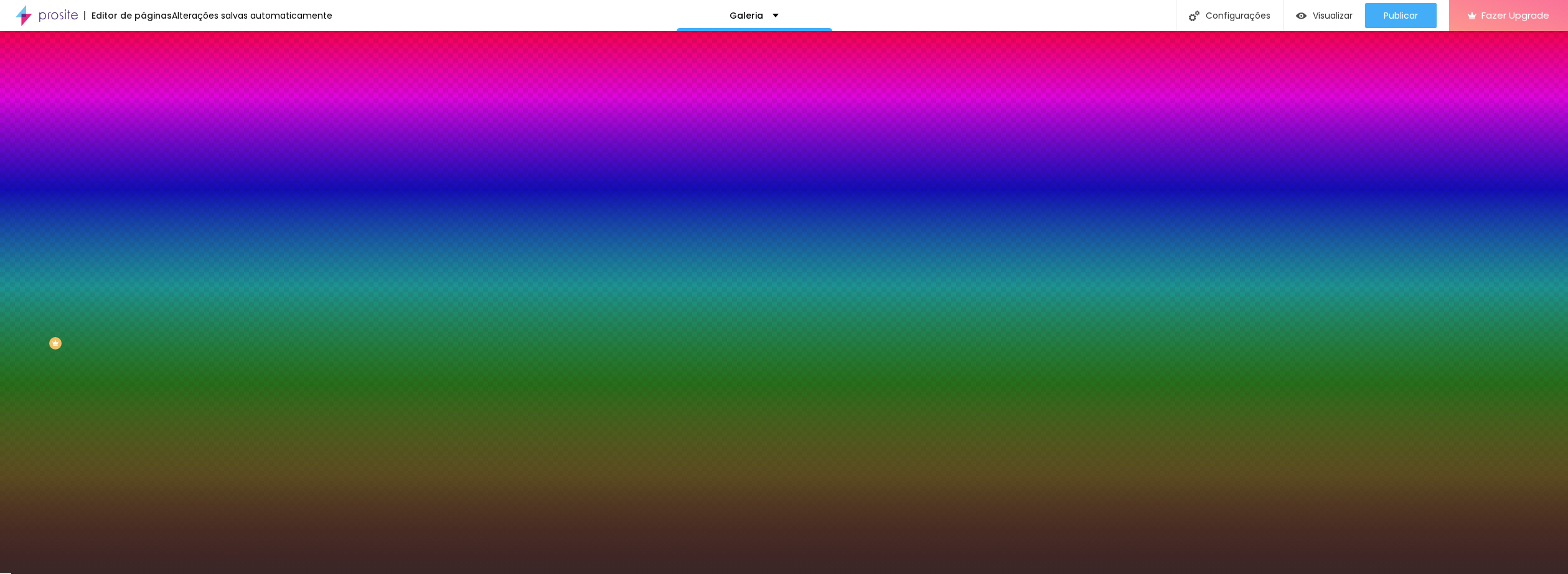
type input "130"
type input "225"
type input "235"
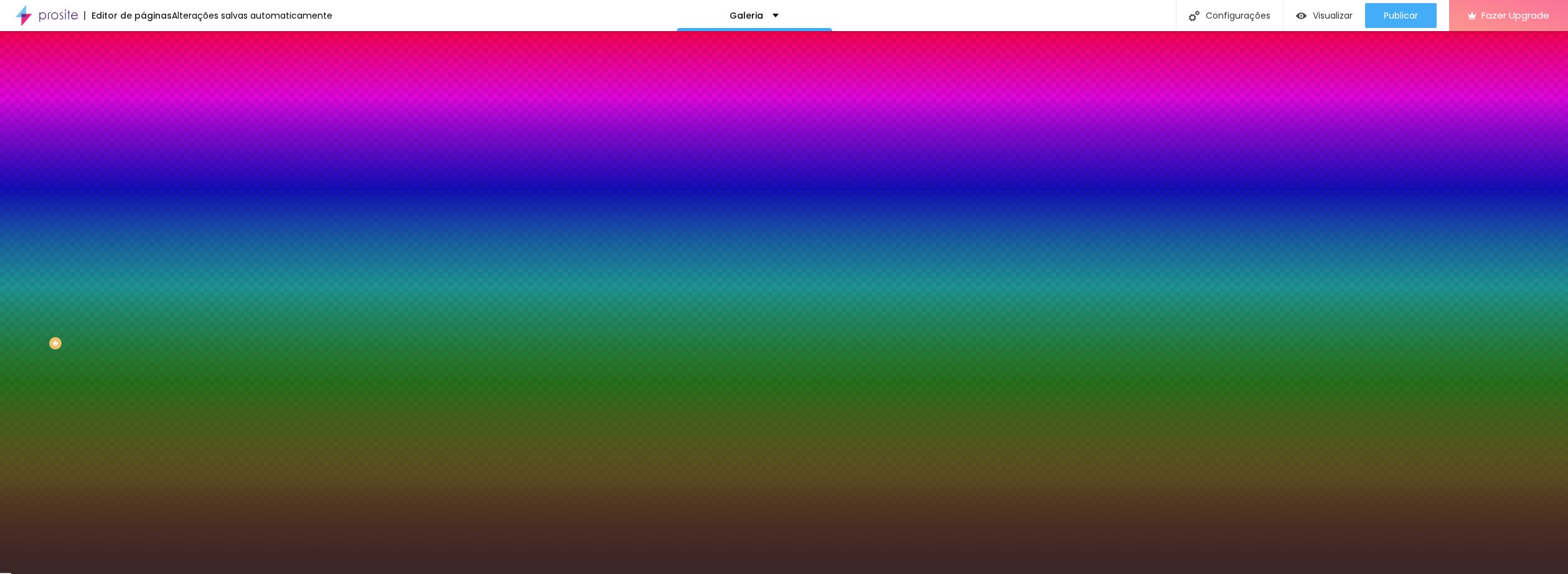
type input "250"
type input "270"
type input "285"
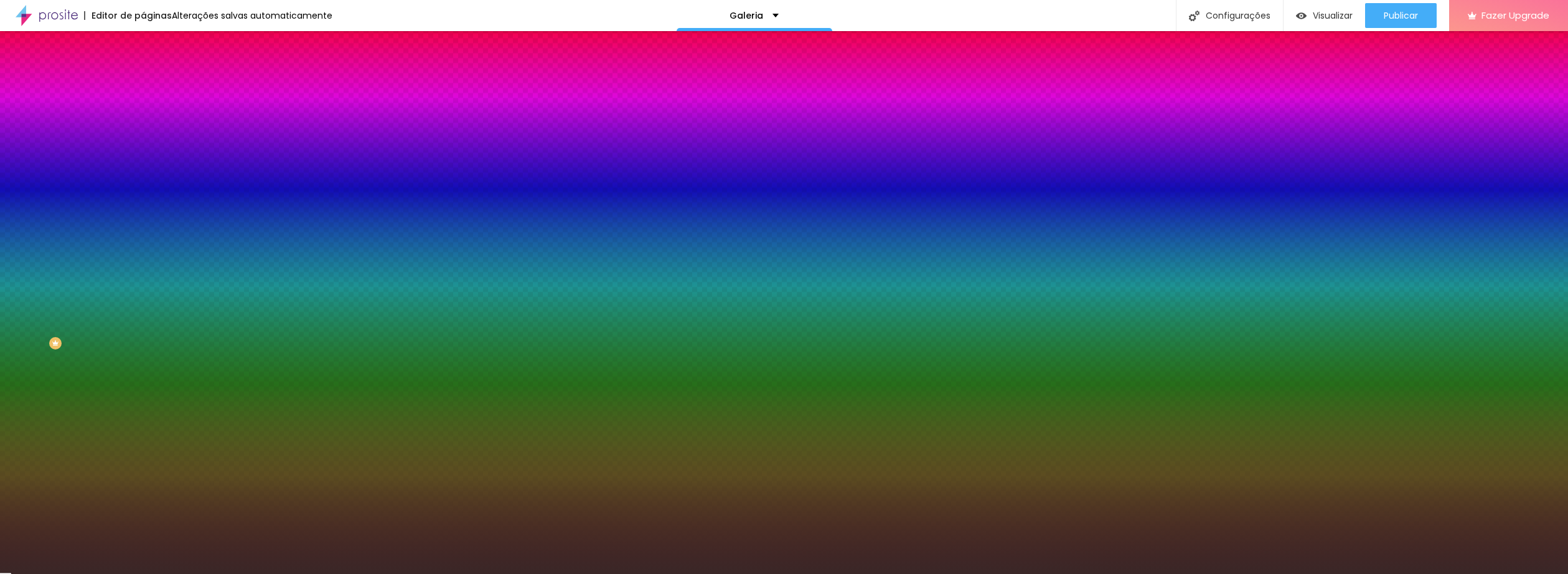
type input "285"
type input "295"
type input "300"
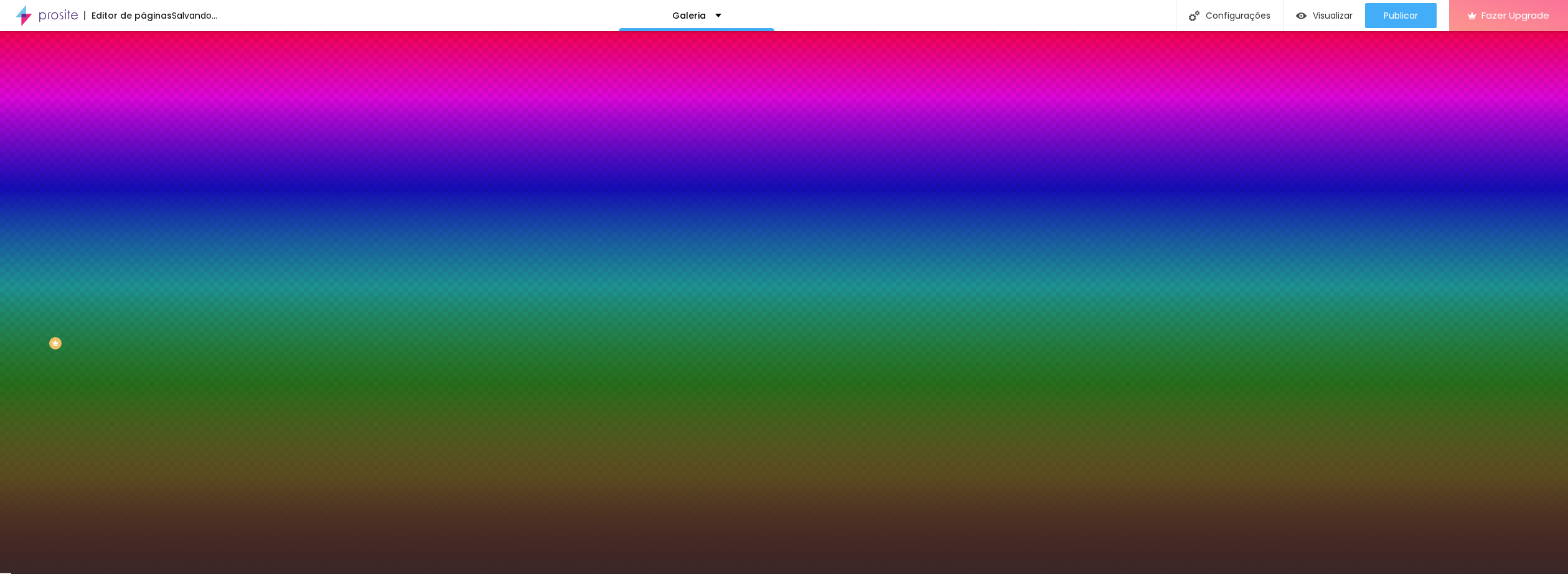
type input "165"
type input "50"
drag, startPoint x: 155, startPoint y: 445, endPoint x: 39, endPoint y: 467, distance: 118.1
type input "50"
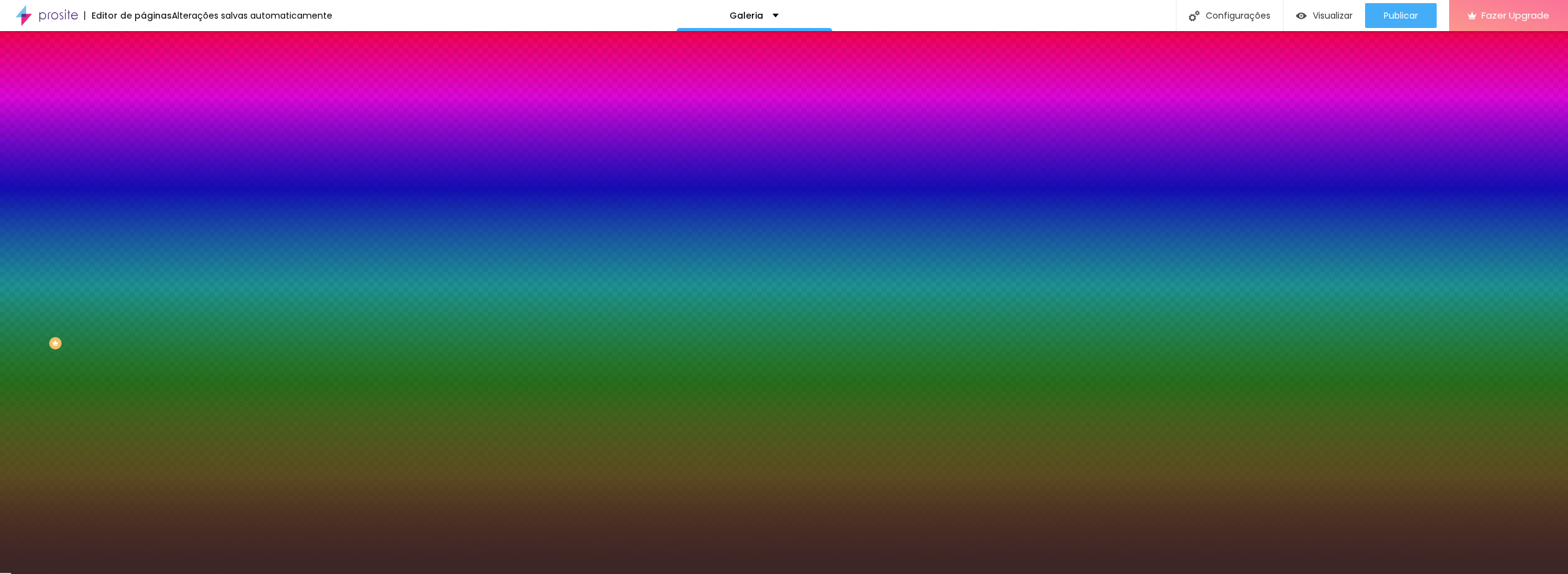
radio input "true"
radio input "false"
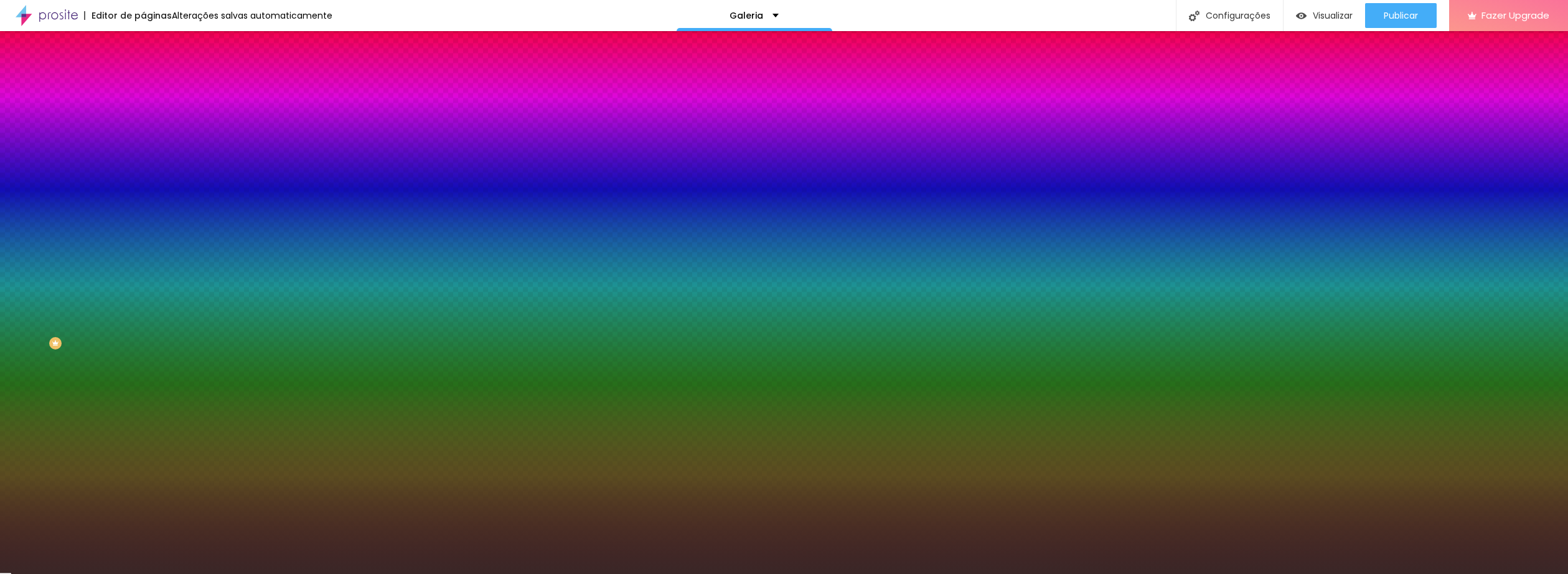
radio input "false"
radio input "true"
click at [107, 573] on div at bounding box center [784, 574] width 1568 height 0
click at [143, 224] on button "button" at bounding box center [152, 216] width 18 height 13
click at [269, 573] on div at bounding box center [784, 581] width 1568 height 0
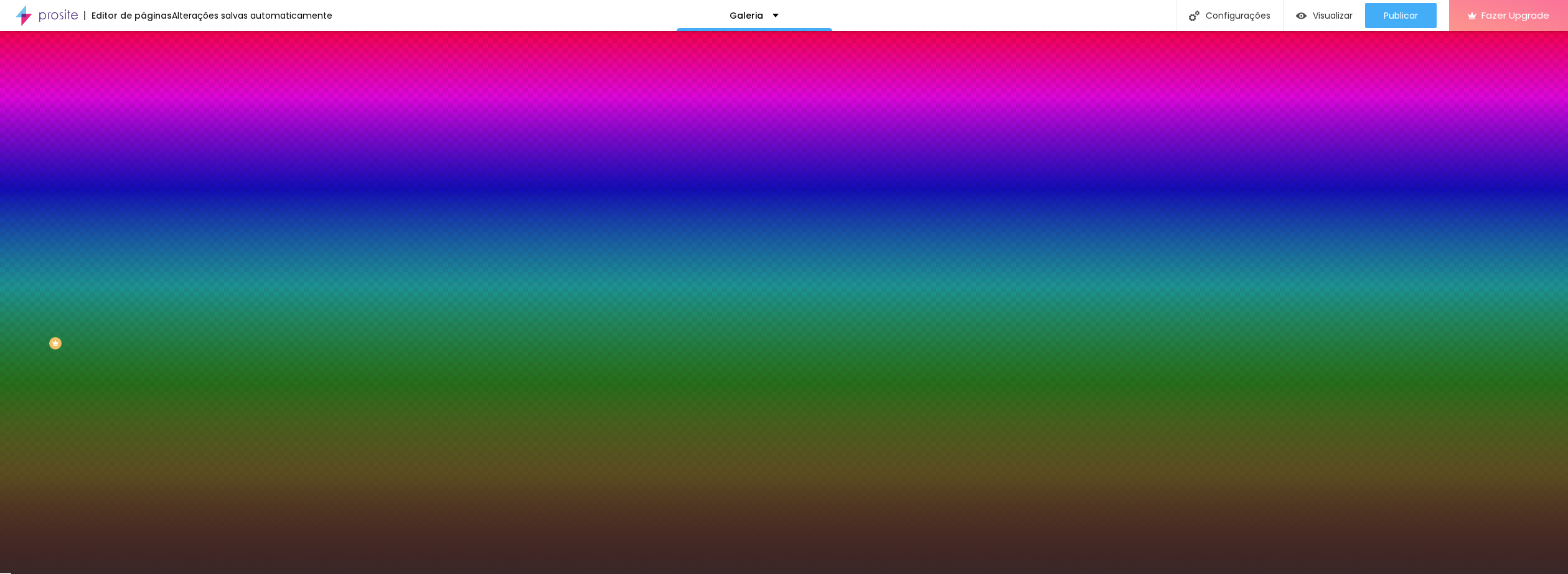
click at [1, 573] on div at bounding box center [784, 574] width 1568 height 0
click at [143, 258] on button "button" at bounding box center [152, 251] width 18 height 13
click at [257, 573] on div at bounding box center [784, 581] width 1568 height 0
click at [81, 573] on div at bounding box center [784, 574] width 1568 height 0
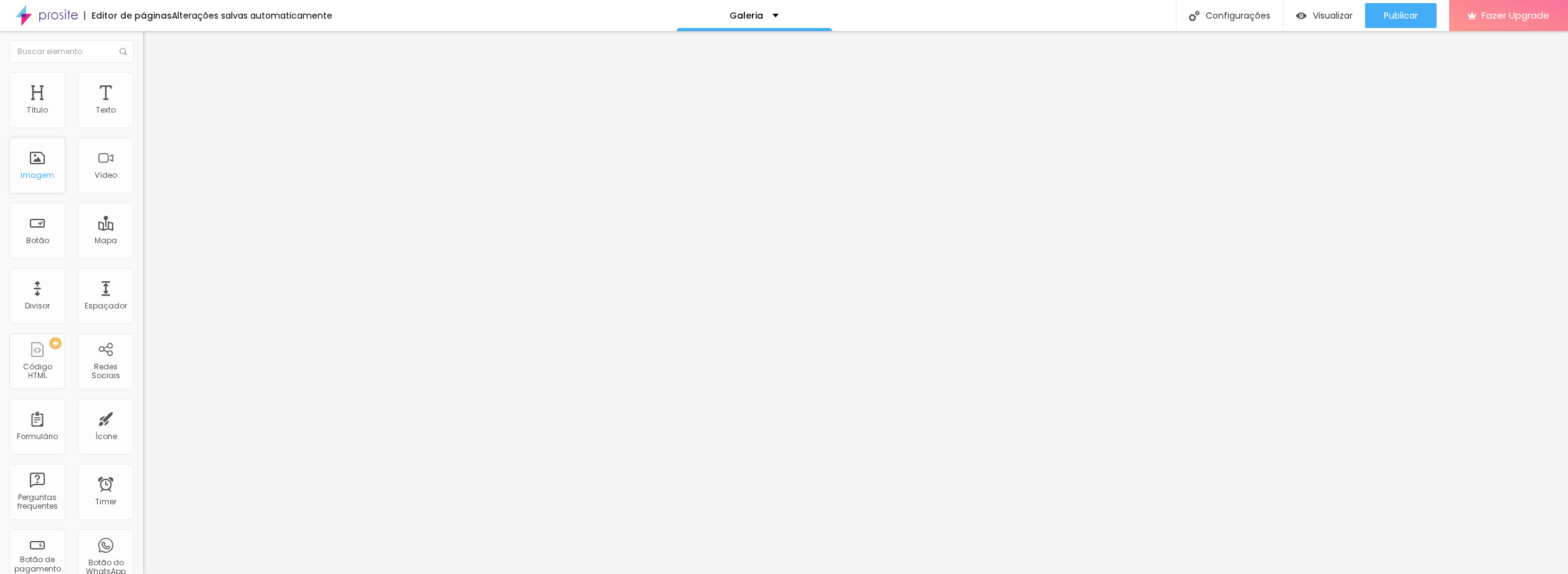
click at [31, 176] on div "Imagem" at bounding box center [37, 175] width 34 height 9
